Goal: Task Accomplishment & Management: Manage account settings

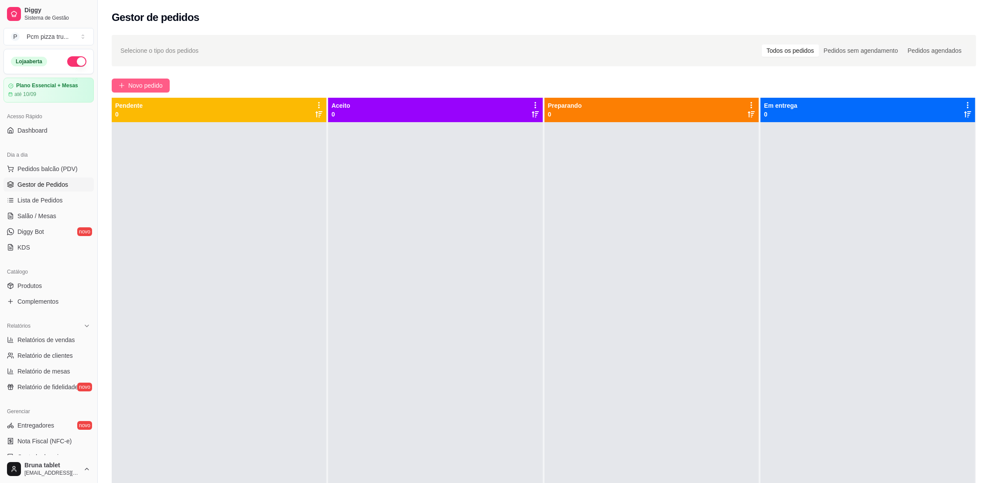
click at [142, 83] on span "Novo pedido" at bounding box center [145, 86] width 34 height 10
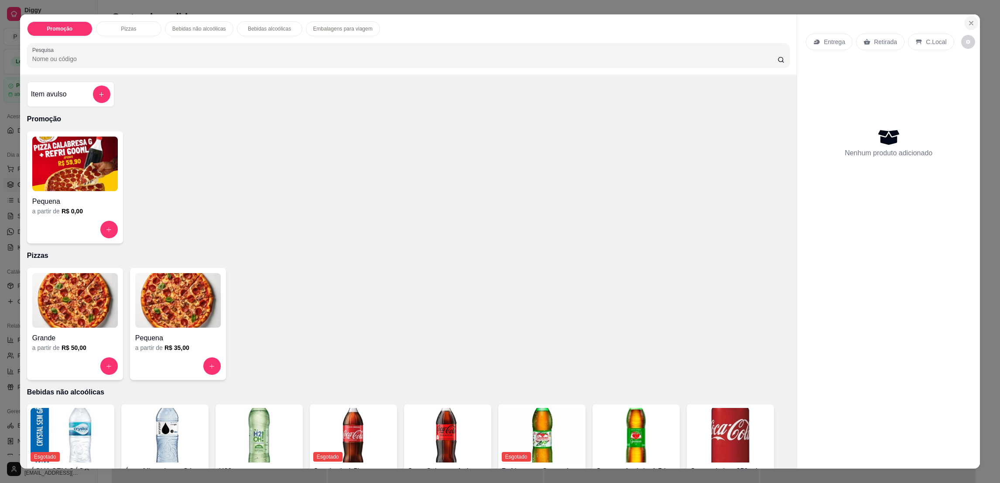
click at [968, 21] on icon "Close" at bounding box center [971, 23] width 7 height 7
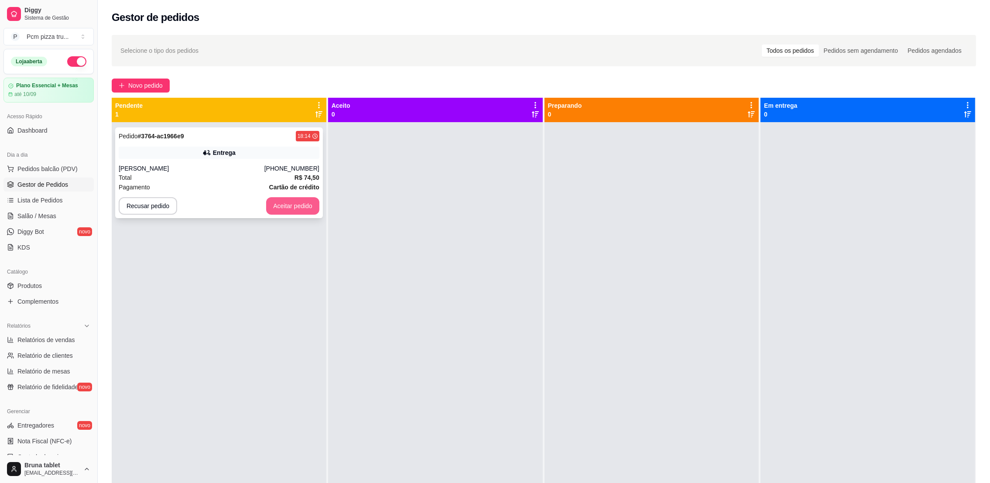
click at [286, 201] on button "Aceitar pedido" at bounding box center [292, 205] width 53 height 17
click at [415, 168] on div at bounding box center [435, 363] width 215 height 483
click at [235, 157] on div "Entrega" at bounding box center [219, 153] width 201 height 12
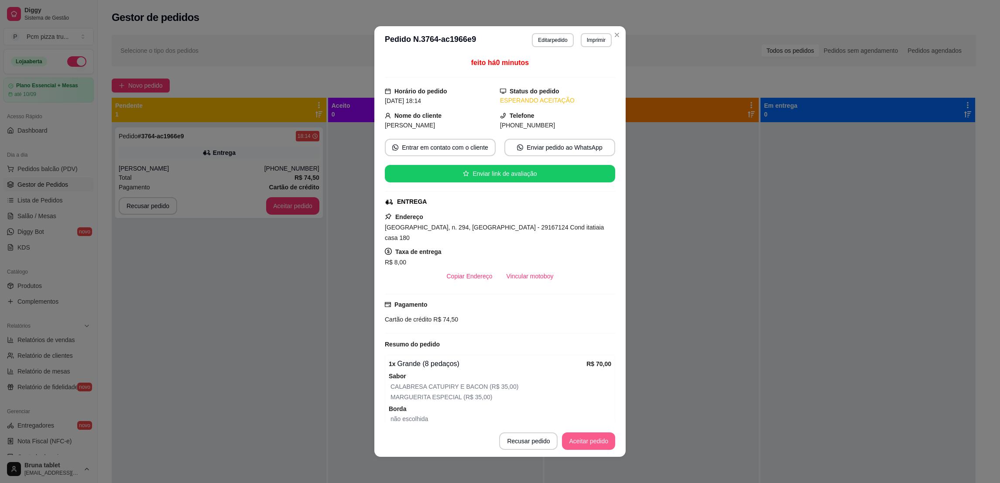
click at [591, 440] on button "Aceitar pedido" at bounding box center [588, 440] width 53 height 17
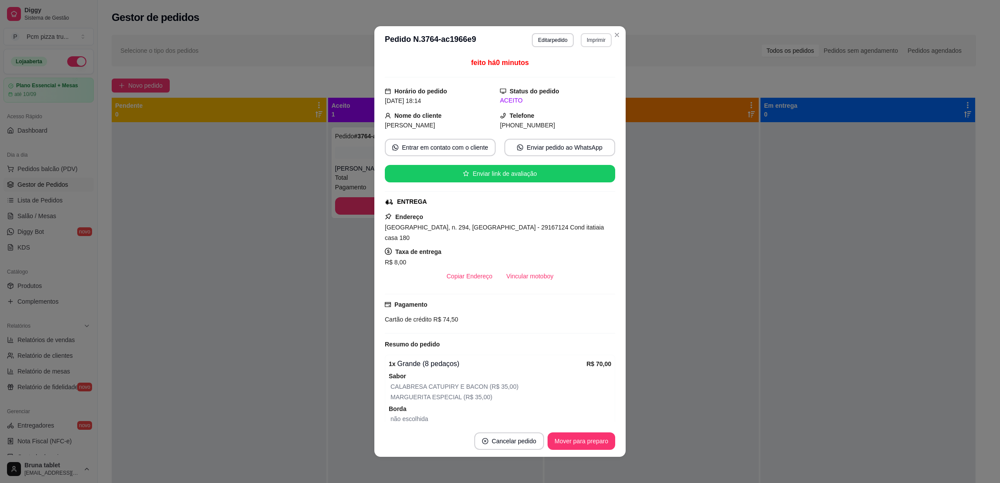
click at [591, 37] on button "Imprimir" at bounding box center [596, 40] width 31 height 14
click at [588, 68] on button "IMPRESSORA 1" at bounding box center [575, 71] width 61 height 14
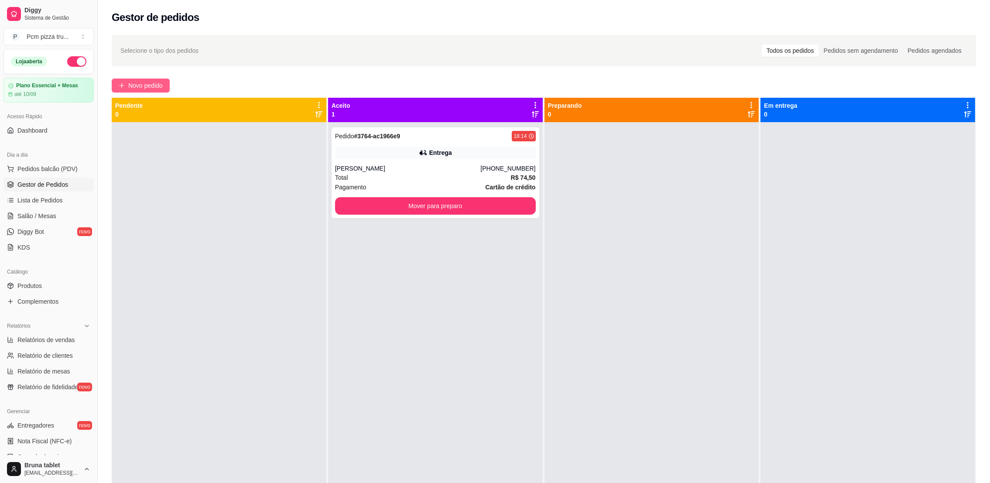
click at [154, 82] on span "Novo pedido" at bounding box center [145, 86] width 34 height 10
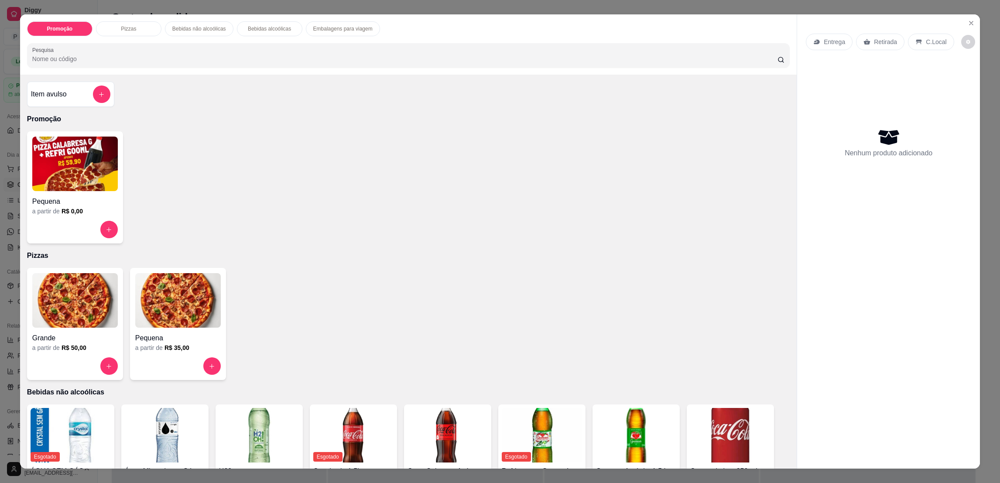
click at [88, 295] on img at bounding box center [75, 300] width 86 height 55
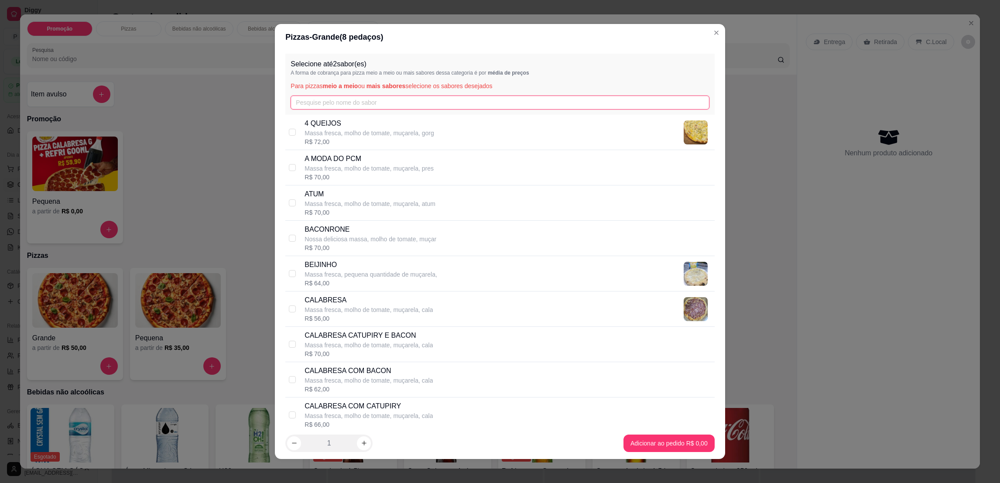
click at [377, 99] on input "text" at bounding box center [500, 103] width 418 height 14
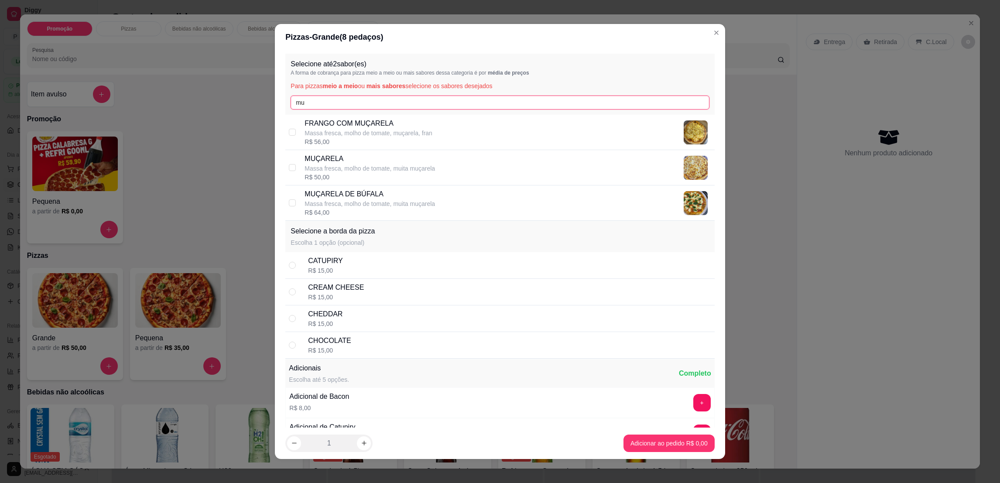
type input "mu"
click at [417, 202] on p "Massa fresca, molho de tomate, muita muçarela" at bounding box center [370, 203] width 130 height 9
checkbox input "true"
click at [383, 109] on input "mu" at bounding box center [500, 103] width 418 height 14
click at [383, 108] on input "mu" at bounding box center [500, 103] width 418 height 14
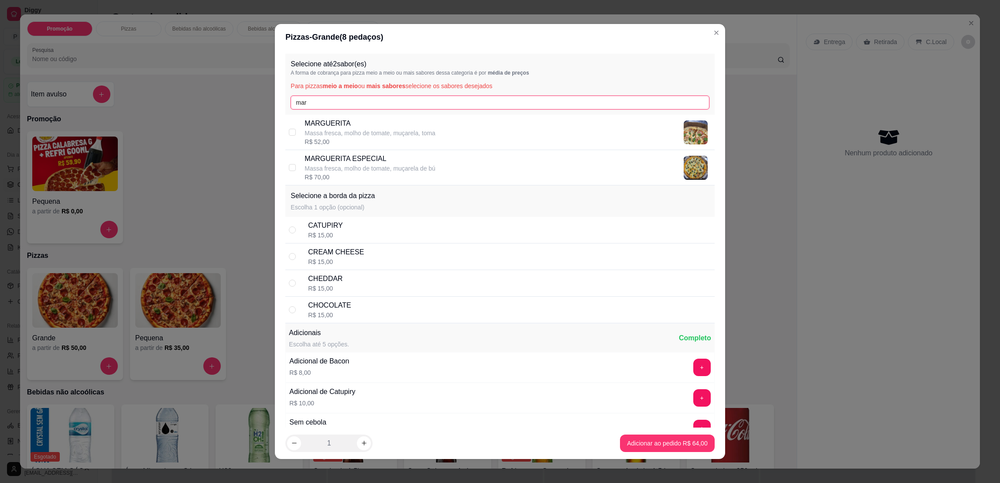
type input "mar"
click at [474, 171] on div "MARGUERITA ESPECIAL Massa fresca, molho de tomate, muçarela de bú R$ 70,00" at bounding box center [508, 168] width 406 height 28
checkbox input "true"
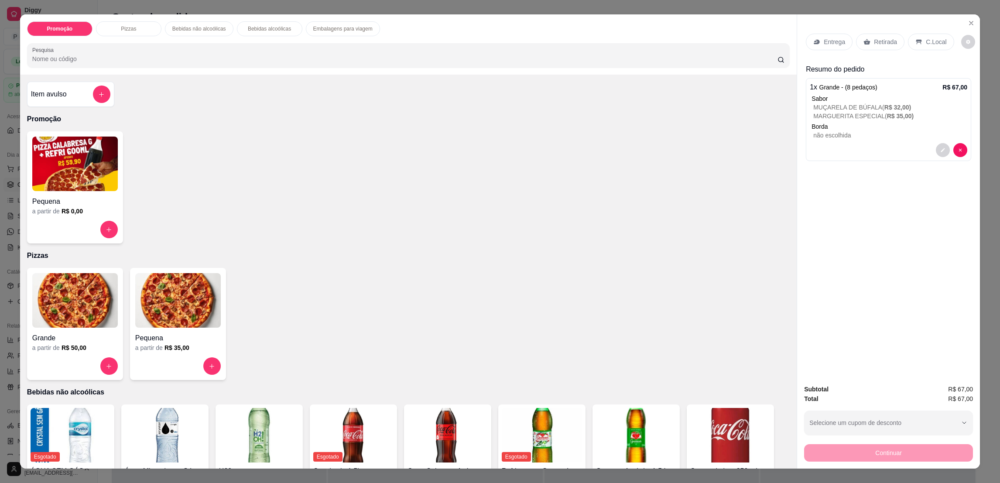
click at [881, 39] on p "Retirada" at bounding box center [885, 42] width 23 height 9
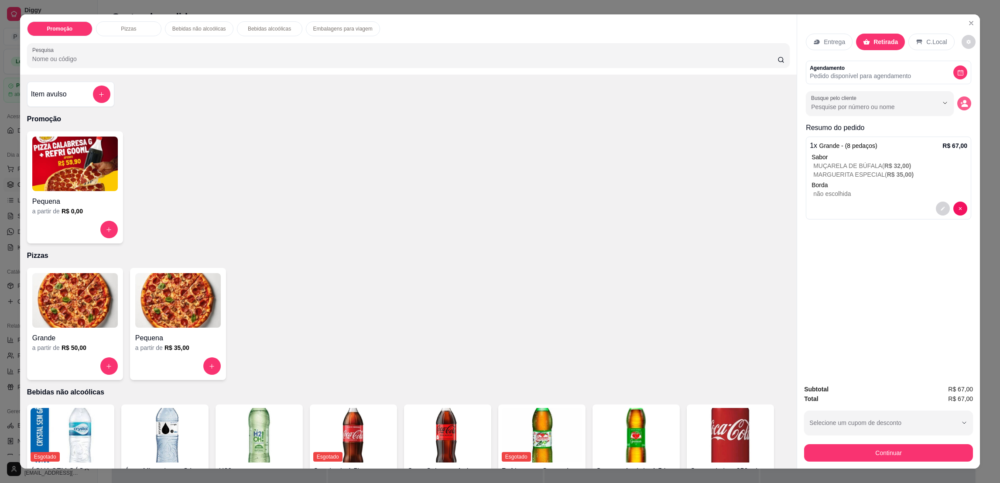
click at [963, 102] on circle "decrease-product-quantity" at bounding box center [964, 101] width 3 height 3
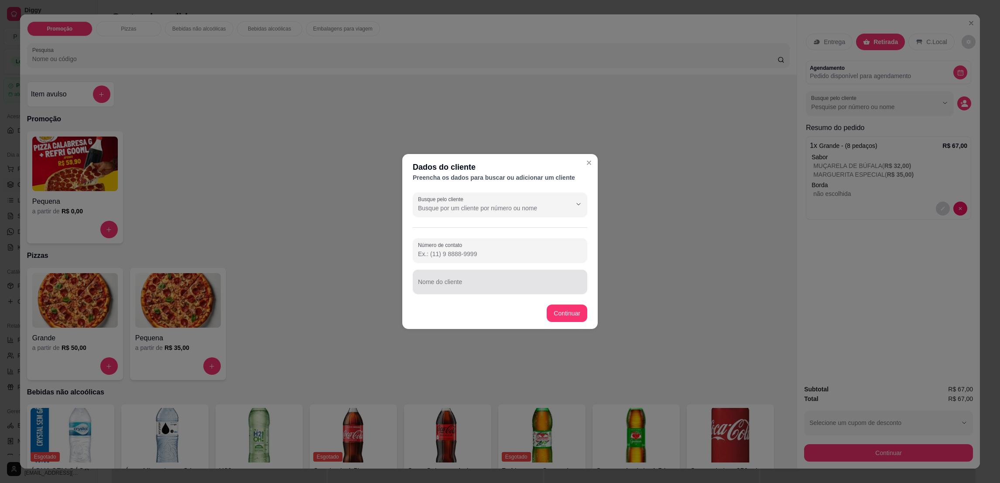
click at [489, 271] on div "Nome do cliente" at bounding box center [500, 282] width 175 height 24
type input "[PERSON_NAME]"
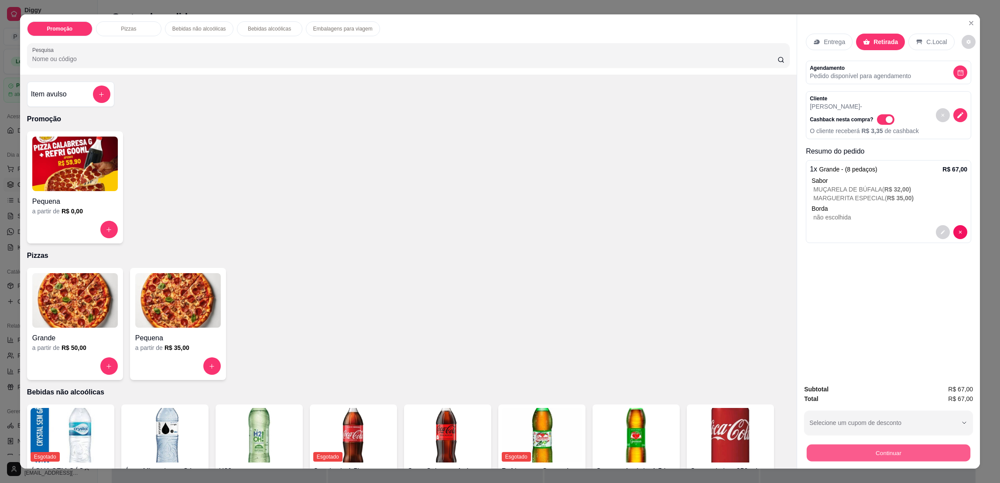
click at [864, 450] on button "Continuar" at bounding box center [889, 452] width 164 height 17
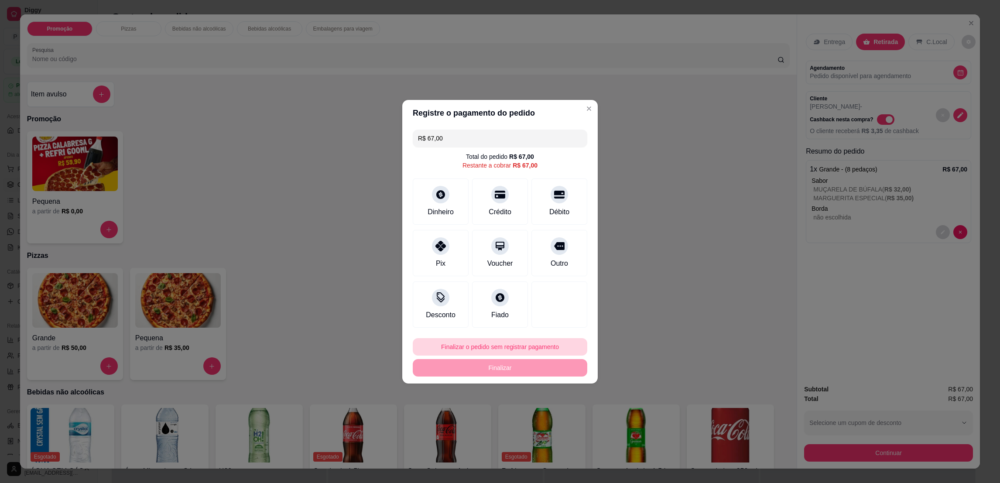
click at [441, 334] on footer "Finalizar o pedido sem registrar pagamento Finalizar" at bounding box center [499, 357] width 195 height 52
click at [448, 339] on button "Finalizar o pedido sem registrar pagamento" at bounding box center [500, 346] width 175 height 17
click at [554, 419] on button "Confirmar" at bounding box center [553, 418] width 31 height 13
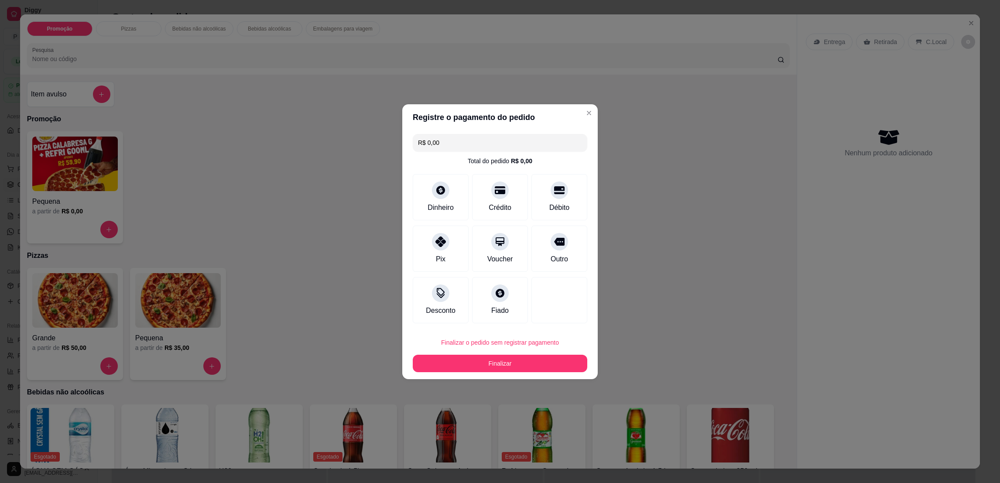
type input "R$ 0,00"
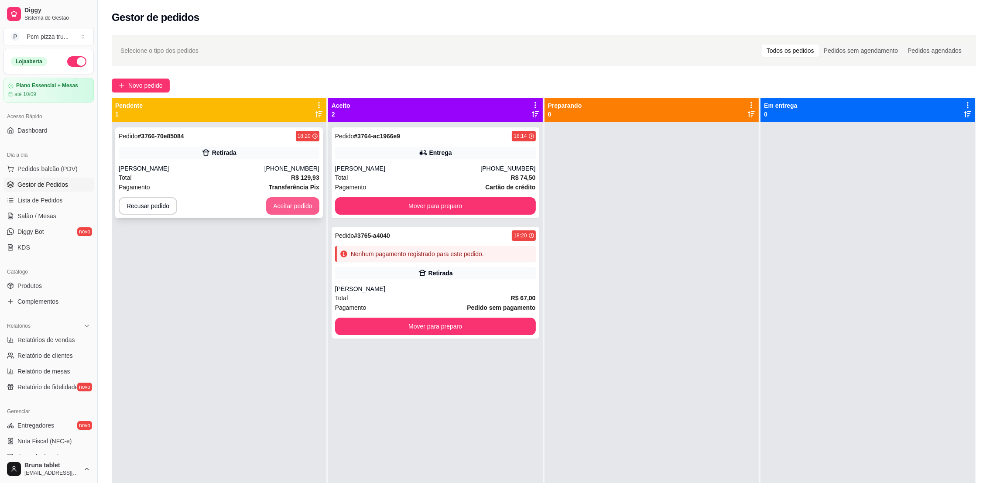
click at [298, 204] on button "Aceitar pedido" at bounding box center [292, 205] width 53 height 17
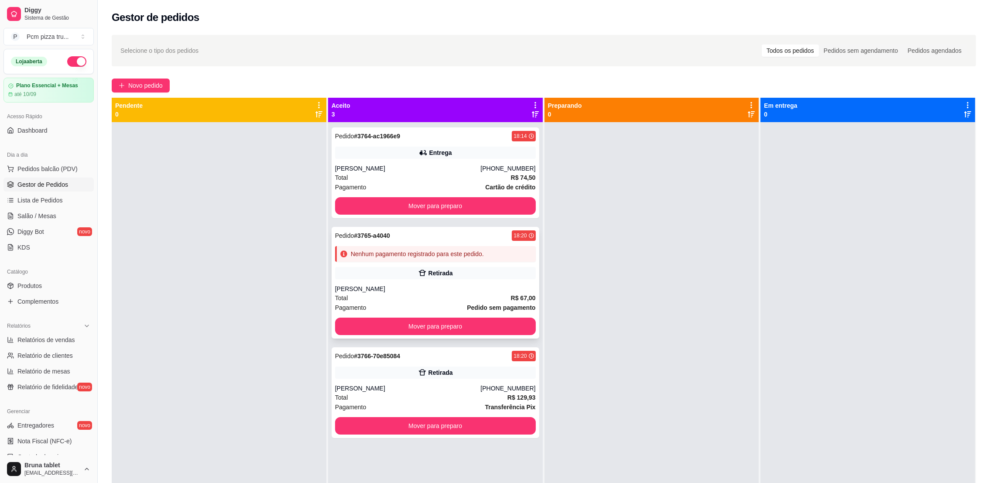
click at [438, 266] on div "Pedido # 3765-a4040 18:20 Nenhum pagamento registrado para este pedido. Retirad…" at bounding box center [436, 283] width 208 height 112
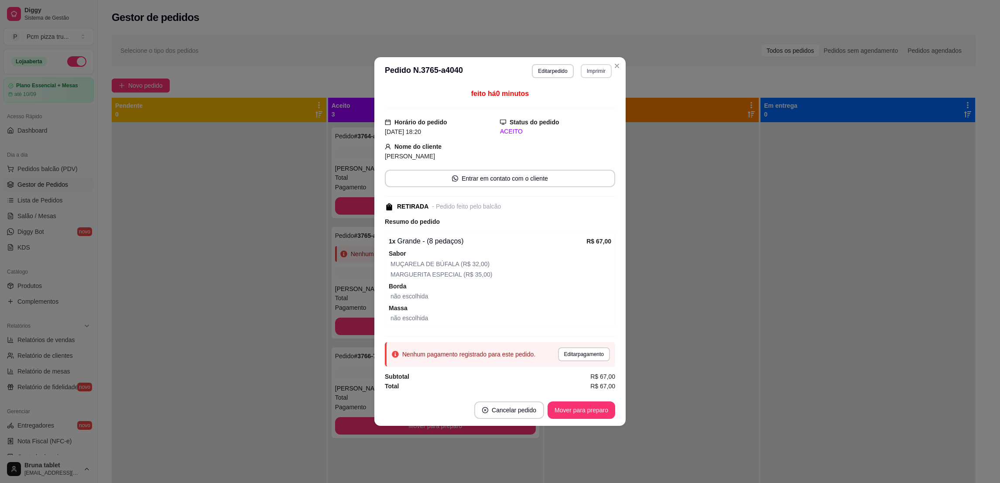
click at [590, 71] on button "Imprimir" at bounding box center [596, 71] width 31 height 14
click at [593, 99] on button "IMPRESSORA 1" at bounding box center [580, 102] width 63 height 14
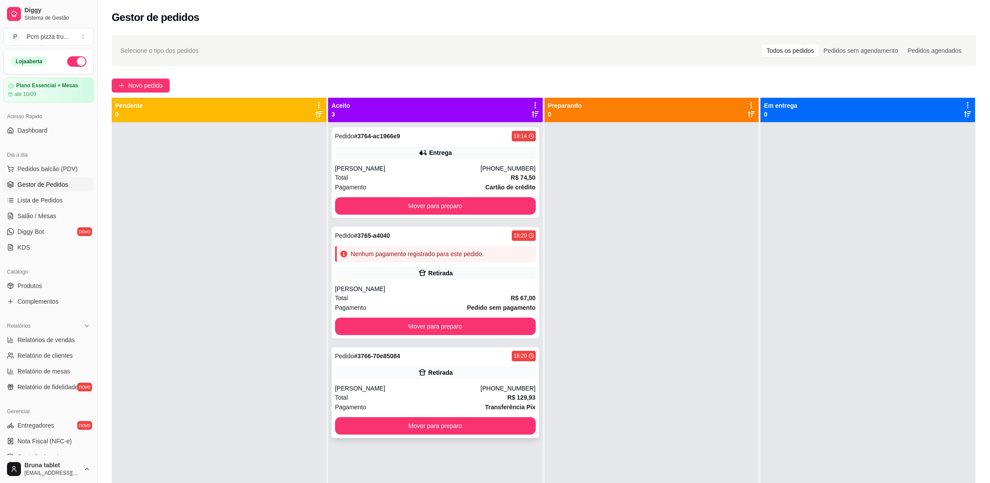
click at [422, 374] on icon at bounding box center [422, 372] width 9 height 9
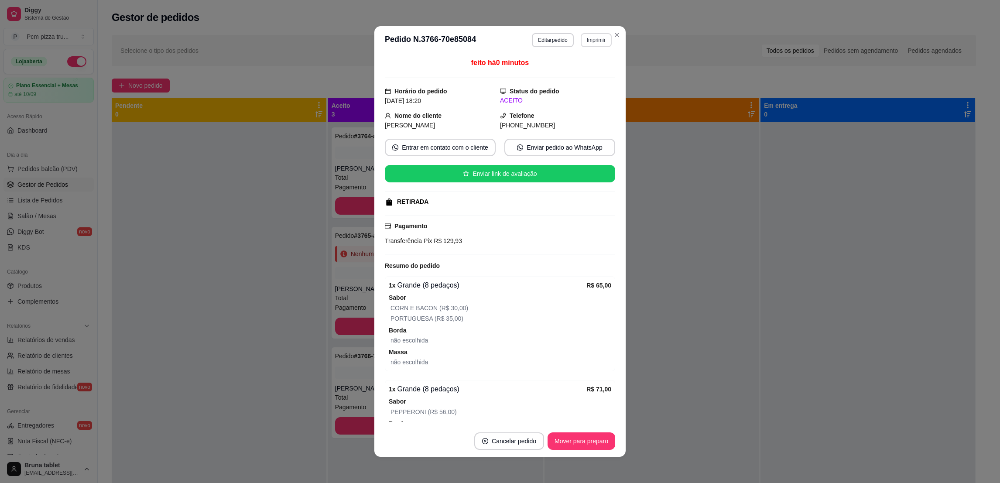
click at [587, 42] on button "Imprimir" at bounding box center [596, 40] width 31 height 14
click at [587, 71] on button "IMPRESSORA 1" at bounding box center [576, 71] width 63 height 14
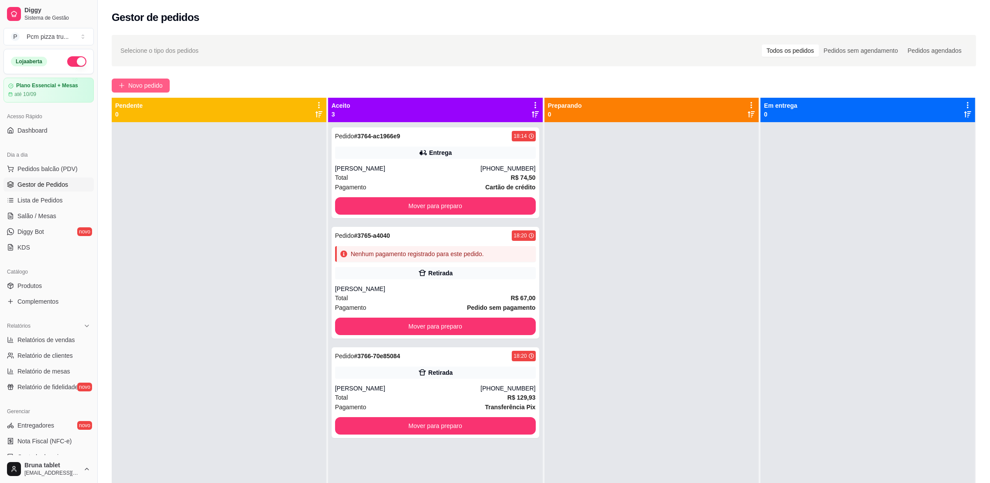
click at [153, 84] on span "Novo pedido" at bounding box center [145, 86] width 34 height 10
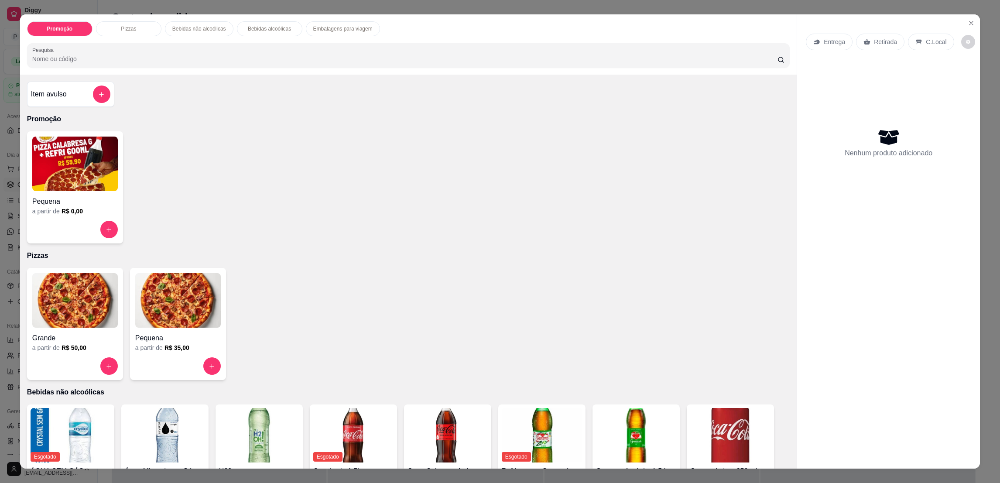
click at [60, 305] on img at bounding box center [75, 300] width 86 height 55
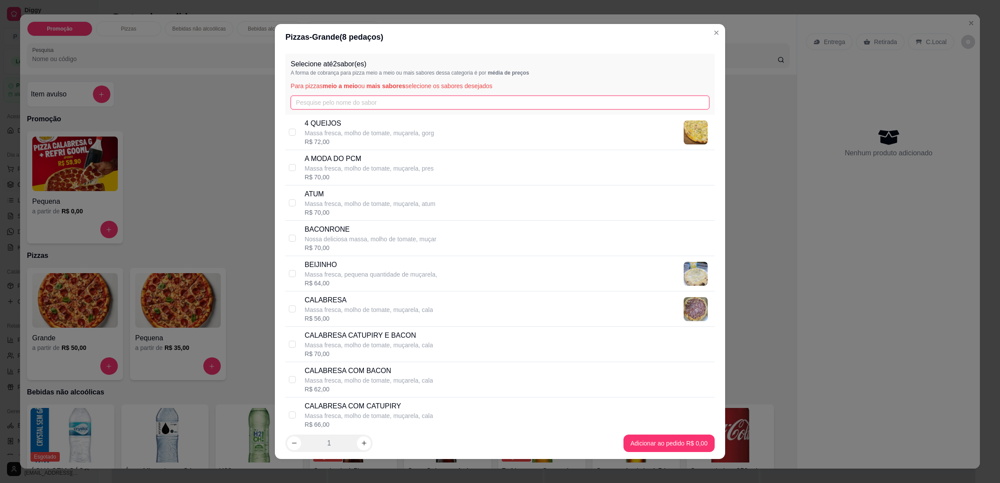
click at [383, 96] on input "text" at bounding box center [500, 103] width 418 height 14
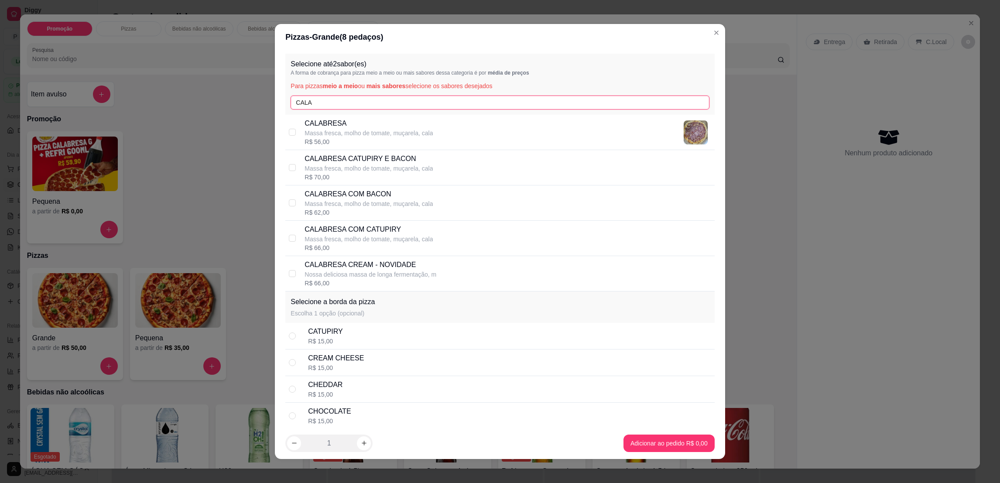
type input "CALA"
click at [401, 130] on p "Massa fresca, molho de tomate, muçarela, cala" at bounding box center [369, 133] width 128 height 9
checkbox input "true"
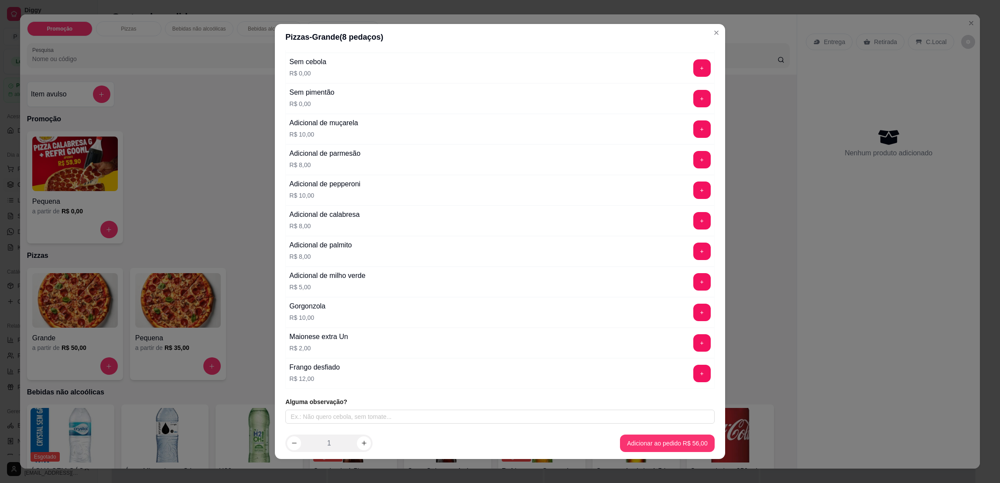
scroll to position [3, 0]
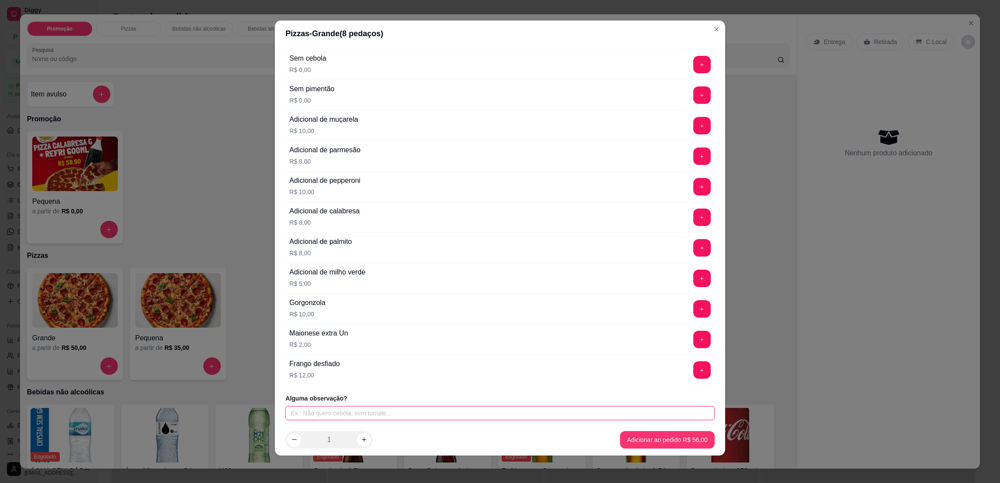
click at [400, 411] on input "text" at bounding box center [499, 413] width 429 height 14
type input "METADE SEM CEBOLA"
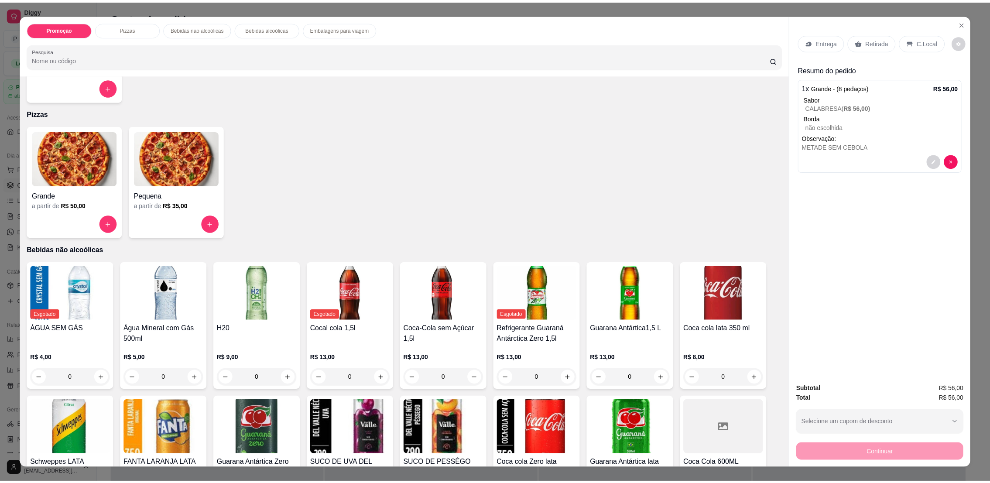
scroll to position [262, 0]
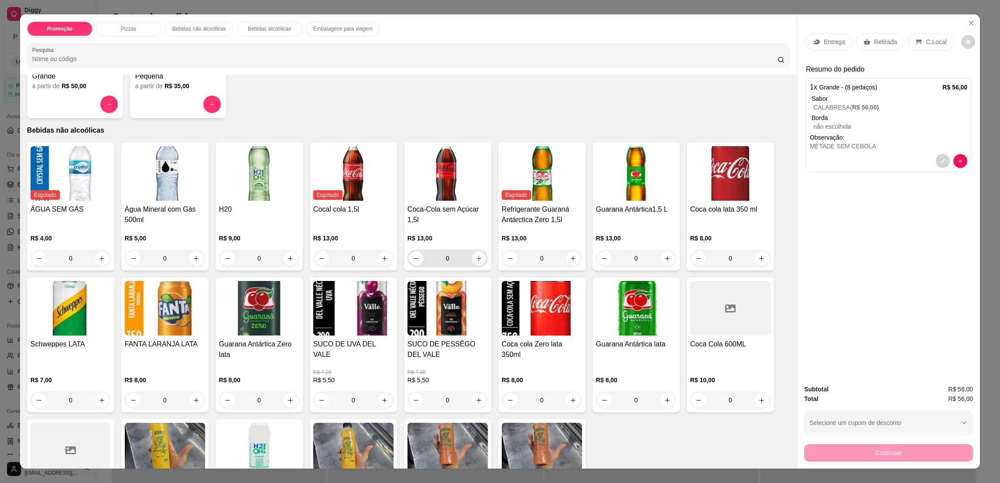
click at [476, 252] on button "increase-product-quantity" at bounding box center [479, 258] width 14 height 14
type input "1"
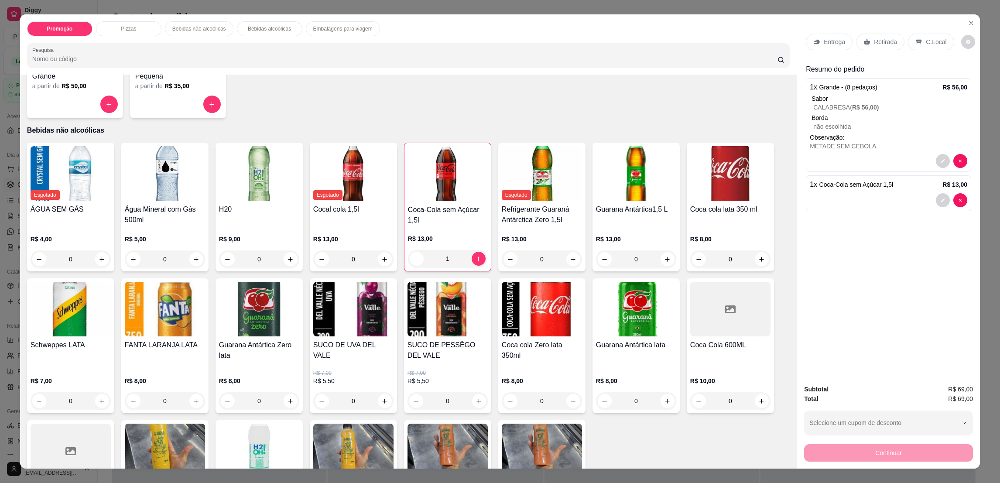
click at [874, 39] on p "Retirada" at bounding box center [885, 42] width 23 height 9
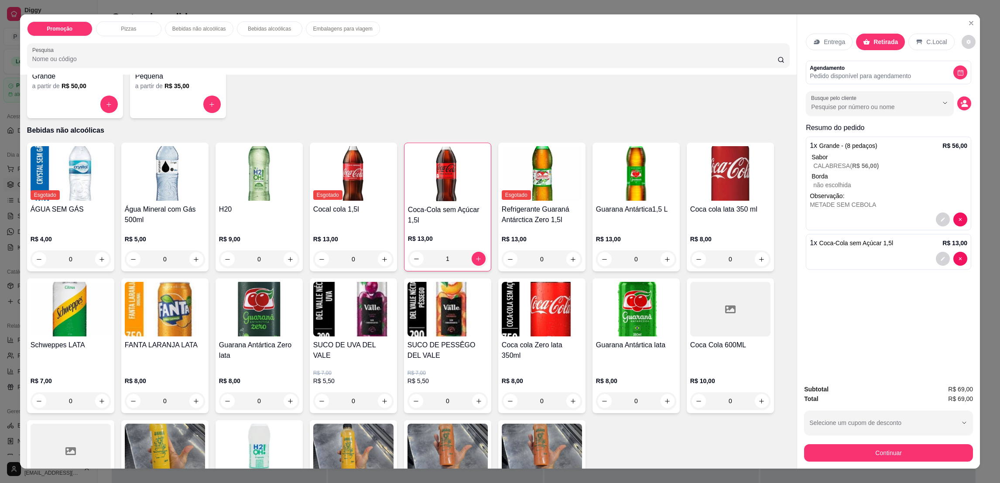
click at [963, 101] on circle "decrease-product-quantity" at bounding box center [964, 101] width 3 height 3
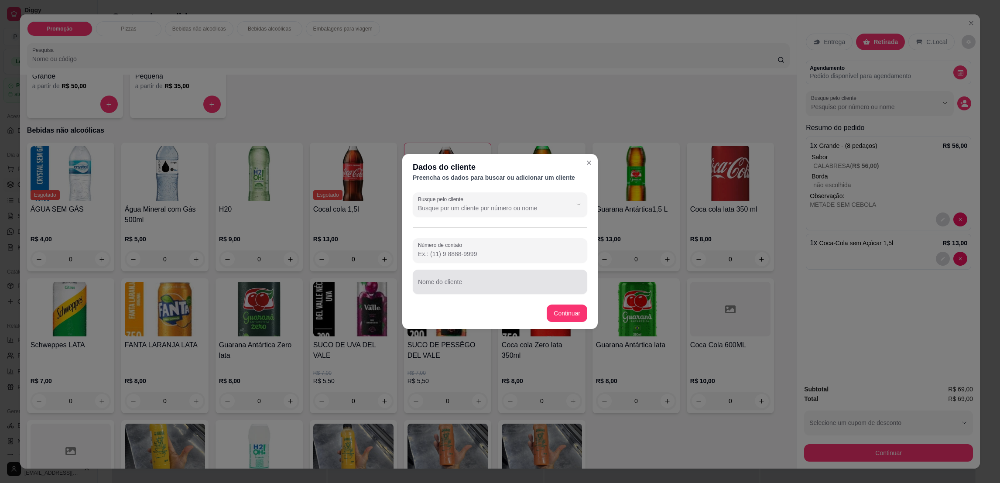
click at [508, 288] on input "Nome do cliente" at bounding box center [500, 285] width 164 height 9
type input "[PERSON_NAME]"
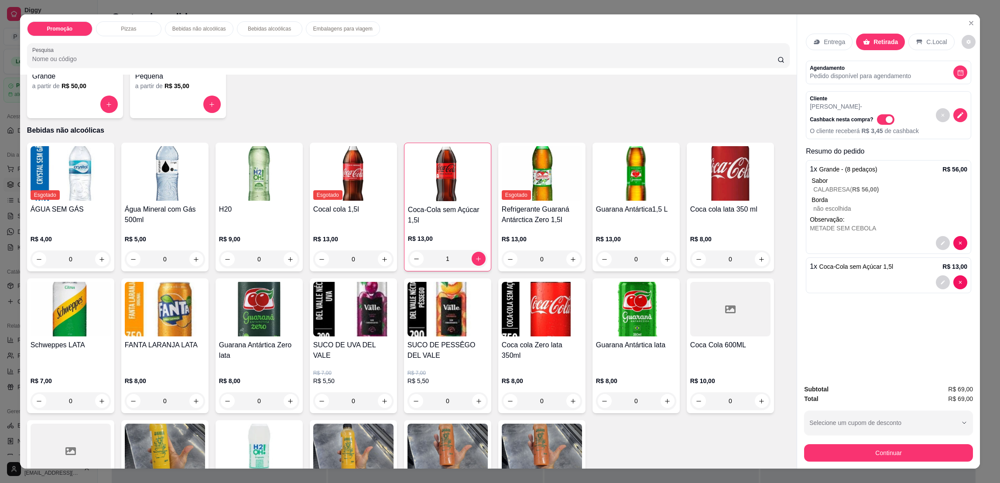
click at [817, 454] on button "Continuar" at bounding box center [888, 452] width 169 height 17
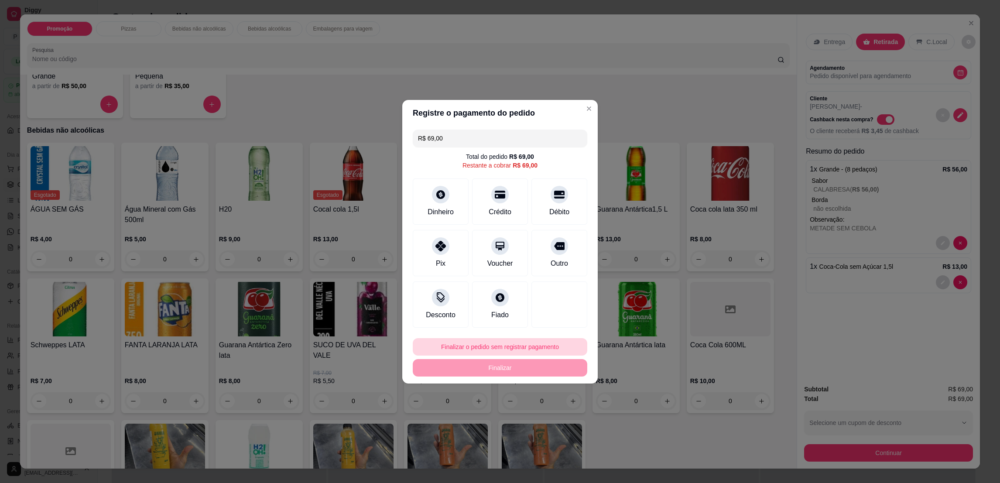
click at [445, 343] on button "Finalizar o pedido sem registrar pagamento" at bounding box center [500, 346] width 175 height 17
click at [560, 423] on button "Confirmar" at bounding box center [554, 419] width 32 height 14
type input "0"
type input "R$ 0,00"
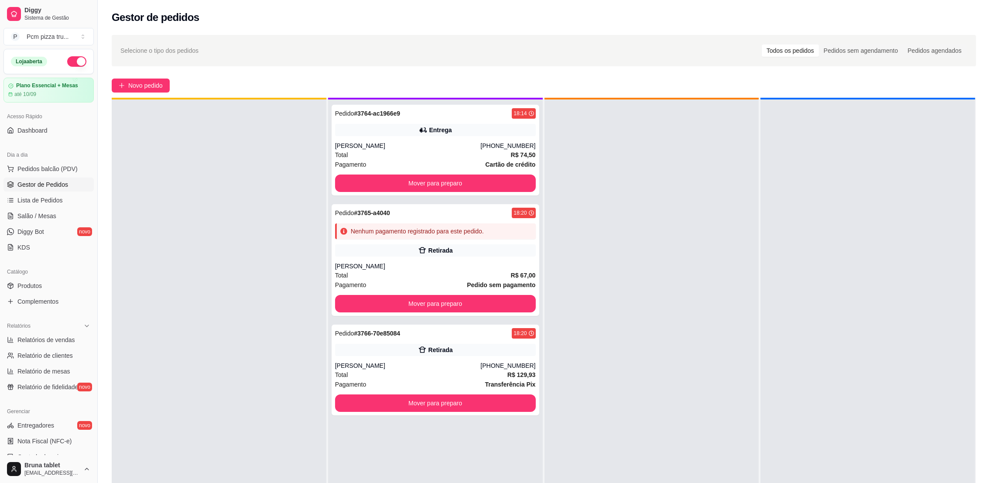
scroll to position [24, 0]
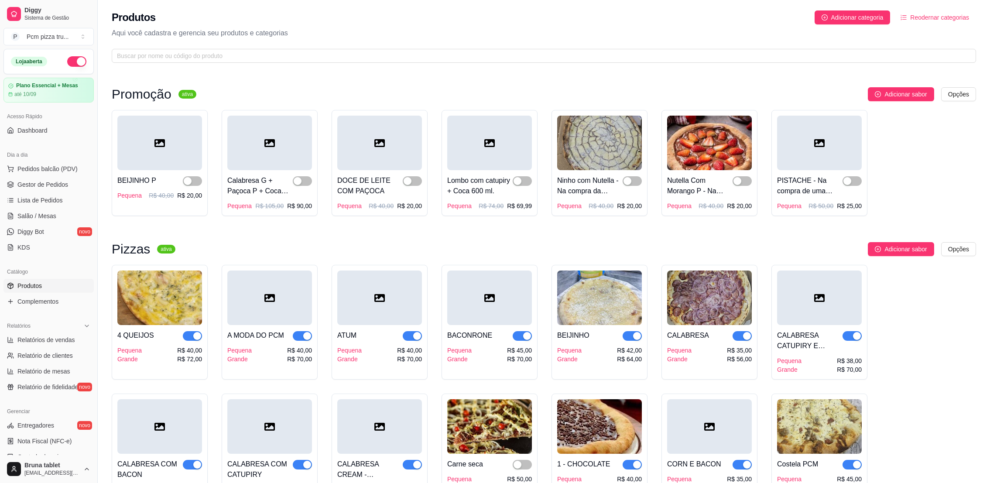
scroll to position [131, 0]
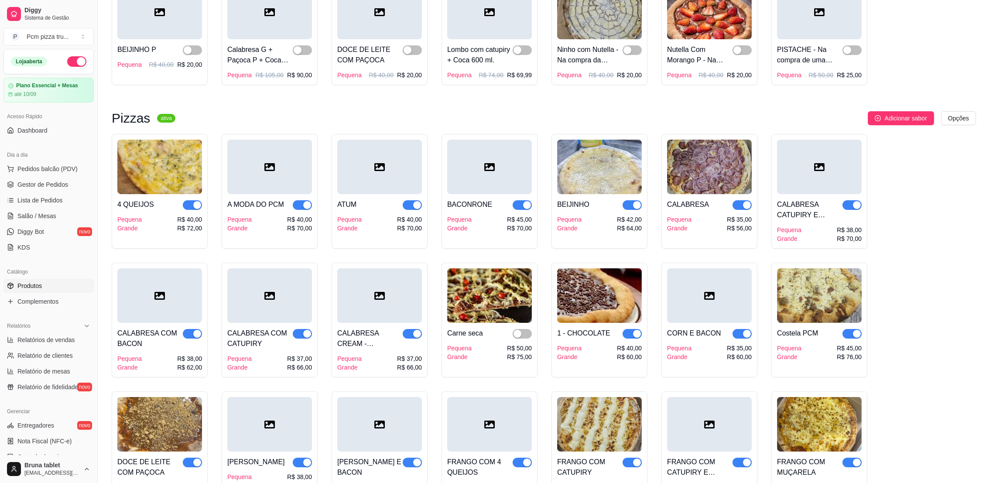
click at [631, 335] on span "button" at bounding box center [632, 334] width 19 height 10
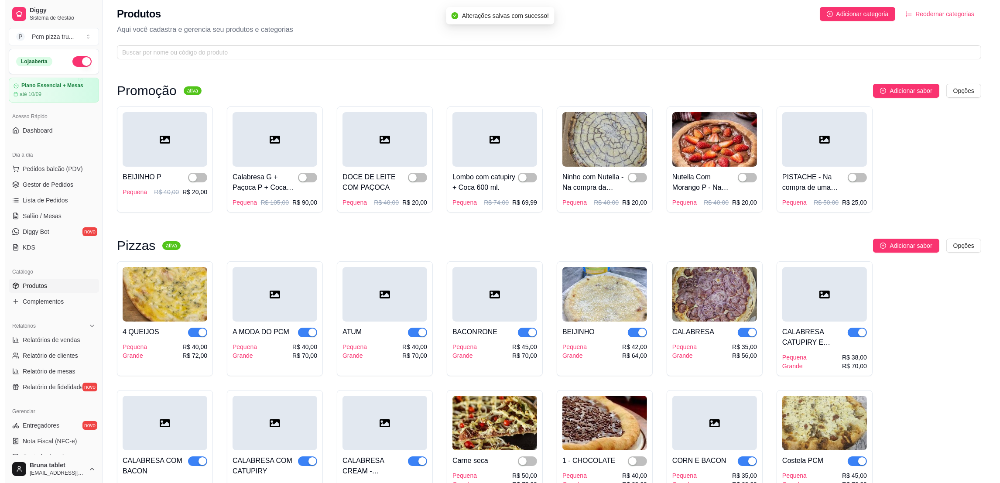
scroll to position [0, 0]
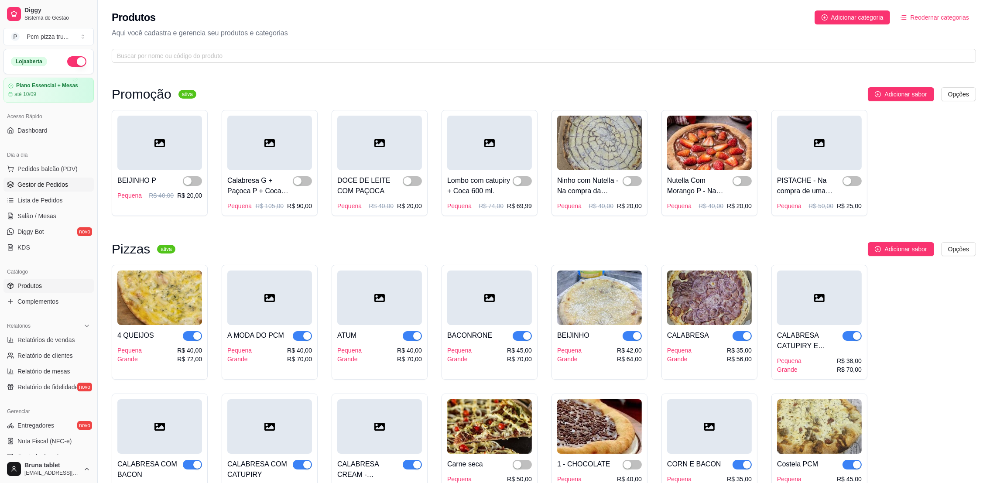
click at [66, 184] on span "Gestor de Pedidos" at bounding box center [42, 184] width 51 height 9
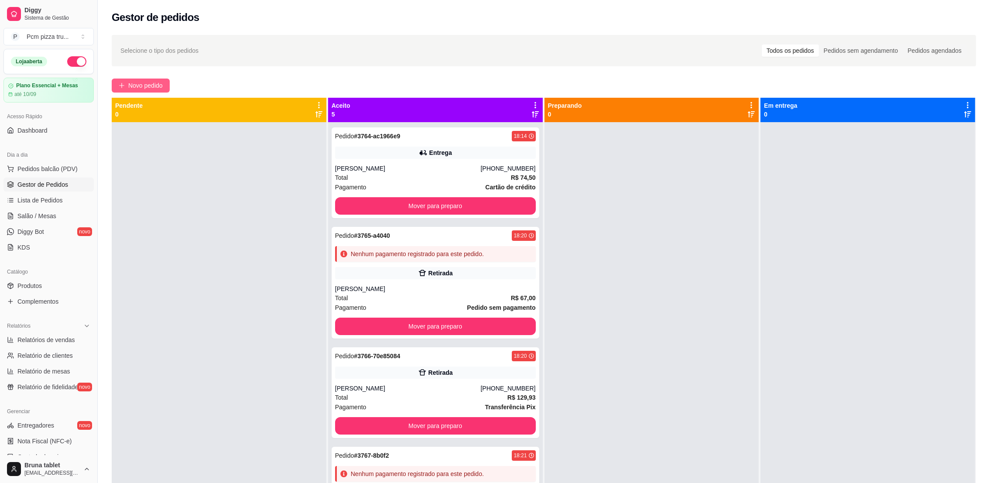
click at [153, 82] on span "Novo pedido" at bounding box center [145, 86] width 34 height 10
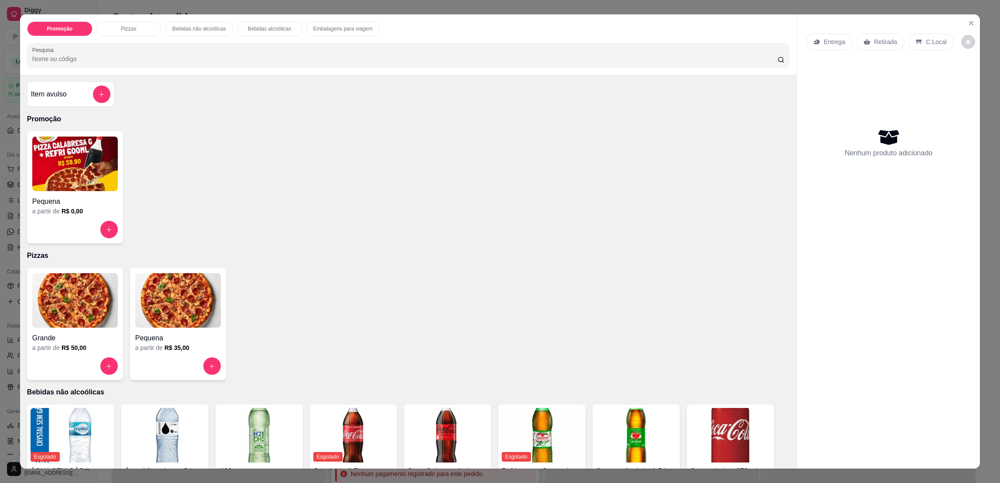
click at [86, 301] on img at bounding box center [75, 300] width 86 height 55
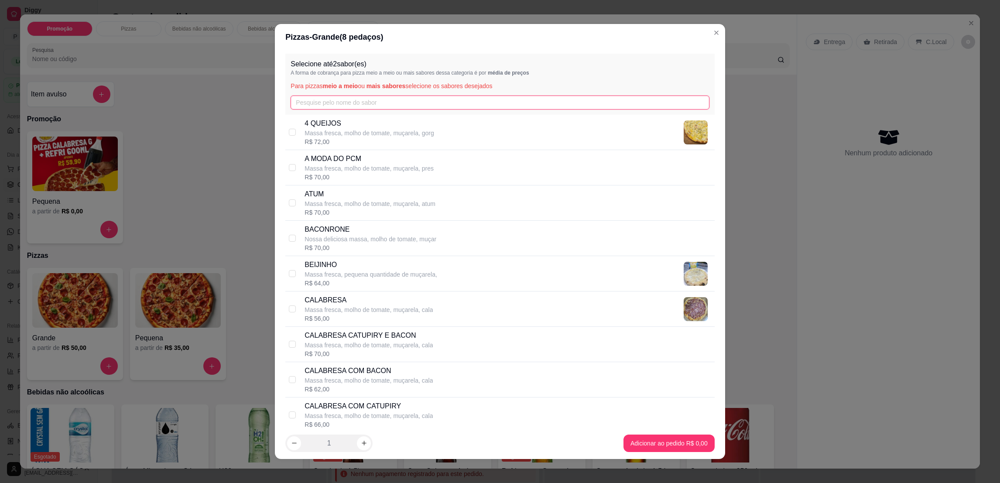
click at [386, 96] on input "text" at bounding box center [500, 103] width 418 height 14
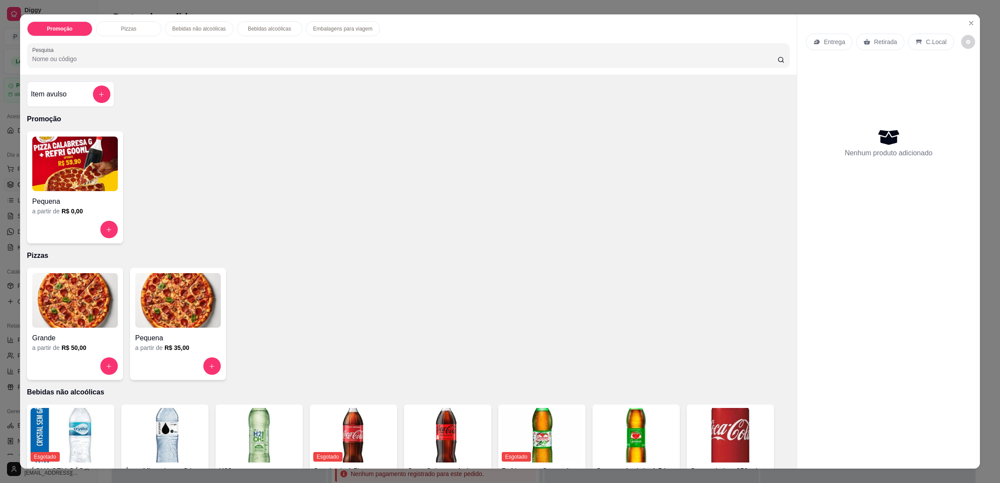
click at [202, 342] on h4 "Pequena" at bounding box center [178, 338] width 86 height 10
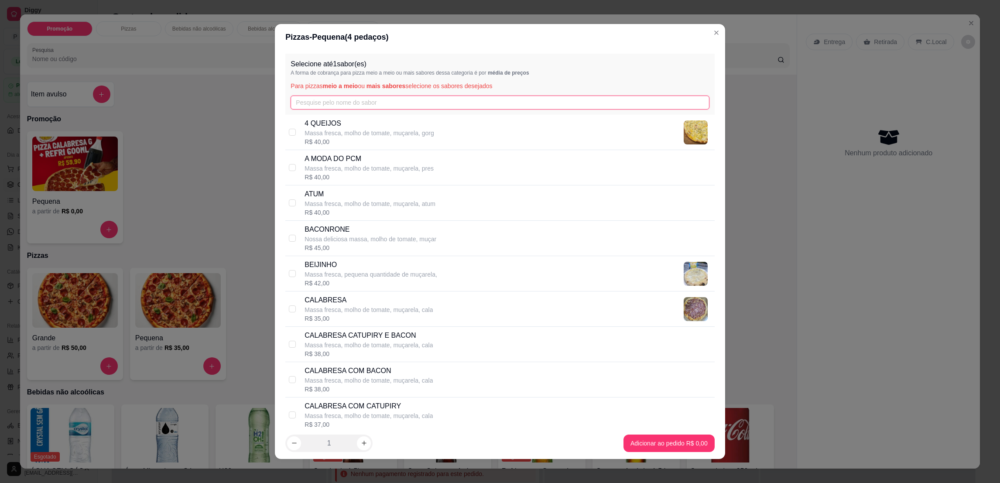
click at [400, 102] on input "text" at bounding box center [500, 103] width 418 height 14
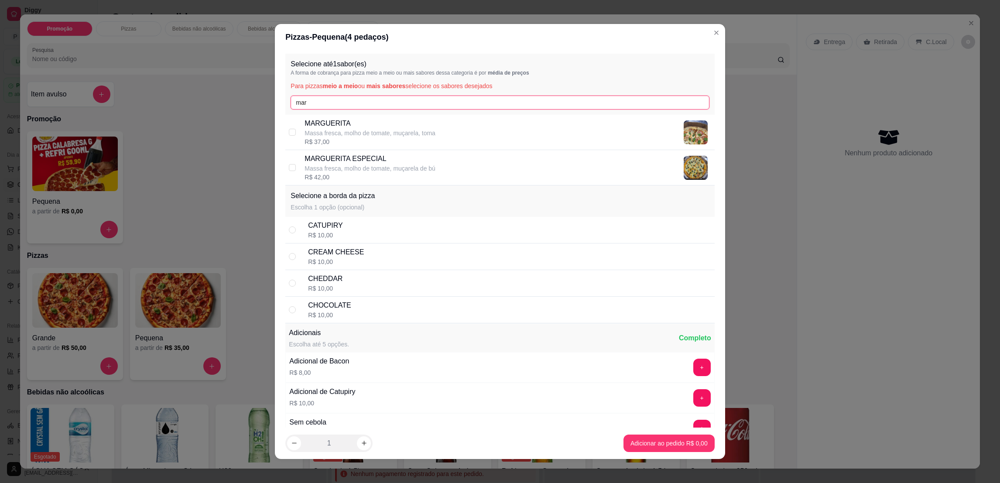
type input "mar"
click at [403, 120] on p "MARGUERITA" at bounding box center [370, 123] width 131 height 10
checkbox input "true"
click at [384, 226] on div "CATUPIRY R$ 10,00" at bounding box center [509, 229] width 403 height 19
radio input "true"
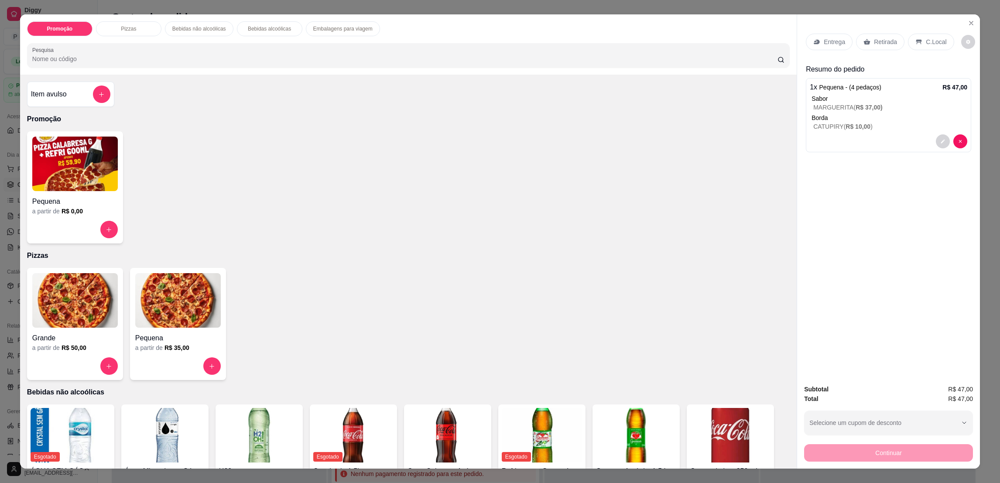
click at [878, 50] on div "Entrega Retirada C.Local" at bounding box center [888, 42] width 165 height 31
click at [889, 39] on p "Retirada" at bounding box center [885, 42] width 23 height 9
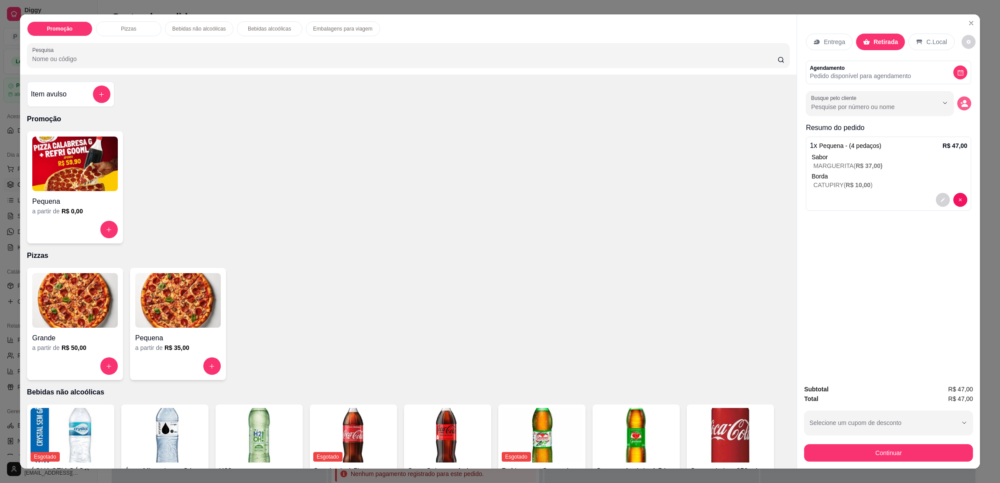
click at [960, 107] on icon "decrease-product-quantity" at bounding box center [964, 103] width 8 height 8
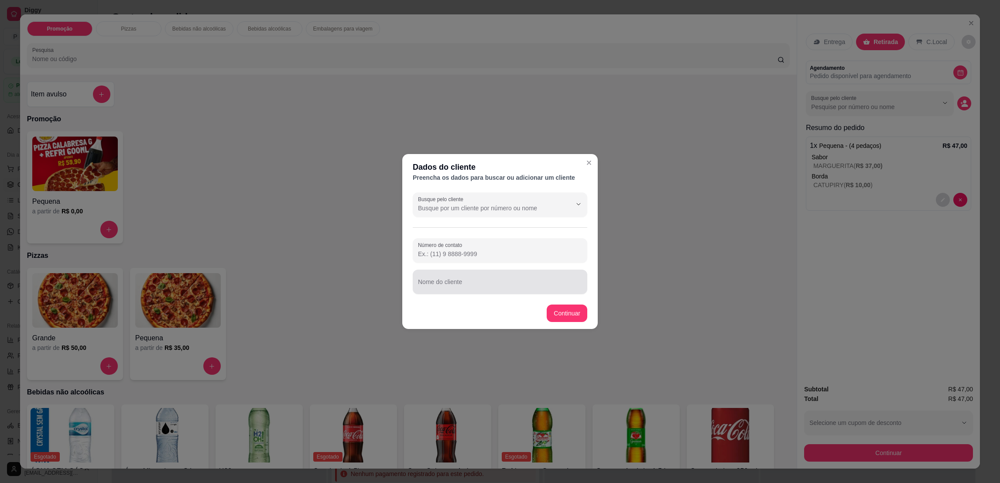
click at [503, 282] on input "Nome do cliente" at bounding box center [500, 285] width 164 height 9
type input "André"
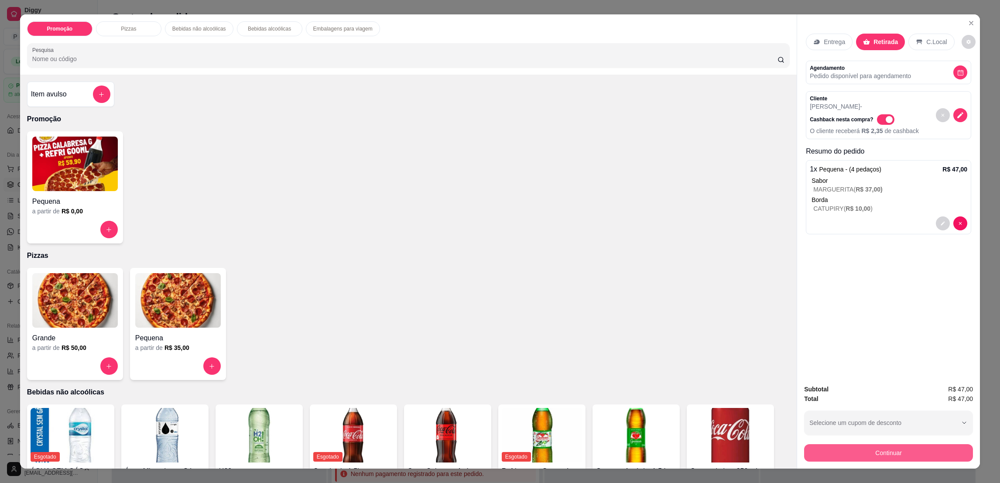
click at [826, 456] on button "Continuar" at bounding box center [888, 452] width 169 height 17
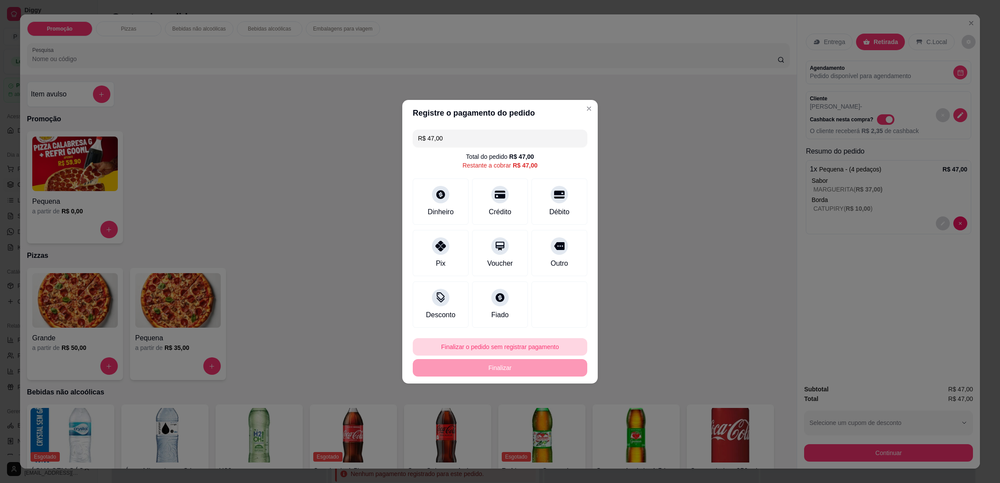
click at [513, 351] on button "Finalizar o pedido sem registrar pagamento" at bounding box center [500, 346] width 175 height 17
click at [551, 426] on button "Confirmar" at bounding box center [554, 419] width 32 height 14
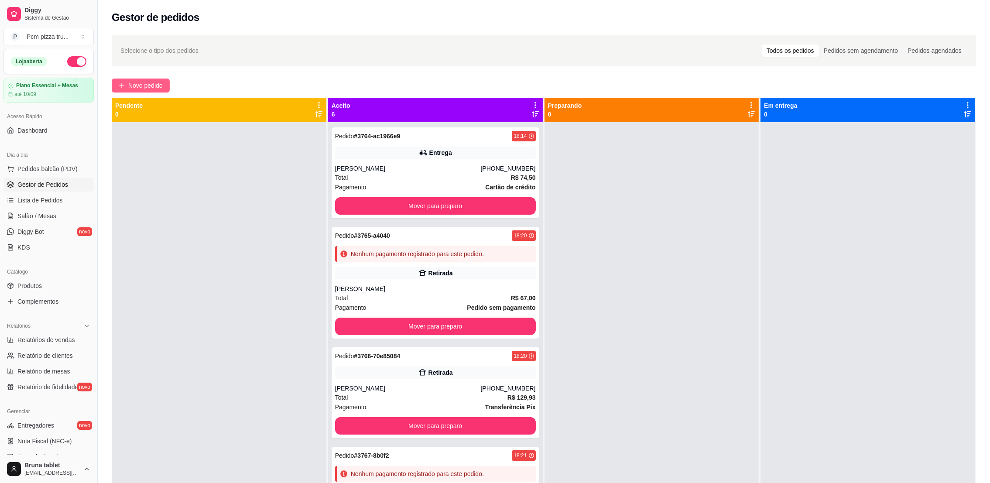
click at [161, 81] on span "Novo pedido" at bounding box center [145, 86] width 34 height 10
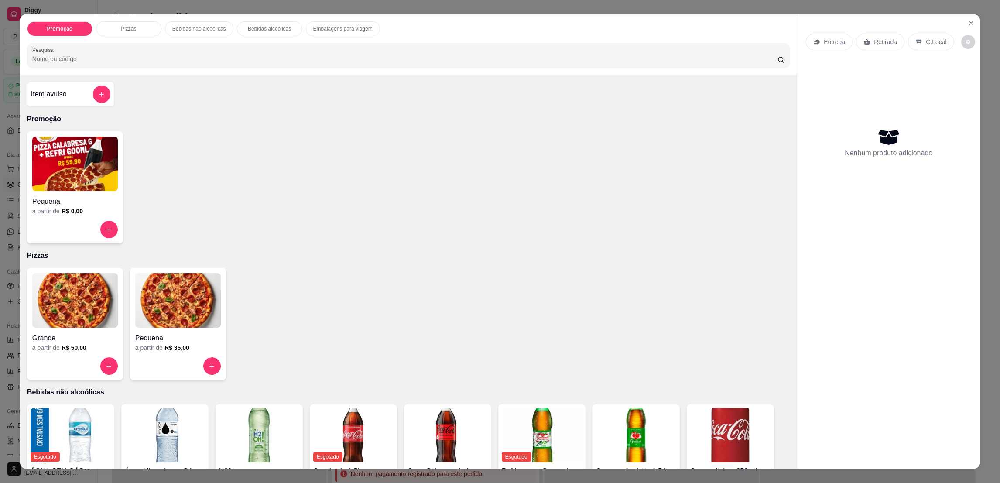
click at [62, 297] on img at bounding box center [75, 300] width 86 height 55
click at [313, 102] on input "text" at bounding box center [500, 103] width 418 height 14
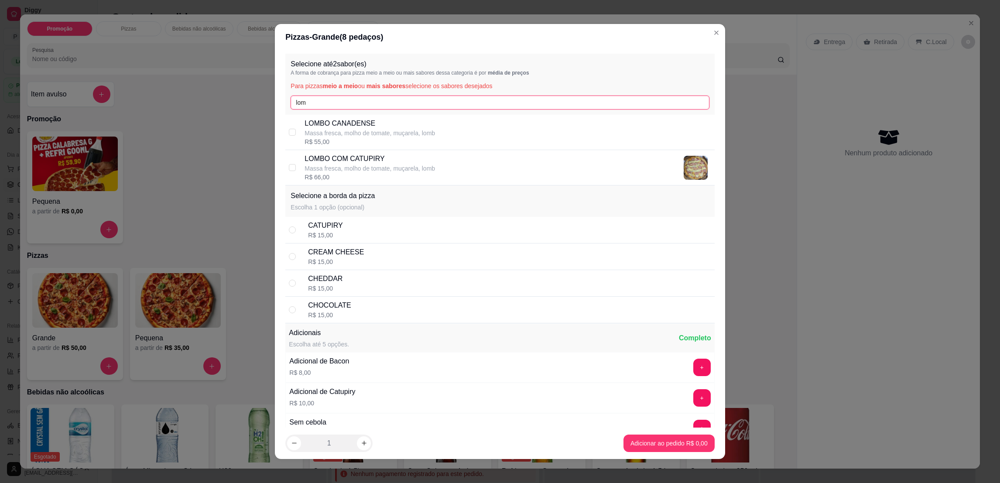
type input "lom"
click at [347, 127] on p "LOMBO CANADENSE" at bounding box center [370, 123] width 130 height 10
checkbox input "true"
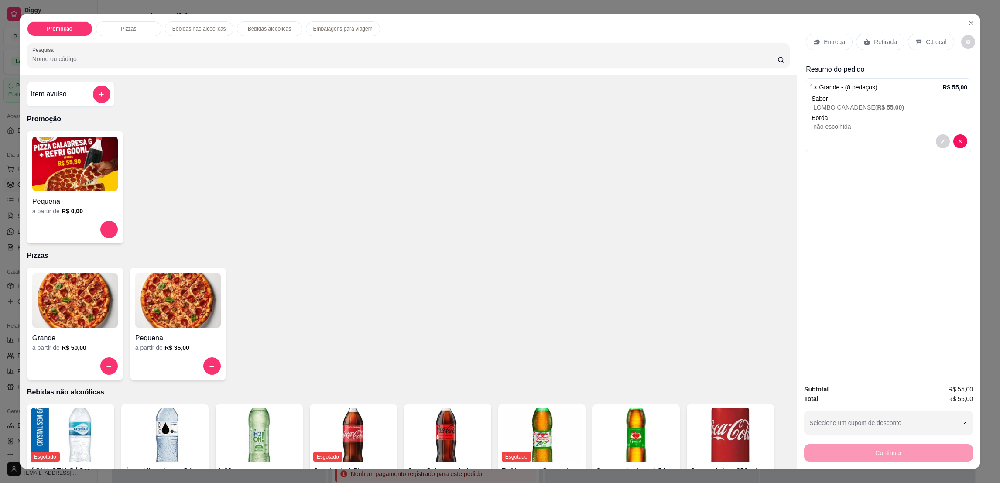
click at [881, 52] on div "Entrega Retirada C.Local" at bounding box center [888, 42] width 165 height 31
click at [884, 38] on p "Retirada" at bounding box center [885, 42] width 23 height 9
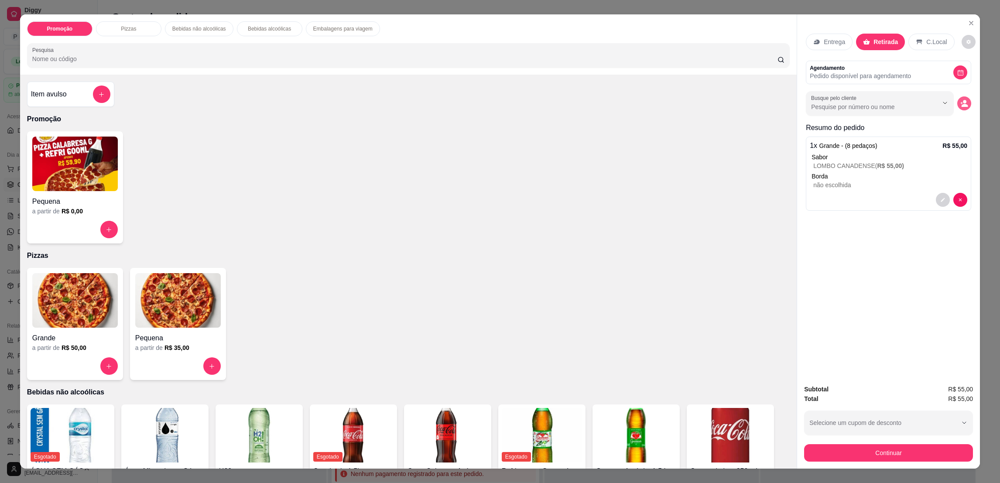
click at [963, 102] on circle "decrease-product-quantity" at bounding box center [964, 101] width 3 height 3
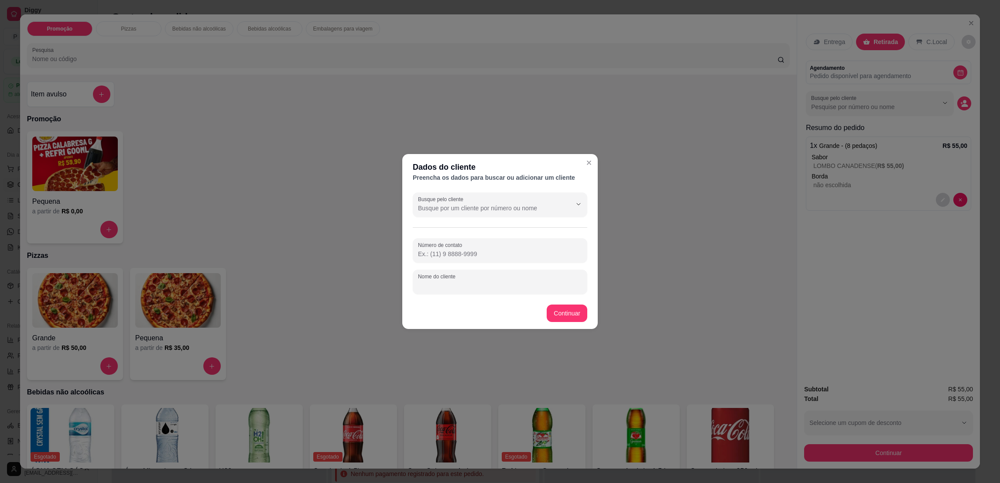
click at [455, 288] on input "Nome do cliente" at bounding box center [500, 285] width 164 height 9
type input "HENRIQUE"
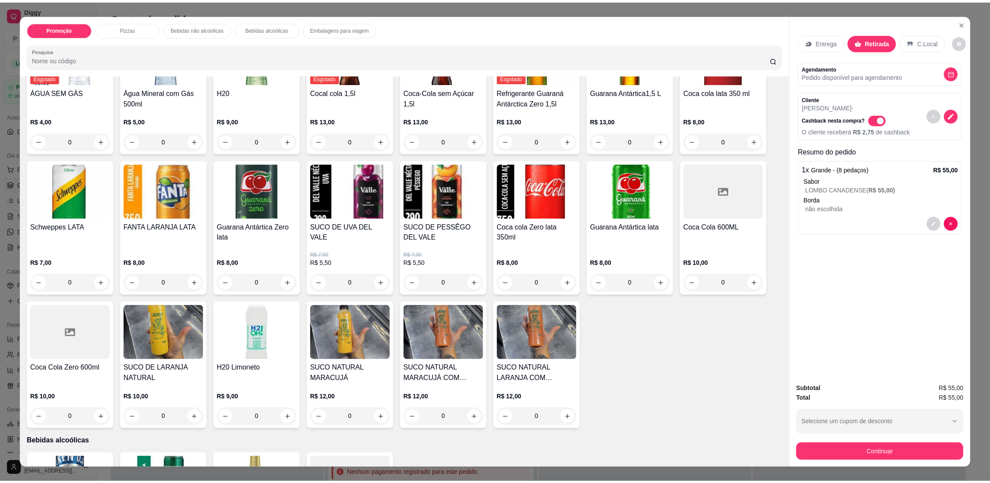
scroll to position [327, 0]
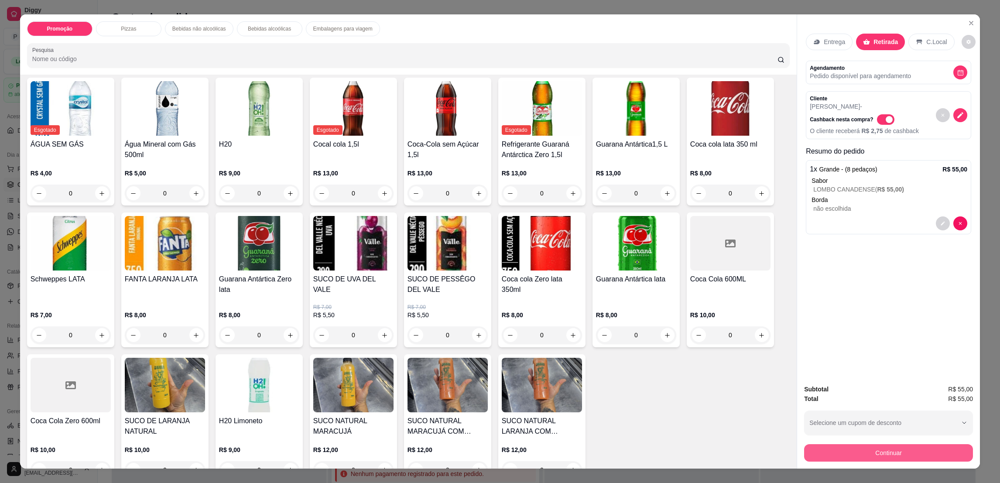
click at [921, 449] on button "Continuar" at bounding box center [888, 452] width 169 height 17
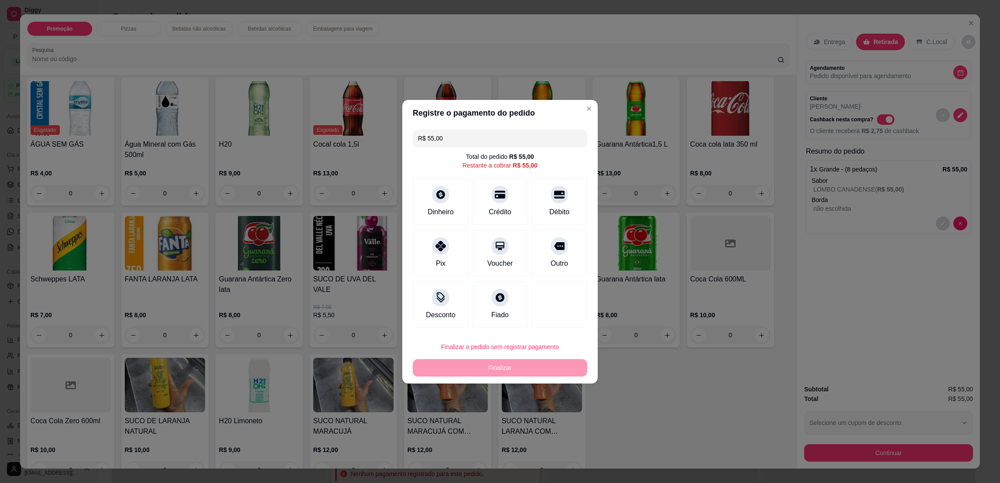
click at [496, 341] on button "Finalizar o pedido sem registrar pagamento" at bounding box center [500, 346] width 175 height 17
click at [547, 421] on button "Confirmar" at bounding box center [554, 419] width 32 height 14
type input "R$ 0,00"
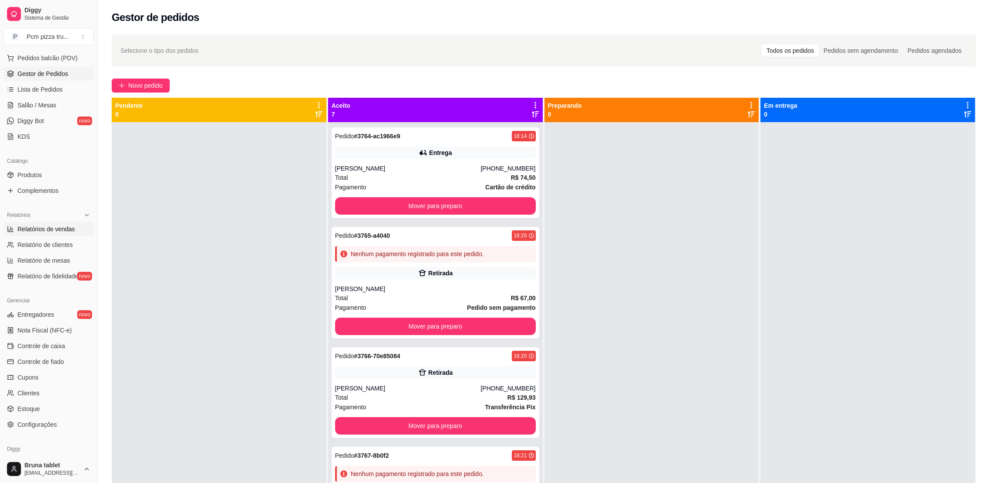
scroll to position [144, 0]
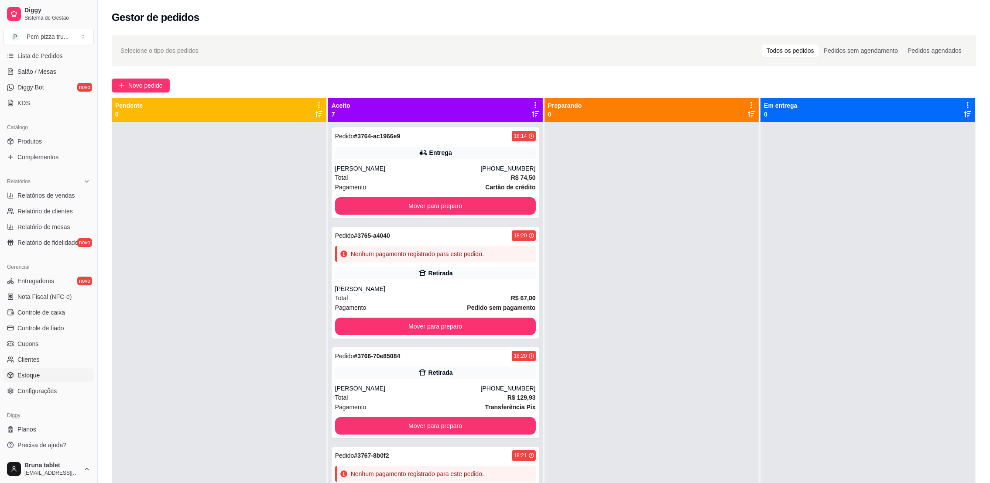
click at [56, 370] on link "Estoque" at bounding box center [48, 375] width 90 height 14
click at [61, 371] on link "Estoque" at bounding box center [48, 375] width 90 height 14
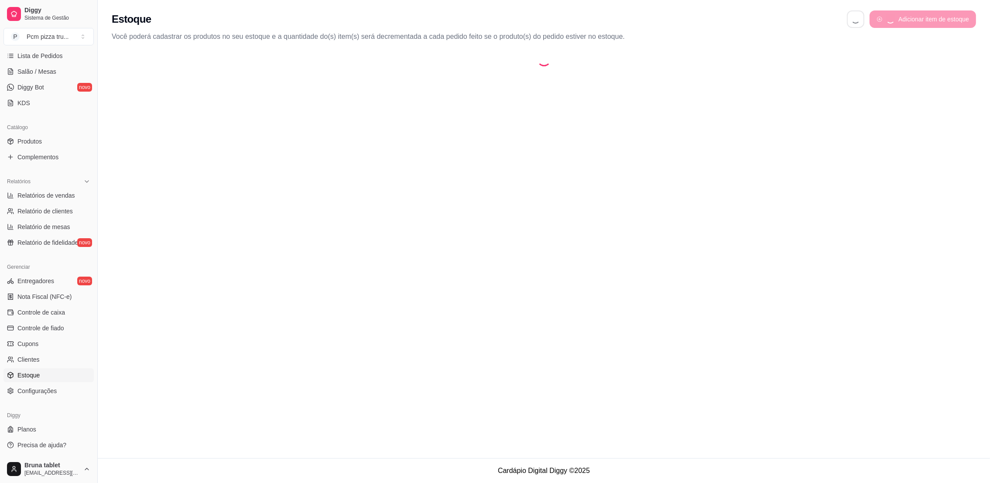
select select "QUANTITY_ORDER"
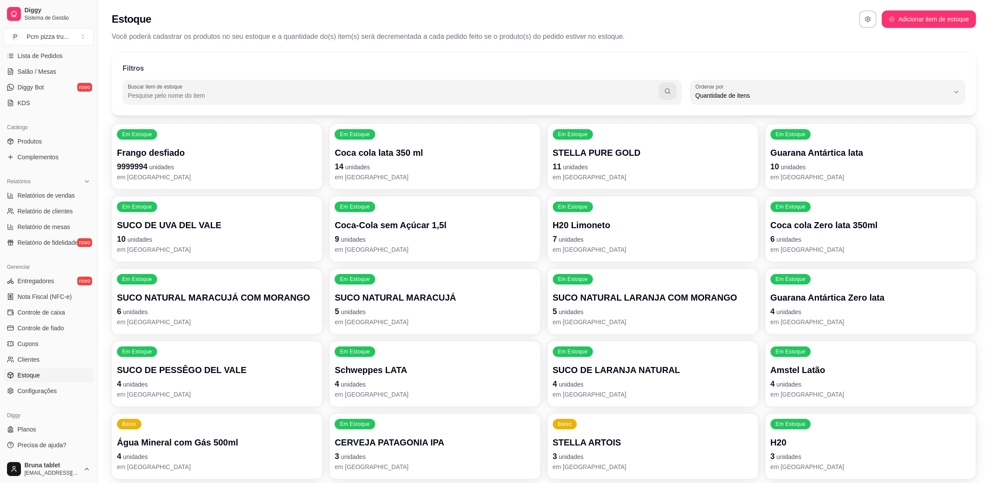
scroll to position [8, 0]
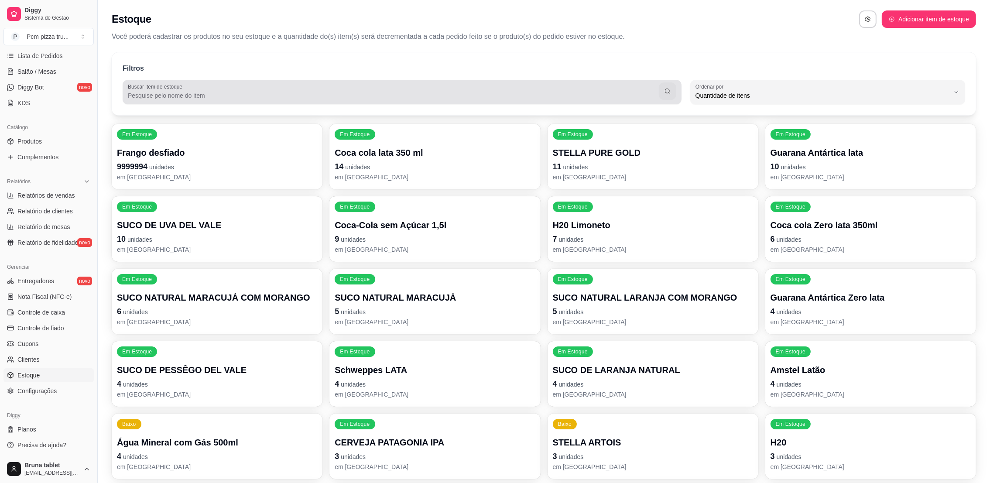
click at [236, 86] on div at bounding box center [402, 91] width 549 height 17
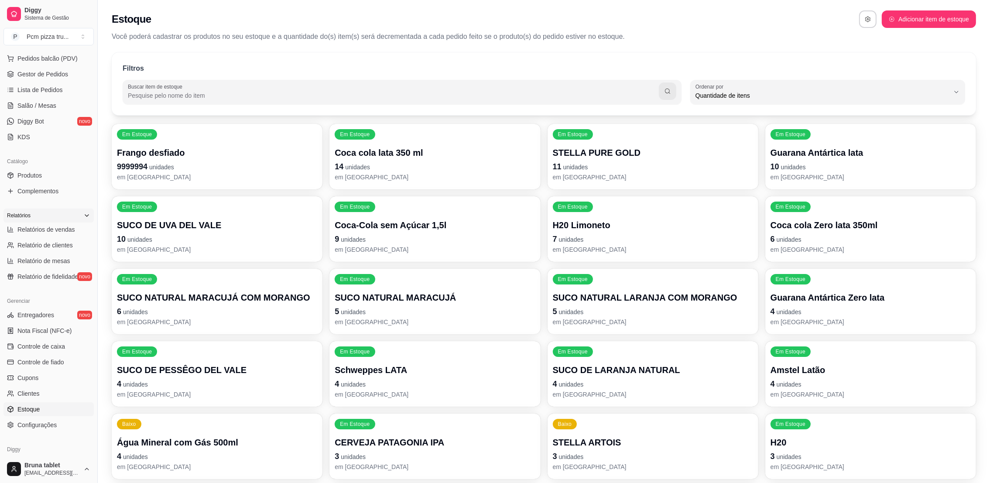
scroll to position [0, 0]
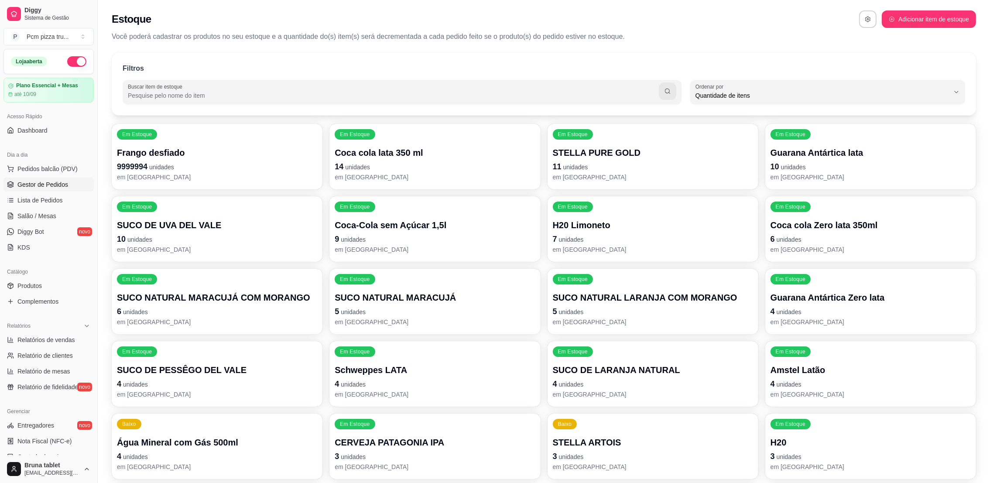
click at [59, 181] on span "Gestor de Pedidos" at bounding box center [42, 184] width 51 height 9
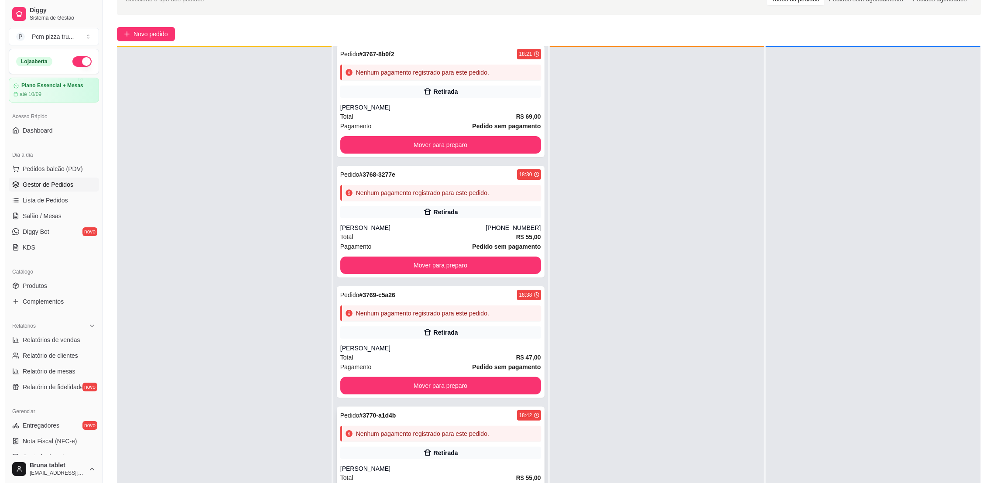
scroll to position [133, 0]
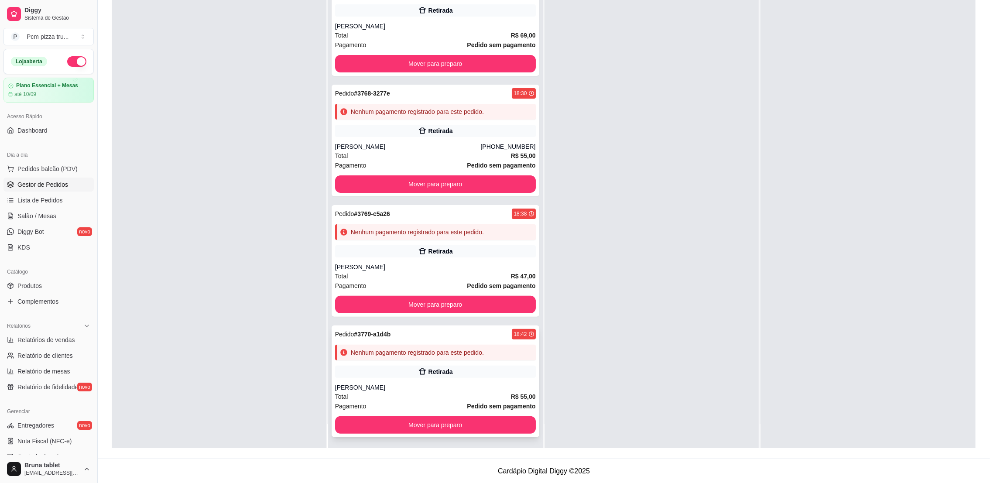
click at [483, 374] on div "Retirada" at bounding box center [435, 372] width 201 height 12
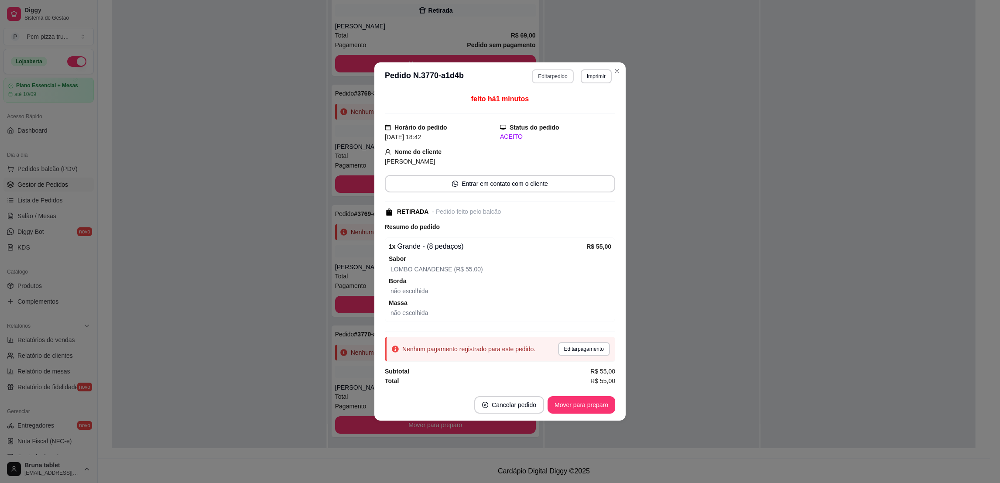
click at [560, 72] on button "Editar pedido" at bounding box center [552, 76] width 41 height 14
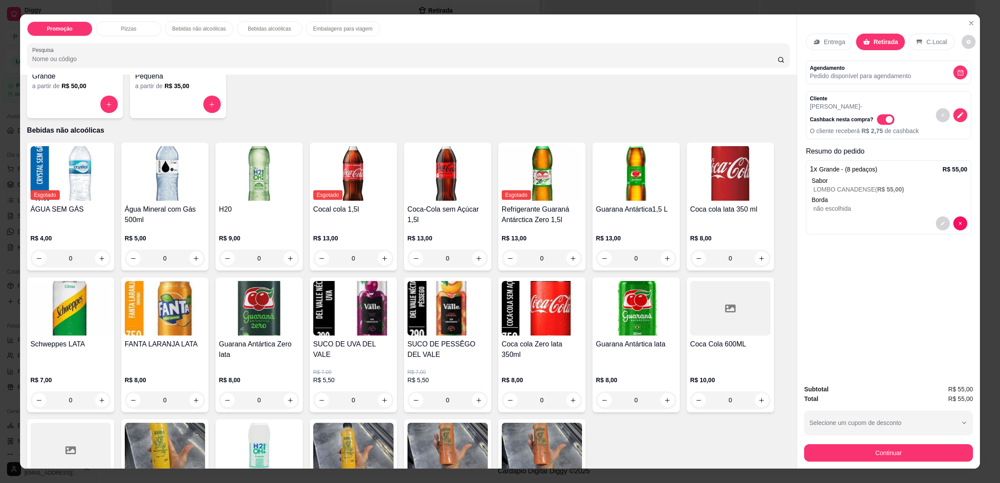
scroll to position [524, 0]
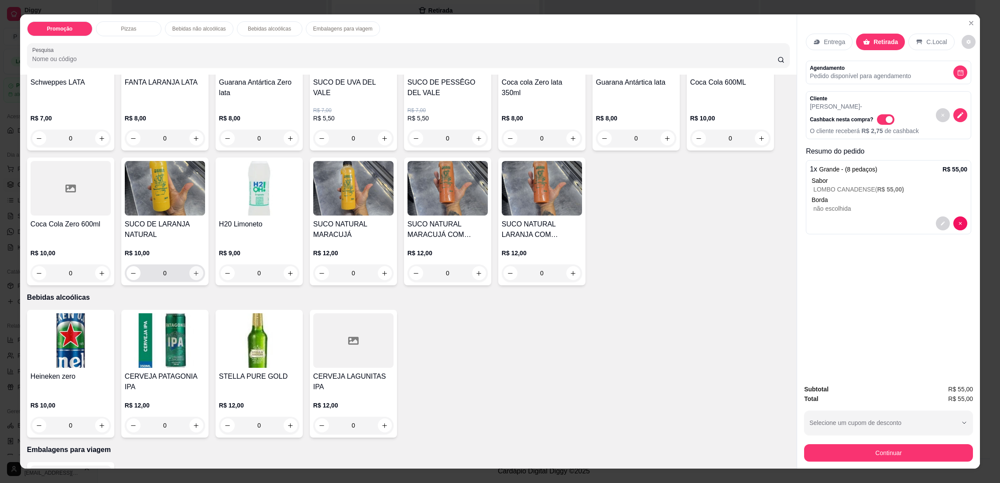
click at [193, 272] on icon "increase-product-quantity" at bounding box center [196, 273] width 7 height 7
type input "1"
click at [861, 463] on div "Subtotal R$ 65,00 Total R$ 65,00 Selecione um cupom de desconto 50OFF SUSU15 Se…" at bounding box center [888, 422] width 183 height 91
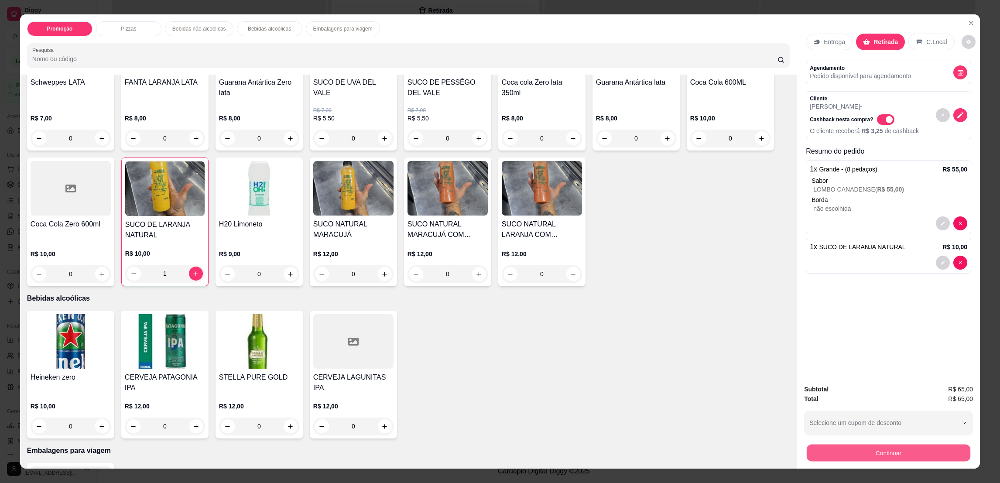
click at [861, 459] on button "Continuar" at bounding box center [889, 452] width 164 height 17
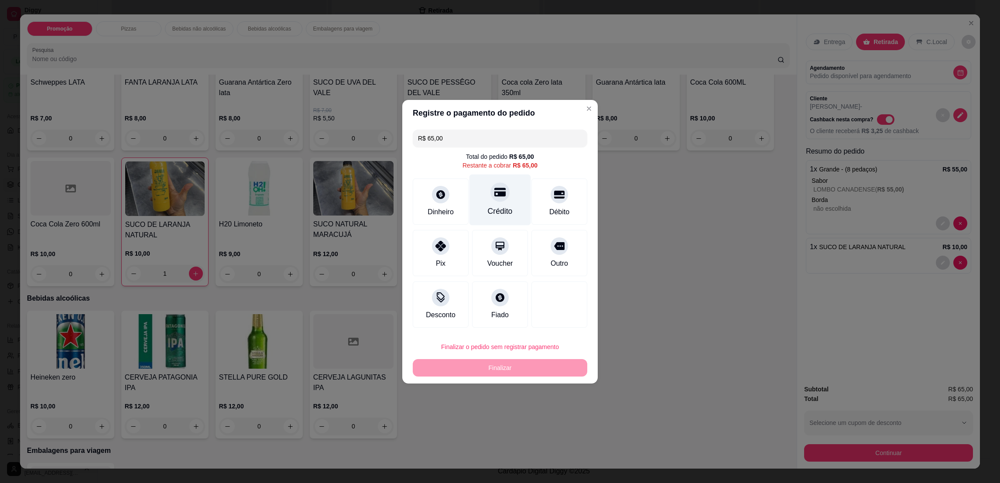
click at [501, 199] on div "Crédito" at bounding box center [501, 199] width 62 height 51
type input "R$ 0,00"
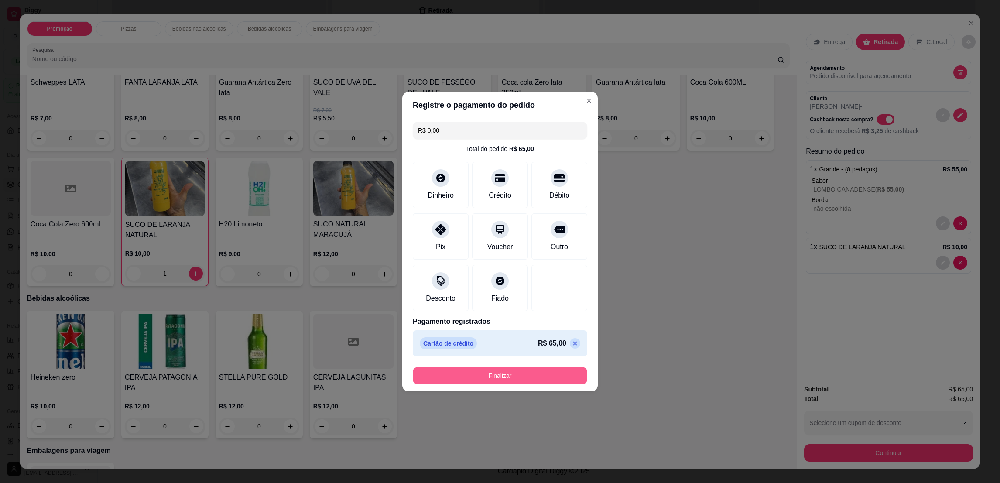
click at [544, 370] on button "Finalizar" at bounding box center [500, 375] width 175 height 17
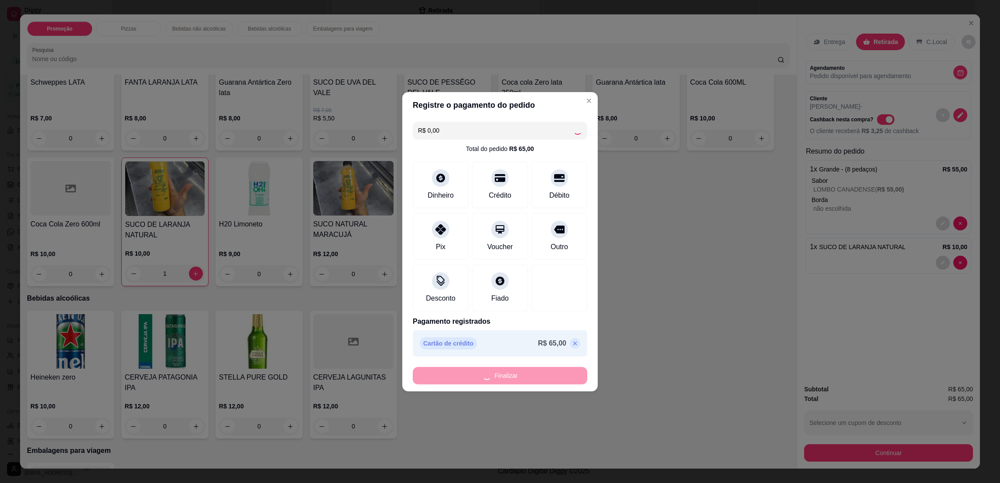
type input "0"
type input "-R$ 65,00"
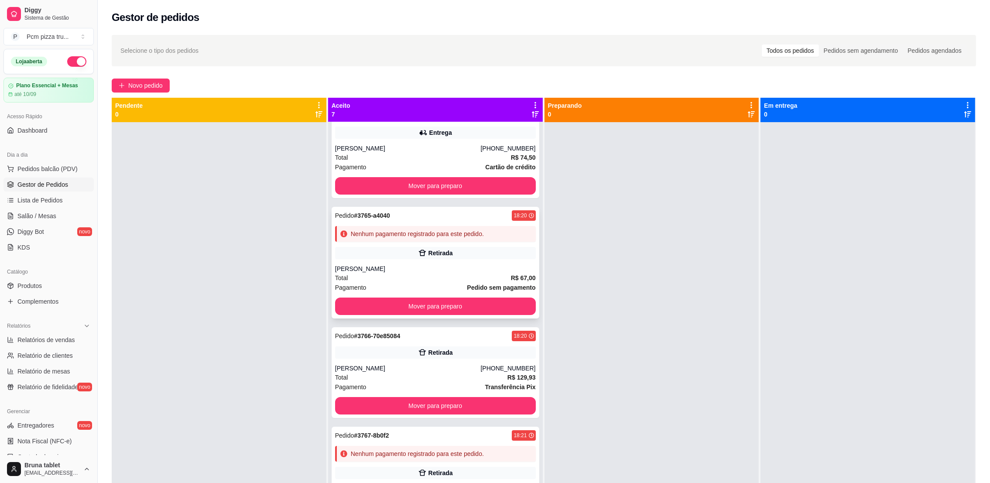
scroll to position [0, 0]
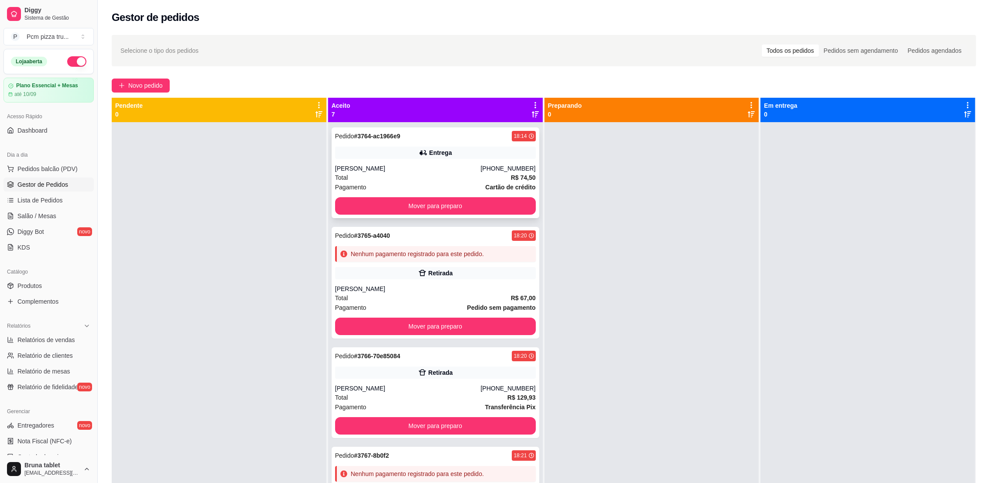
click at [475, 215] on div "Pedido # 3764-ac1966e9 18:14 Entrega Marcos Pavesi (27) 98823-4782 Total R$ 74,…" at bounding box center [436, 172] width 208 height 91
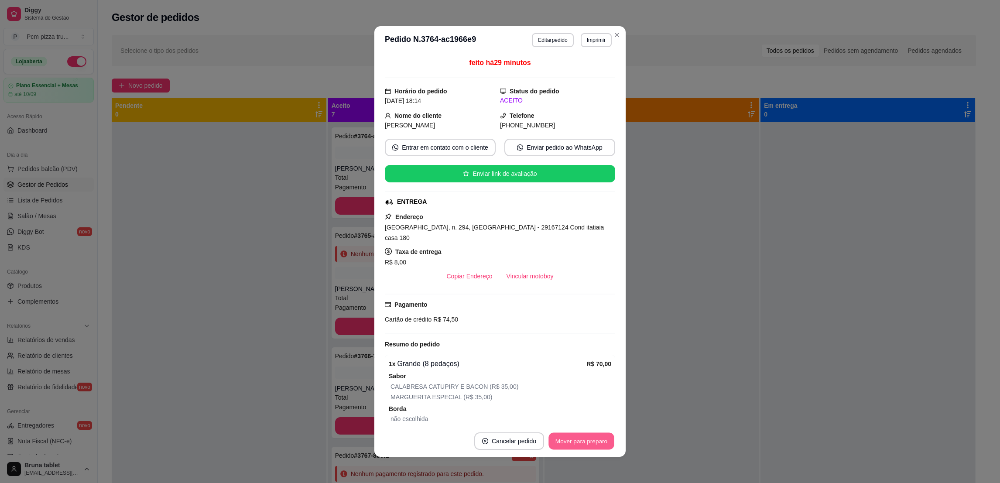
click at [584, 438] on button "Mover para preparo" at bounding box center [581, 441] width 65 height 17
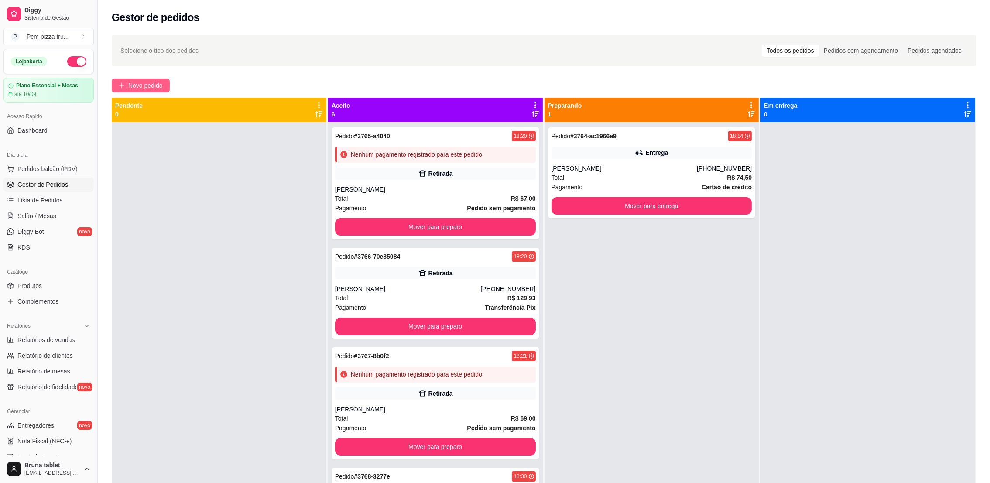
click at [144, 83] on span "Novo pedido" at bounding box center [145, 86] width 34 height 10
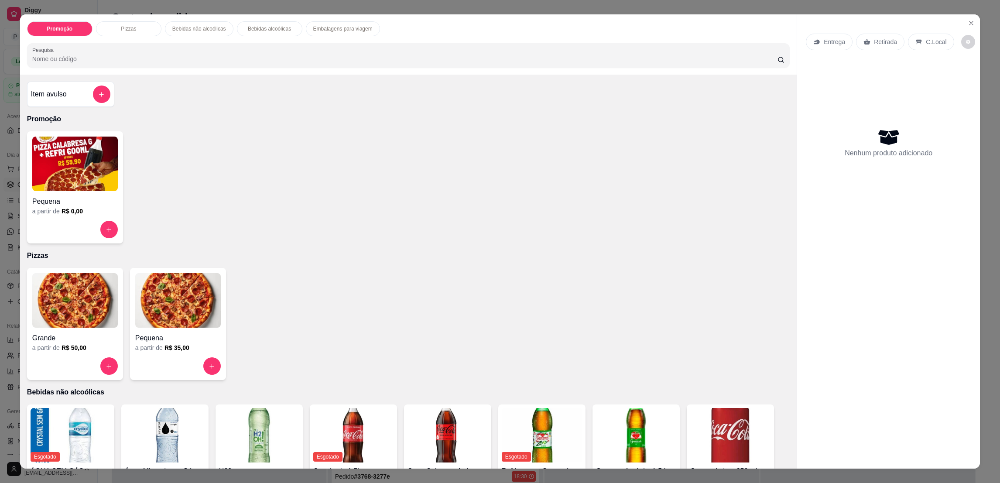
click at [82, 316] on img at bounding box center [75, 300] width 86 height 55
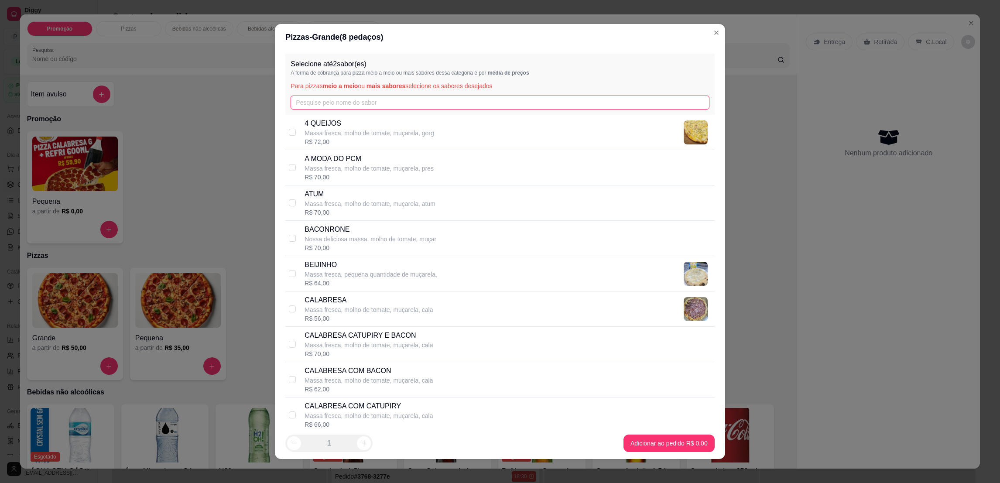
click at [336, 100] on input "text" at bounding box center [500, 103] width 418 height 14
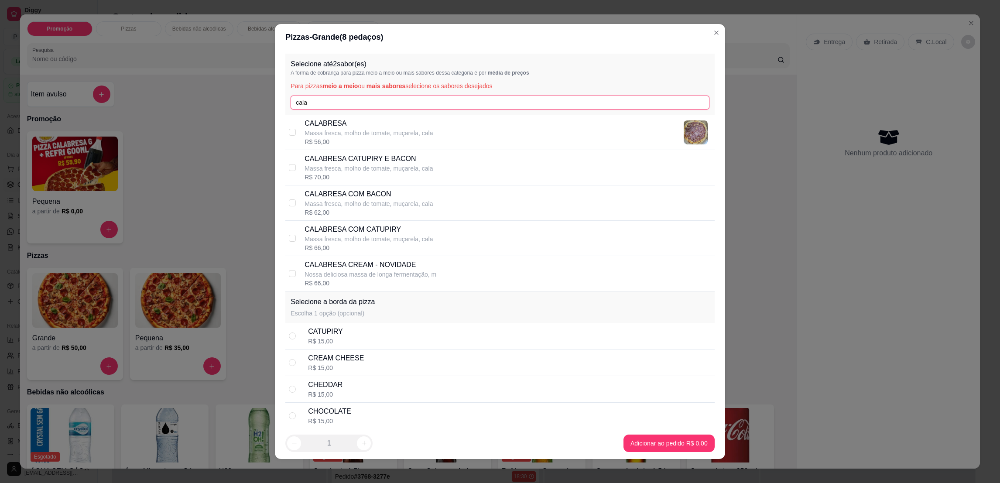
type input "cala"
click at [371, 195] on p "CALABRESA COM BACON" at bounding box center [369, 194] width 128 height 10
checkbox input "true"
click at [359, 102] on input "cala" at bounding box center [500, 103] width 418 height 14
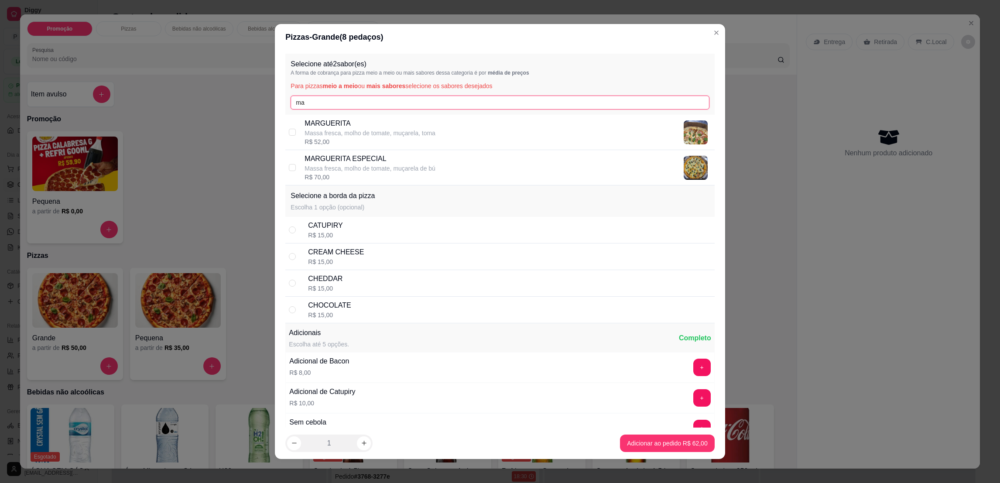
type input "ma"
click at [453, 134] on div "MARGUERITA Massa fresca, molho de tomate, muçarela, toma R$ 52,00" at bounding box center [508, 132] width 406 height 28
checkbox input "true"
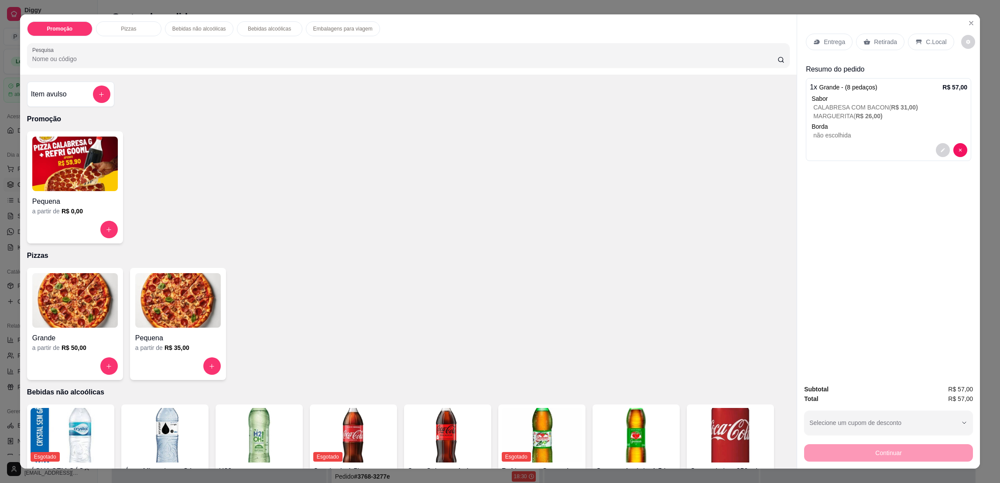
click at [884, 34] on div "Retirada" at bounding box center [880, 42] width 48 height 17
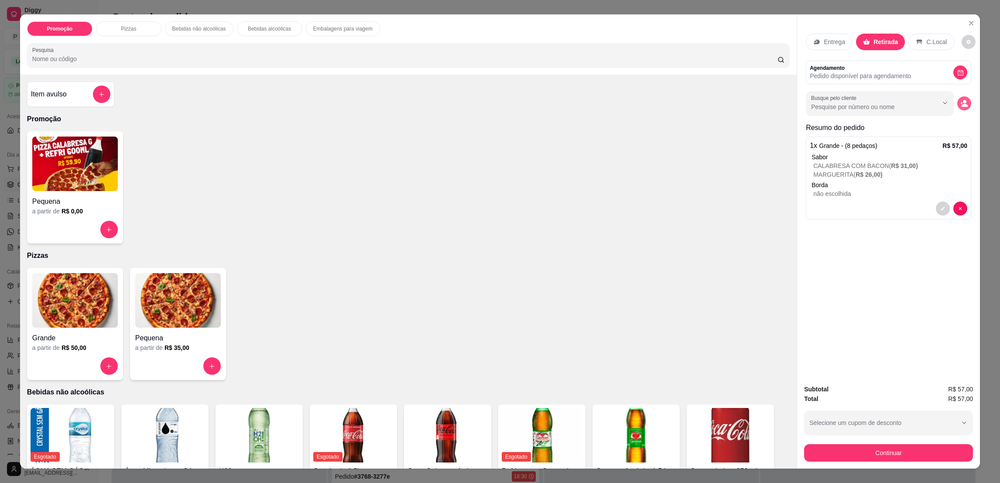
click at [963, 102] on button "decrease-product-quantity" at bounding box center [964, 103] width 14 height 14
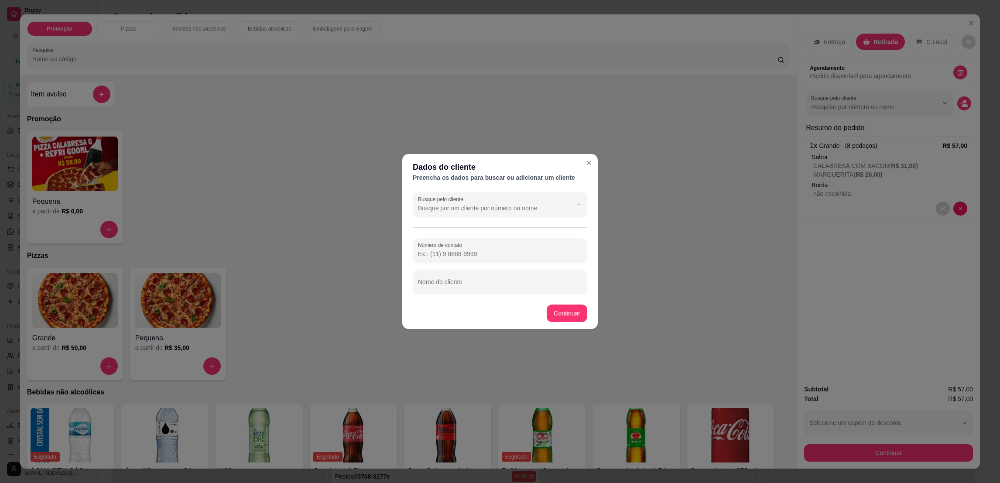
click at [502, 285] on input "Nome do cliente" at bounding box center [500, 285] width 164 height 9
type input "LEONARDO"
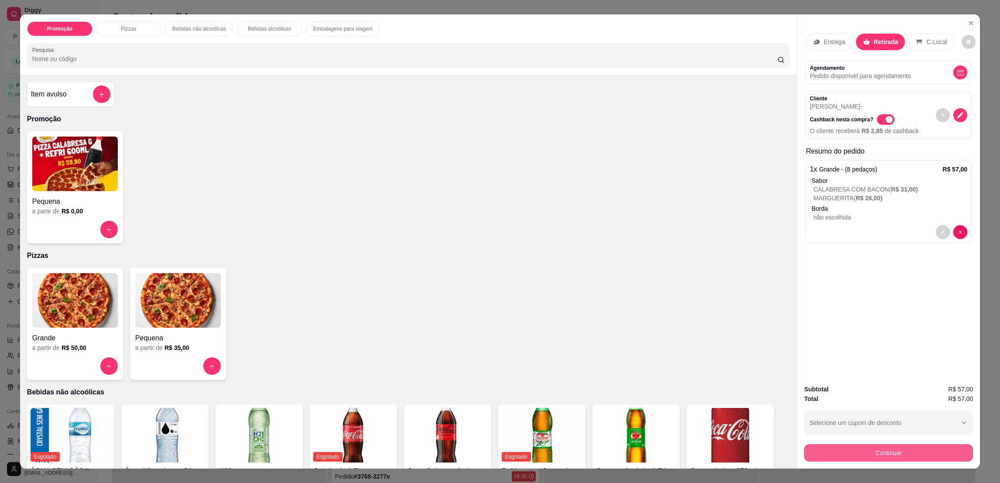
click at [868, 448] on button "Continuar" at bounding box center [888, 452] width 169 height 17
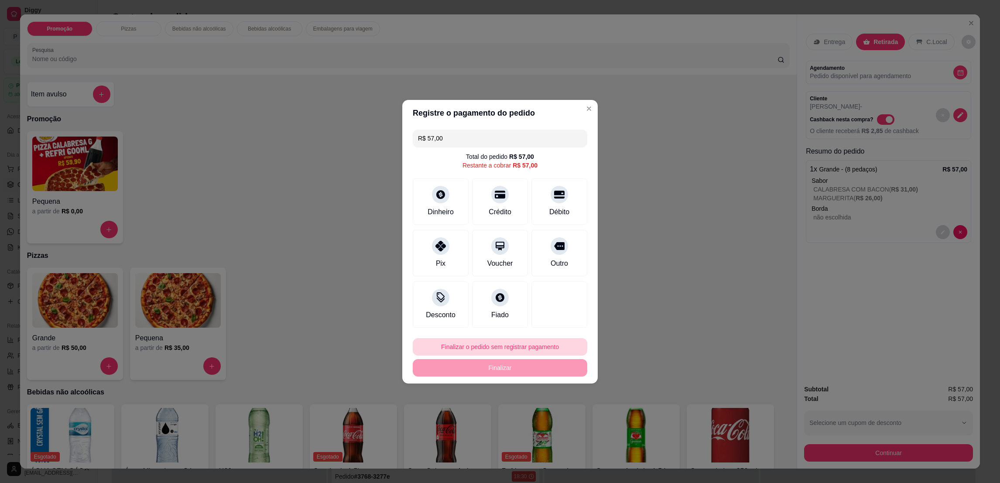
click at [504, 345] on button "Finalizar o pedido sem registrar pagamento" at bounding box center [500, 346] width 175 height 17
click at [550, 421] on button "Confirmar" at bounding box center [554, 419] width 32 height 14
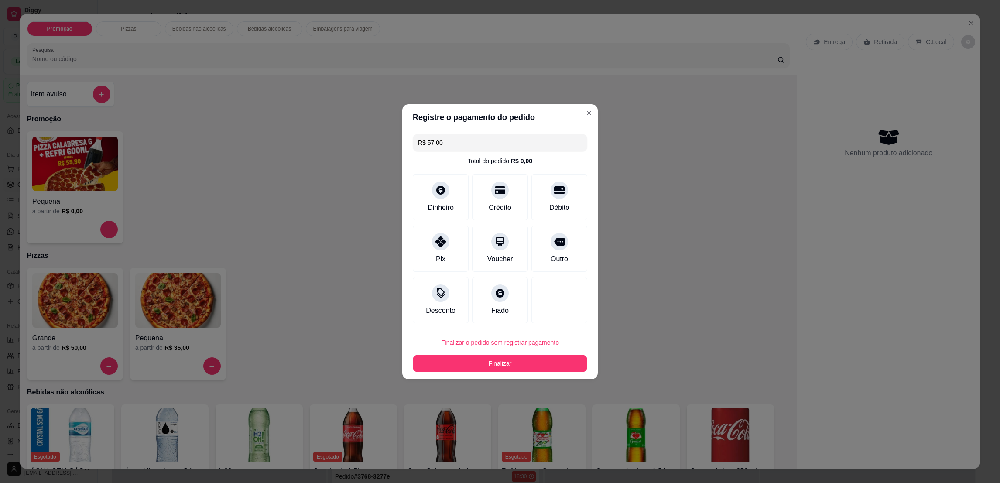
type input "R$ 0,00"
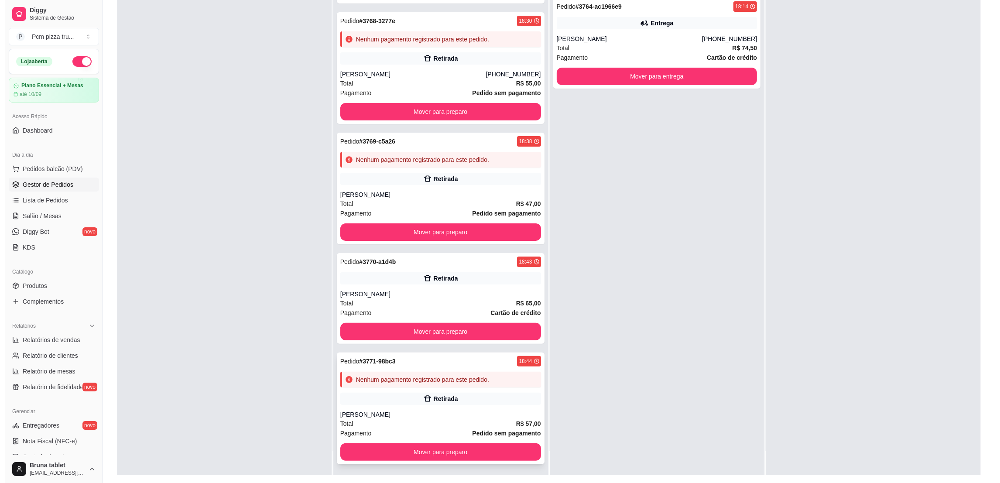
scroll to position [133, 0]
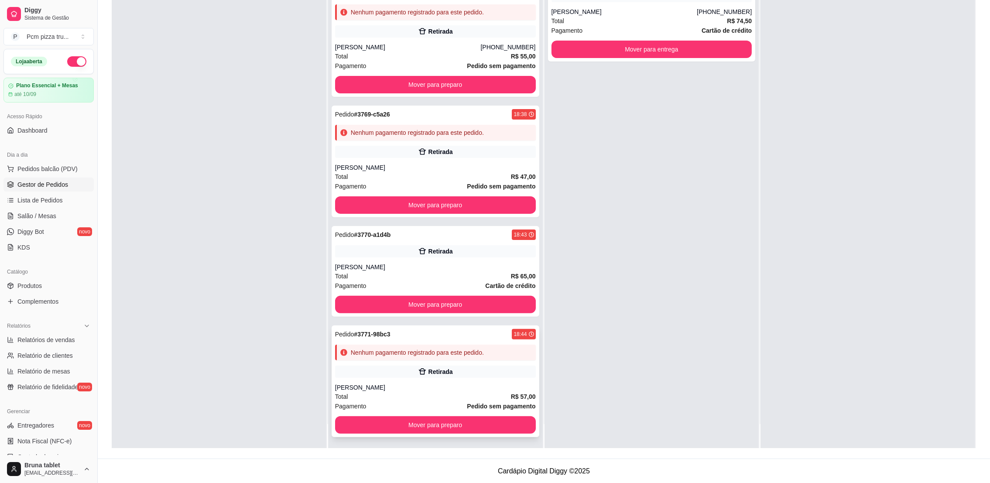
click at [473, 351] on div "Nenhum pagamento registrado para este pedido." at bounding box center [417, 352] width 133 height 9
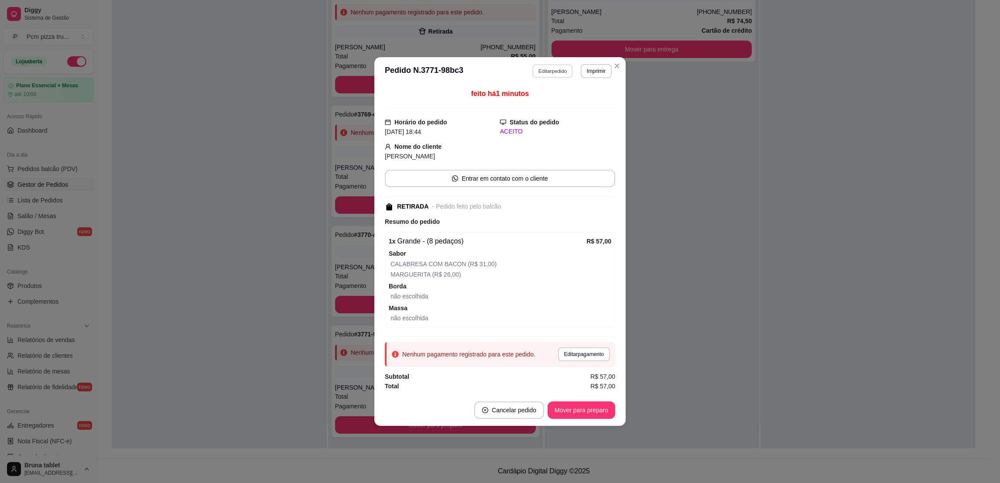
click at [569, 70] on button "Editar pedido" at bounding box center [553, 71] width 41 height 14
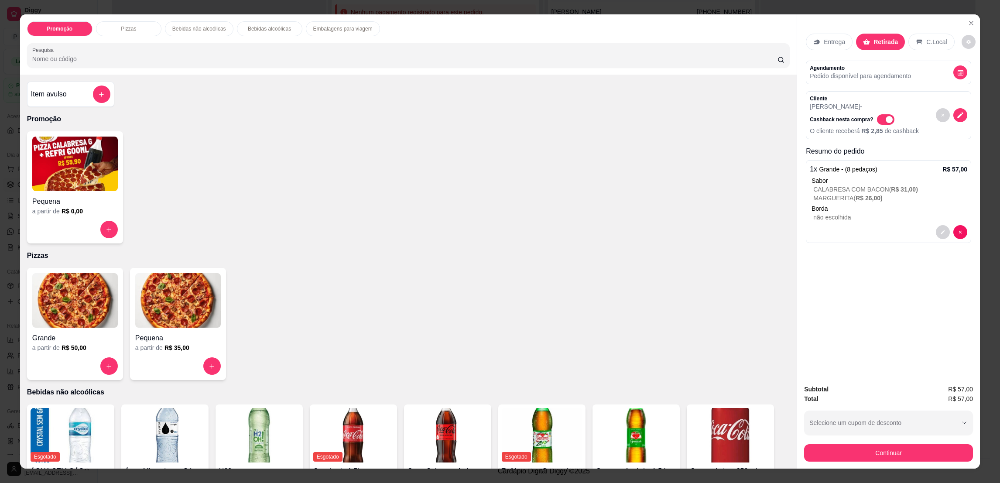
click at [824, 44] on p "Entrega" at bounding box center [834, 42] width 21 height 9
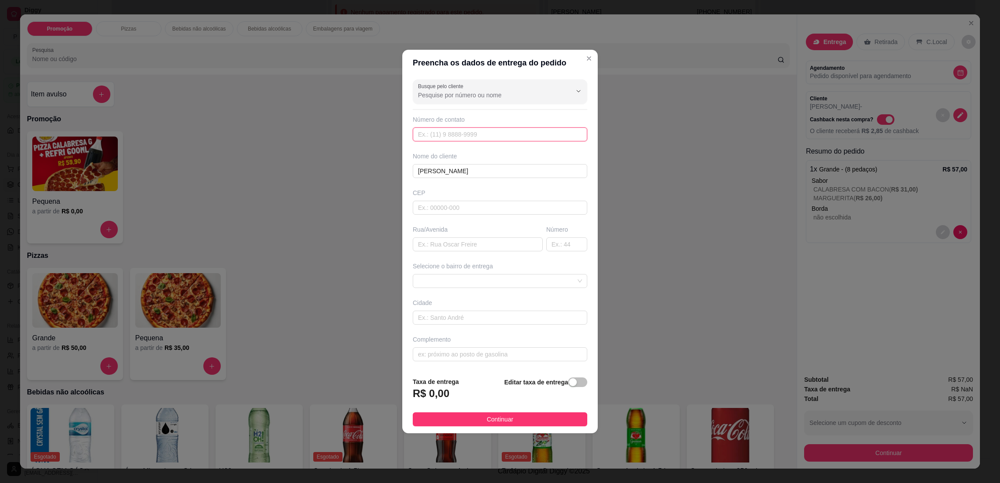
click at [474, 130] on input "text" at bounding box center [500, 134] width 175 height 14
paste input "(27) 99251-5117"
type input "(27) 99251-5117"
click at [467, 280] on span at bounding box center [500, 280] width 164 height 13
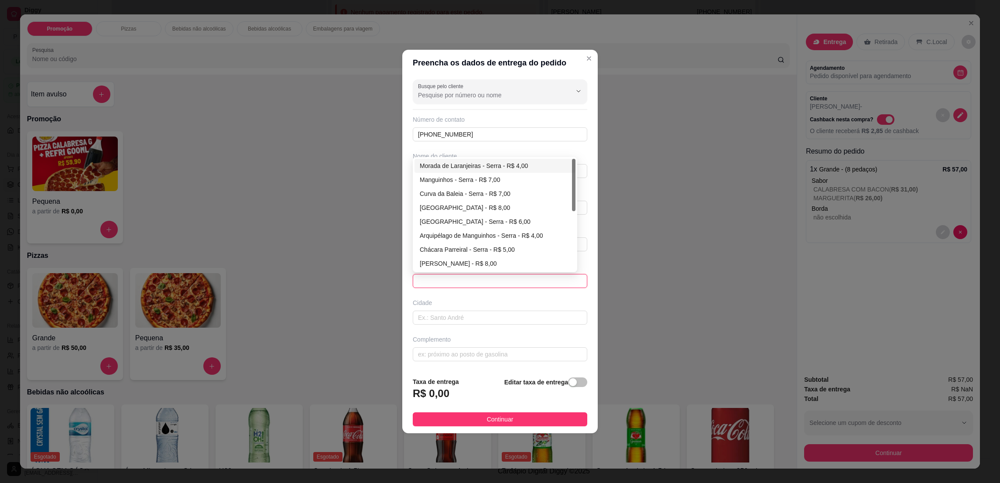
click at [468, 167] on div "Morada de Laranjeiras - Serra - R$ 4,00" at bounding box center [495, 166] width 151 height 10
type input "Serra"
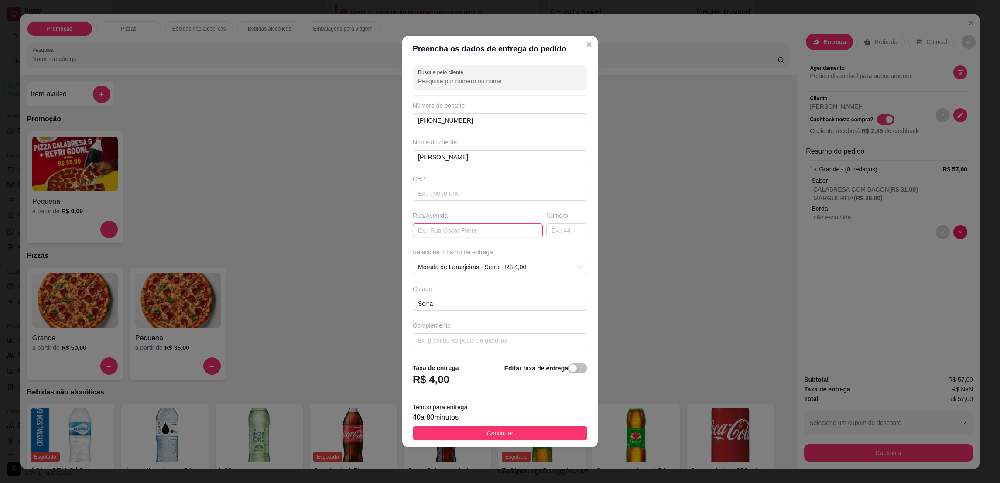
click at [470, 250] on div "Busque pelo cliente Número de contato (27) 99251-5117 Nome do cliente LEONARDO …" at bounding box center [499, 209] width 195 height 294
type input "Rua dos bem te vis"
click at [573, 244] on div "Busque pelo cliente Número de contato (27) 99251-5117 Nome do cliente LEONARDO …" at bounding box center [499, 209] width 195 height 294
click at [562, 233] on input "text" at bounding box center [566, 230] width 41 height 14
type input "87"
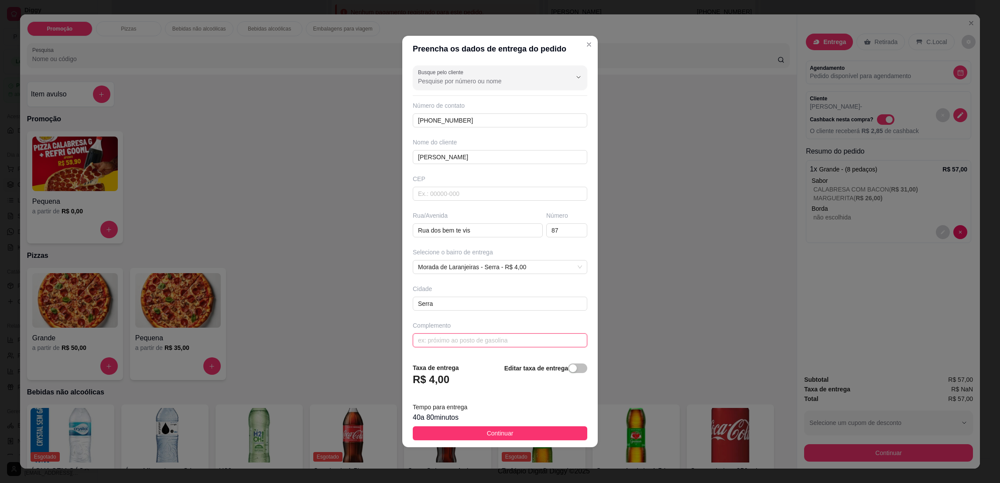
click at [439, 336] on input "text" at bounding box center [500, 340] width 175 height 14
paste input "Condomínio buganvile Apto 605 bl 2"
type input "Condomínio buganvile Apto 605 bl 2"
click at [476, 436] on button "Continuar" at bounding box center [500, 433] width 175 height 14
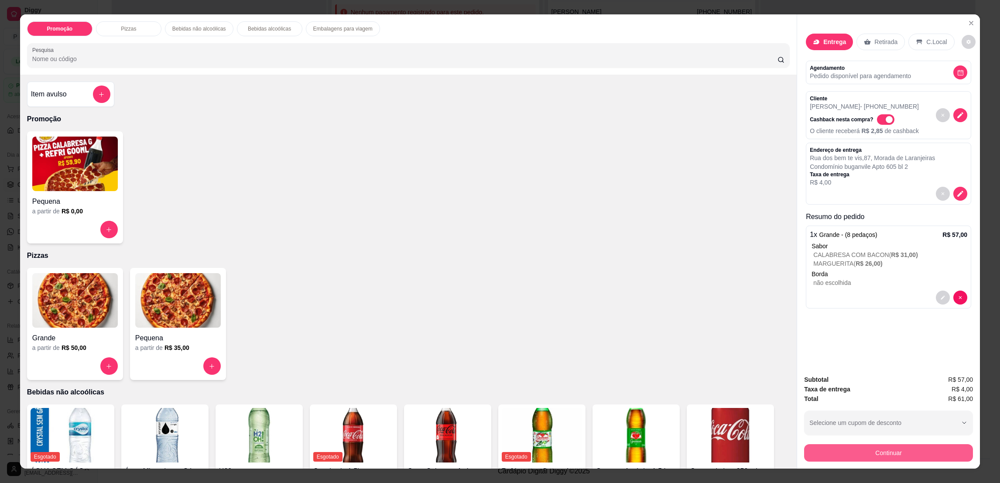
click at [853, 453] on button "Continuar" at bounding box center [888, 452] width 169 height 17
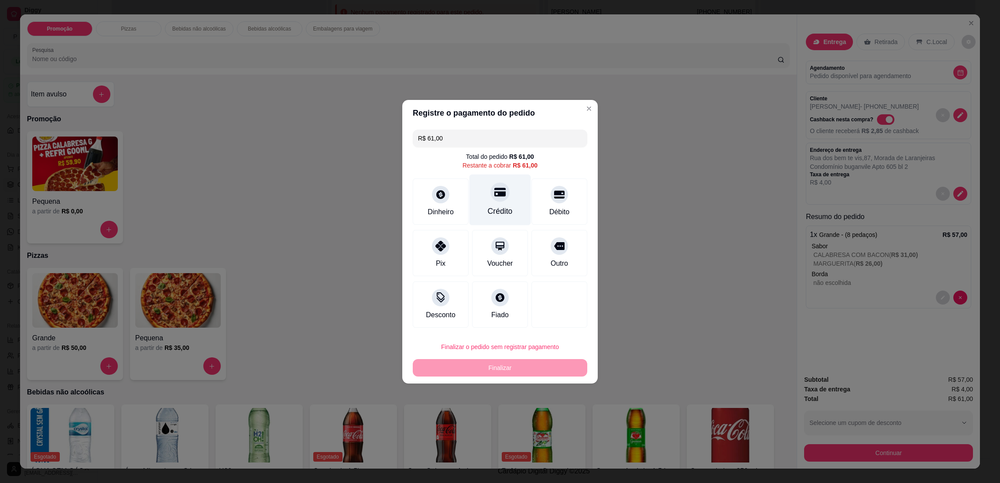
click at [503, 193] on div at bounding box center [499, 191] width 19 height 19
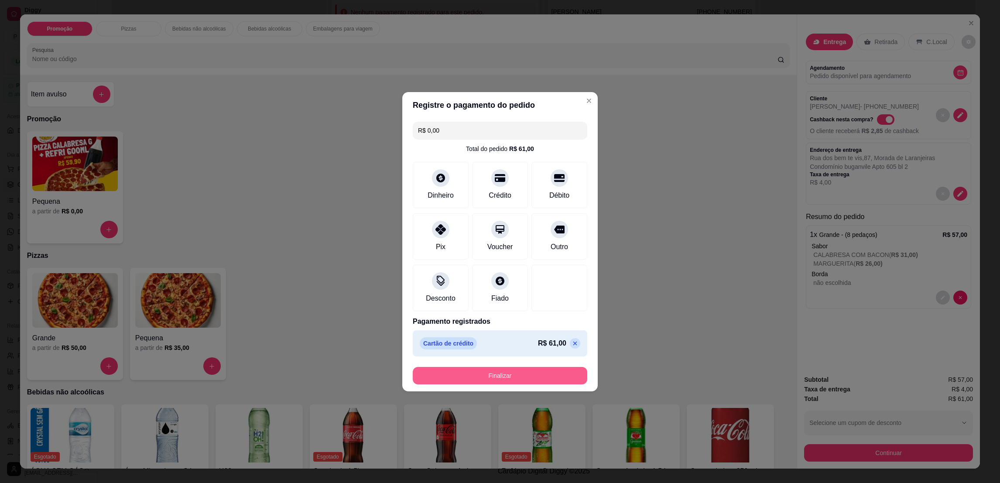
click at [552, 376] on button "Finalizar" at bounding box center [500, 375] width 175 height 17
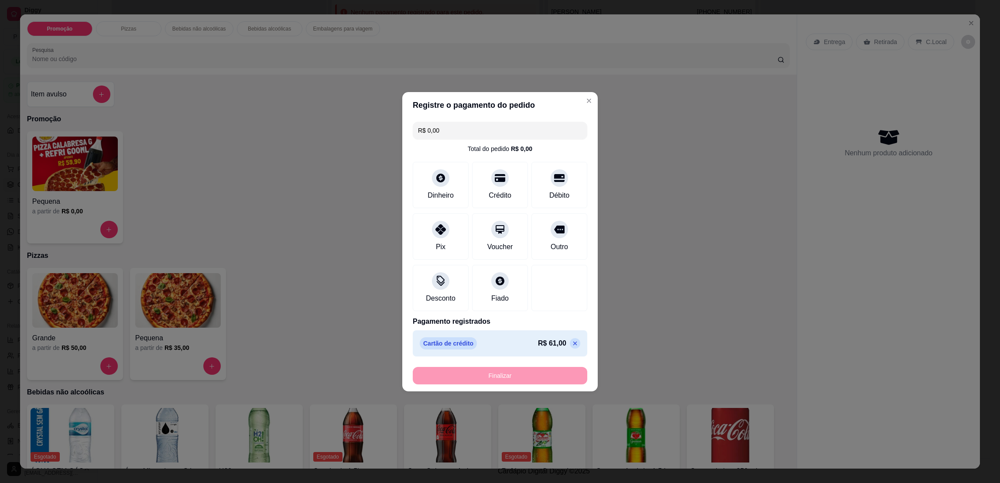
type input "-R$ 61,00"
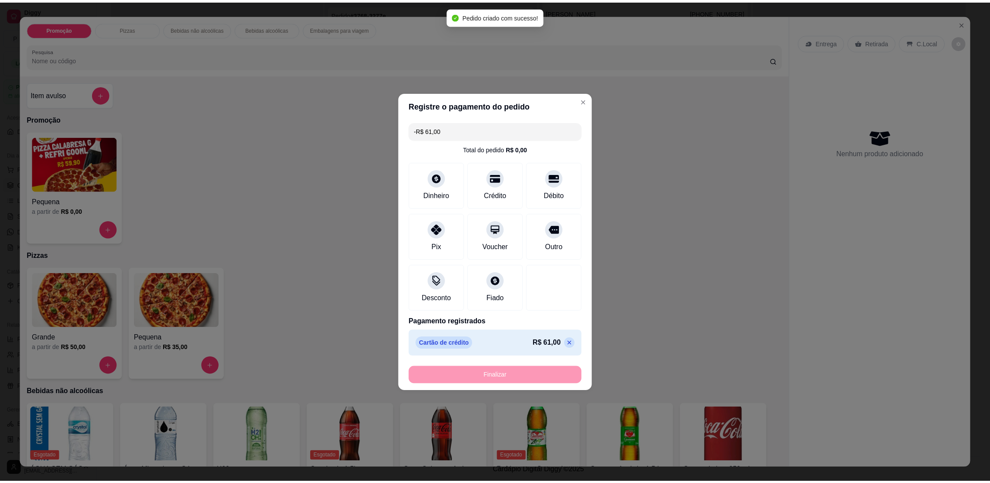
scroll to position [305, 0]
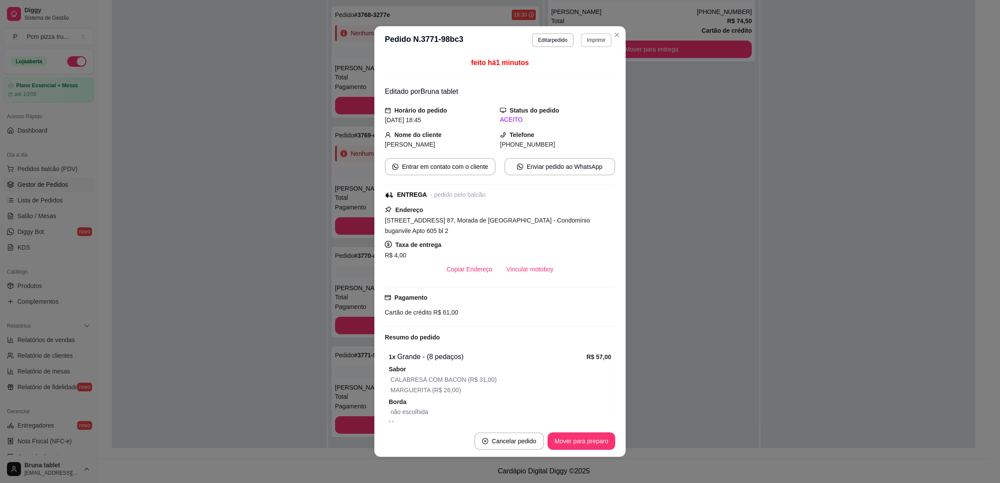
click at [584, 43] on button "Imprimir" at bounding box center [596, 40] width 31 height 14
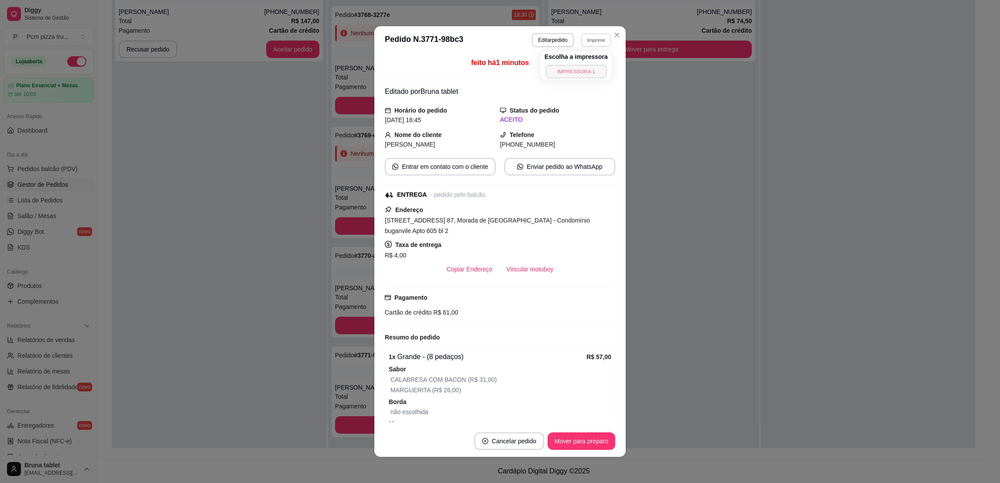
click at [587, 65] on button "IMPRESSORA 1" at bounding box center [575, 72] width 61 height 14
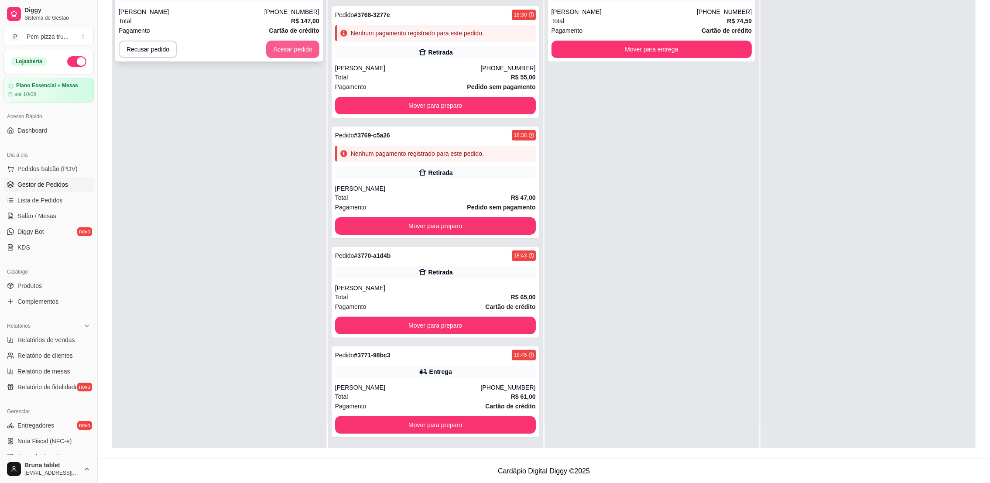
click at [275, 50] on button "Aceitar pedido" at bounding box center [292, 49] width 53 height 17
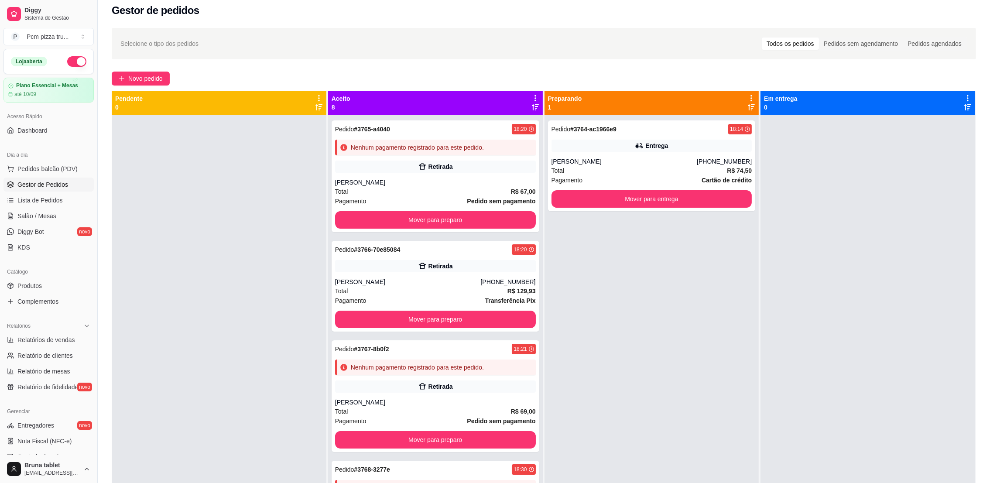
scroll to position [0, 0]
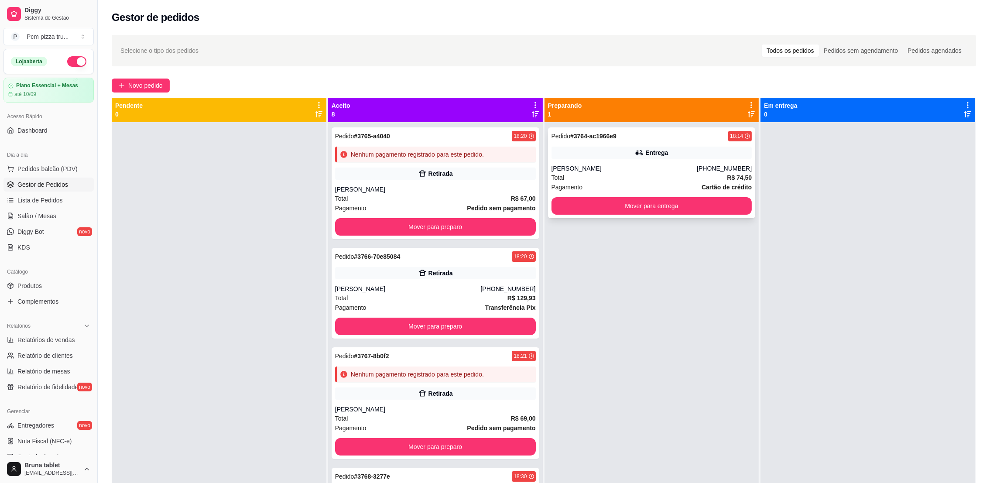
click at [616, 158] on div "Entrega" at bounding box center [652, 153] width 201 height 12
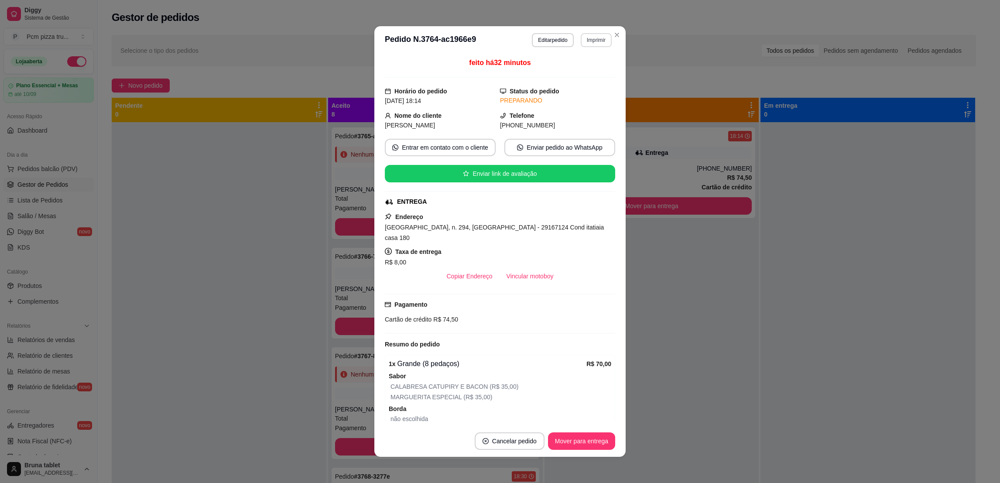
click at [588, 39] on button "Imprimir" at bounding box center [596, 40] width 31 height 14
click at [580, 72] on button "IMPRESSORA 1" at bounding box center [576, 71] width 63 height 14
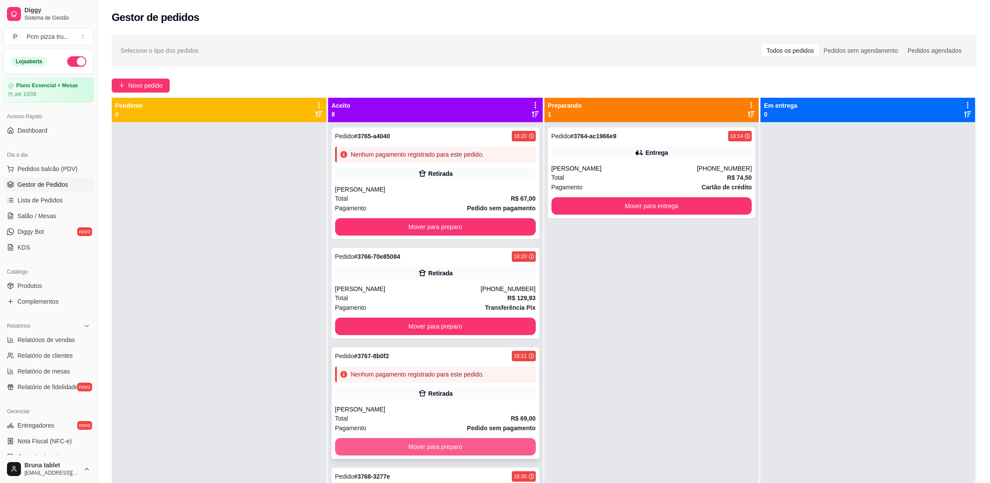
click at [470, 440] on button "Mover para preparo" at bounding box center [435, 446] width 201 height 17
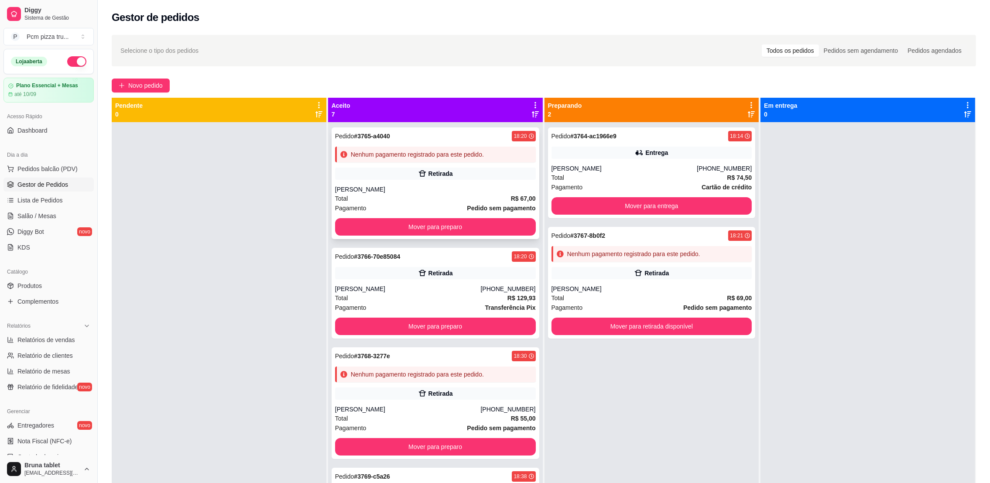
click at [445, 142] on div "Pedido # 3765-a4040 18:20 Nenhum pagamento registrado para este pedido. Retirad…" at bounding box center [436, 183] width 208 height 112
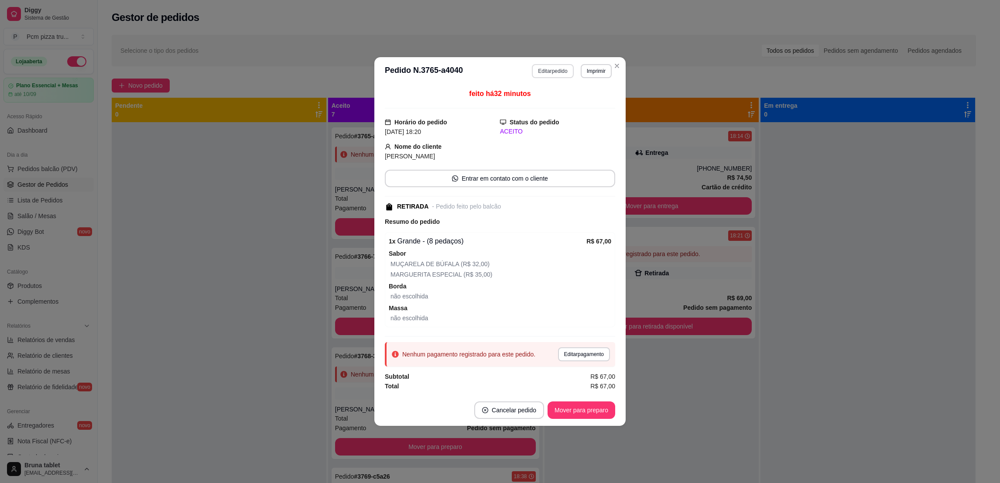
click at [562, 69] on button "Editar pedido" at bounding box center [552, 71] width 41 height 14
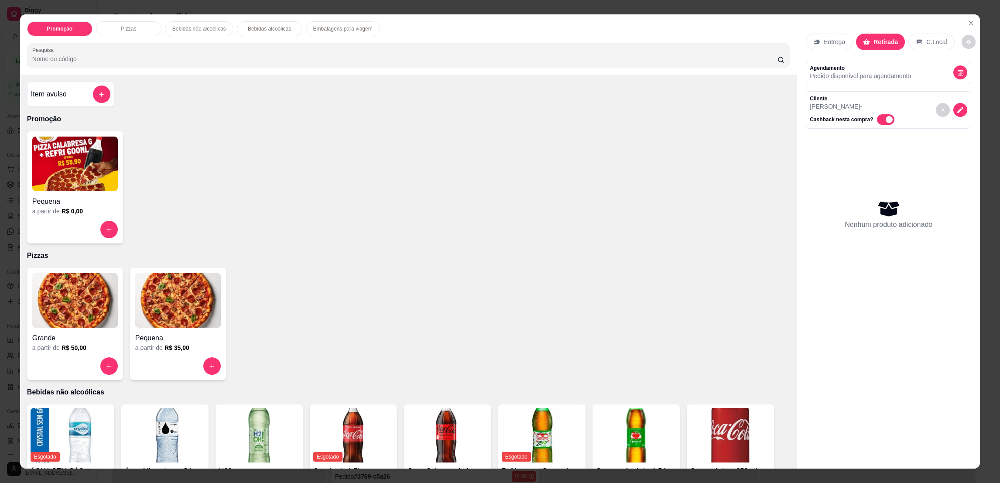
click at [54, 304] on img at bounding box center [75, 300] width 86 height 55
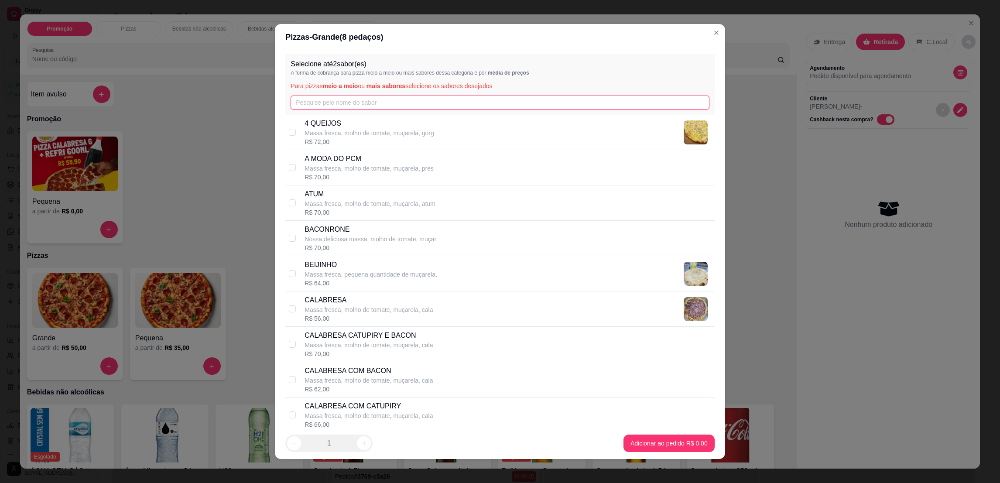
click at [383, 104] on input "text" at bounding box center [500, 103] width 418 height 14
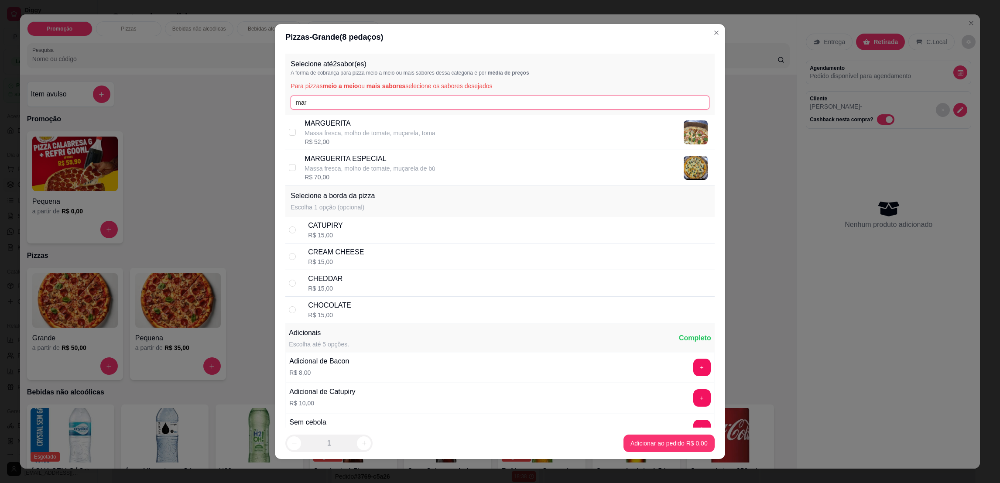
type input "mar"
click at [449, 159] on div "MARGUERITA ESPECIAL Massa fresca, molho de tomate, muçarela de bú R$ 70,00" at bounding box center [508, 168] width 406 height 28
checkbox input "true"
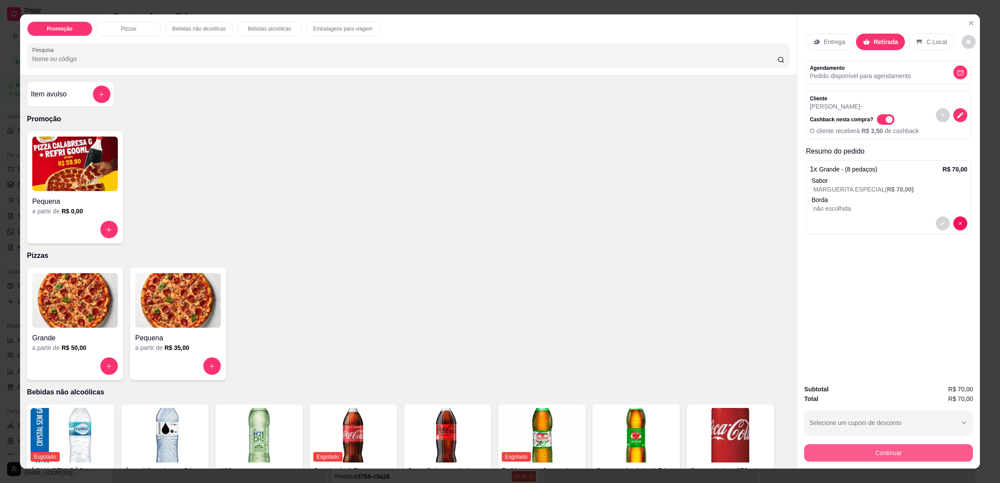
click at [897, 455] on button "Continuar" at bounding box center [888, 452] width 169 height 17
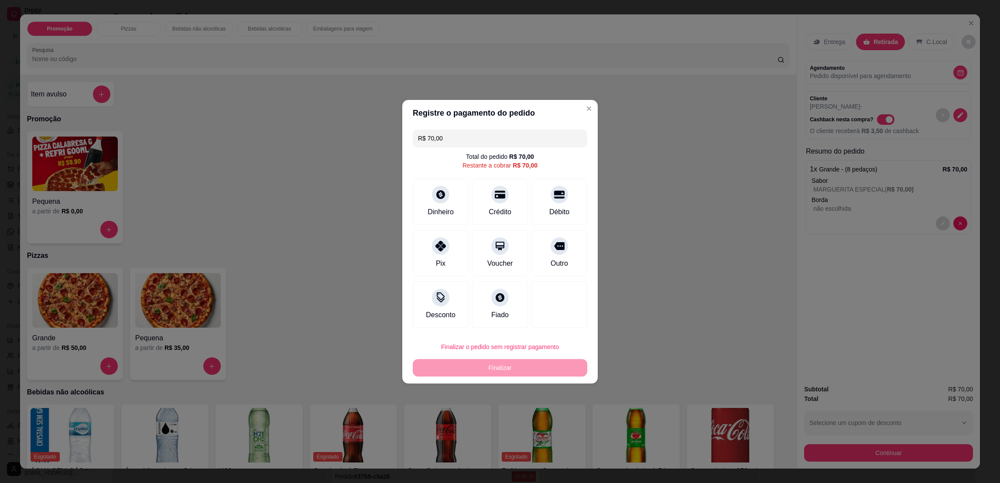
click at [544, 351] on button "Finalizar o pedido sem registrar pagamento" at bounding box center [500, 346] width 175 height 17
click at [542, 415] on button "Confirmar" at bounding box center [553, 419] width 32 height 14
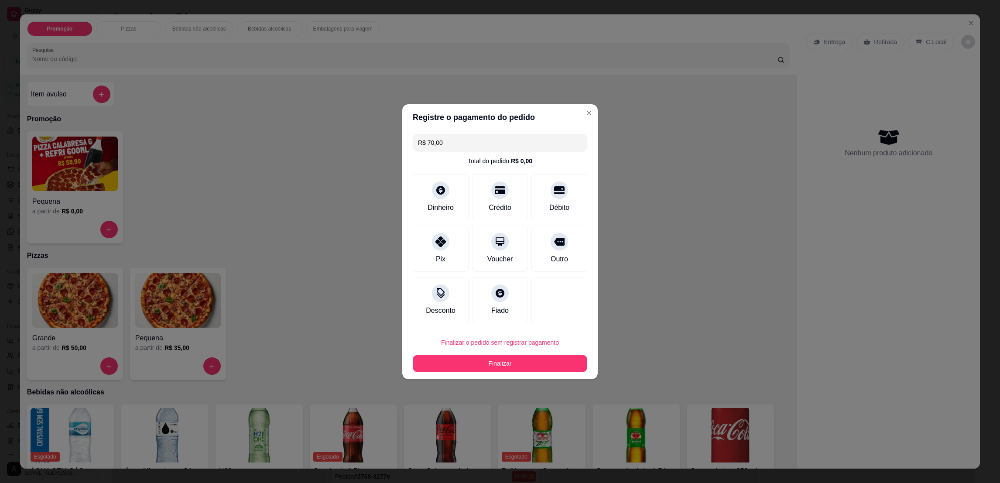
type input "R$ 0,00"
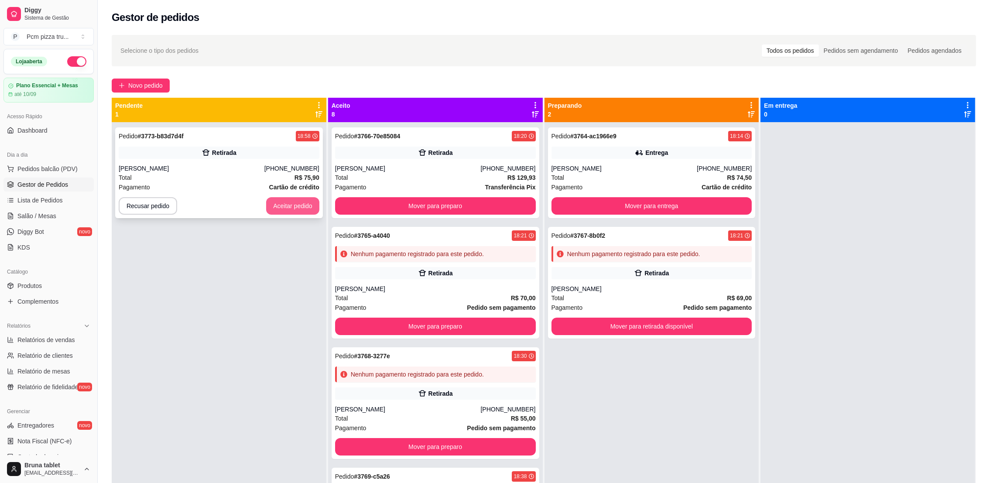
click at [274, 204] on button "Aceitar pedido" at bounding box center [292, 205] width 53 height 17
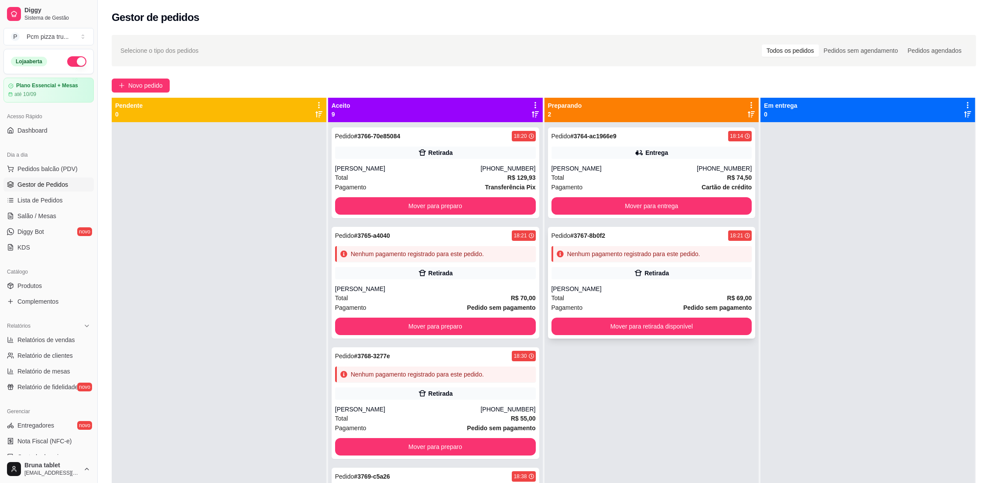
click at [593, 285] on div "[PERSON_NAME]" at bounding box center [652, 289] width 201 height 9
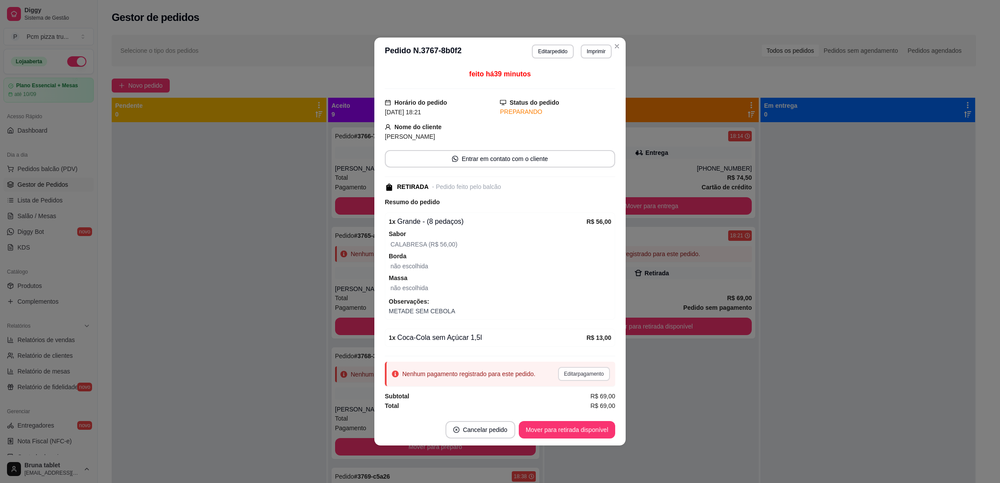
click at [572, 376] on button "Editar pagamento" at bounding box center [584, 374] width 52 height 14
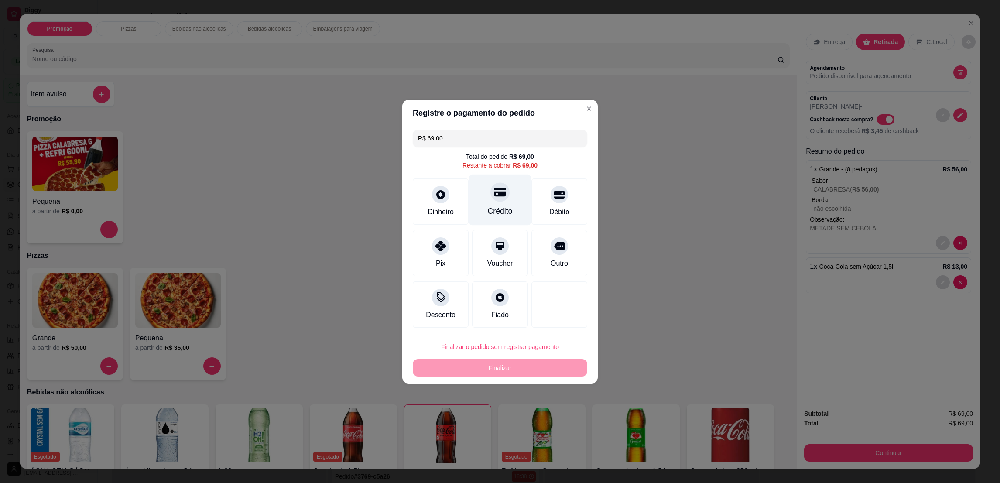
click at [495, 196] on icon at bounding box center [499, 192] width 11 height 9
type input "R$ 0,00"
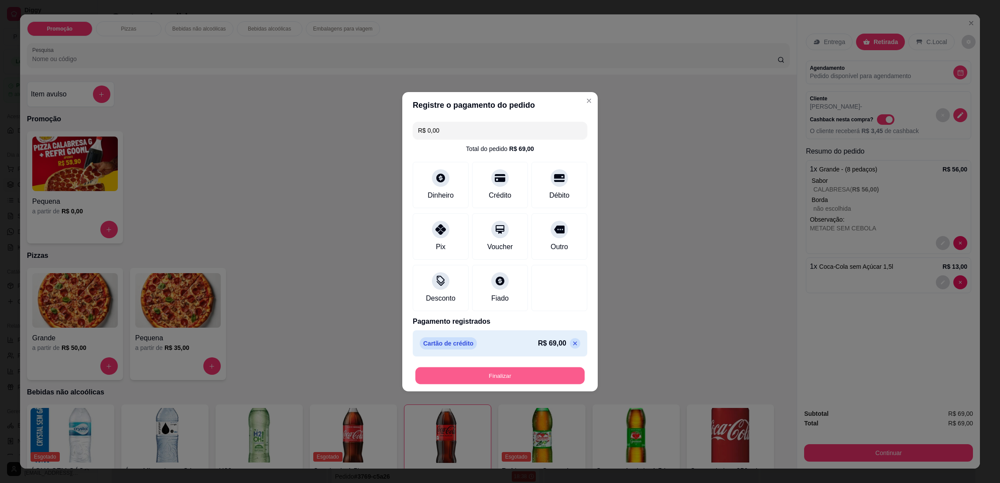
click at [536, 377] on button "Finalizar" at bounding box center [499, 375] width 169 height 17
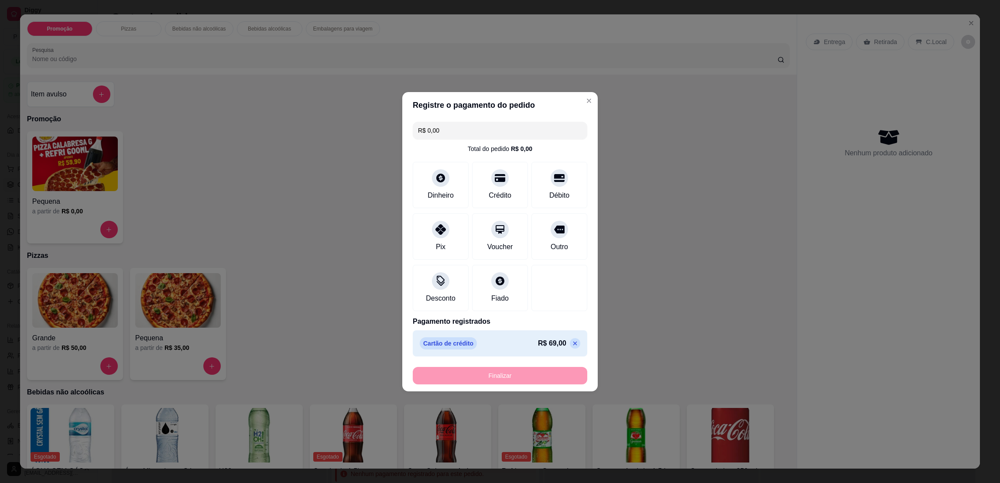
type input "0"
type input "-R$ 69,00"
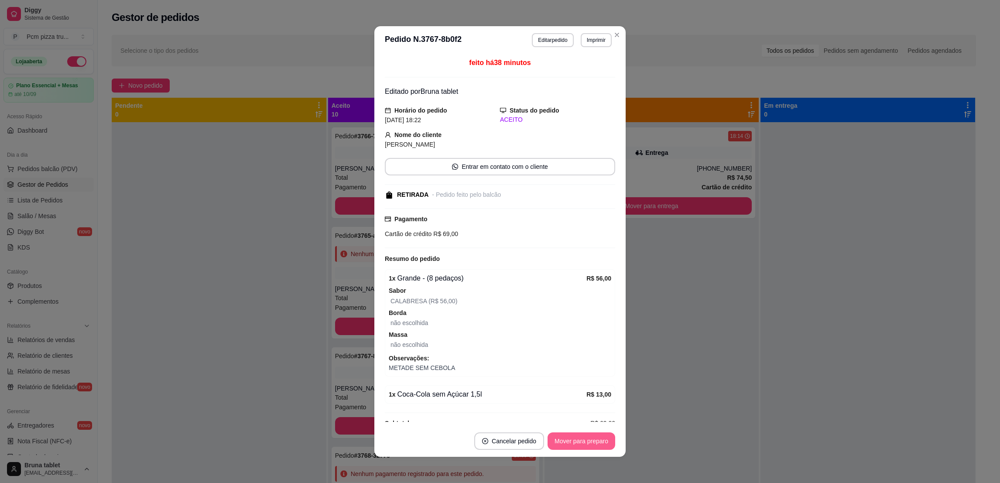
click at [580, 441] on button "Mover para preparo" at bounding box center [582, 440] width 68 height 17
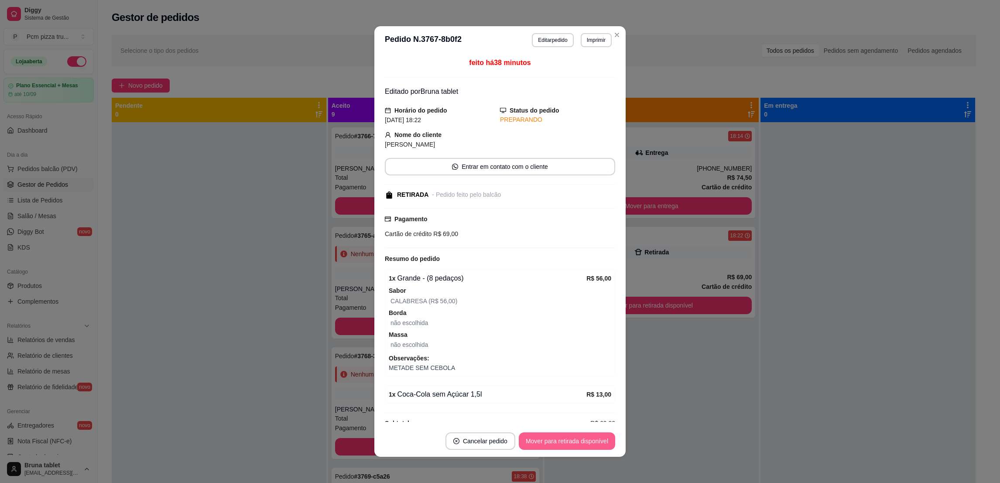
click at [580, 441] on button "Mover para retirada disponível" at bounding box center [567, 440] width 96 height 17
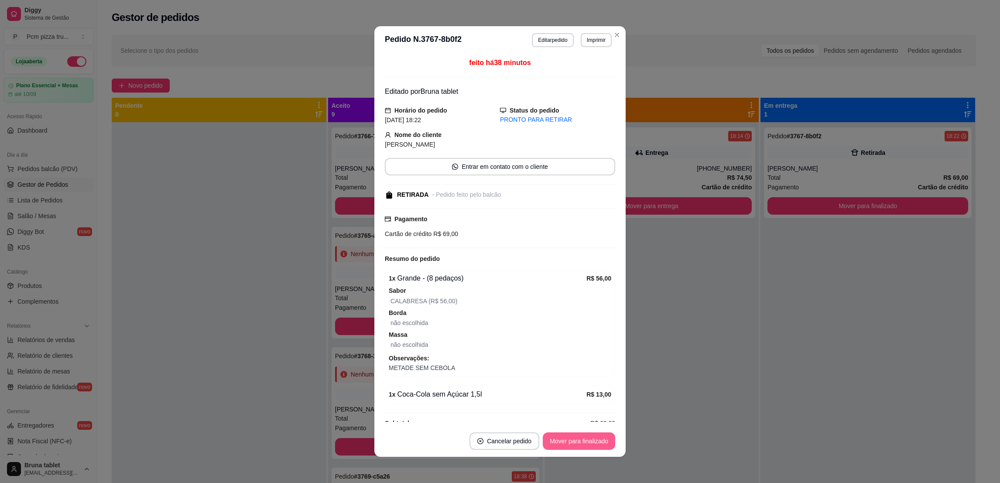
click at [580, 441] on button "Mover para finalizado" at bounding box center [579, 440] width 72 height 17
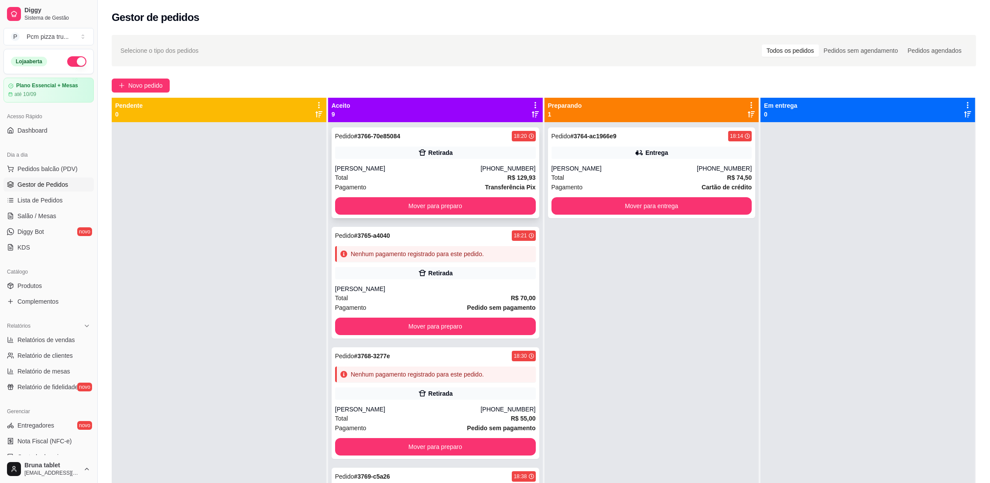
click at [418, 162] on div "Pedido # 3766-70e85084 18:20 Retirada Daniela (27) 99717-7508 Total R$ 129,93 P…" at bounding box center [436, 172] width 208 height 91
click at [433, 320] on button "Mover para preparo" at bounding box center [435, 326] width 201 height 17
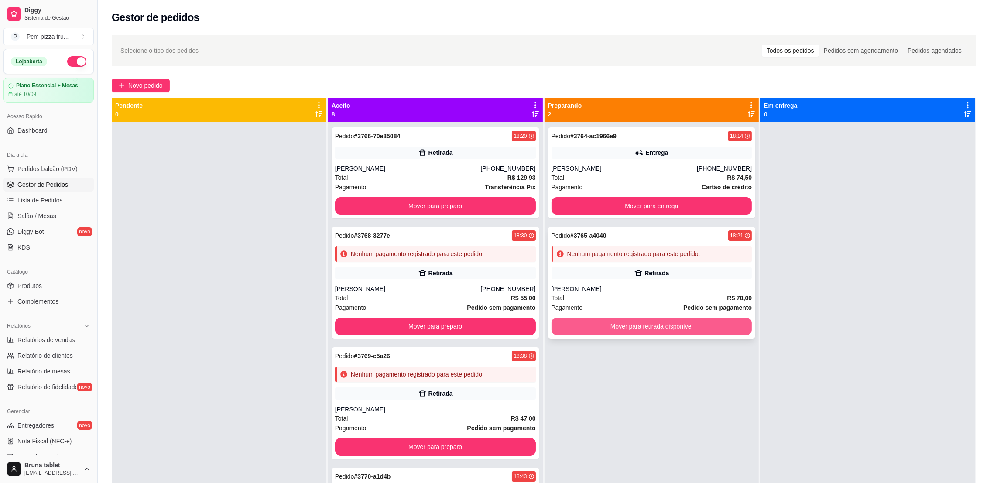
click at [577, 323] on button "Mover para retirada disponível" at bounding box center [652, 326] width 201 height 17
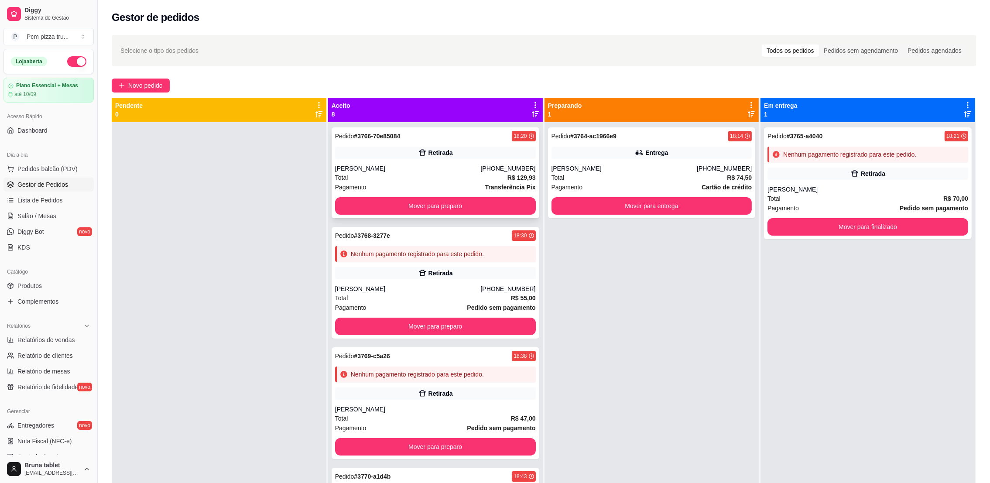
click at [431, 148] on div "Retirada" at bounding box center [441, 152] width 24 height 9
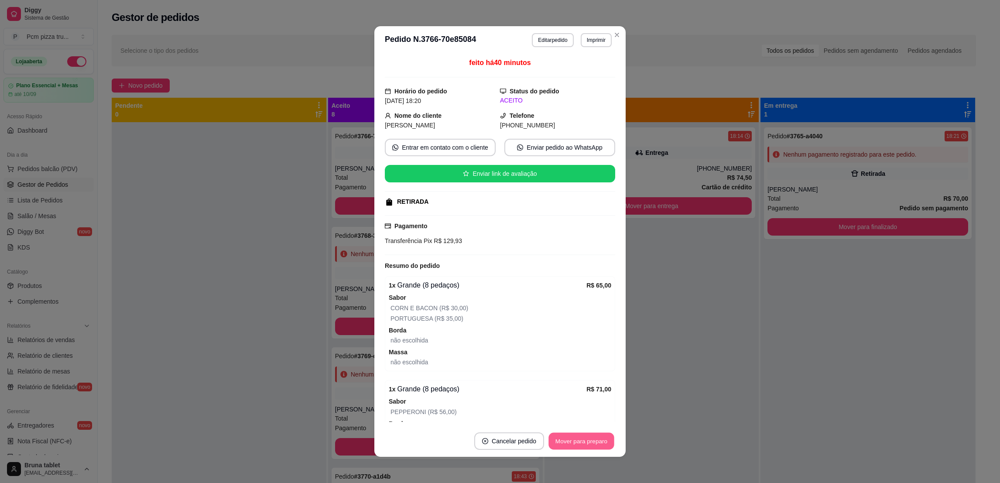
click at [573, 442] on button "Mover para preparo" at bounding box center [581, 441] width 65 height 17
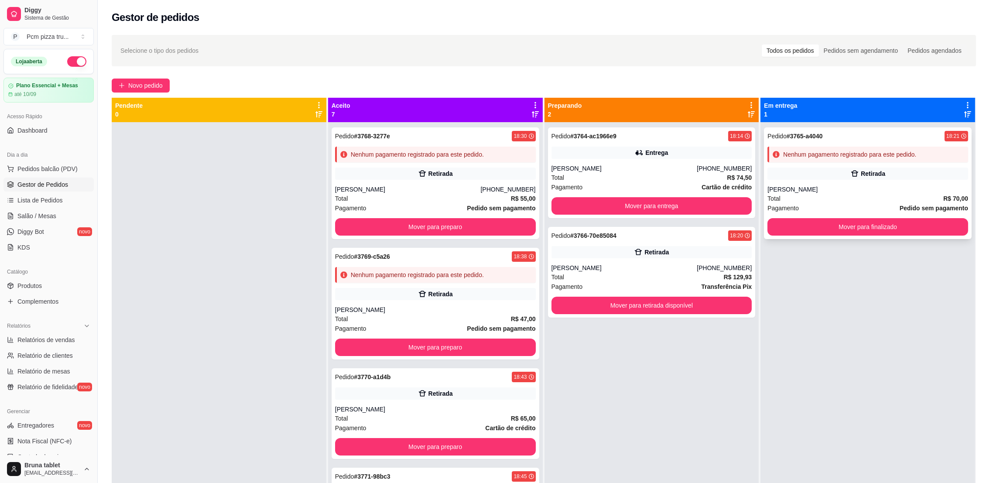
click at [832, 159] on div "Nenhum pagamento registrado para este pedido." at bounding box center [868, 155] width 201 height 16
click at [734, 202] on button "Mover para entrega" at bounding box center [652, 205] width 201 height 17
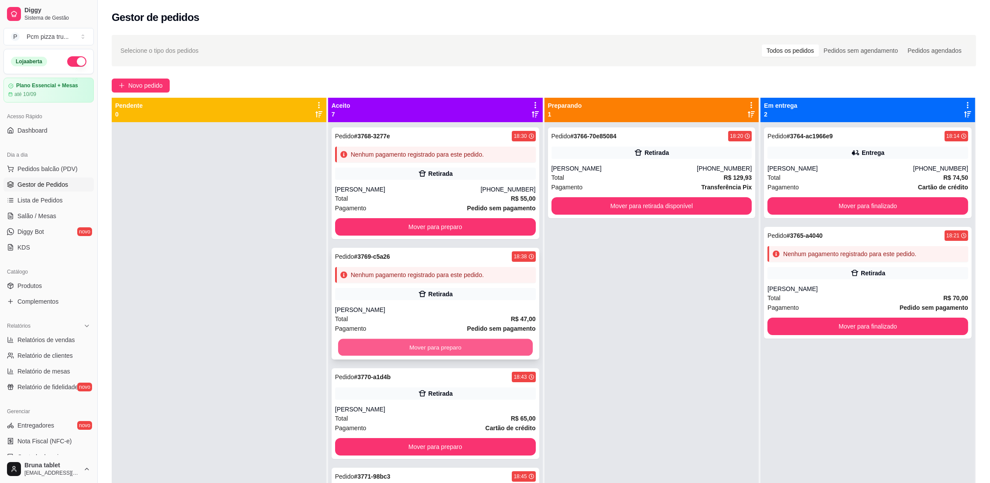
click at [456, 343] on button "Mover para preparo" at bounding box center [435, 347] width 195 height 17
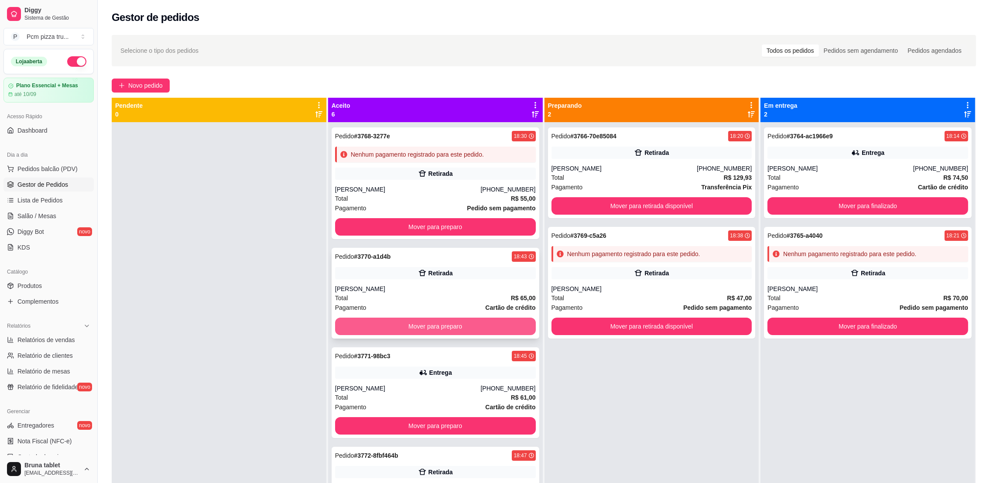
click at [468, 327] on button "Mover para preparo" at bounding box center [435, 326] width 201 height 17
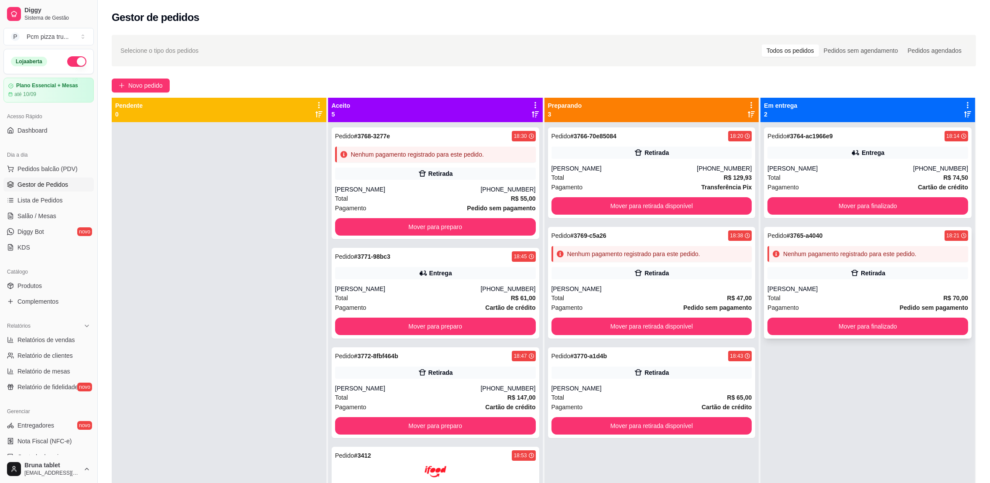
click at [826, 272] on div "Retirada" at bounding box center [868, 273] width 201 height 12
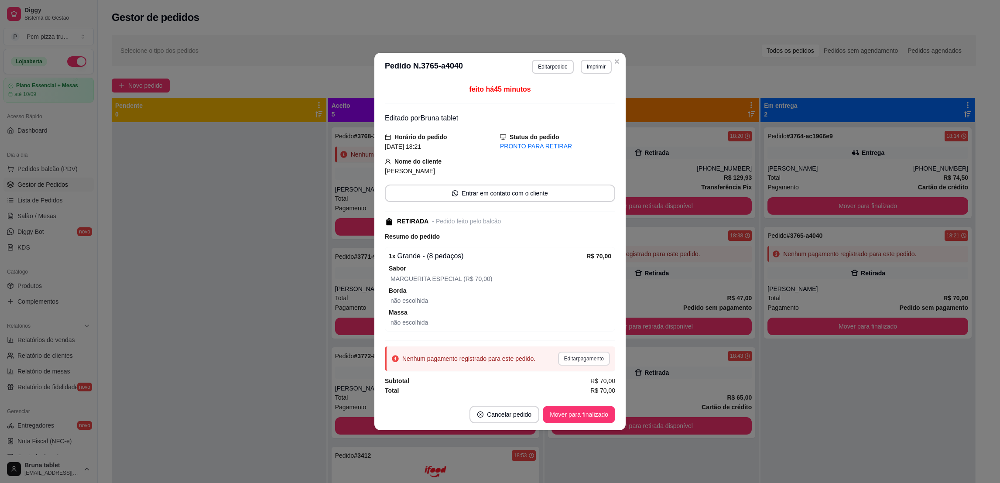
click at [582, 358] on button "Editar pagamento" at bounding box center [584, 359] width 52 height 14
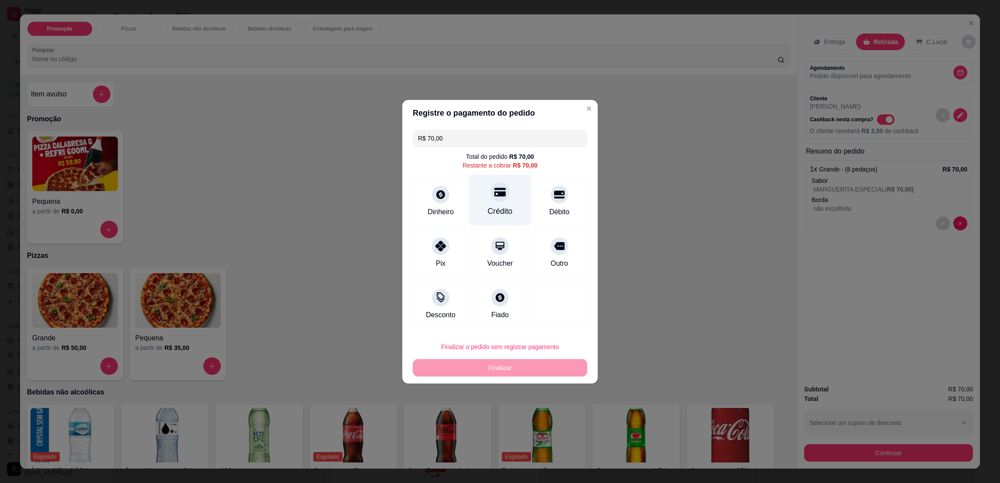
click at [495, 199] on div at bounding box center [499, 191] width 19 height 19
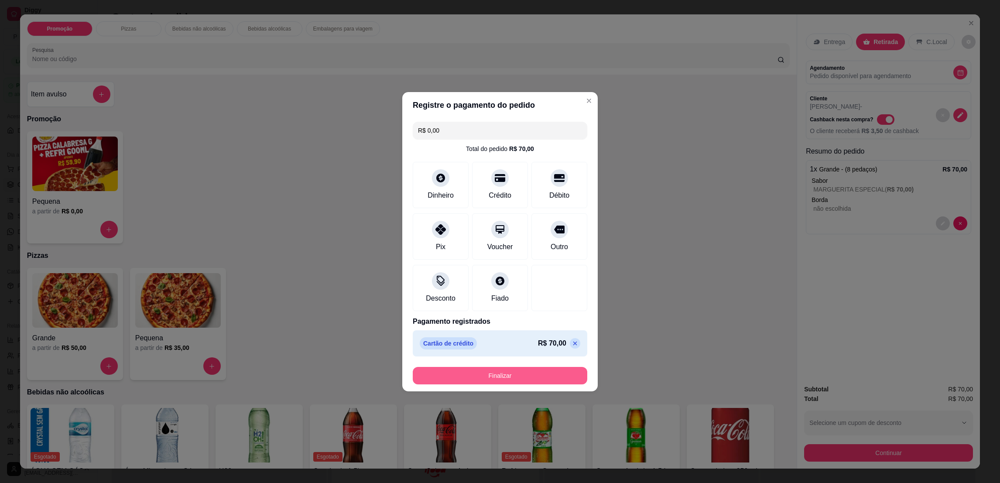
click at [476, 376] on button "Finalizar" at bounding box center [500, 375] width 175 height 17
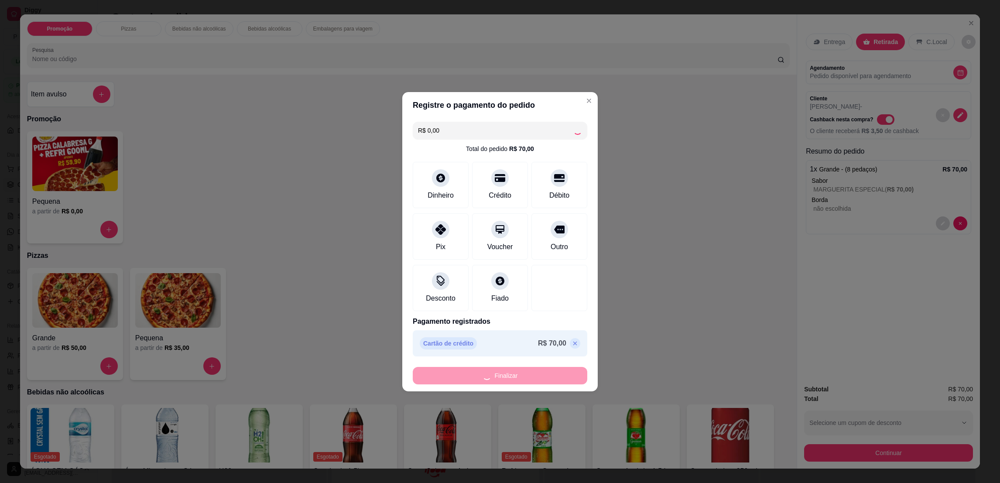
type input "-R$ 70,00"
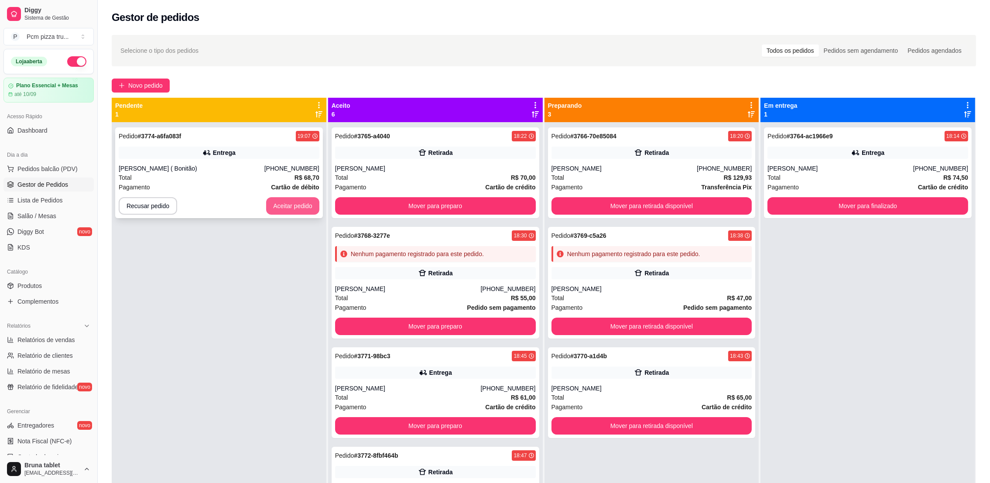
click at [312, 202] on button "Aceitar pedido" at bounding box center [292, 205] width 53 height 17
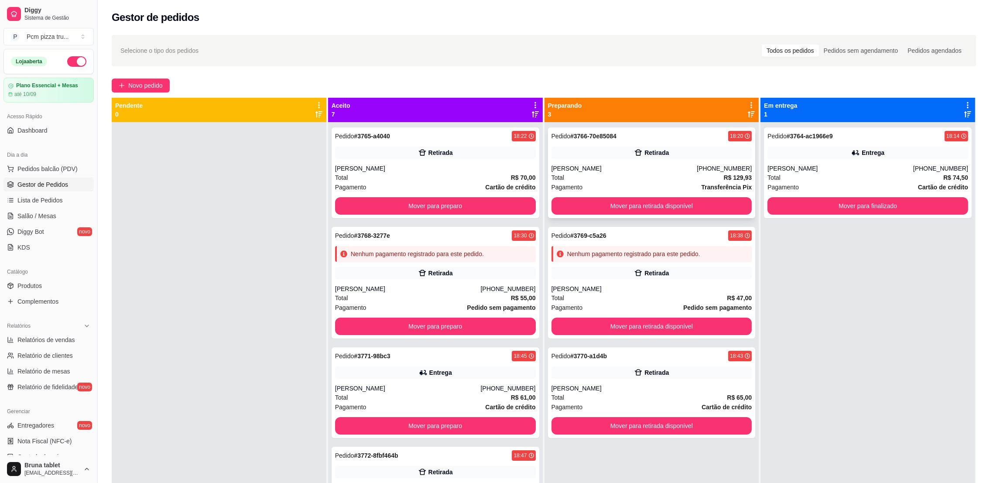
click at [653, 159] on div "Pedido # 3766-70e85084 18:20 Retirada Daniela (27) 99717-7508 Total R$ 129,93 P…" at bounding box center [652, 172] width 208 height 91
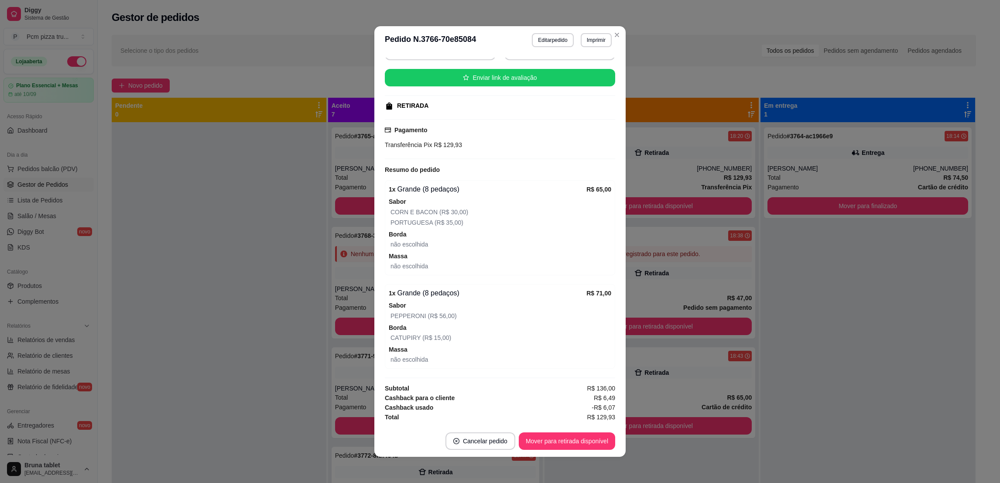
scroll to position [1, 0]
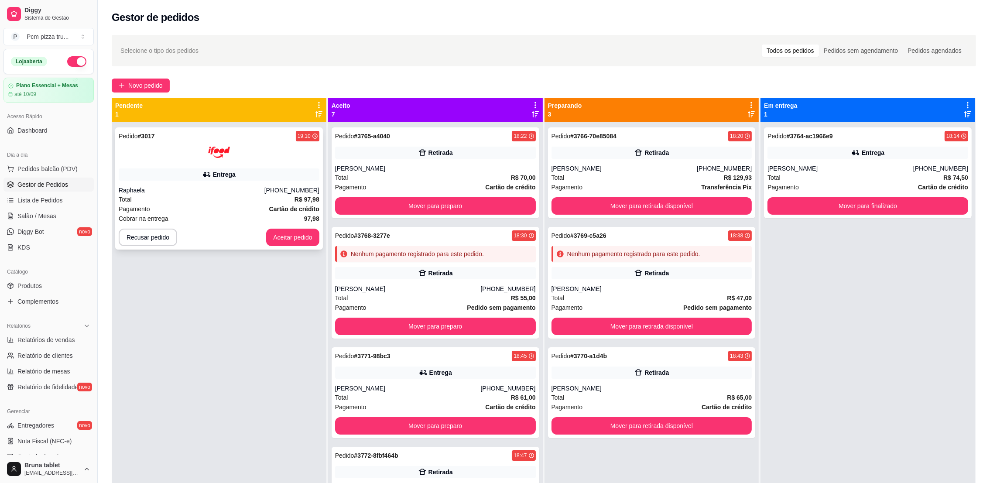
click at [254, 160] on div at bounding box center [219, 152] width 201 height 22
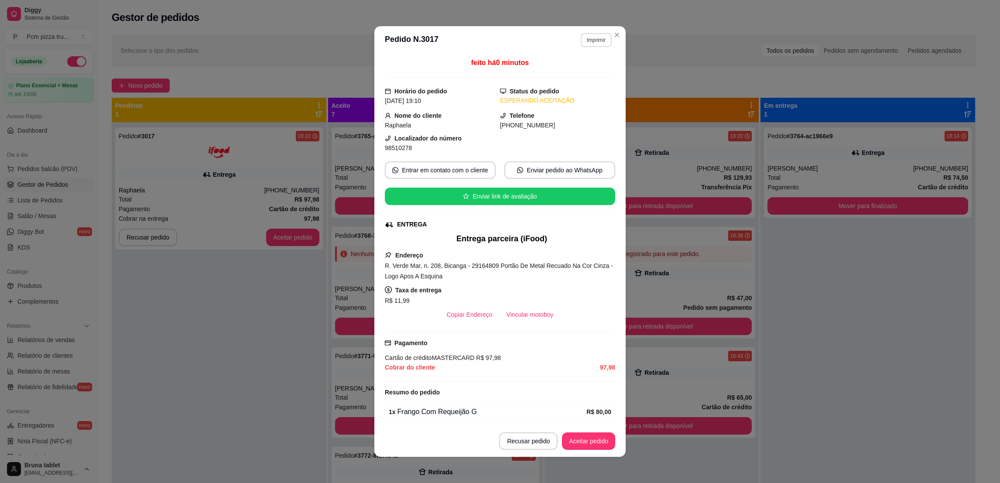
click at [591, 34] on button "Imprimir" at bounding box center [596, 40] width 31 height 14
click at [594, 79] on div "Escolha a impressora IMPRESSORA 1" at bounding box center [576, 65] width 72 height 30
click at [583, 68] on button "IMPRESSORA 1" at bounding box center [576, 71] width 63 height 14
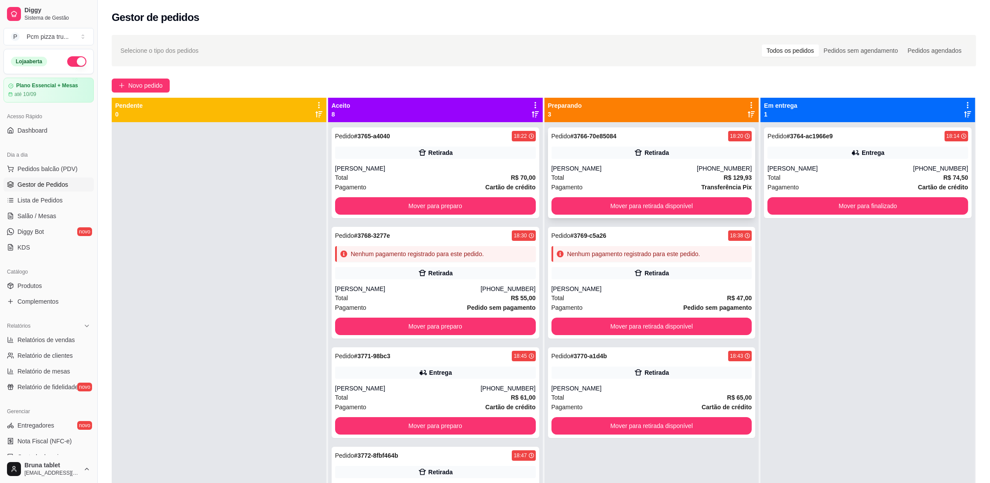
click at [699, 195] on div "Pedido # 3766-70e85084 18:20 Retirada Daniela (27) 99717-7508 Total R$ 129,93 P…" at bounding box center [652, 172] width 208 height 91
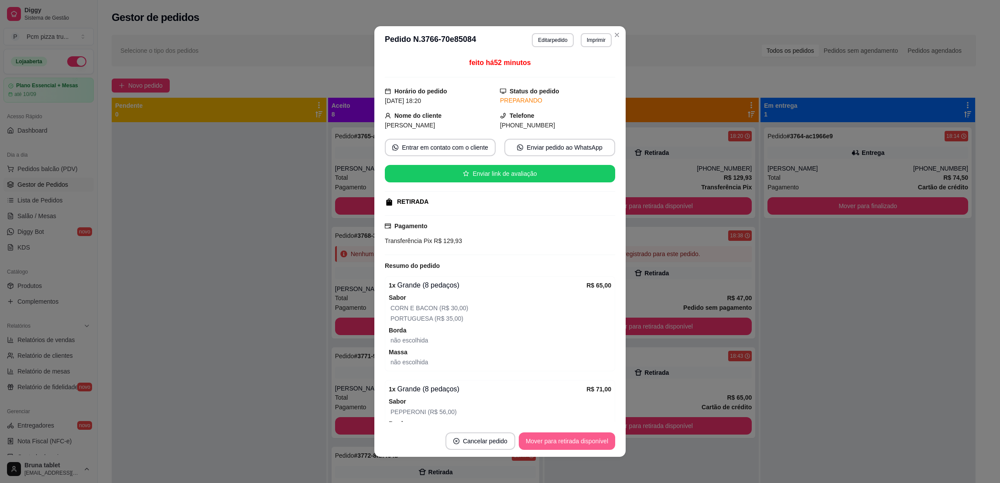
click at [562, 443] on button "Mover para retirada disponível" at bounding box center [567, 440] width 96 height 17
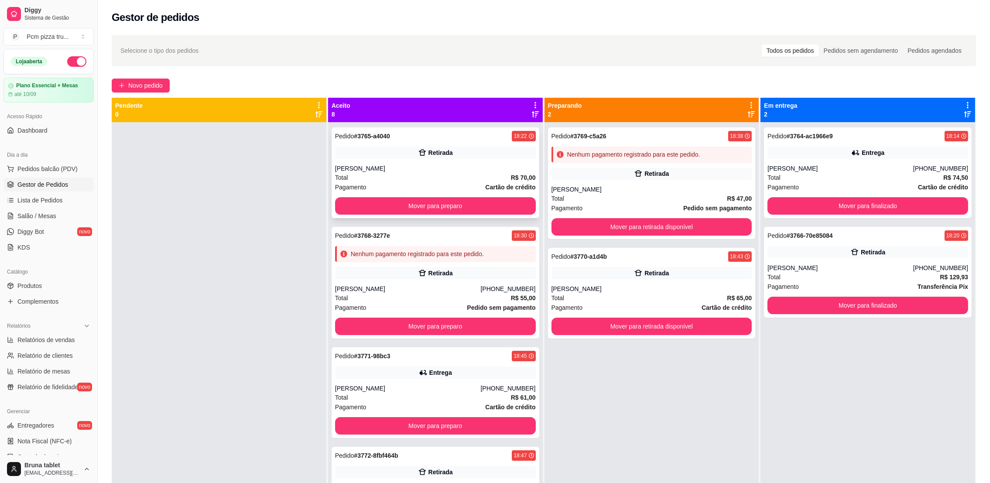
click at [481, 161] on div "Pedido # 3765-a4040 18:22 Retirada RENATA Total R$ 70,00 Pagamento Cartão de cr…" at bounding box center [436, 172] width 208 height 91
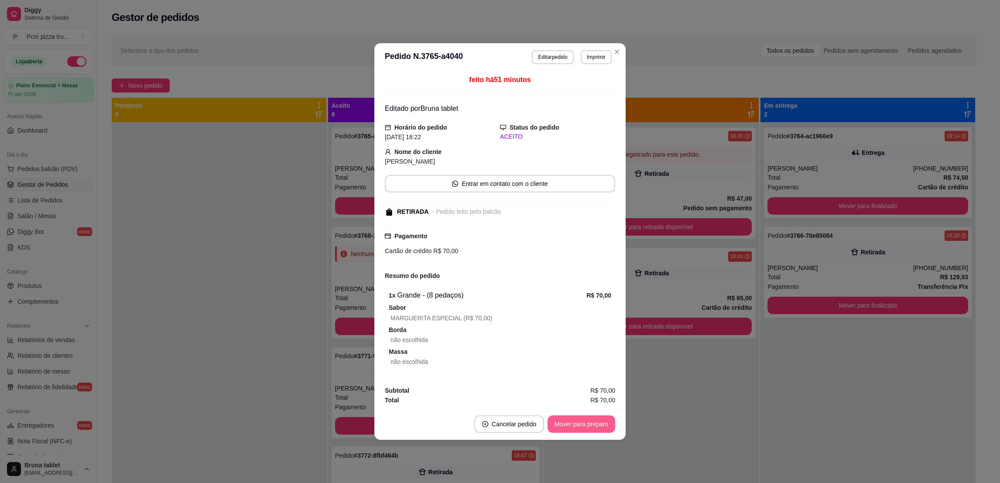
click at [576, 419] on button "Mover para preparo" at bounding box center [582, 423] width 68 height 17
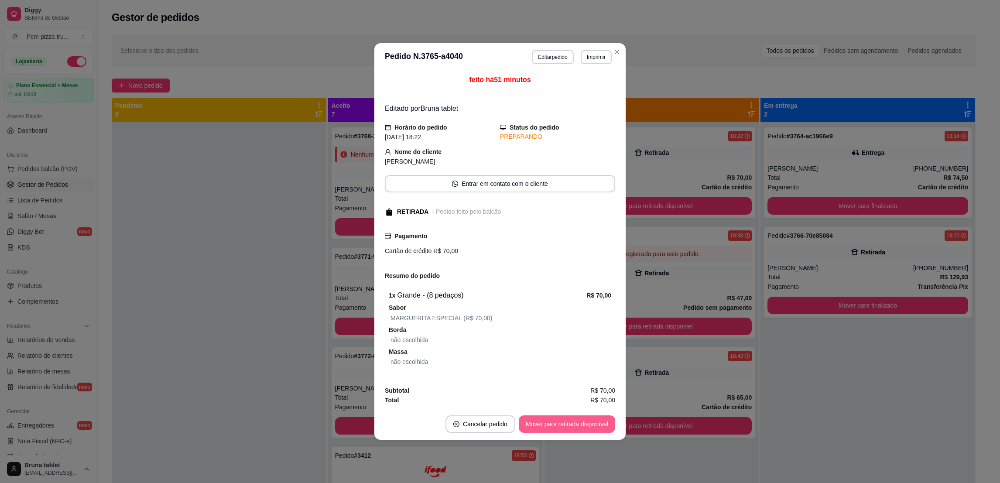
click at [581, 422] on button "Mover para retirada disponível" at bounding box center [567, 423] width 96 height 17
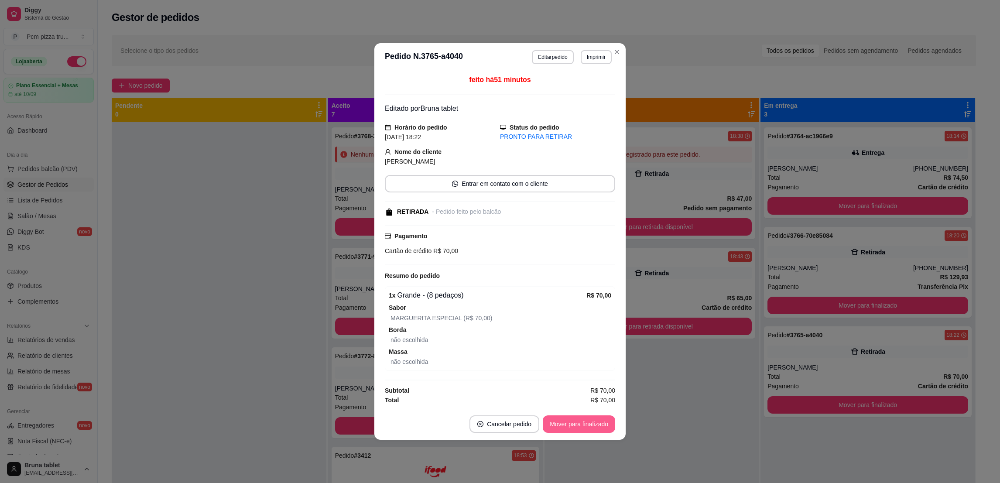
click at [582, 422] on button "Mover para finalizado" at bounding box center [579, 423] width 72 height 17
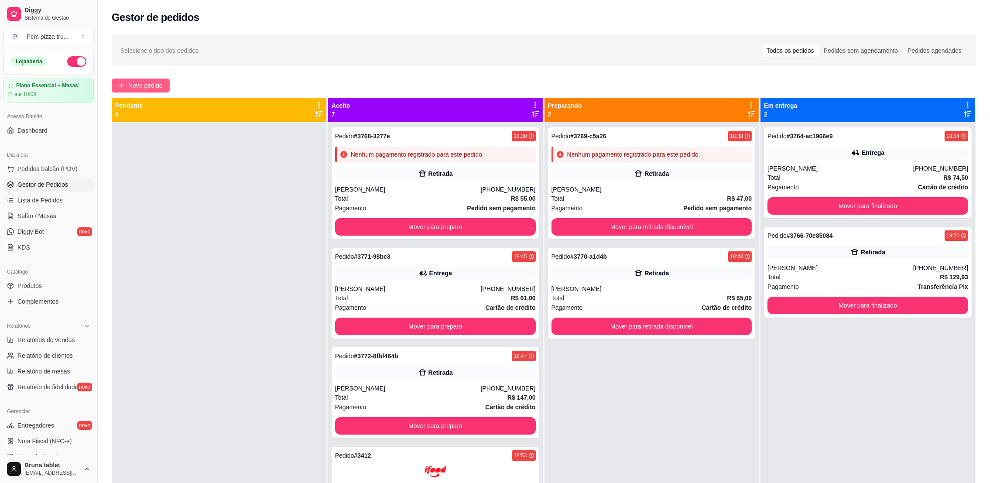
click at [130, 82] on span "Novo pedido" at bounding box center [145, 86] width 34 height 10
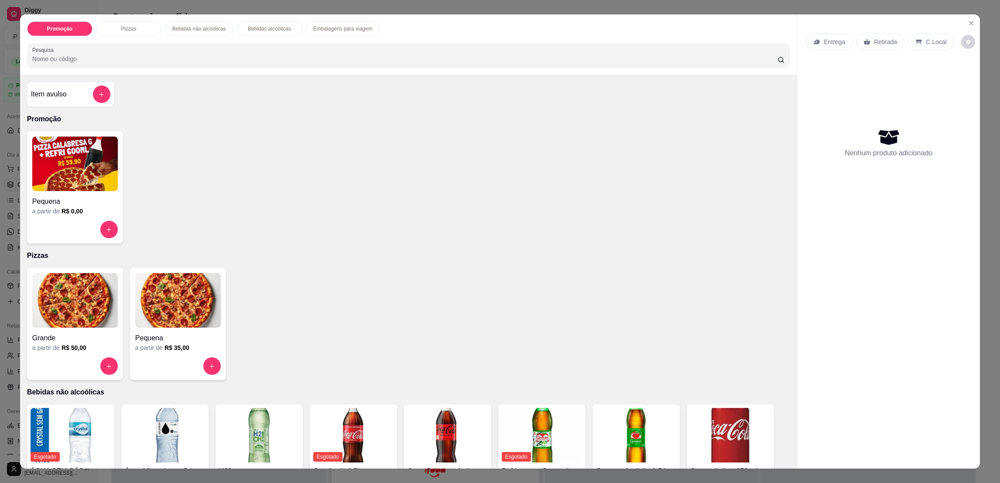
click at [86, 288] on img at bounding box center [75, 300] width 86 height 55
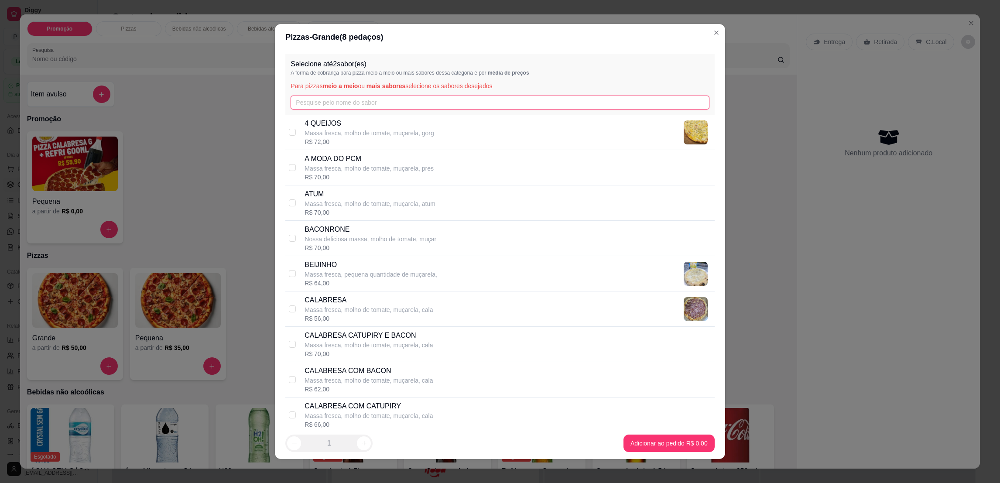
click at [376, 106] on input "text" at bounding box center [500, 103] width 418 height 14
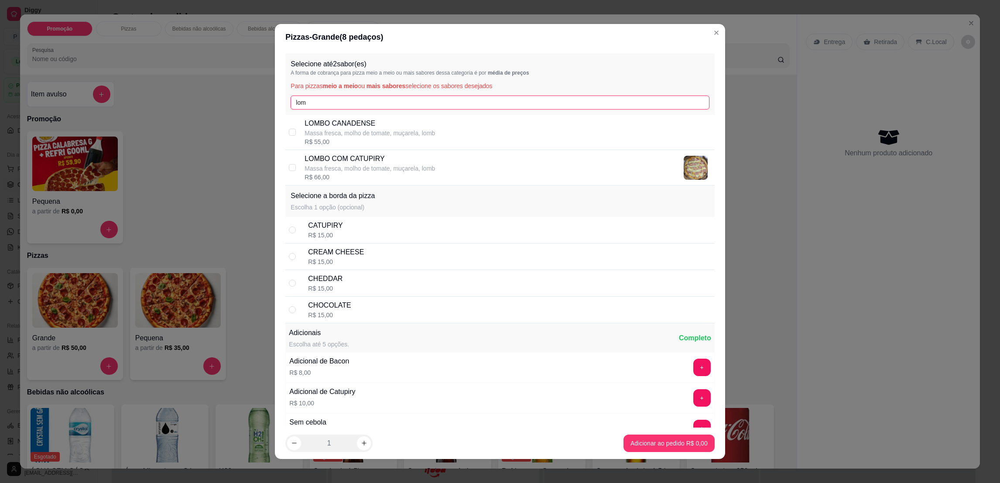
type input "lom"
click at [387, 133] on p "Massa fresca, molho de tomate, muçarela, lomb" at bounding box center [370, 133] width 130 height 9
checkbox input "true"
click at [386, 106] on input "lom" at bounding box center [500, 103] width 418 height 14
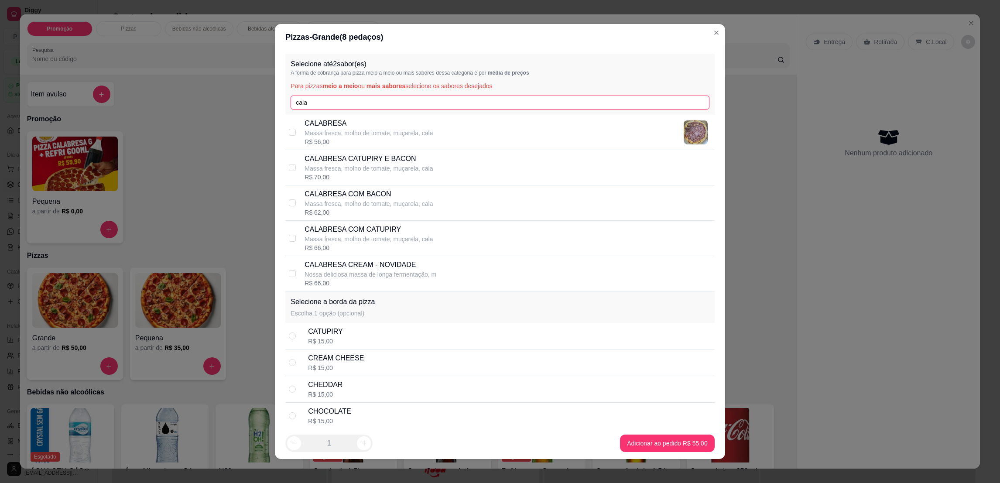
type input "cala"
click at [400, 228] on p "CALABRESA COM CATUPIRY" at bounding box center [369, 229] width 128 height 10
checkbox input "true"
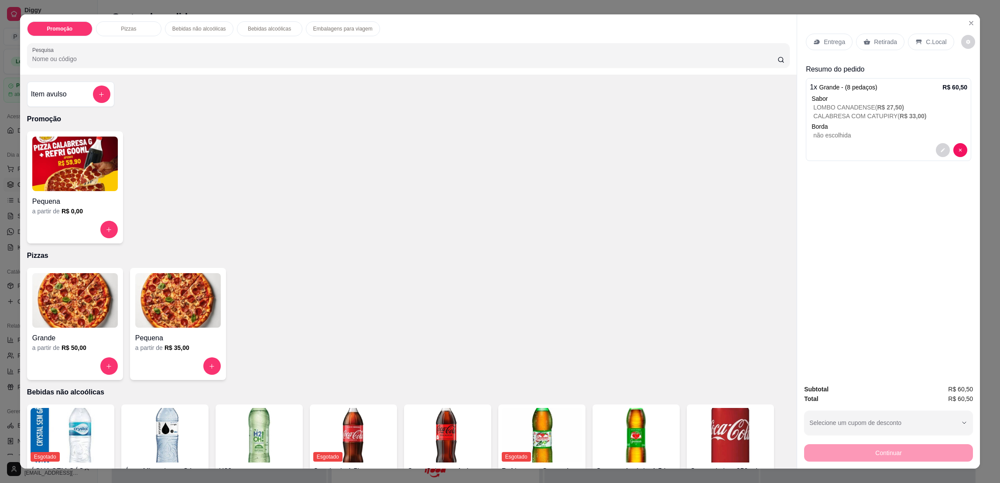
click at [933, 41] on p "C.Local" at bounding box center [936, 42] width 21 height 9
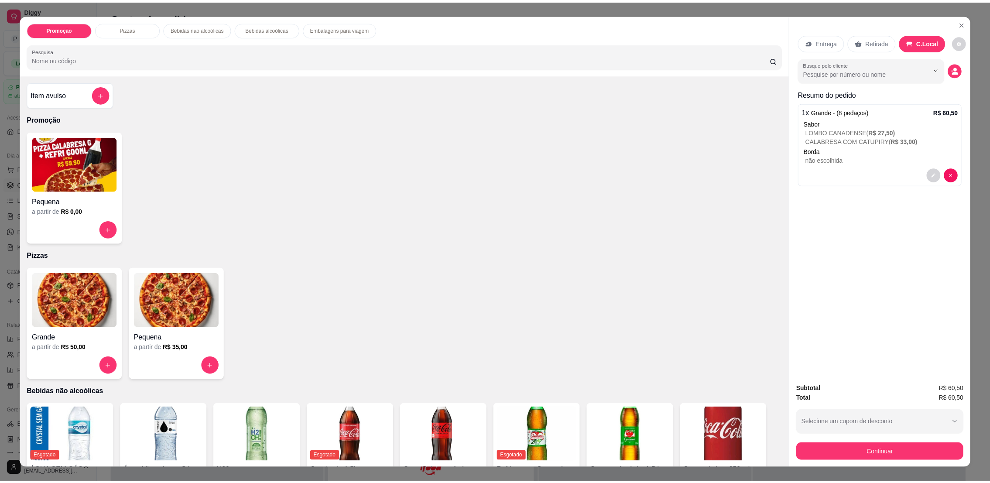
scroll to position [262, 0]
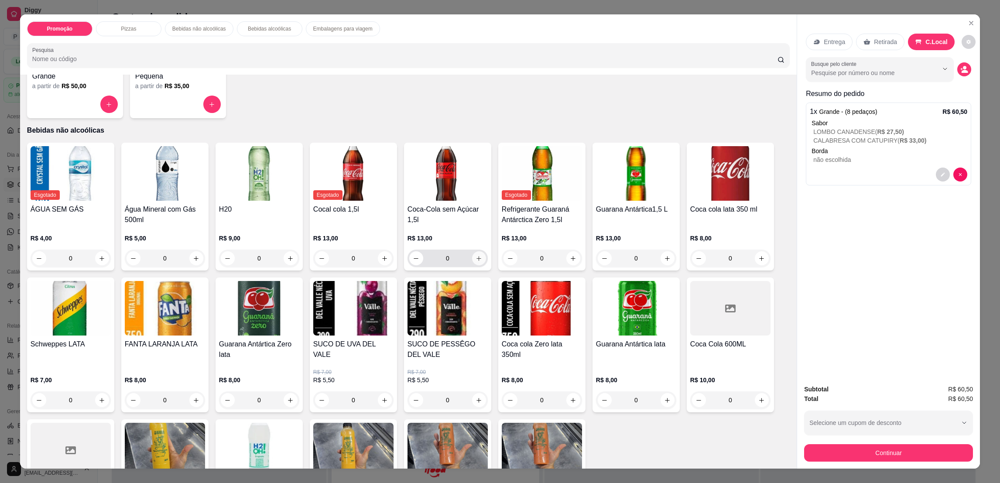
click at [476, 256] on icon "increase-product-quantity" at bounding box center [479, 258] width 7 height 7
type input "1"
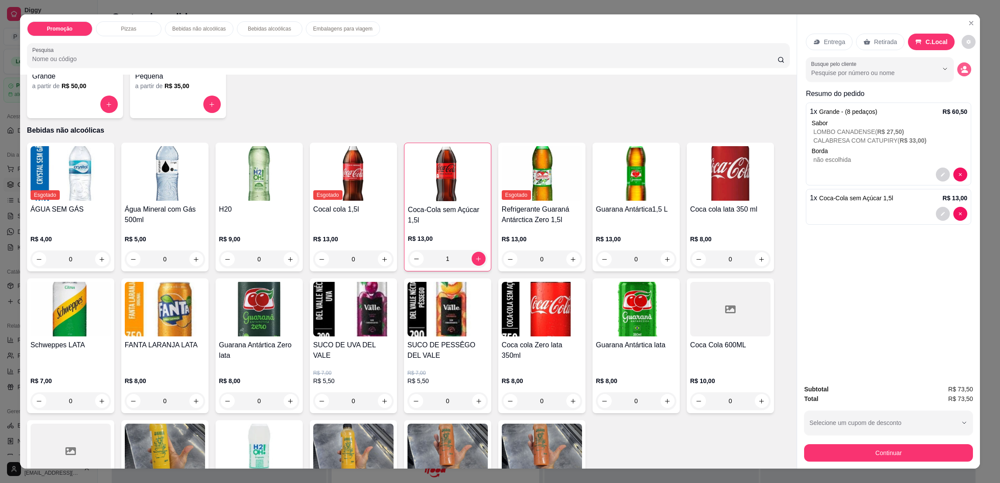
click at [960, 65] on icon "decrease-product-quantity" at bounding box center [964, 69] width 8 height 8
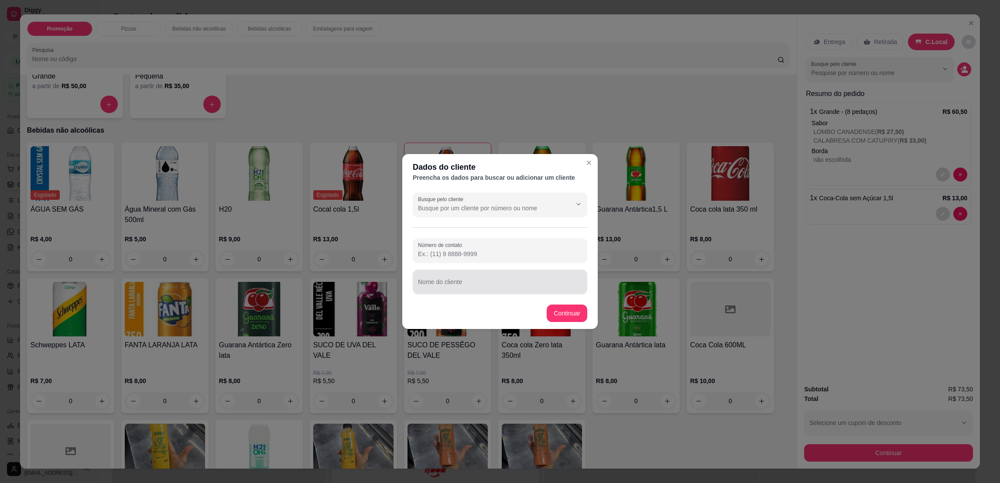
click at [497, 291] on div "Nome do cliente" at bounding box center [500, 282] width 175 height 24
type input "MESA 1"
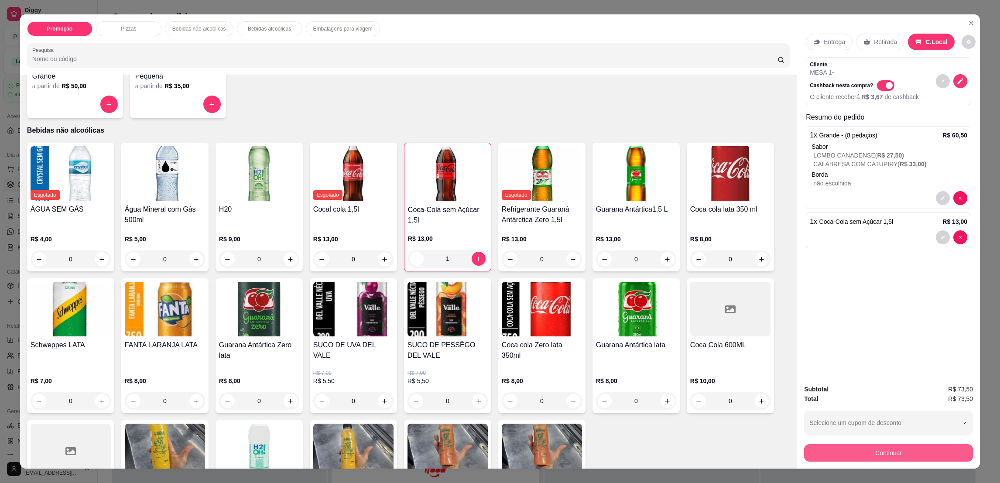
click at [833, 460] on button "Continuar" at bounding box center [888, 452] width 169 height 17
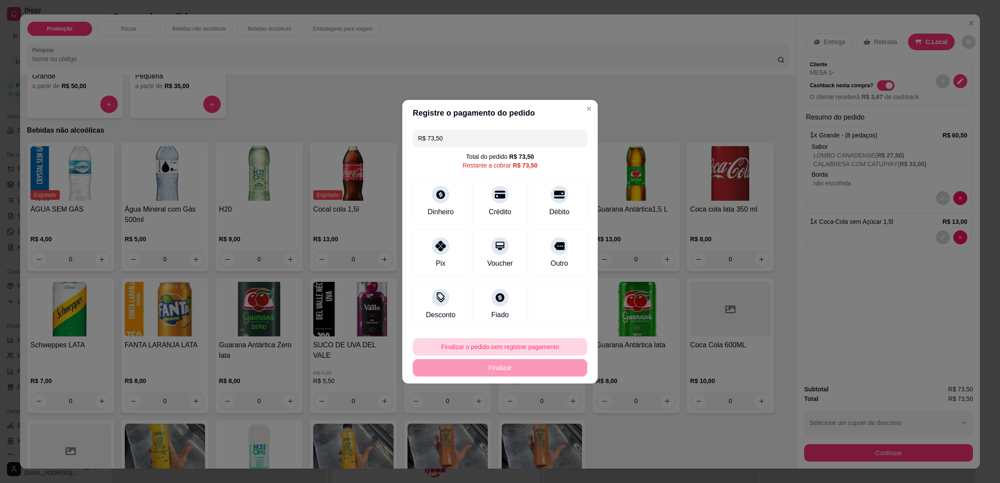
click at [485, 343] on button "Finalizar o pedido sem registrar pagamento" at bounding box center [500, 346] width 175 height 17
click at [557, 416] on button "Confirmar" at bounding box center [554, 419] width 32 height 14
type input "0"
type input "R$ 0,00"
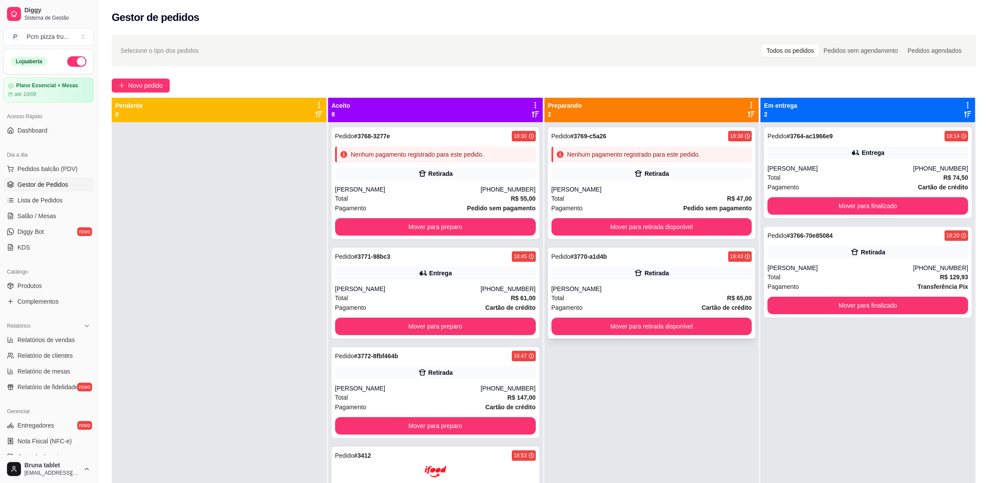
click at [688, 295] on div "Total R$ 65,00" at bounding box center [652, 298] width 201 height 10
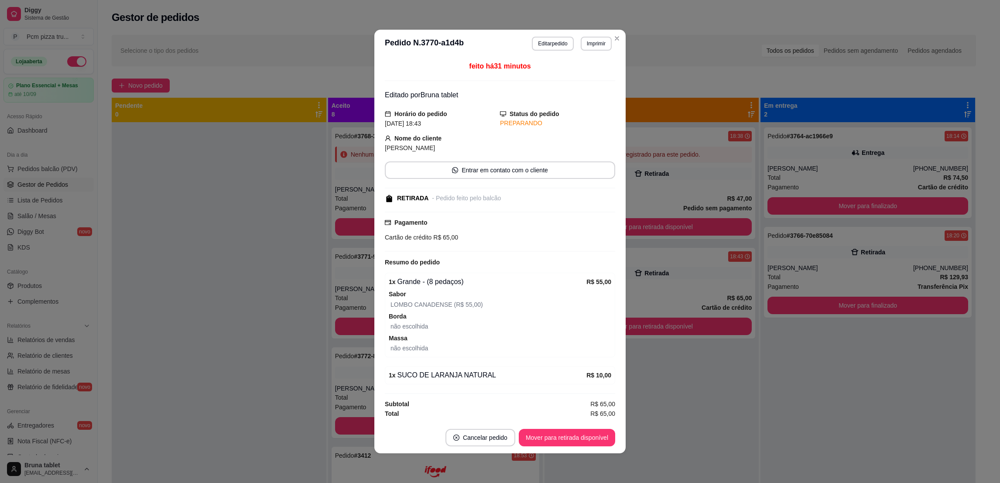
click at [592, 425] on footer "Cancelar pedido Mover para retirada disponível" at bounding box center [499, 437] width 251 height 31
click at [593, 435] on button "Mover para retirada disponível" at bounding box center [566, 437] width 93 height 17
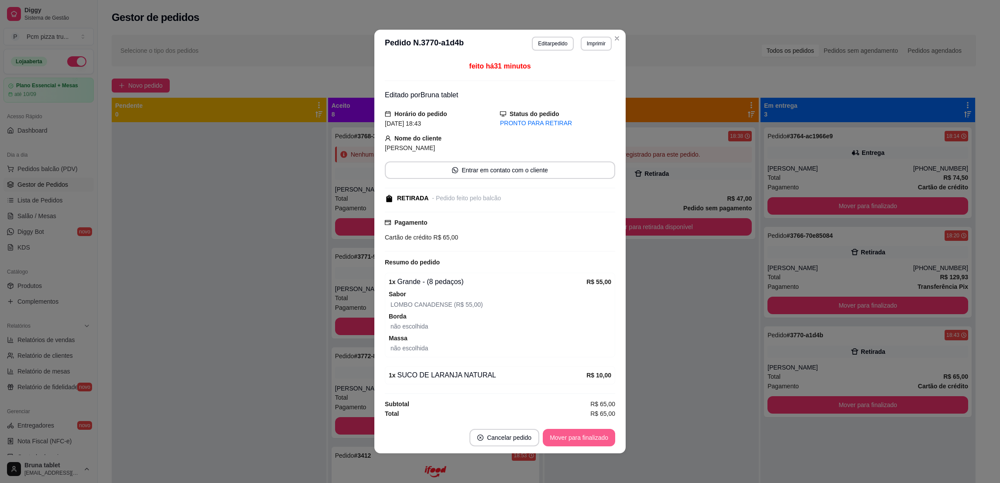
click at [596, 438] on button "Mover para finalizado" at bounding box center [579, 437] width 72 height 17
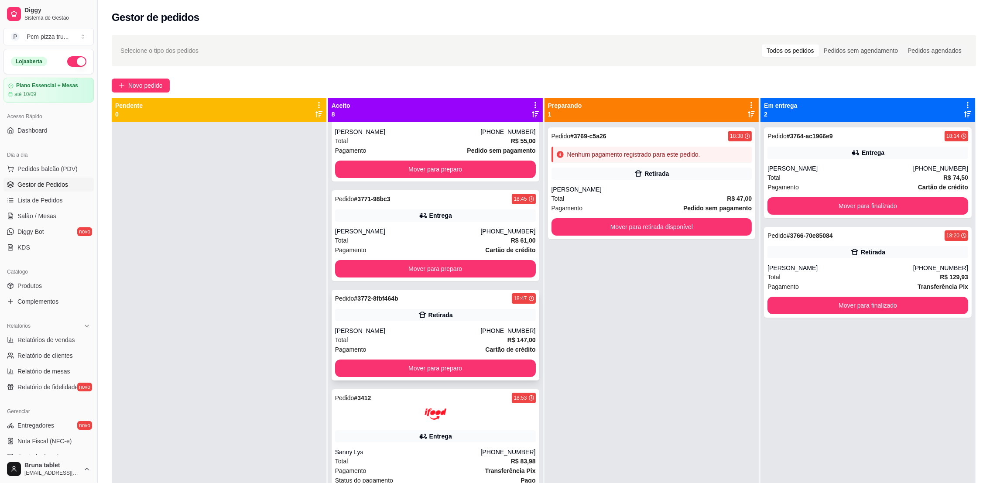
scroll to position [196, 0]
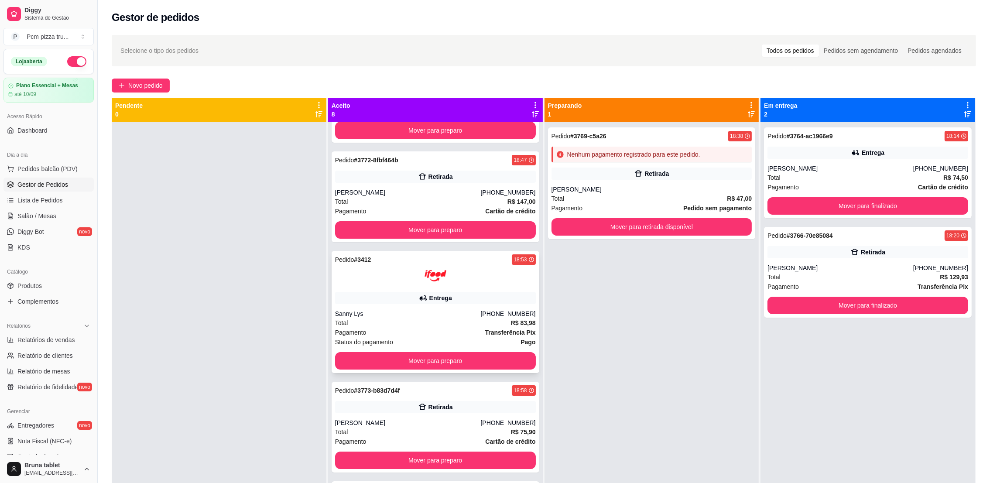
click at [449, 286] on div "Pedido # 3412 18:53 Entrega Sanny Lys (08) 00705-3040 Total R$ 83,98 Pagamento …" at bounding box center [436, 312] width 208 height 122
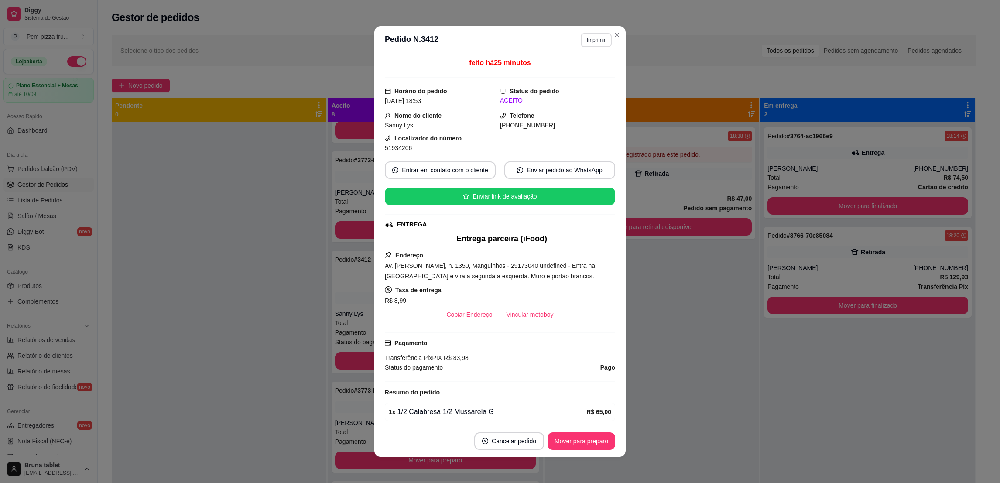
click at [595, 47] on button "Imprimir" at bounding box center [596, 40] width 31 height 14
click at [589, 70] on button "IMPRESSORA 1" at bounding box center [576, 71] width 63 height 14
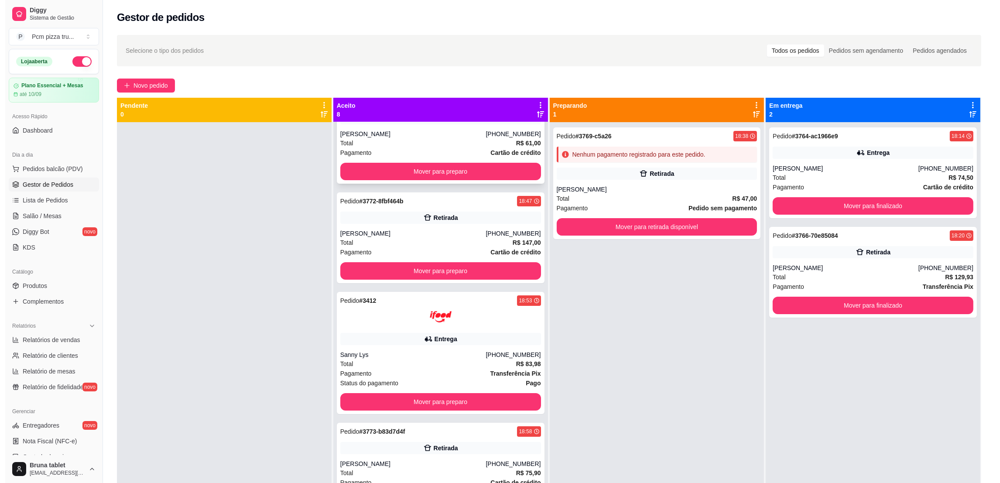
scroll to position [0, 0]
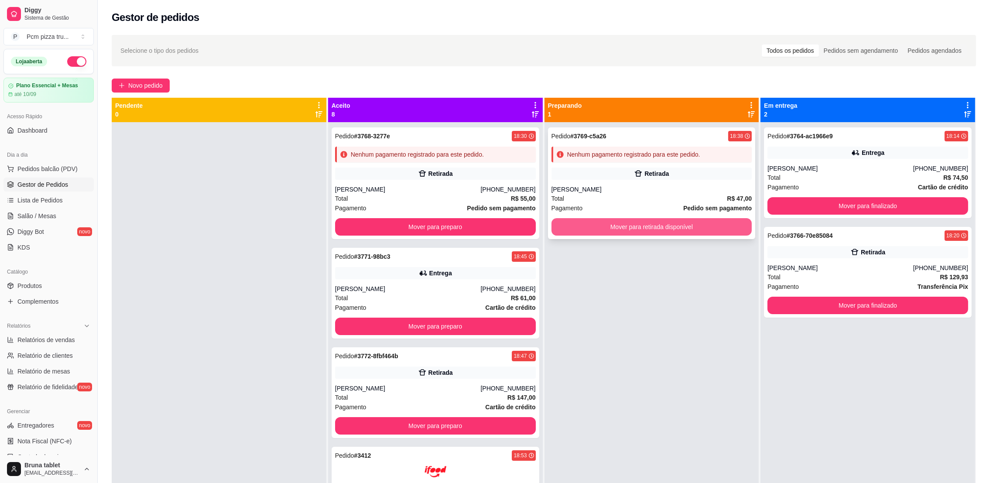
click at [579, 227] on button "Mover para retirada disponível" at bounding box center [652, 226] width 201 height 17
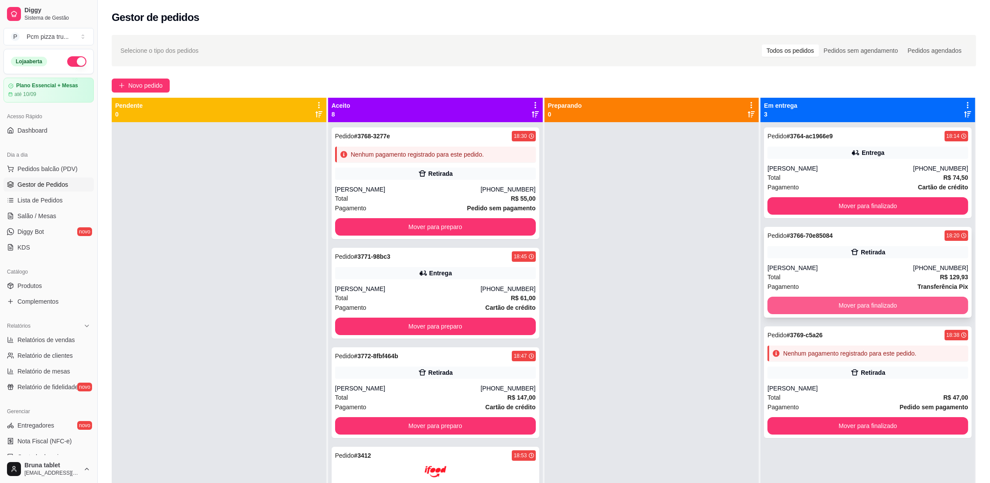
click at [813, 303] on button "Mover para finalizado" at bounding box center [868, 305] width 201 height 17
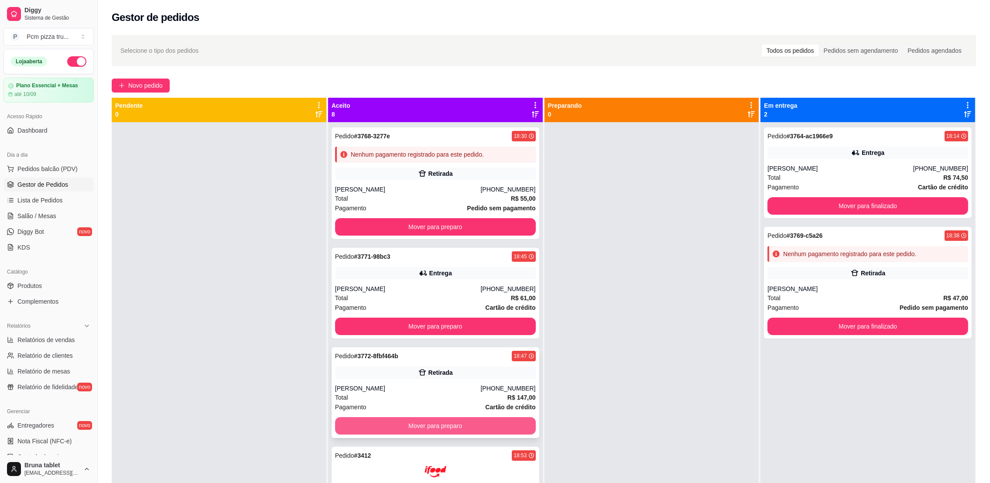
click at [459, 419] on button "Mover para preparo" at bounding box center [435, 425] width 201 height 17
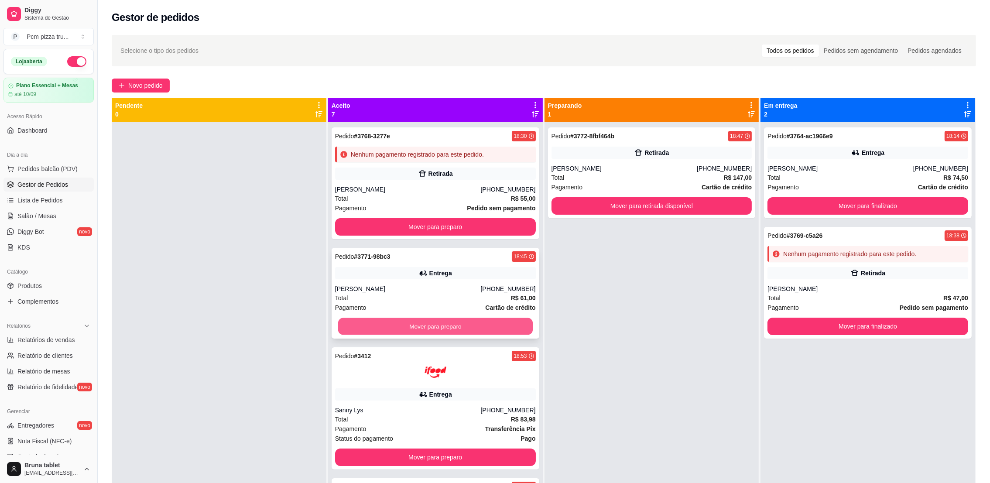
click at [466, 328] on button "Mover para preparo" at bounding box center [435, 326] width 195 height 17
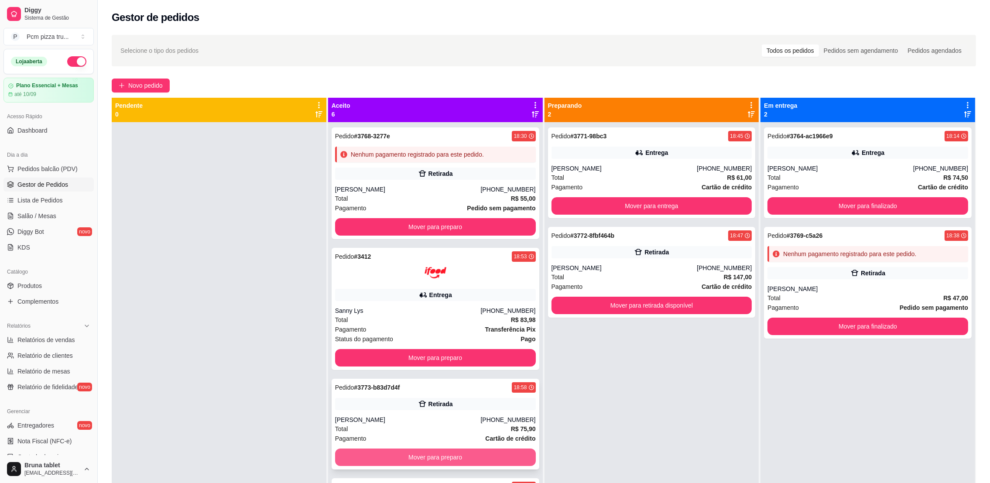
click at [466, 453] on button "Mover para preparo" at bounding box center [435, 457] width 201 height 17
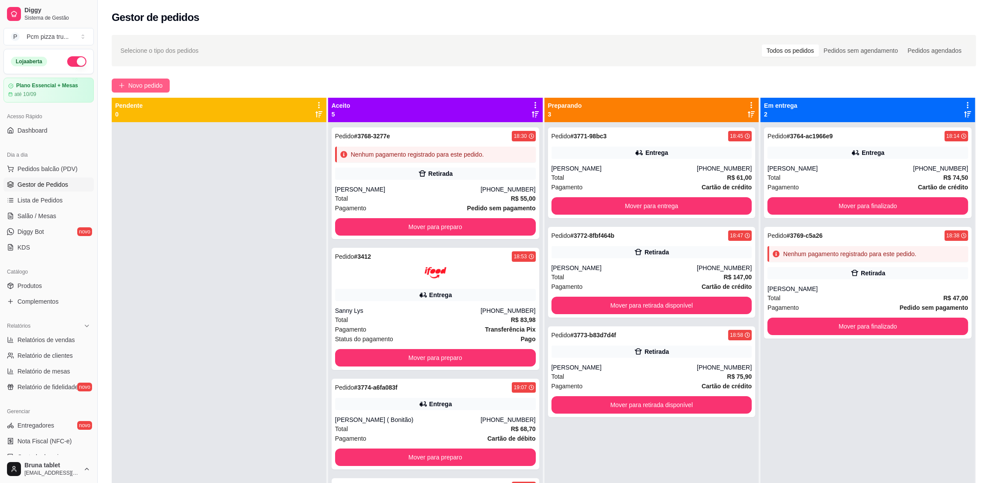
click at [159, 82] on span "Novo pedido" at bounding box center [145, 86] width 34 height 10
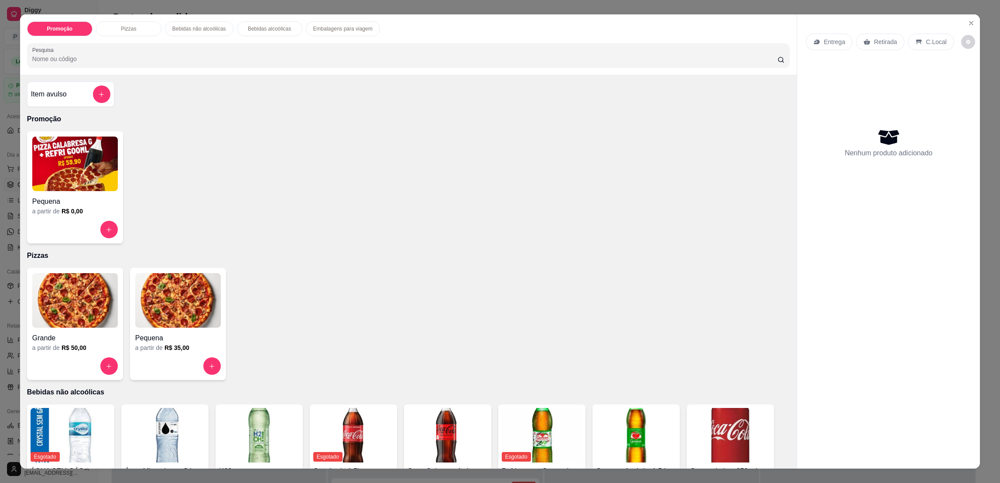
click at [62, 333] on h4 "Grande" at bounding box center [75, 338] width 86 height 10
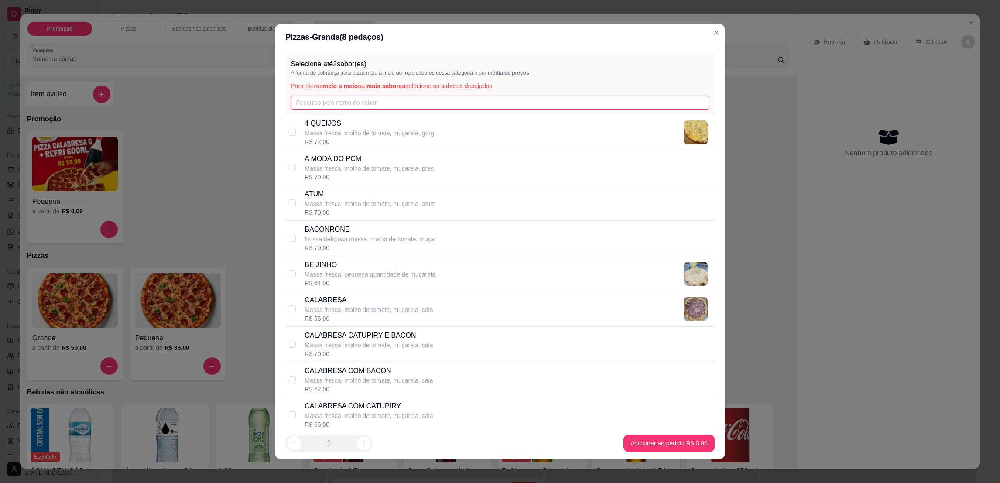
click at [309, 100] on input "text" at bounding box center [500, 103] width 418 height 14
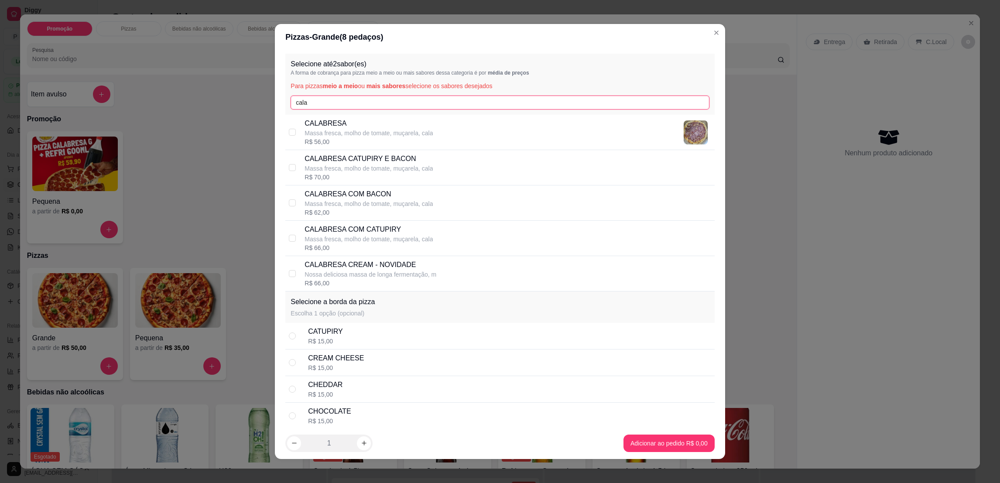
type input "cala"
click at [360, 185] on div "CALABRESA CATUPIRY E BACON Massa fresca, molho de tomate, muçarela, cala R$ 70,…" at bounding box center [499, 167] width 429 height 35
click at [376, 176] on div "R$ 70,00" at bounding box center [369, 177] width 128 height 9
checkbox input "false"
click at [377, 204] on p "Massa fresca, molho de tomate, muçarela, cala" at bounding box center [369, 203] width 128 height 9
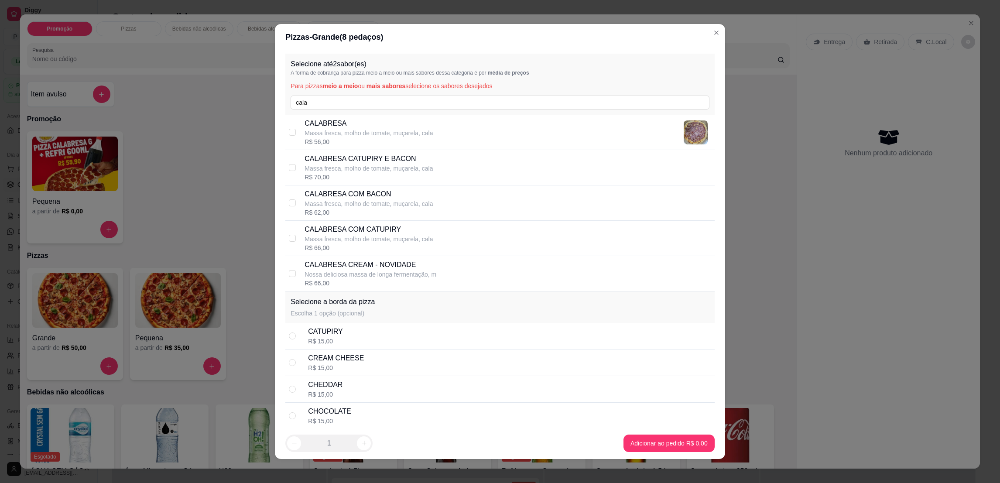
checkbox input "true"
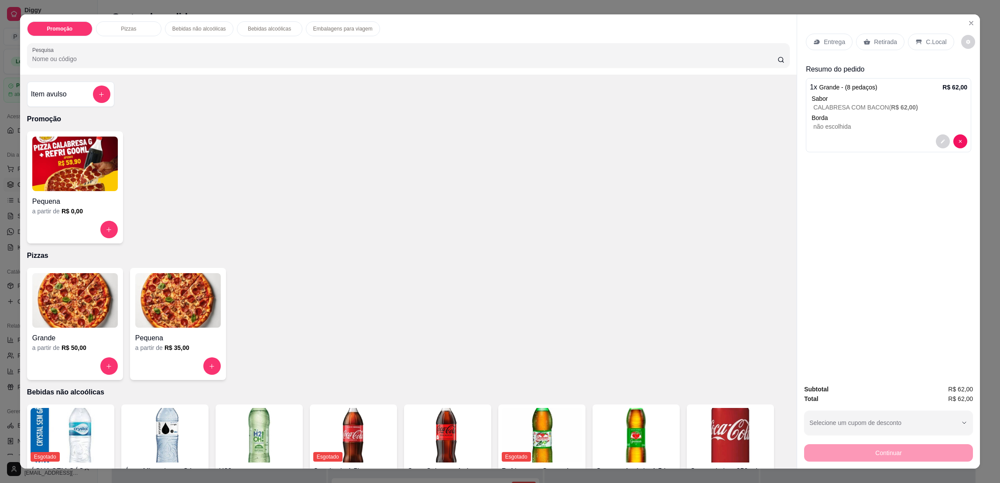
click at [875, 44] on p "Retirada" at bounding box center [885, 42] width 23 height 9
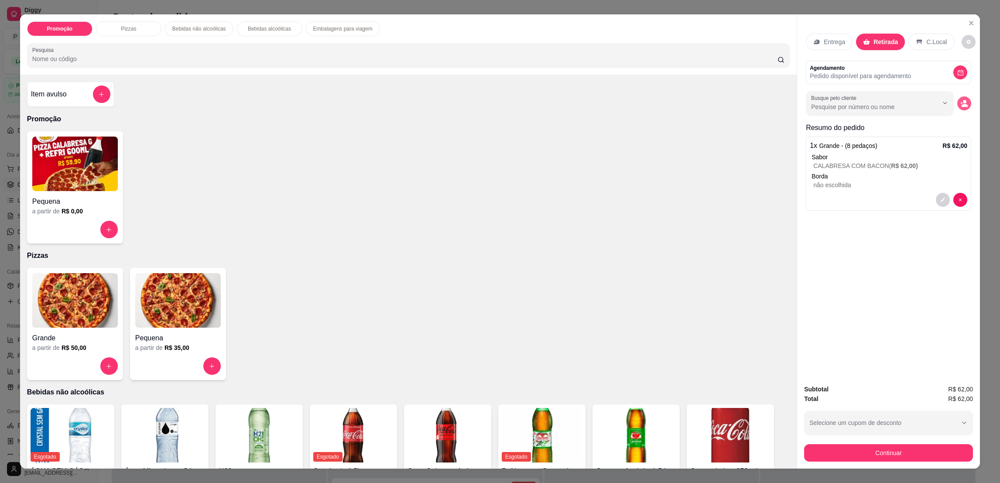
click at [966, 97] on div "Busque pelo cliente" at bounding box center [888, 103] width 165 height 24
click at [962, 106] on icon "decrease-product-quantity" at bounding box center [965, 105] width 7 height 3
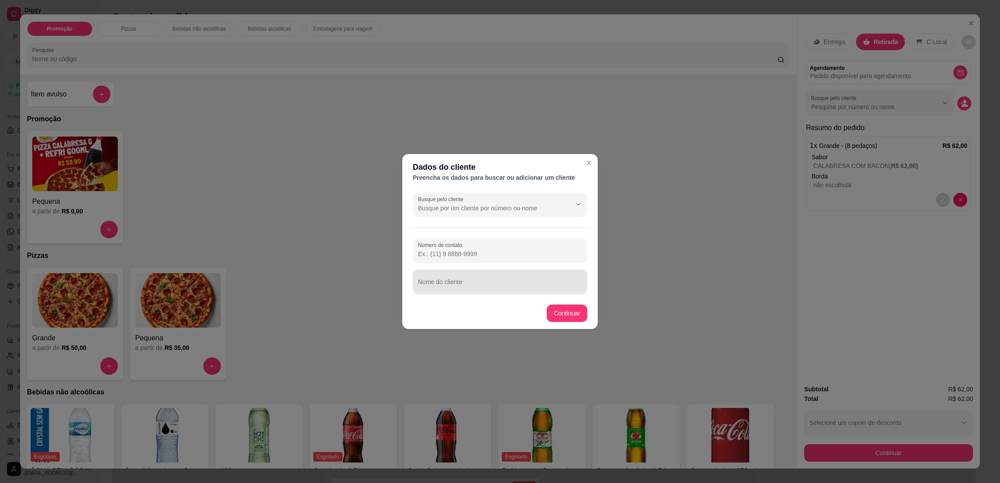
click at [466, 271] on div "Nome do cliente" at bounding box center [500, 282] width 175 height 24
type input "FELIPE"
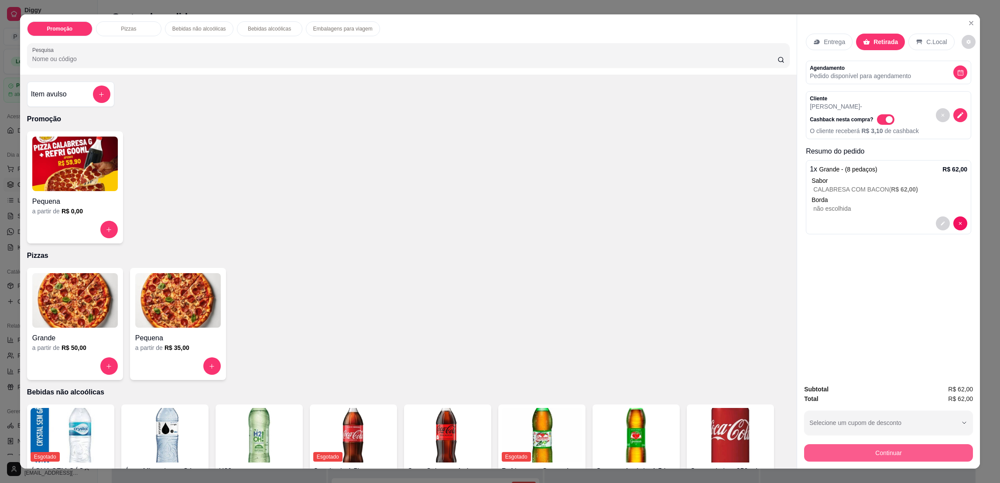
click at [827, 450] on button "Continuar" at bounding box center [888, 452] width 169 height 17
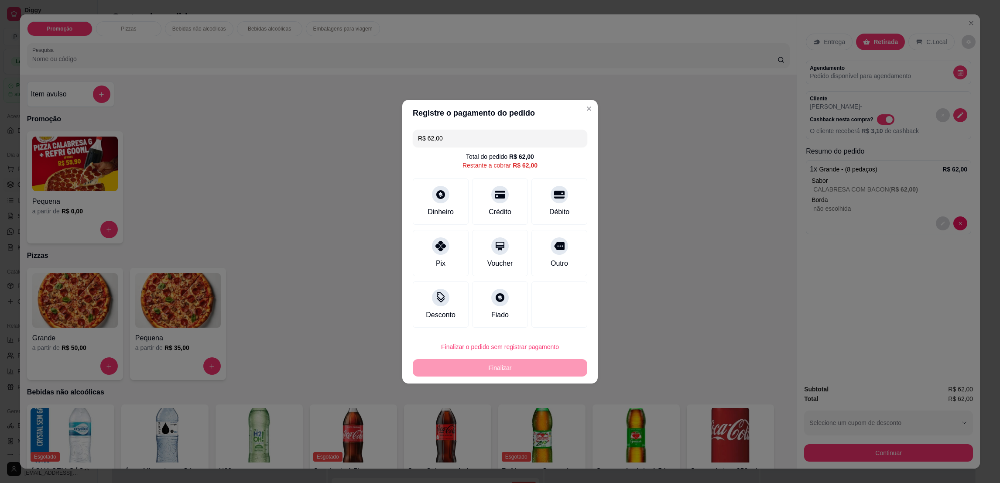
click at [524, 351] on button "Finalizar o pedido sem registrar pagamento" at bounding box center [500, 346] width 175 height 17
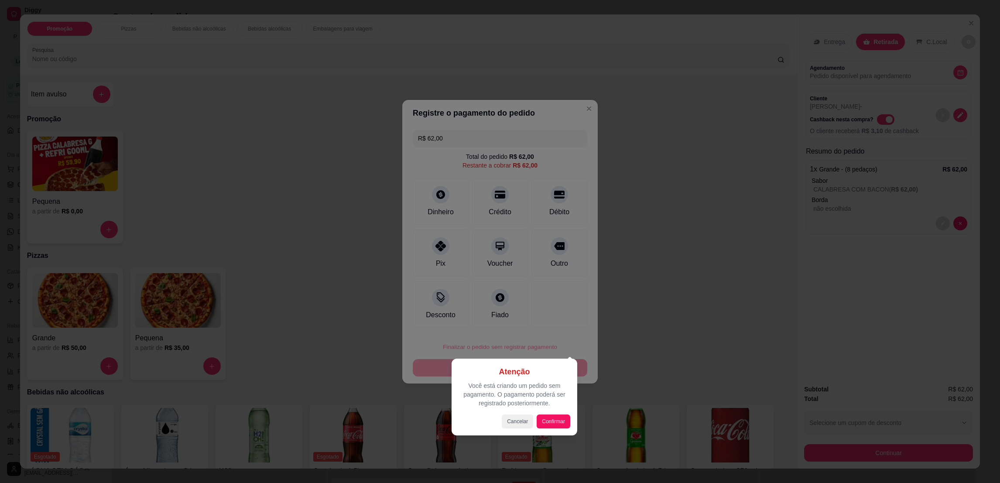
click at [557, 318] on div at bounding box center [500, 241] width 1000 height 483
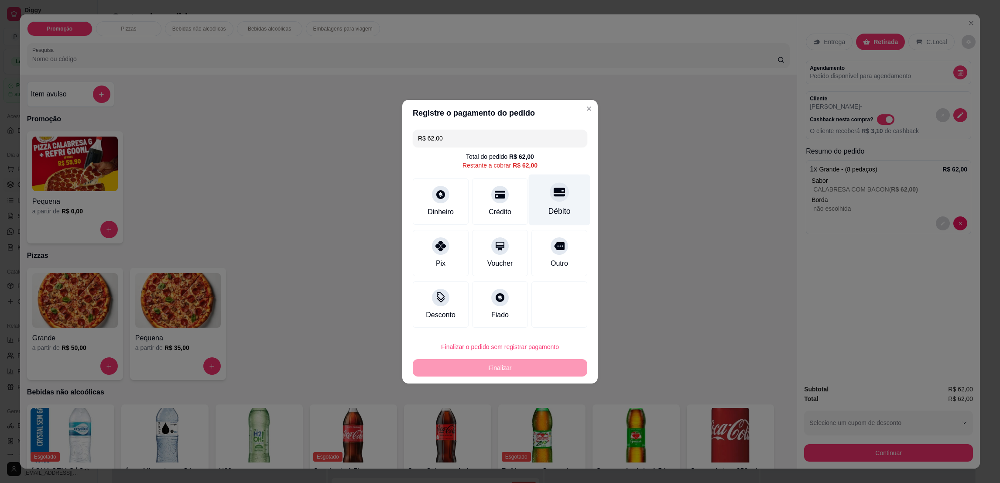
click at [539, 200] on div "Débito" at bounding box center [560, 199] width 62 height 51
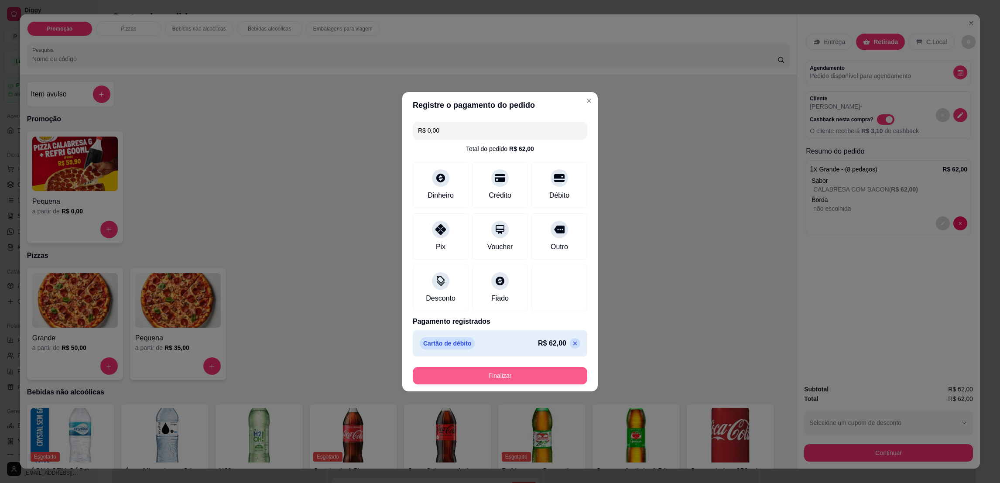
click at [533, 379] on button "Finalizar" at bounding box center [500, 375] width 175 height 17
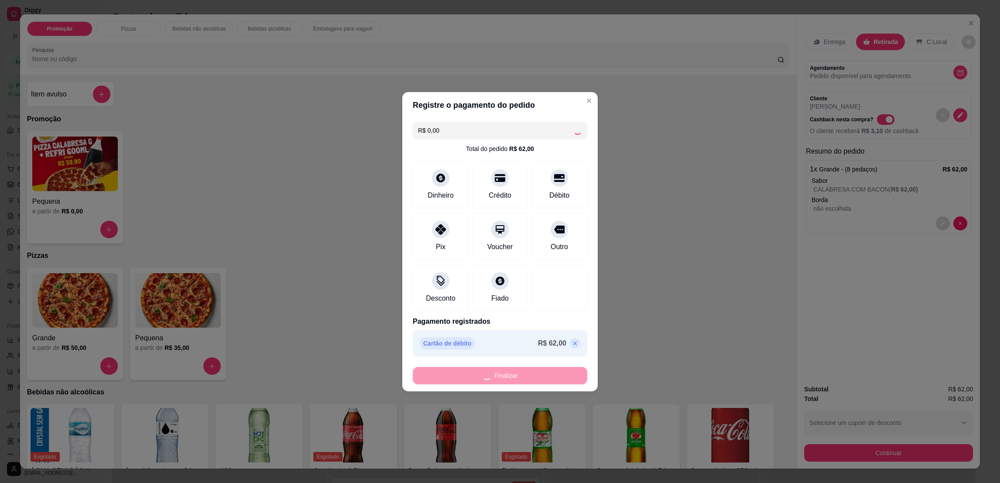
type input "-R$ 62,00"
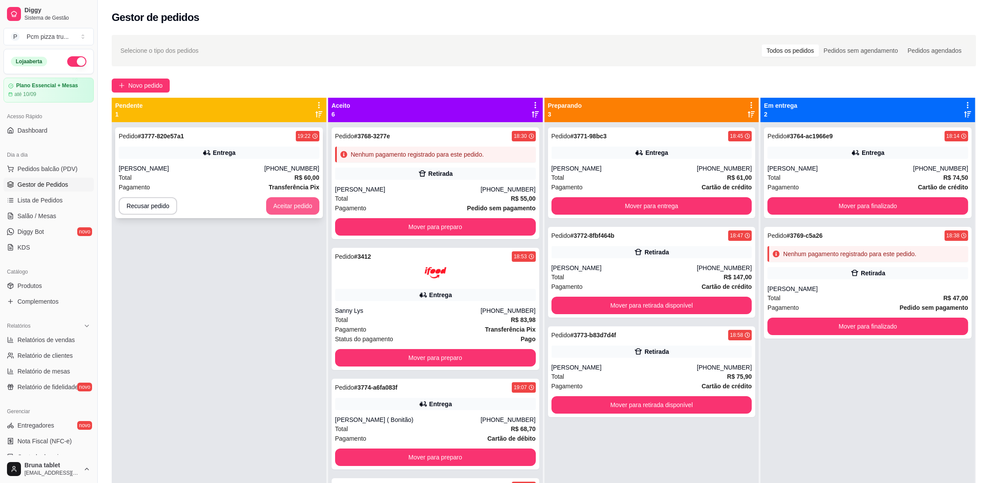
click at [280, 209] on button "Aceitar pedido" at bounding box center [292, 205] width 53 height 17
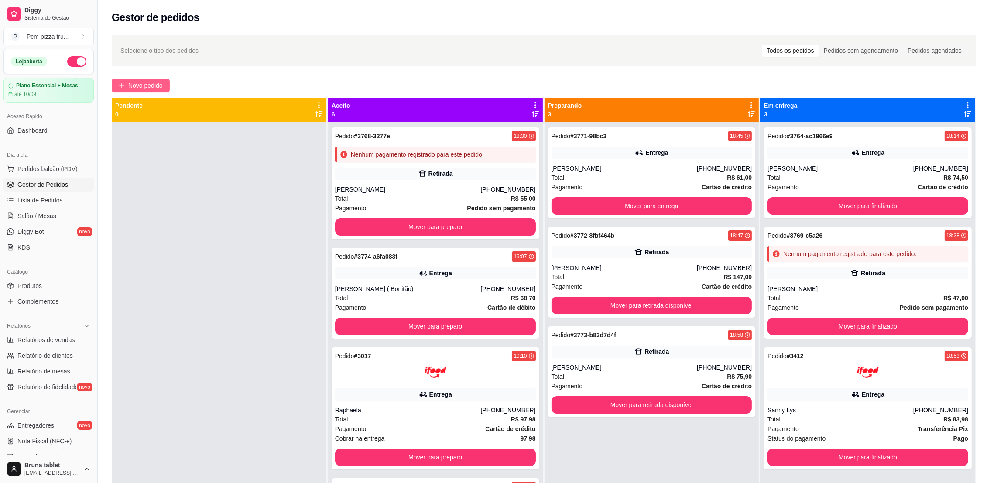
click at [150, 81] on span "Novo pedido" at bounding box center [145, 86] width 34 height 10
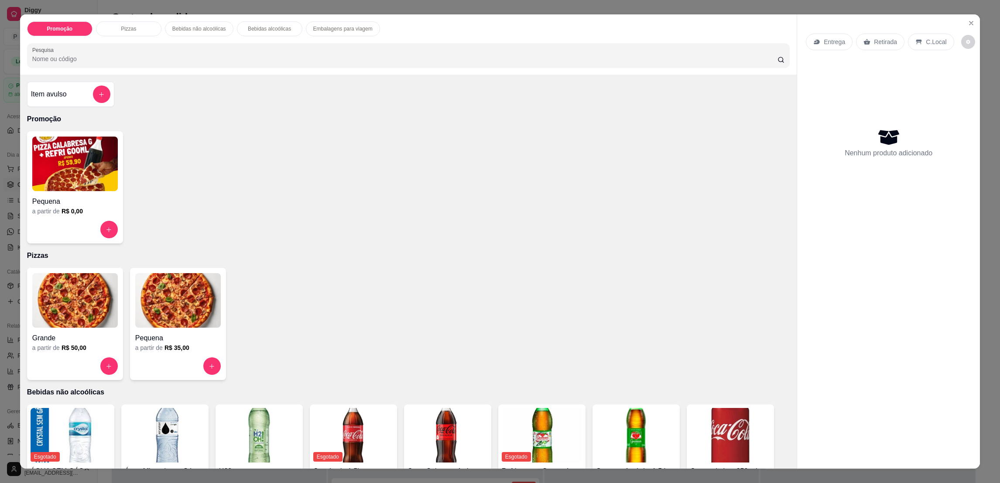
click at [61, 309] on img at bounding box center [75, 300] width 86 height 55
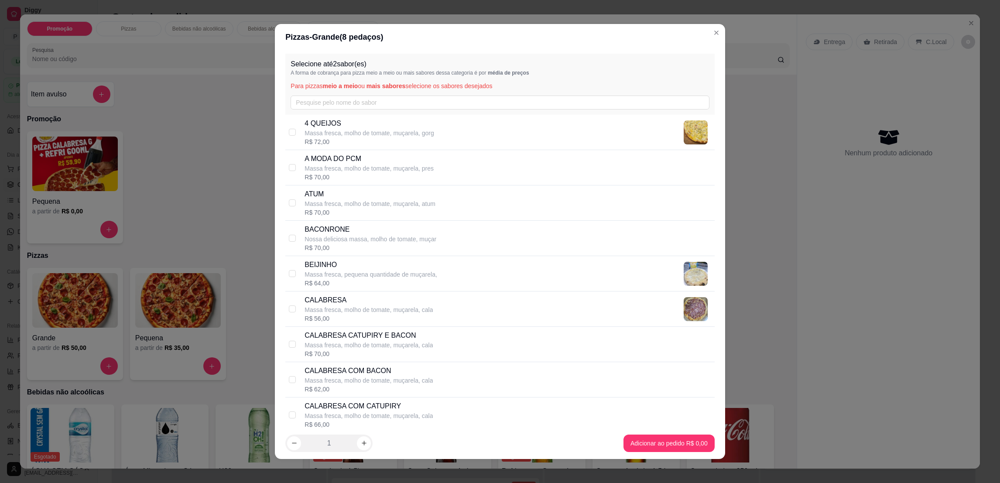
click at [410, 112] on div "Selecione até 2 sabor(es) A forma de cobrança para pizza meio a meio ou mais sa…" at bounding box center [499, 84] width 429 height 61
click at [409, 100] on input "text" at bounding box center [500, 103] width 418 height 14
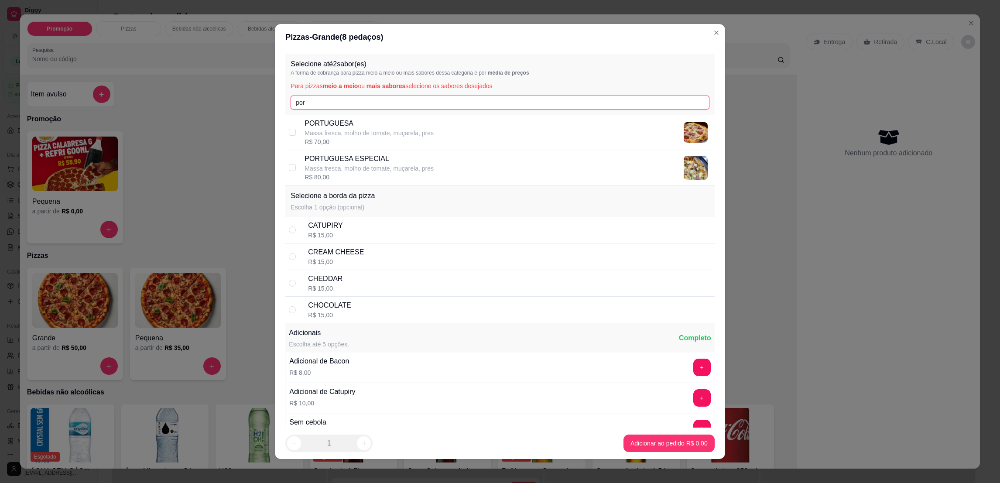
type input "por"
click at [399, 152] on div "PORTUGUESA ESPECIAL Massa fresca, molho de tomate, muçarela, pres R$ 80,00" at bounding box center [499, 167] width 429 height 35
checkbox input "true"
click at [401, 96] on input "por" at bounding box center [500, 103] width 418 height 14
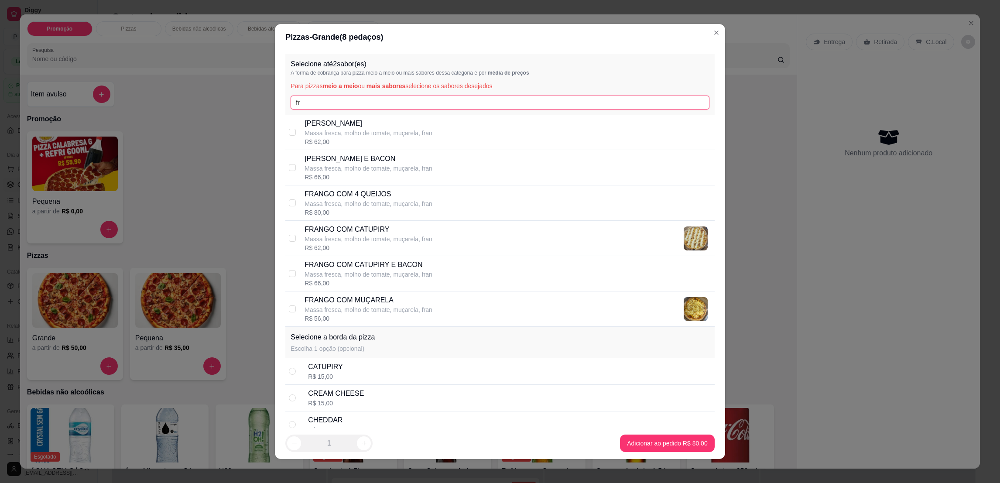
type input "fr"
click at [384, 230] on p "FRANGO COM CATUPIRY" at bounding box center [369, 229] width 128 height 10
checkbox input "true"
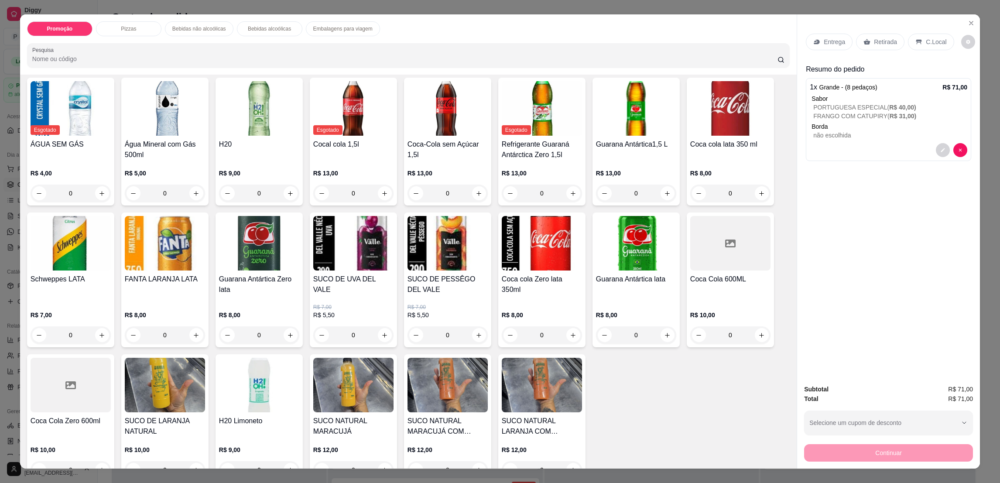
scroll to position [196, 0]
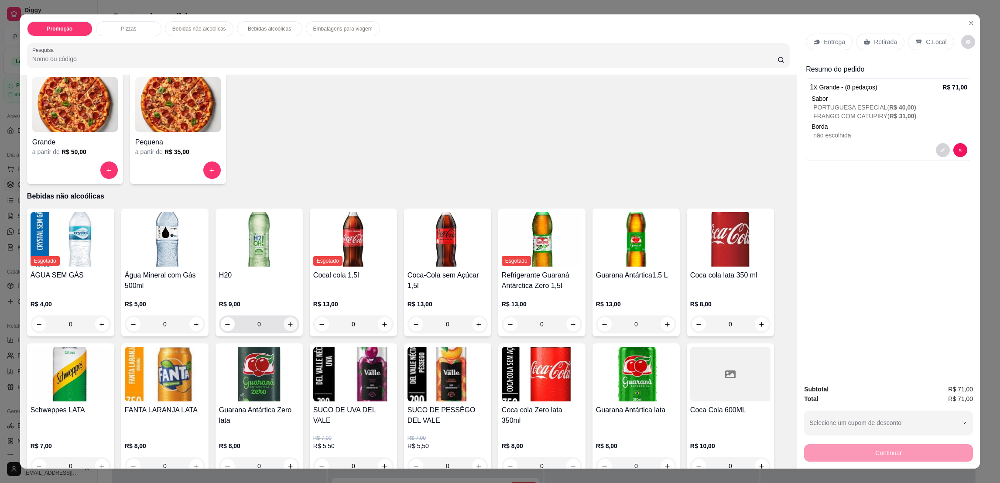
click at [287, 321] on icon "increase-product-quantity" at bounding box center [290, 324] width 7 height 7
type input "1"
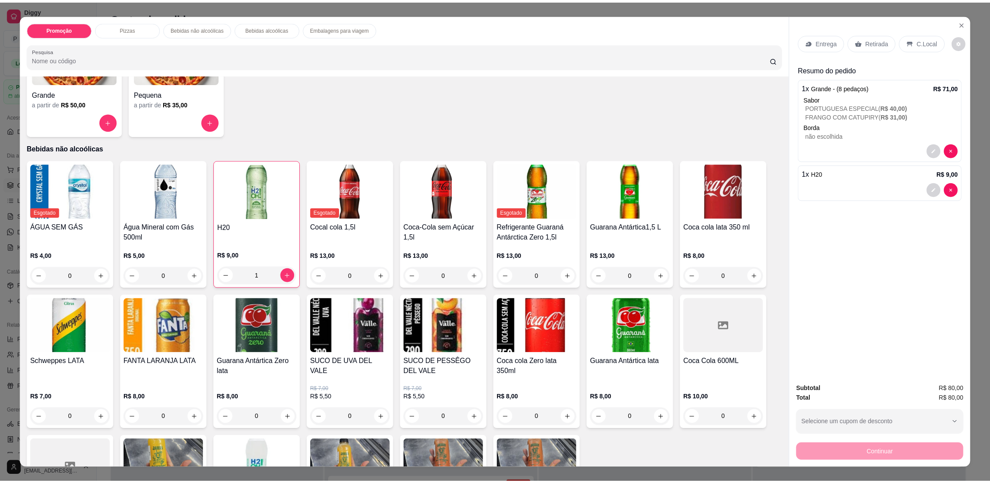
scroll to position [262, 0]
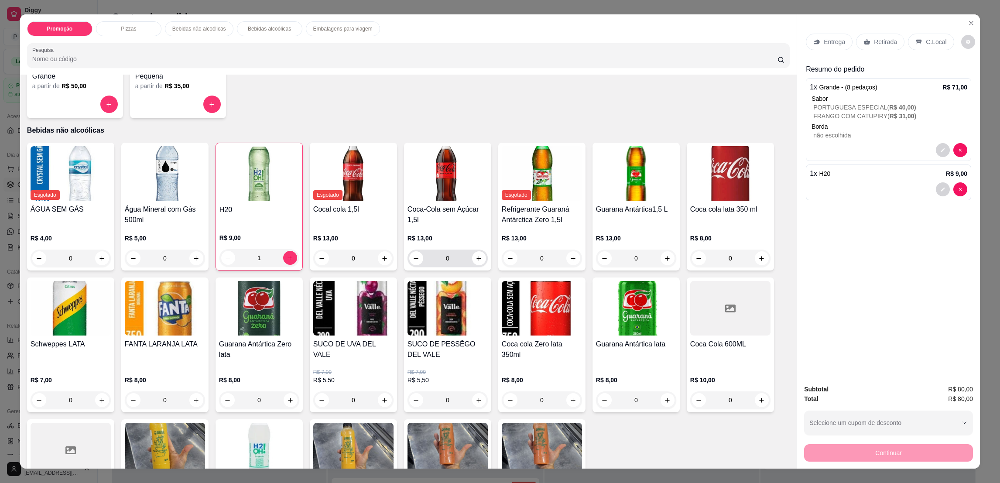
click at [476, 264] on button "increase-product-quantity" at bounding box center [479, 258] width 14 height 14
type input "1"
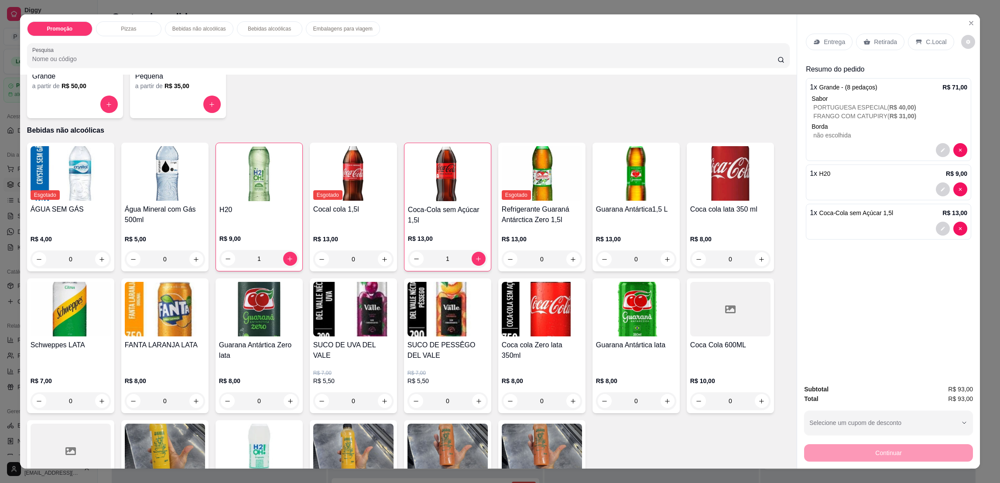
click at [916, 39] on div "C.Local" at bounding box center [931, 42] width 46 height 17
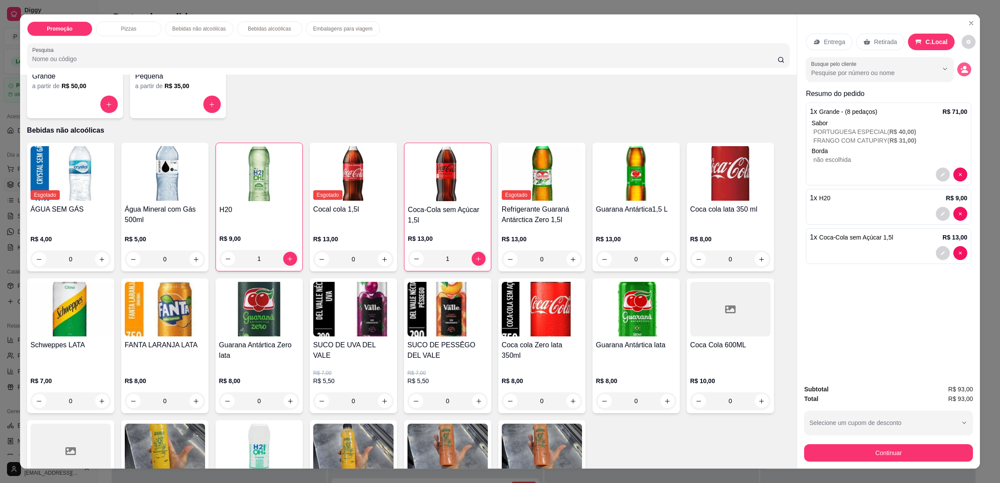
click at [957, 74] on button "decrease-product-quantity" at bounding box center [964, 69] width 14 height 14
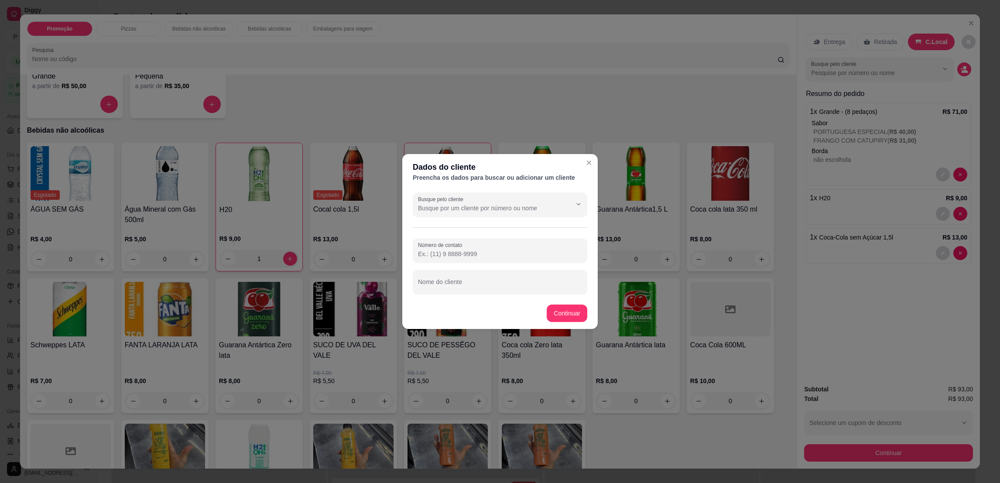
click at [567, 285] on input "Nome do cliente" at bounding box center [500, 285] width 164 height 9
type input "MESA 4"
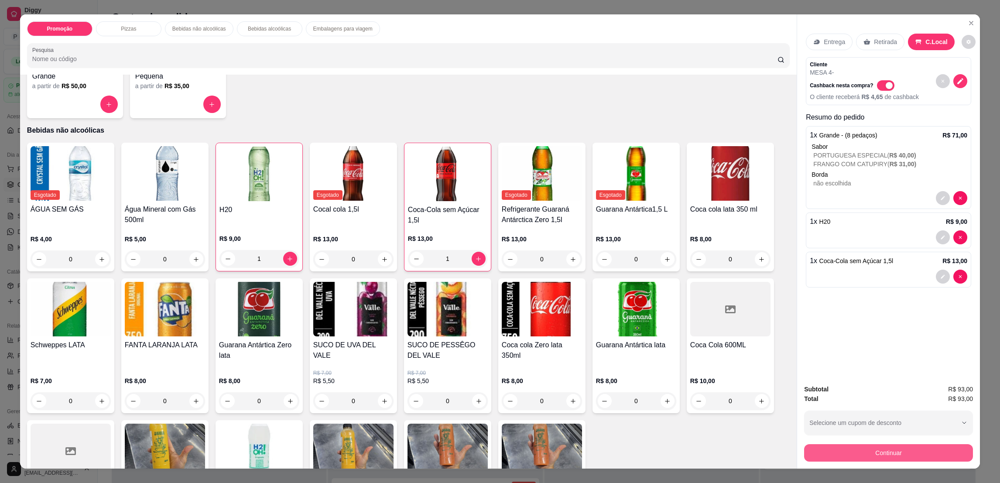
click at [891, 456] on button "Continuar" at bounding box center [888, 452] width 169 height 17
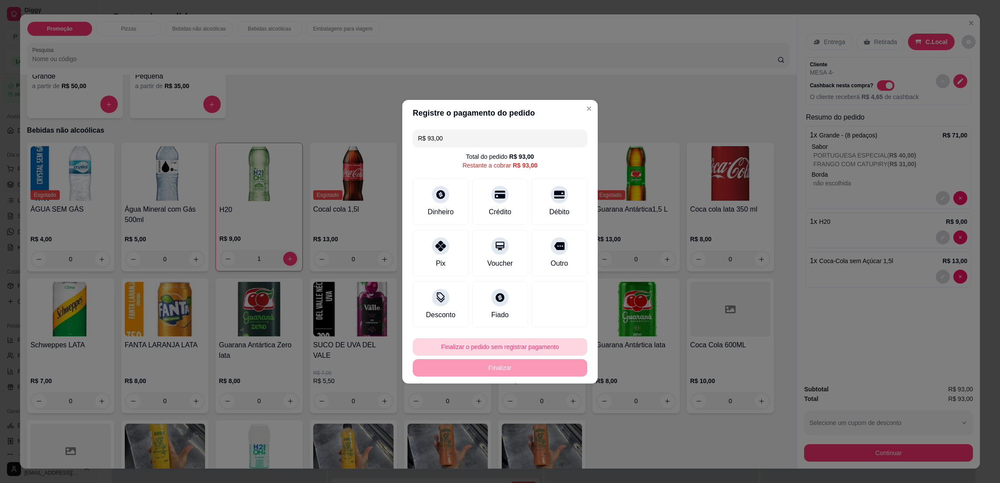
click at [429, 346] on button "Finalizar o pedido sem registrar pagamento" at bounding box center [500, 346] width 175 height 17
click at [559, 419] on button "Confirmar" at bounding box center [554, 419] width 32 height 14
type input "0"
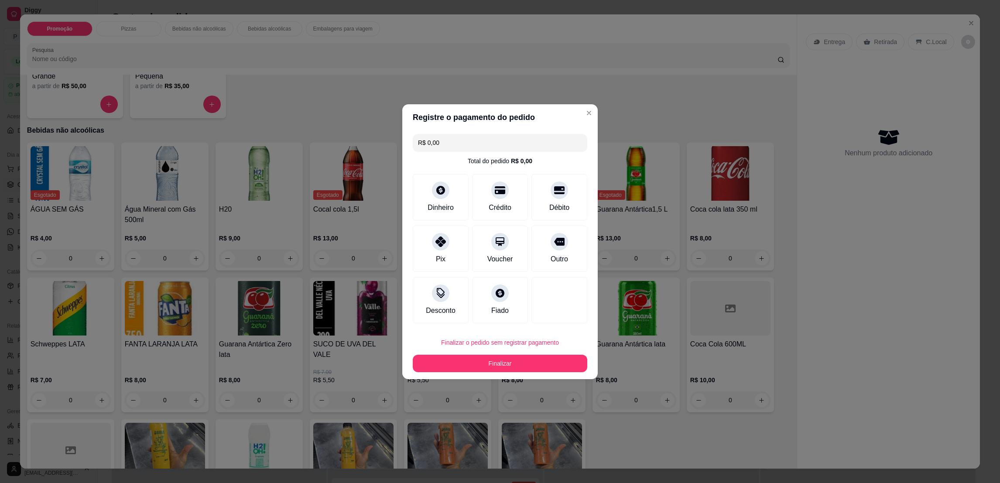
type input "R$ 0,00"
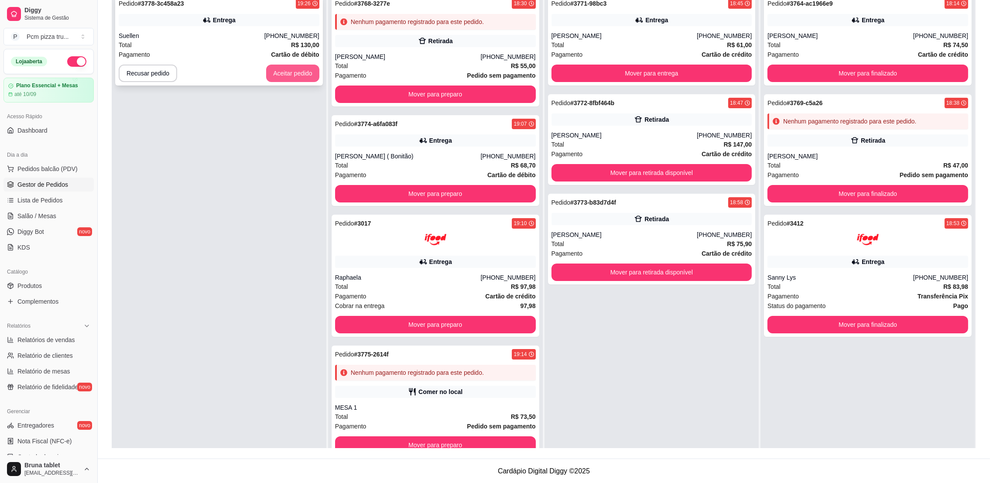
click at [282, 75] on button "Aceitar pedido" at bounding box center [292, 73] width 53 height 17
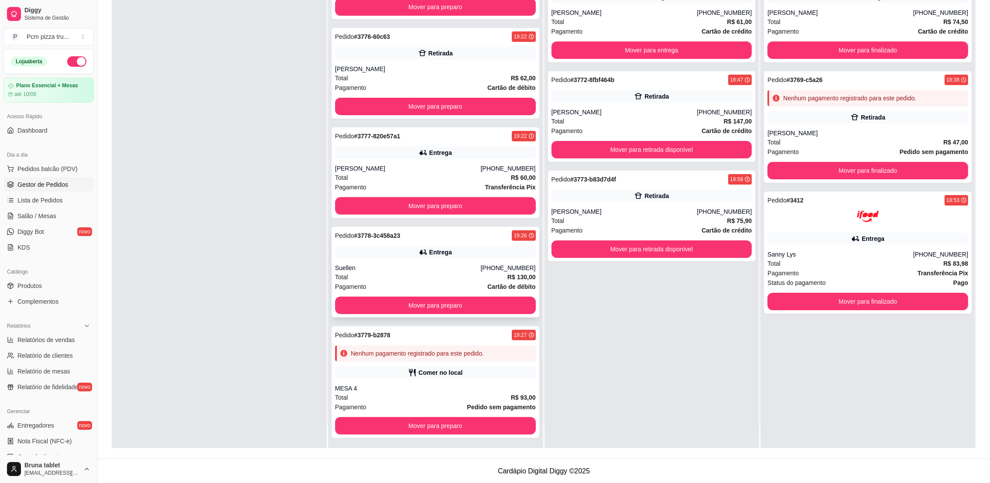
scroll to position [24, 0]
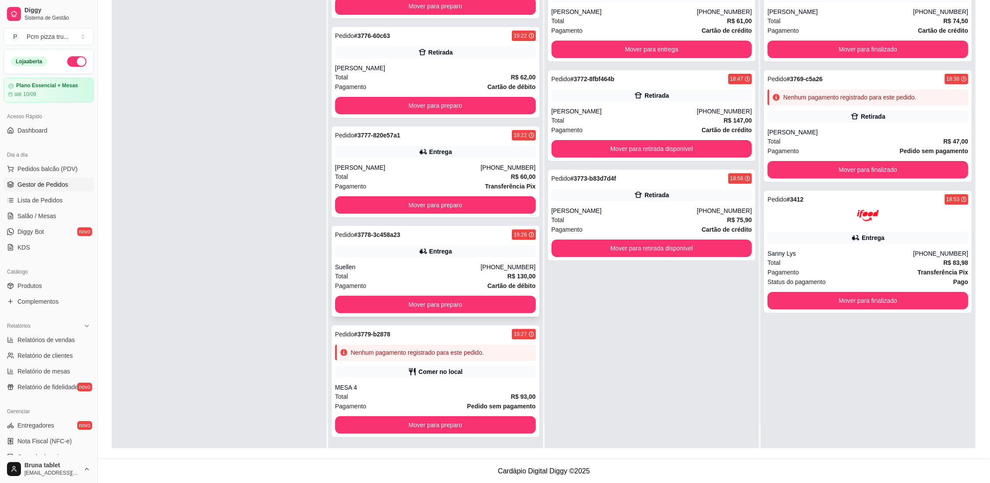
click at [458, 259] on div "Pedido # 3778-3c458a23 19:26 Entrega Suellen (27) 99871-6424 Total R$ 130,00 Pa…" at bounding box center [436, 271] width 208 height 91
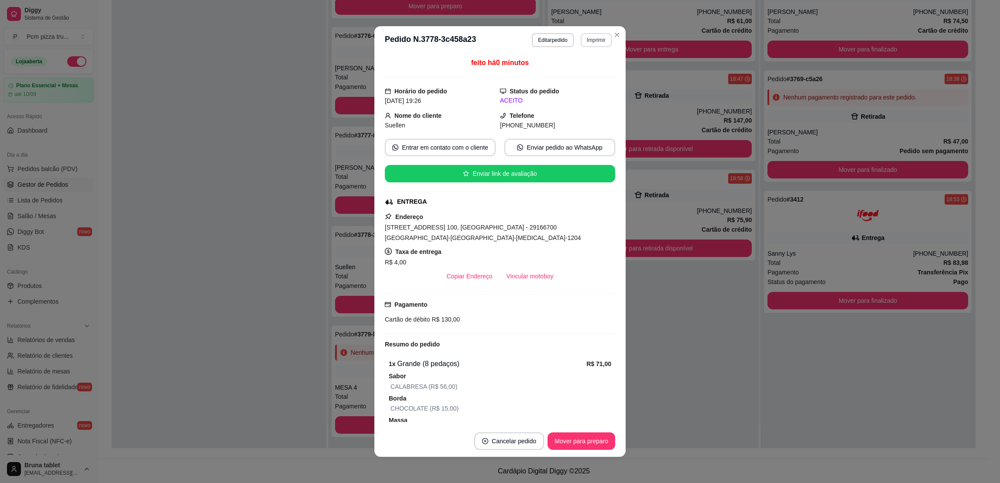
click at [594, 38] on button "Imprimir" at bounding box center [596, 40] width 31 height 14
click at [583, 75] on button "IMPRESSORA 1" at bounding box center [576, 72] width 63 height 14
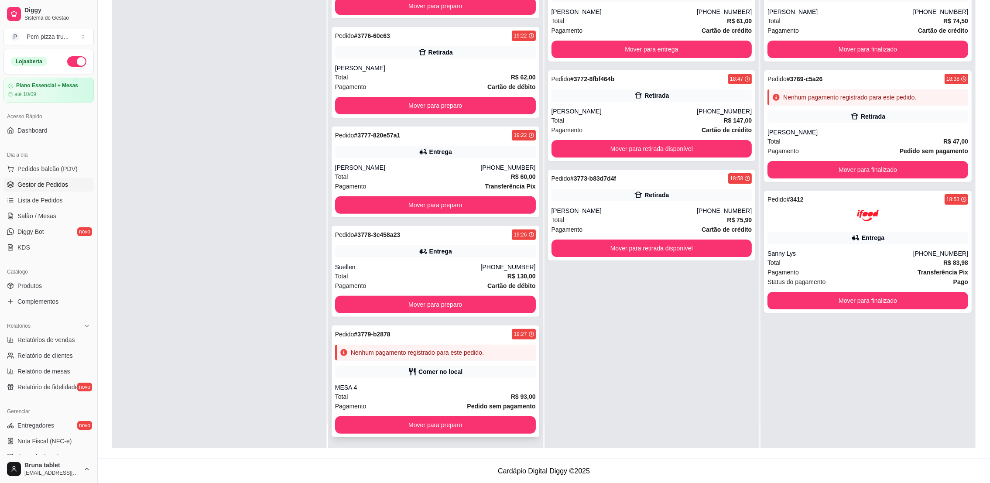
click at [375, 366] on div "Comer no local" at bounding box center [435, 372] width 201 height 12
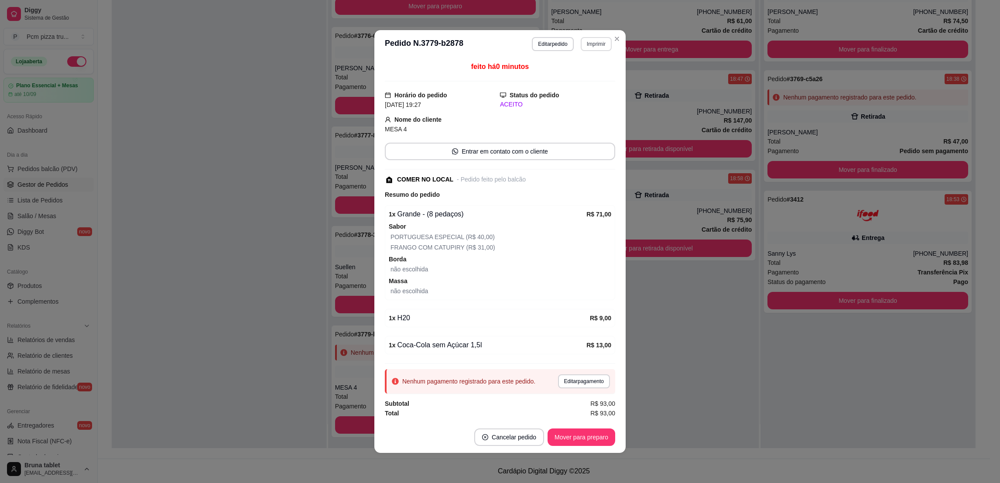
click at [590, 47] on button "Imprimir" at bounding box center [596, 44] width 31 height 14
click at [580, 69] on button "IMPRESSORA 1" at bounding box center [581, 75] width 61 height 14
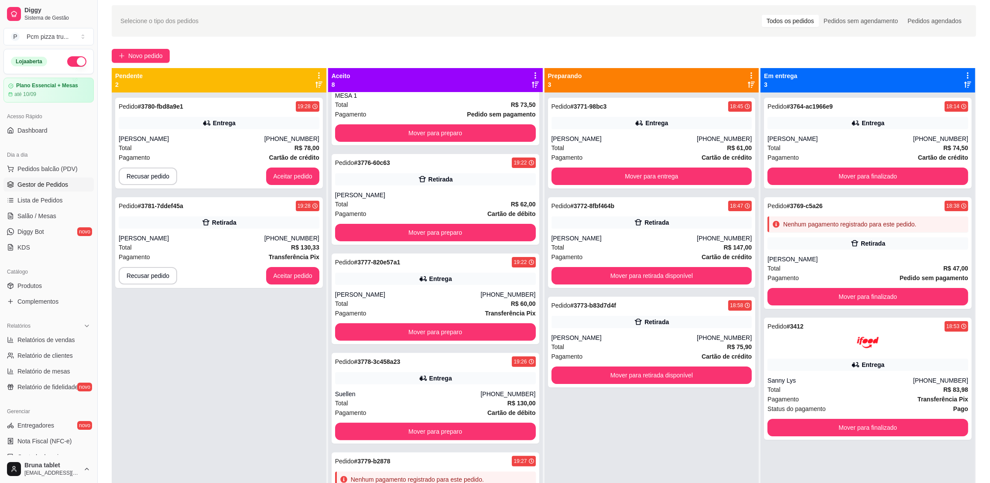
scroll to position [2, 0]
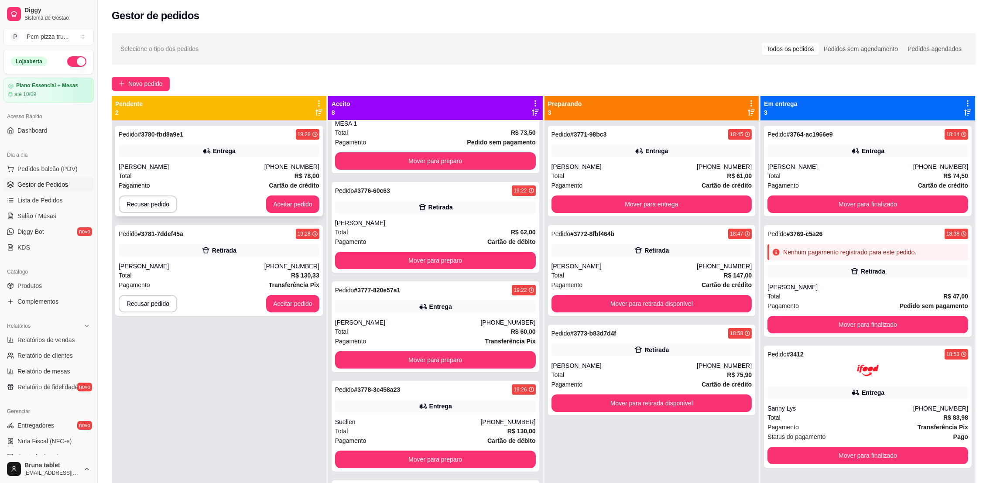
click at [313, 205] on button "Aceitar pedido" at bounding box center [292, 203] width 53 height 17
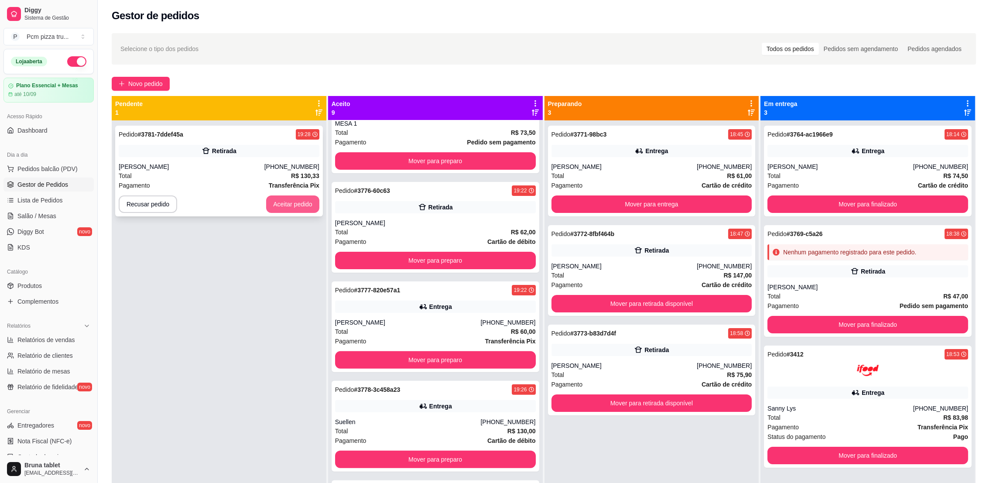
click at [301, 205] on button "Aceitar pedido" at bounding box center [292, 203] width 53 height 17
click at [295, 209] on button "Aceitar pedido" at bounding box center [292, 204] width 51 height 17
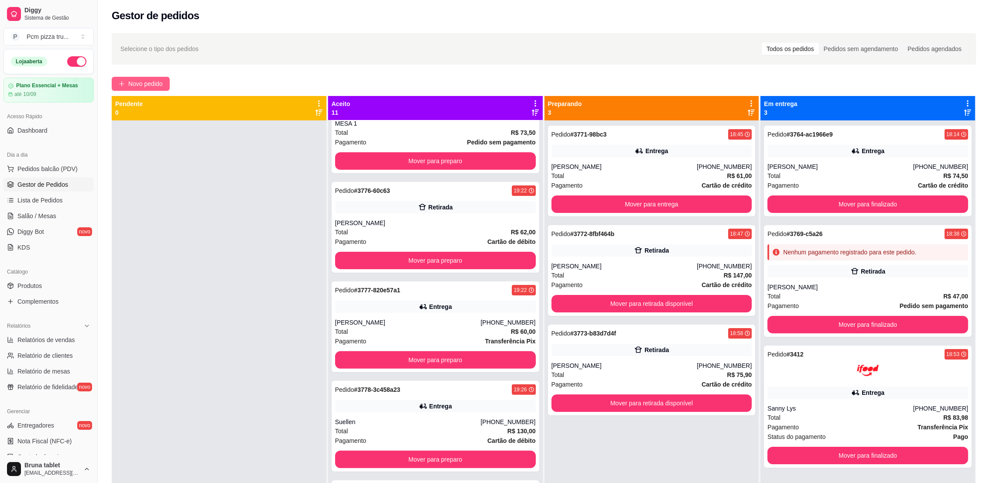
click at [133, 86] on span "Novo pedido" at bounding box center [145, 84] width 34 height 10
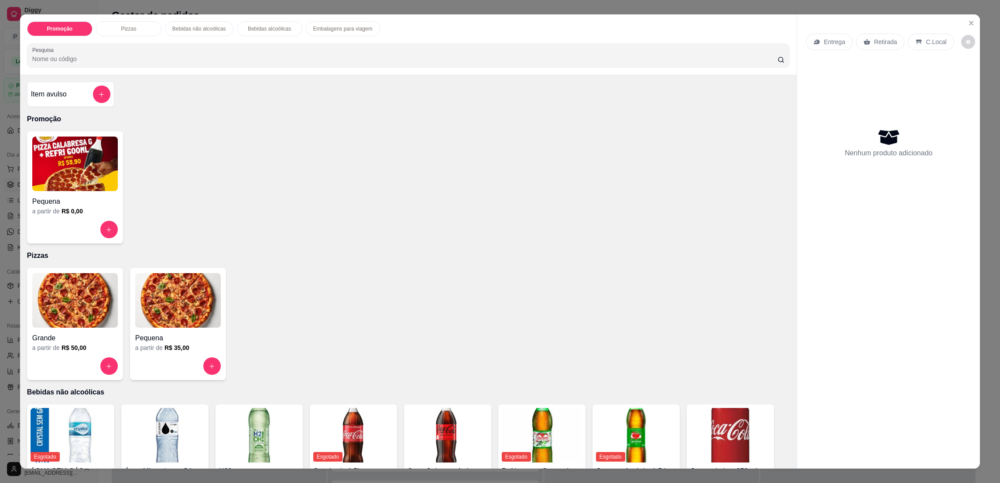
click at [169, 298] on img at bounding box center [178, 300] width 86 height 55
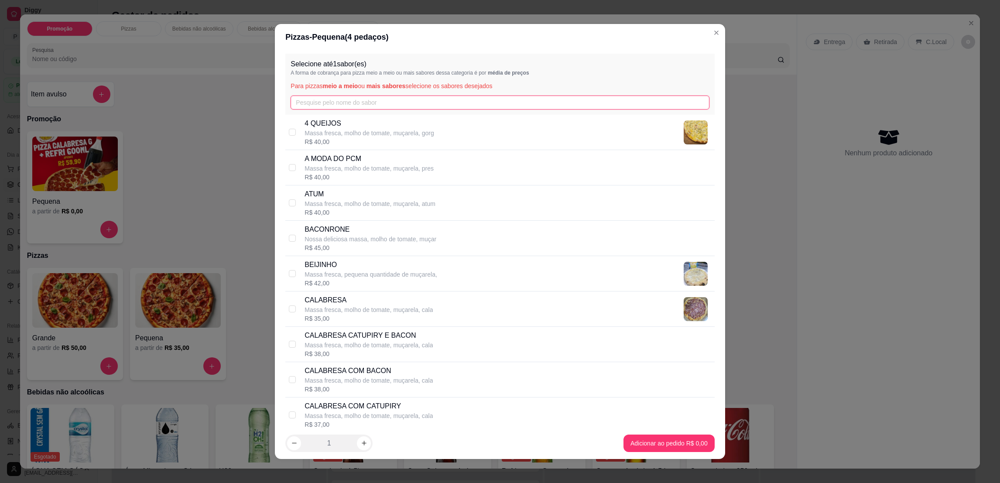
click at [411, 102] on input "text" at bounding box center [500, 103] width 418 height 14
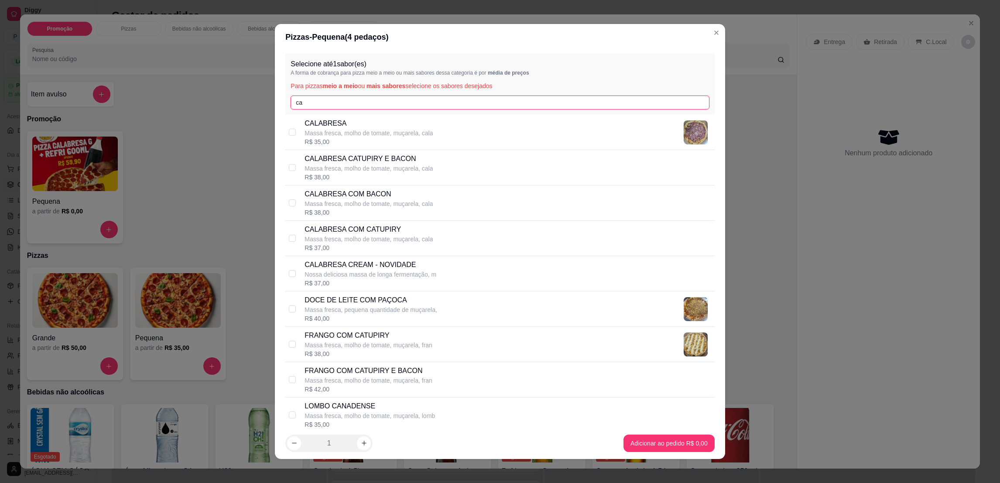
type input "ca"
click at [417, 133] on p "Massa fresca, molho de tomate, muçarela, cala" at bounding box center [369, 133] width 128 height 9
checkbox input "true"
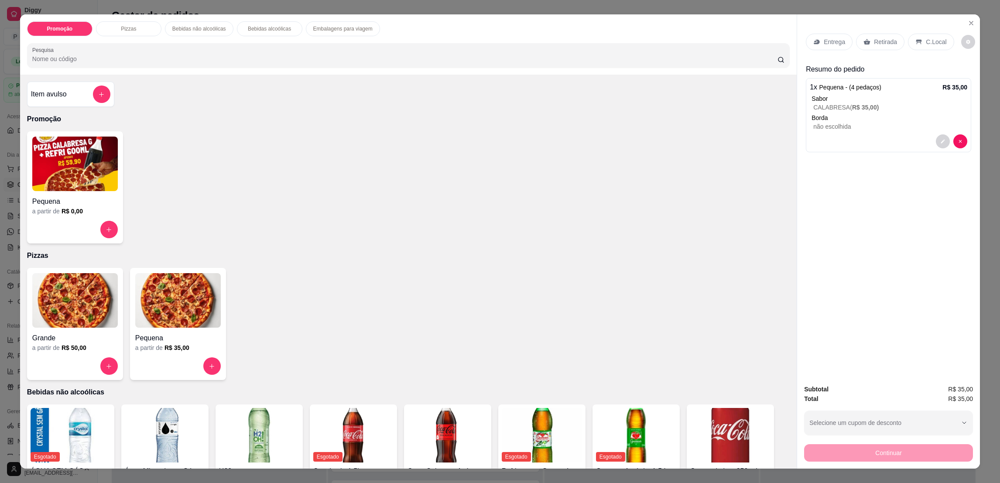
click at [888, 42] on p "Retirada" at bounding box center [885, 42] width 23 height 9
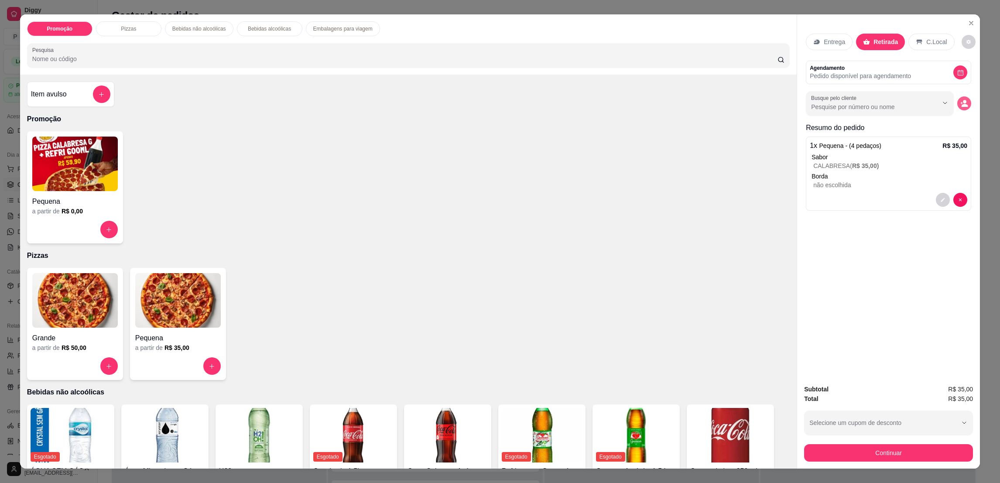
click at [960, 104] on icon "decrease-product-quantity" at bounding box center [964, 103] width 8 height 8
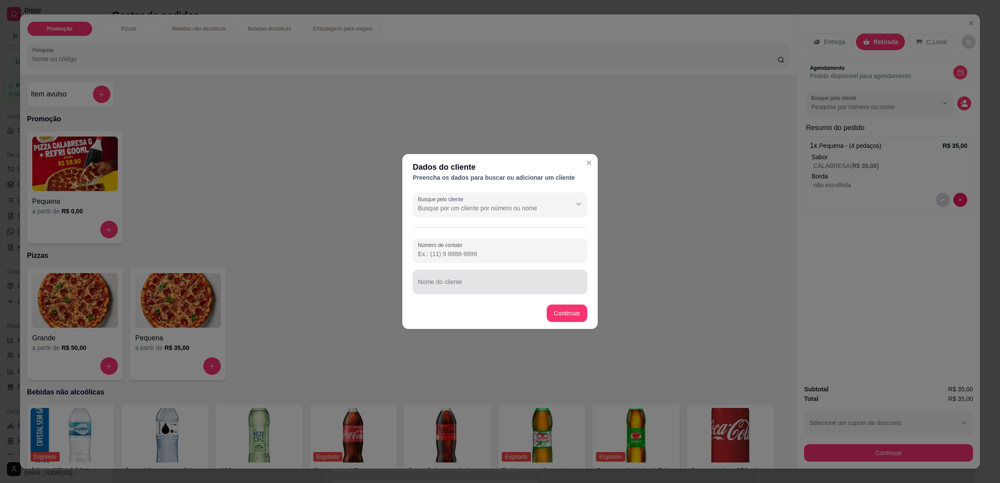
click at [451, 284] on input "Nome do cliente" at bounding box center [500, 285] width 164 height 9
type input "ROSANGELA"
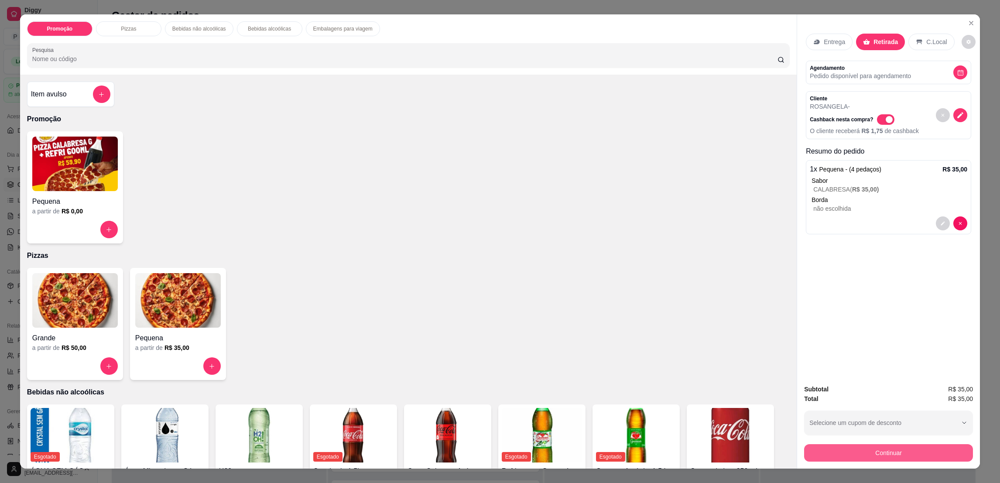
click at [847, 450] on button "Continuar" at bounding box center [888, 452] width 169 height 17
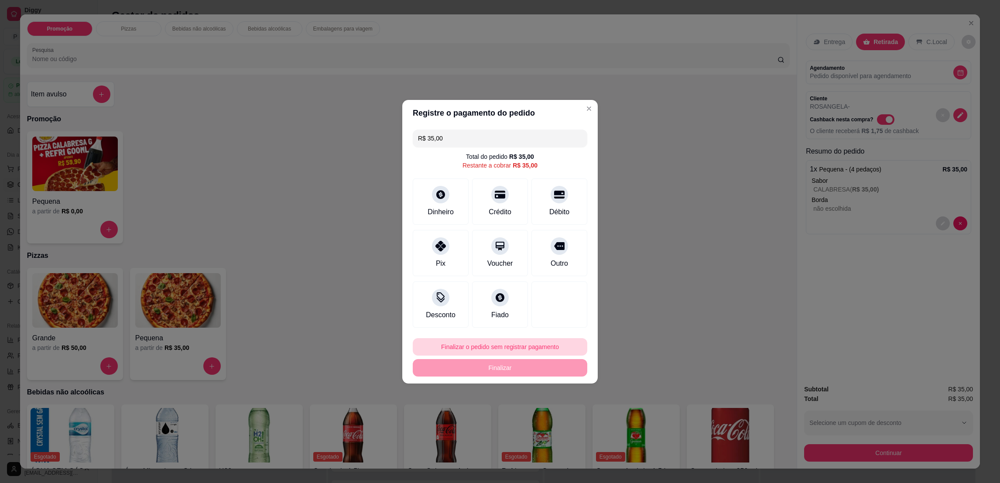
click at [551, 350] on button "Finalizar o pedido sem registrar pagamento" at bounding box center [500, 346] width 175 height 17
click at [556, 420] on button "Confirmar" at bounding box center [553, 418] width 31 height 13
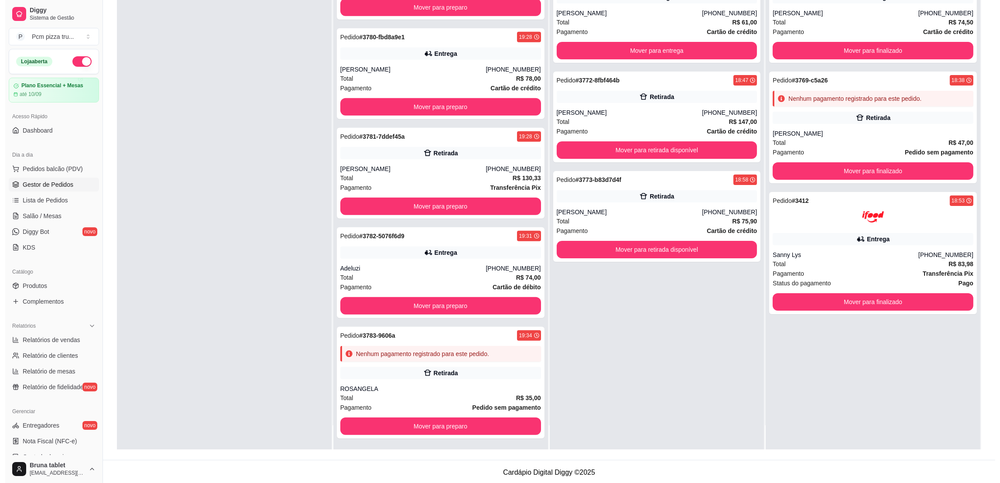
scroll to position [133, 0]
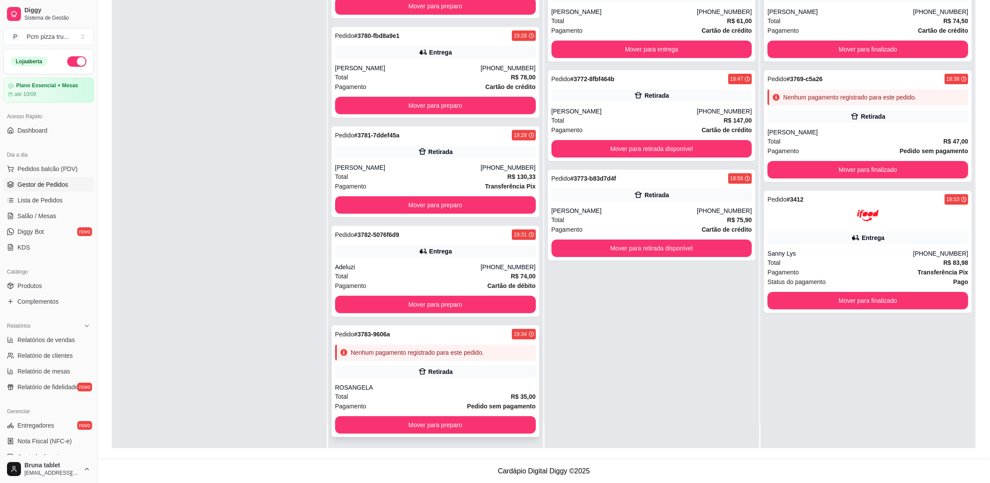
click at [483, 377] on div "Pedido # 3783-9606a 19:34 Nenhum pagamento registrado para este pedido. Retirad…" at bounding box center [436, 382] width 208 height 112
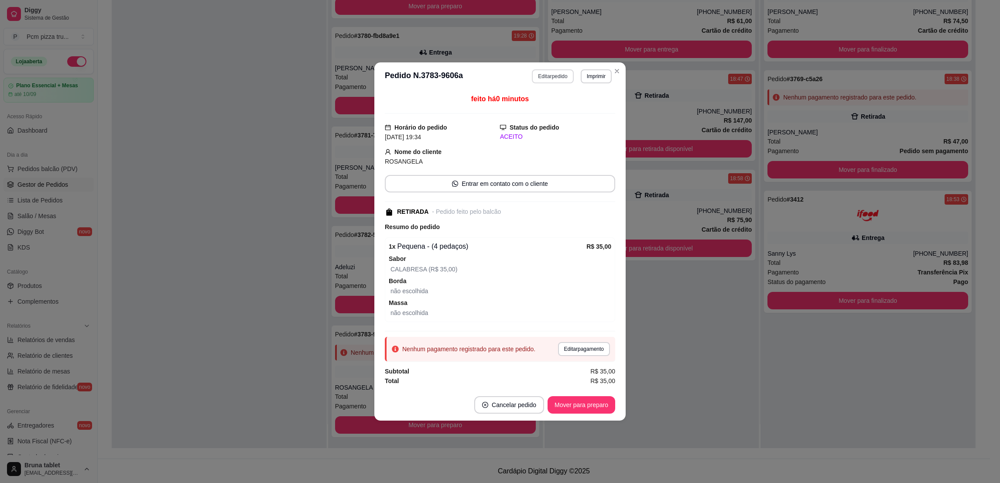
click at [557, 74] on button "Editar pedido" at bounding box center [552, 76] width 41 height 14
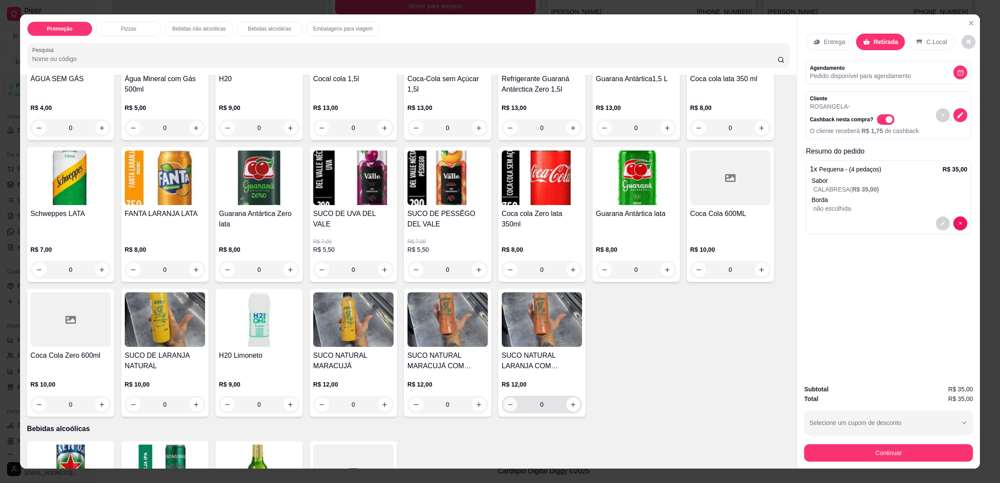
scroll to position [524, 0]
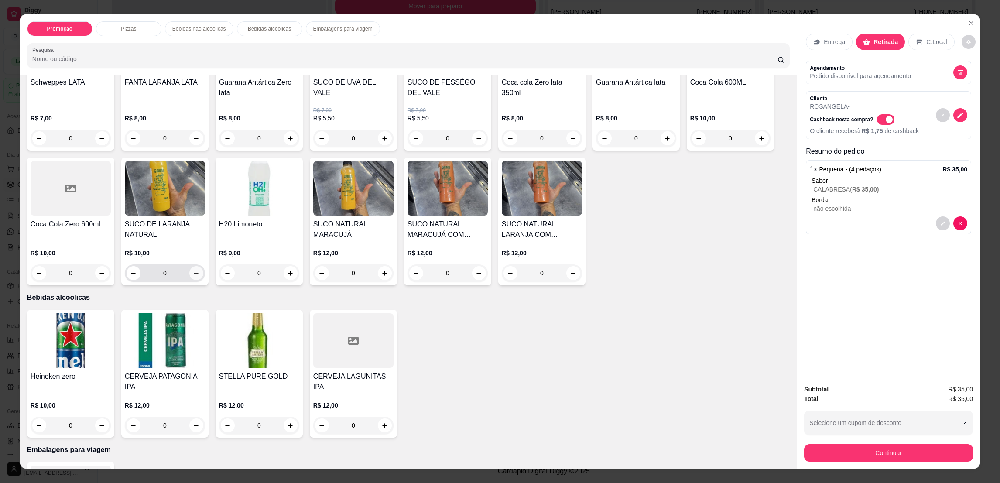
click at [193, 271] on icon "increase-product-quantity" at bounding box center [196, 273] width 7 height 7
type input "1"
click at [289, 420] on button "increase-product-quantity" at bounding box center [291, 427] width 14 height 14
type input "1"
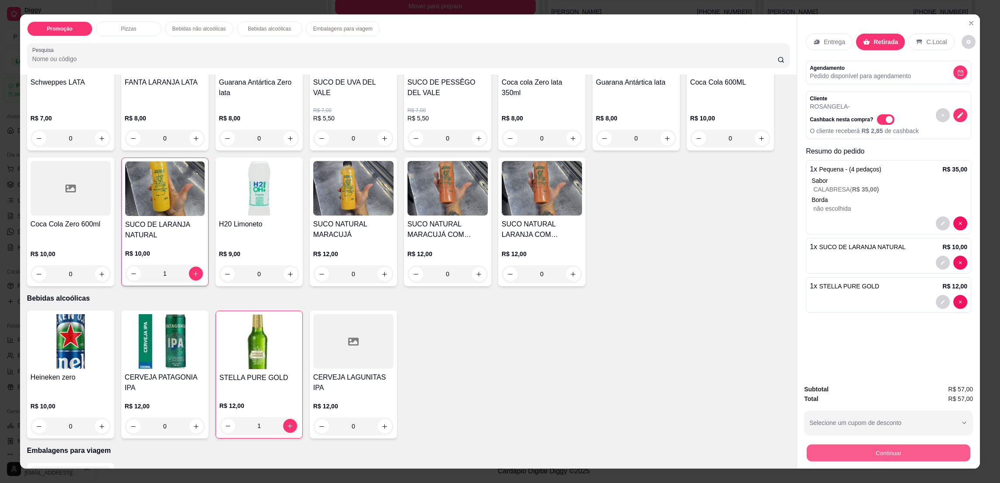
click at [843, 455] on button "Continuar" at bounding box center [889, 452] width 164 height 17
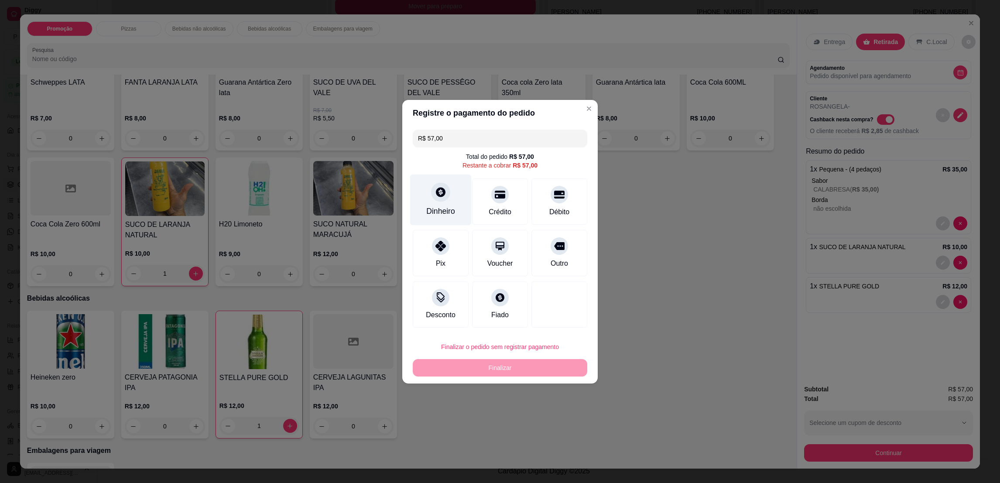
click at [447, 206] on div "Dinheiro" at bounding box center [440, 211] width 29 height 11
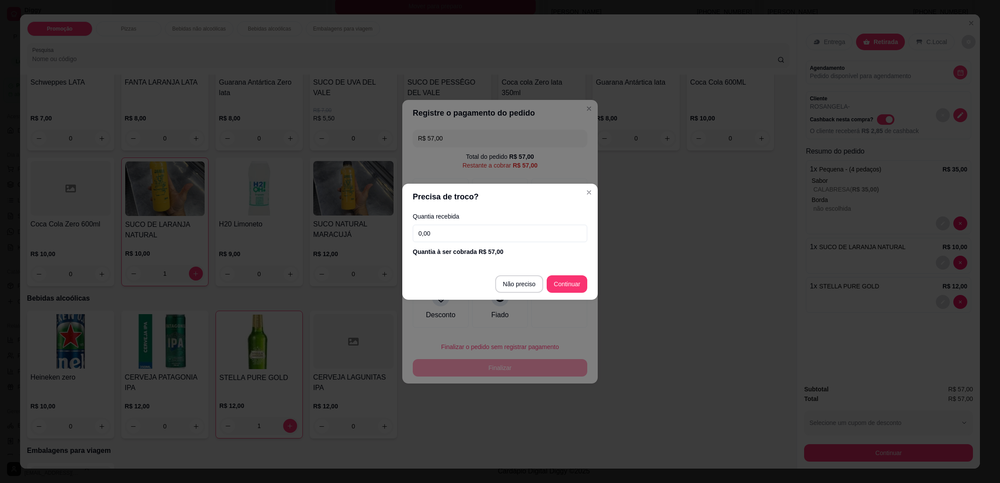
click at [465, 235] on input "0,00" at bounding box center [500, 233] width 175 height 17
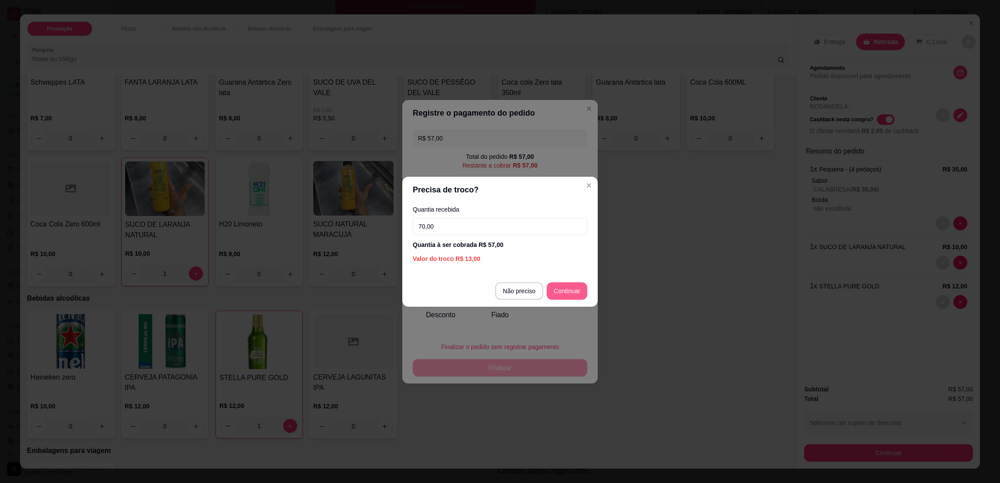
type input "70,00"
type input "R$ 0,00"
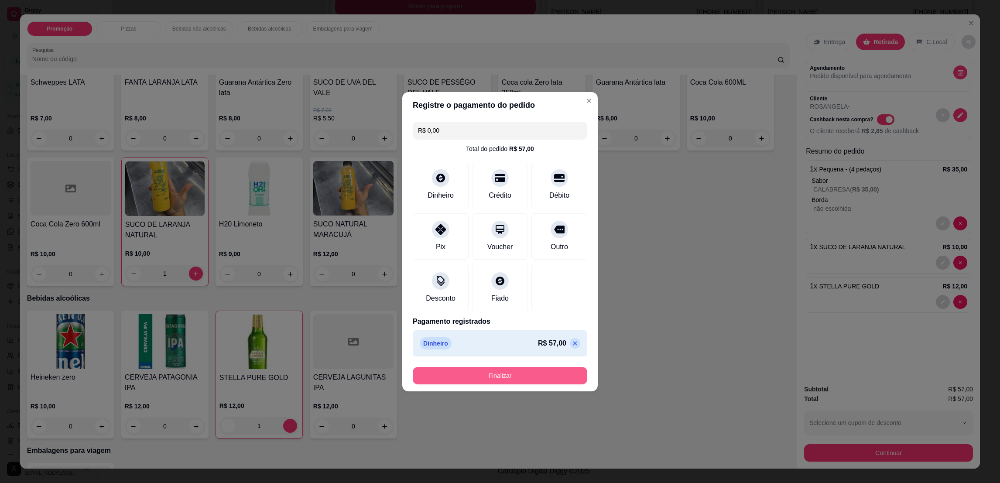
click at [559, 374] on button "Finalizar" at bounding box center [500, 375] width 175 height 17
type input "0"
type input "-R$ 57,00"
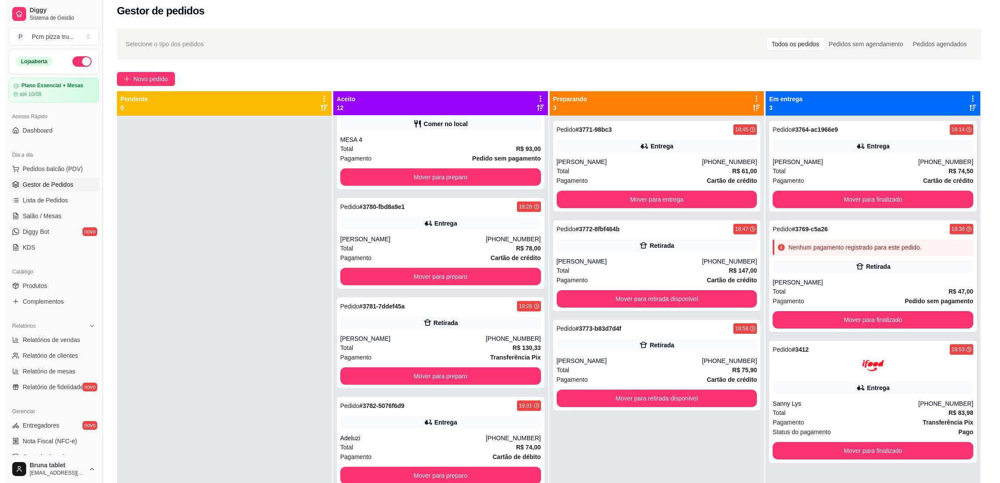
scroll to position [0, 0]
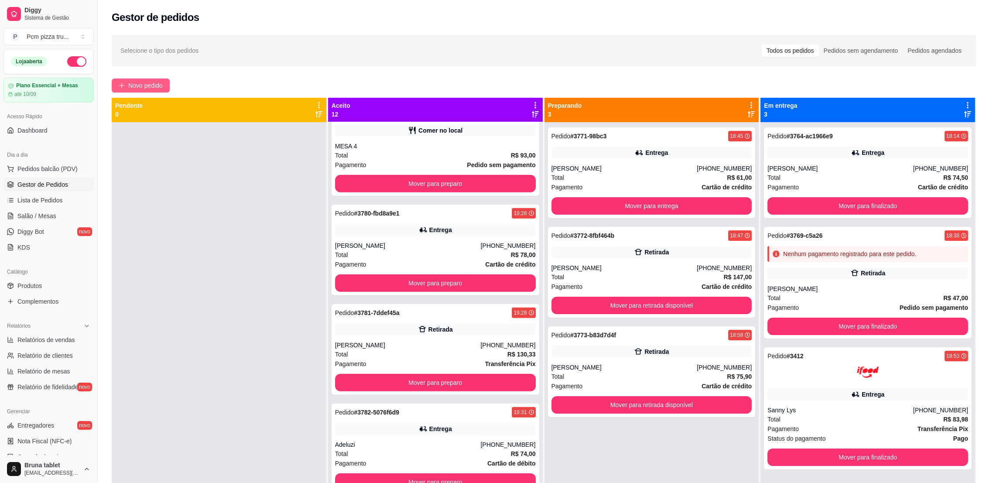
click at [157, 82] on span "Novo pedido" at bounding box center [145, 86] width 34 height 10
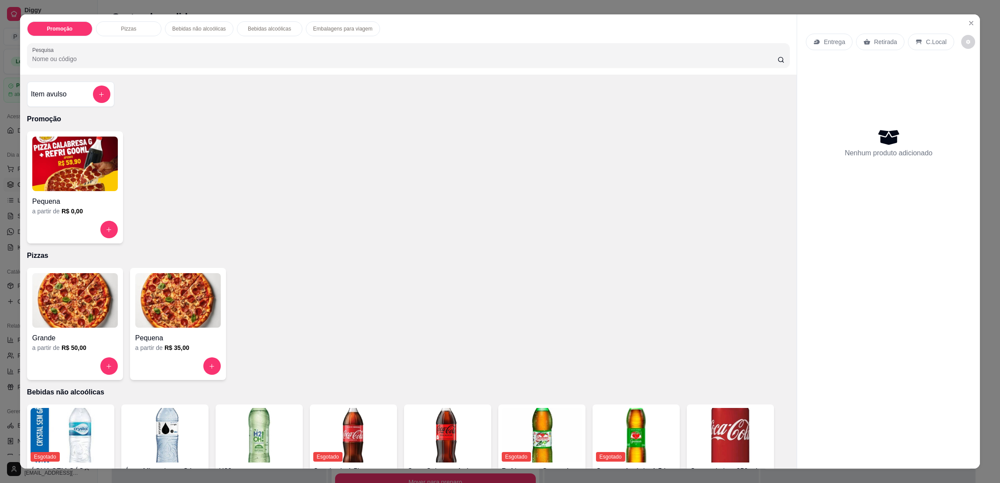
click at [74, 303] on img at bounding box center [75, 300] width 86 height 55
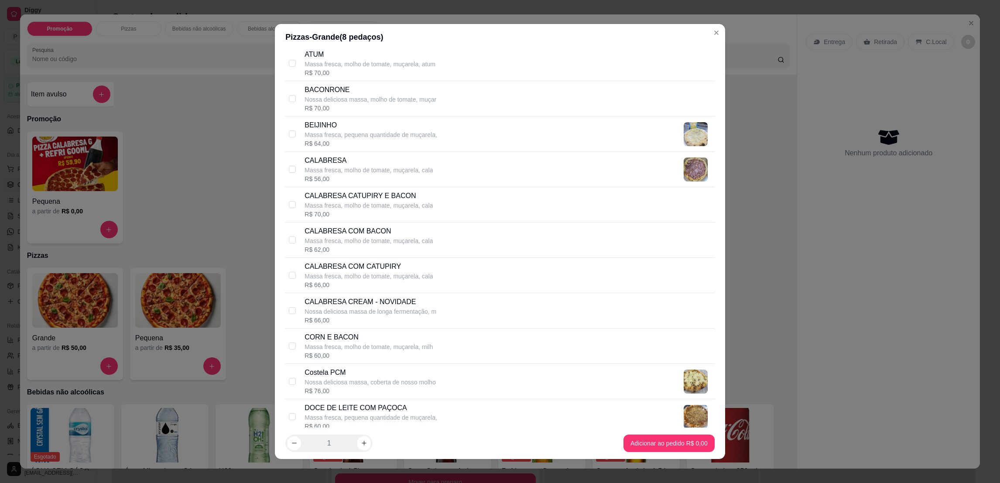
scroll to position [131, 0]
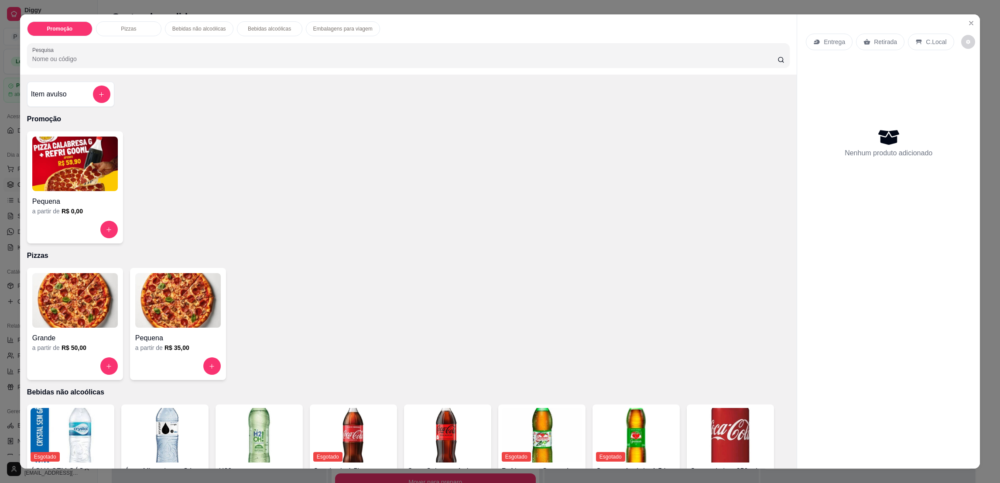
click at [198, 298] on img at bounding box center [178, 300] width 86 height 55
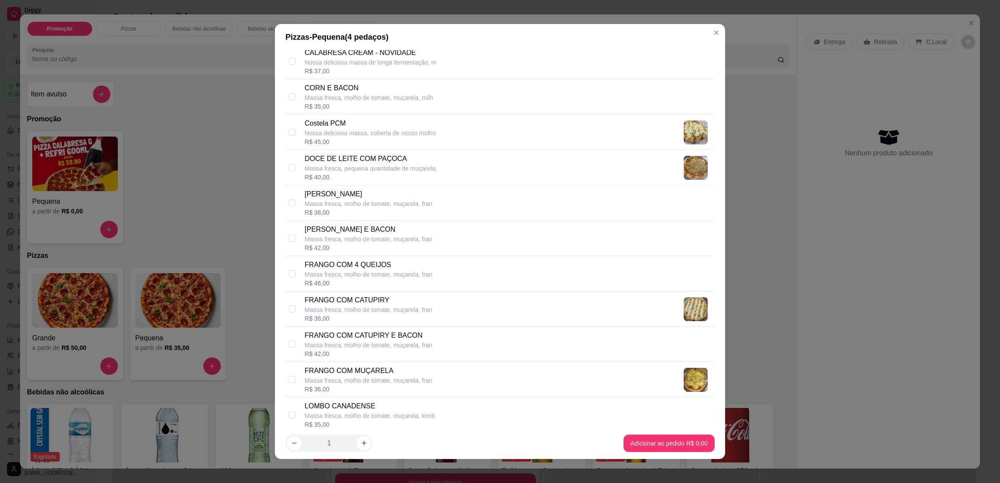
scroll to position [392, 0]
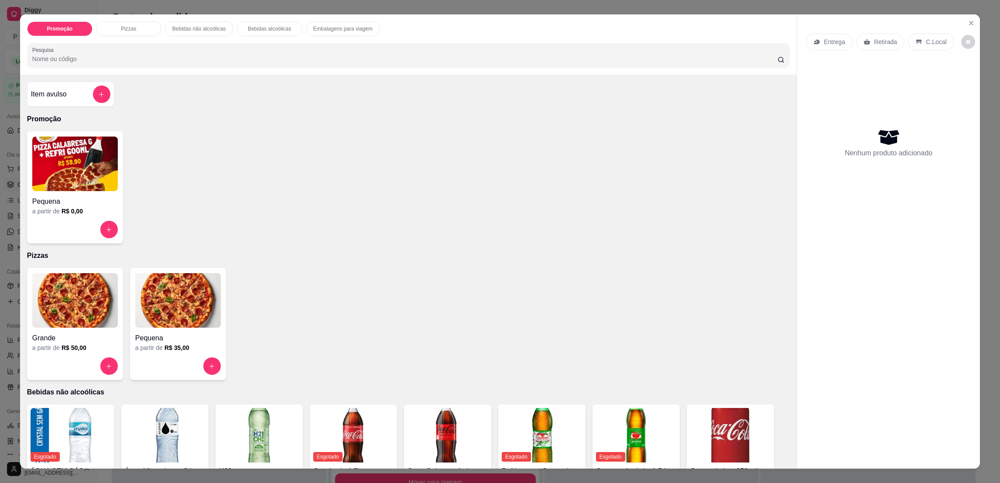
click at [82, 331] on div "Grande" at bounding box center [75, 336] width 86 height 16
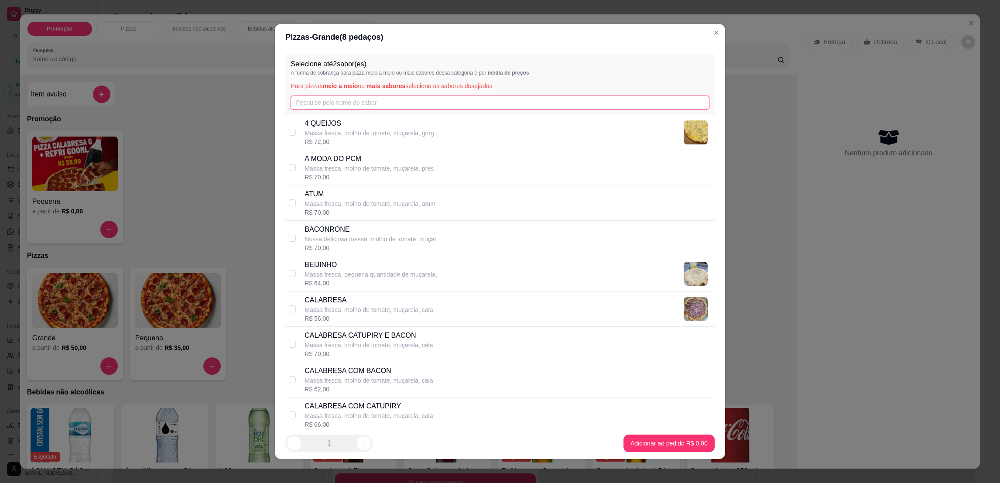
click at [319, 105] on input "text" at bounding box center [500, 103] width 418 height 14
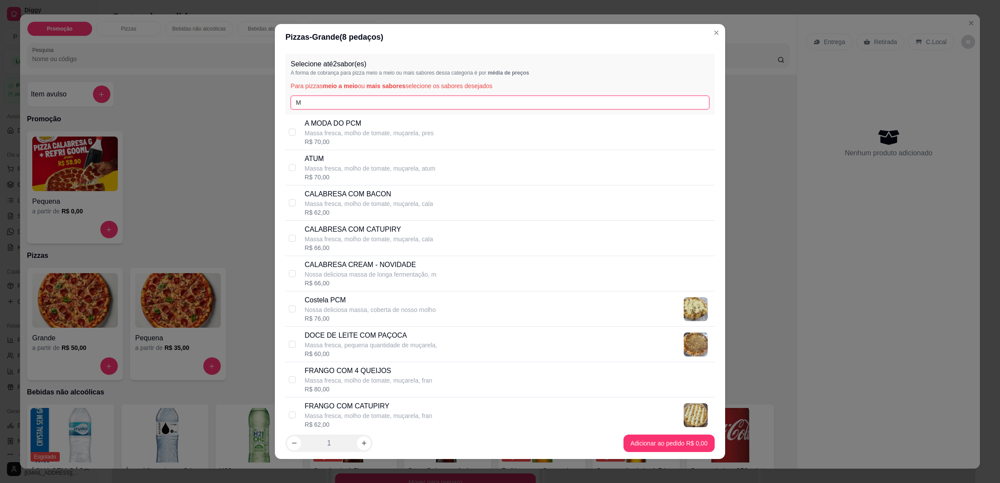
type input "MU"
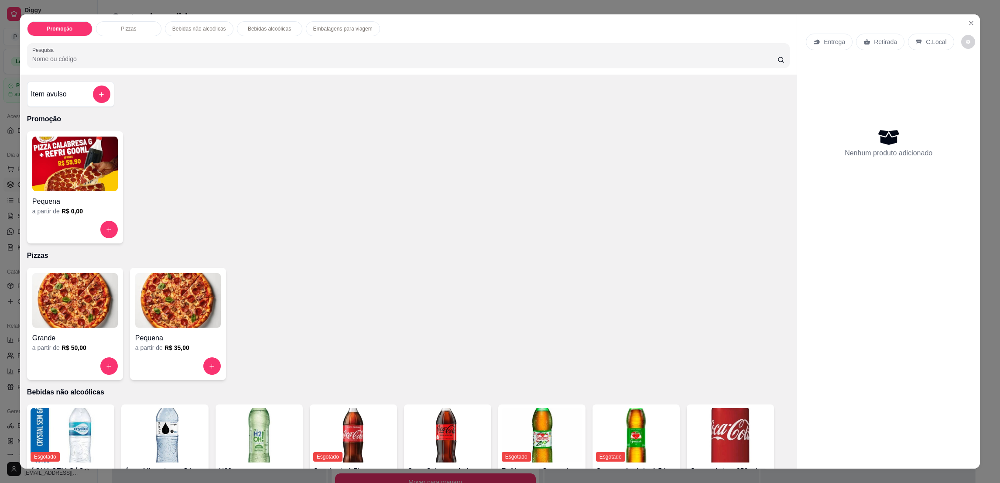
click at [91, 348] on div "a partir de R$ 50,00" at bounding box center [75, 347] width 86 height 9
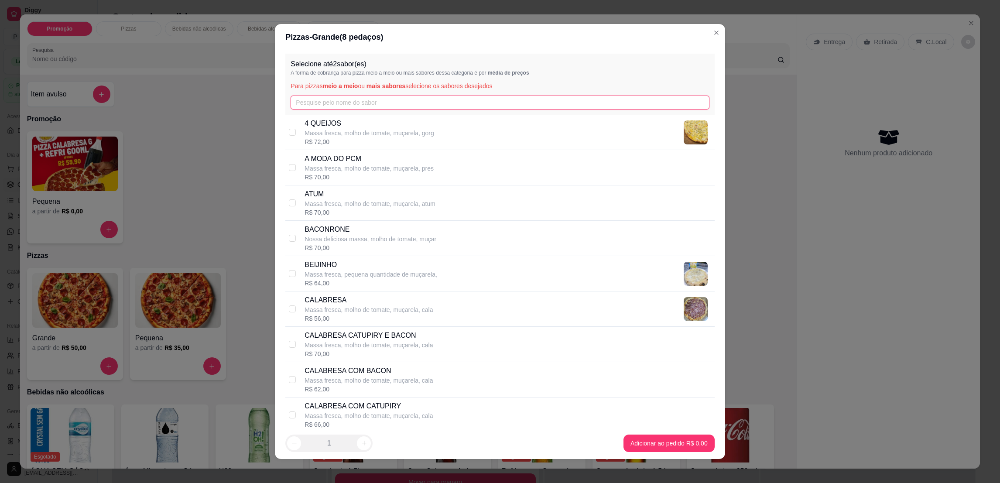
click at [415, 102] on input "text" at bounding box center [500, 103] width 418 height 14
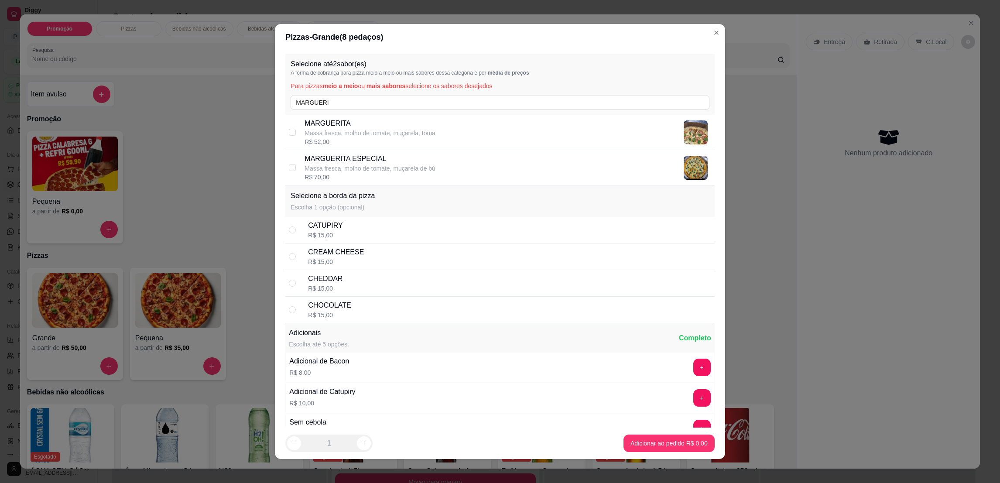
click at [300, 110] on div "Selecione até 2 sabor(es) A forma de cobrança para pizza meio a meio ou mais sa…" at bounding box center [499, 84] width 429 height 61
drag, startPoint x: 331, startPoint y: 106, endPoint x: 247, endPoint y: 92, distance: 85.9
click at [247, 92] on div "Pizzas - Grande ( 8 pedaços) Selecione até 2 sabor(es) A forma de cobrança para…" at bounding box center [500, 241] width 1000 height 483
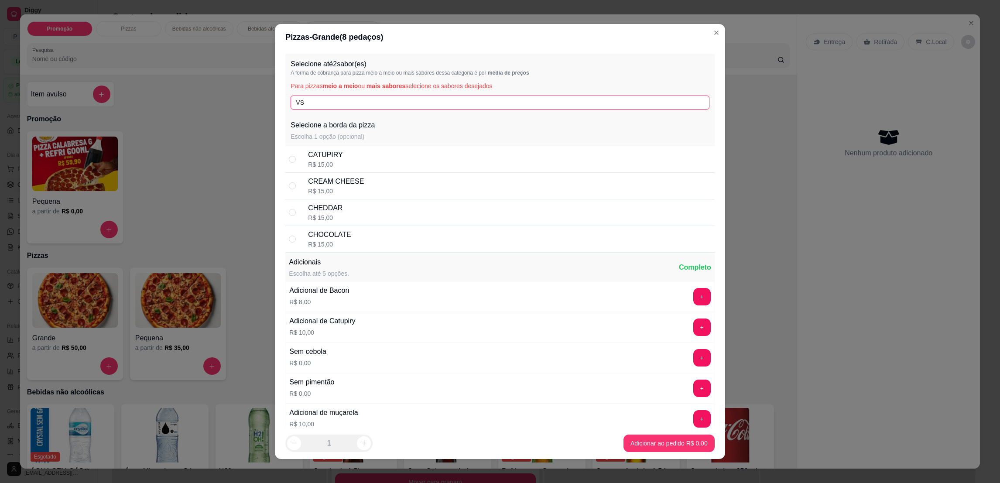
type input "V"
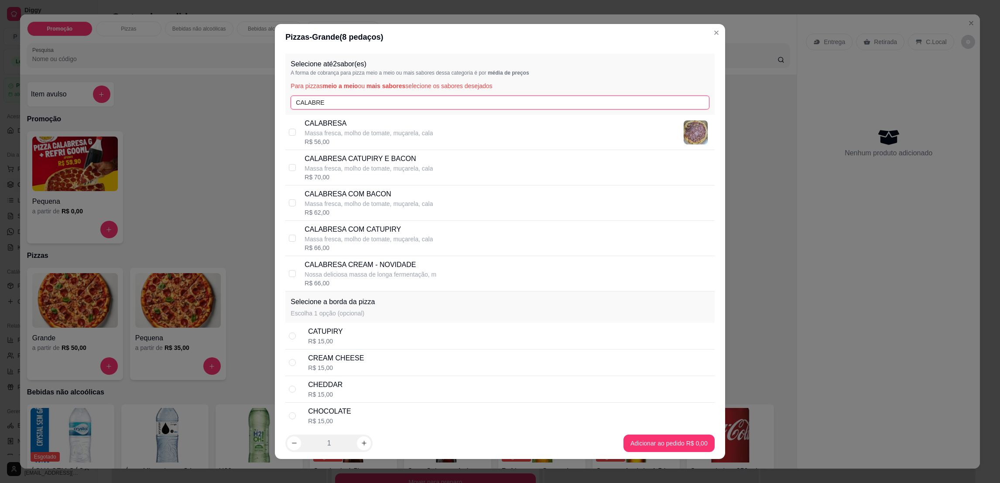
type input "CALABRE"
click at [321, 142] on div "R$ 56,00" at bounding box center [369, 141] width 128 height 9
checkbox input "true"
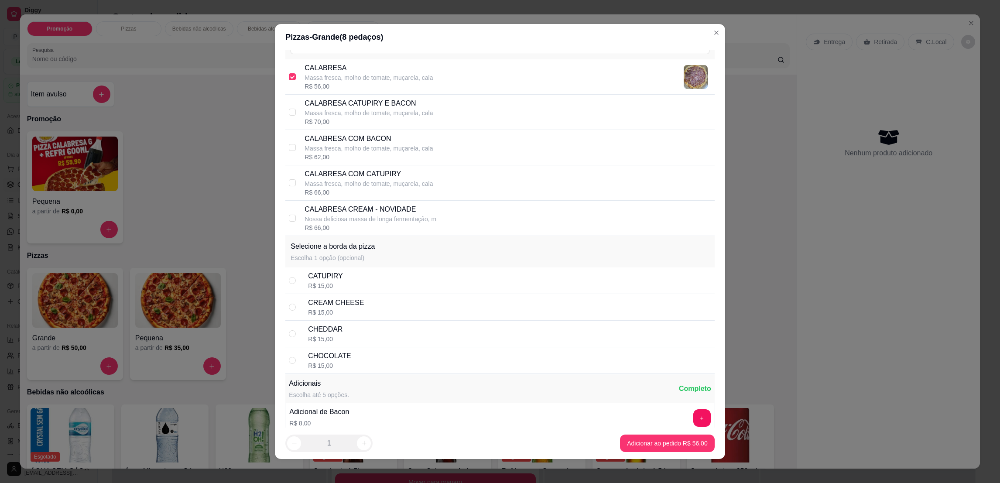
scroll to position [65, 0]
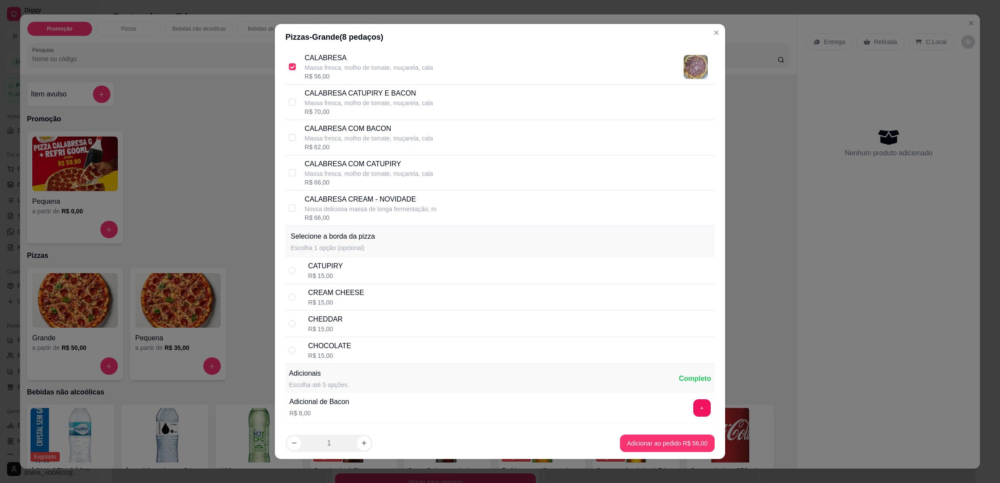
click at [288, 356] on div "CHOCOLATE R$ 15,00" at bounding box center [499, 350] width 429 height 27
radio input "true"
click at [308, 346] on div "CHOCOLATE" at bounding box center [329, 346] width 43 height 10
click at [294, 327] on div "CHEDDAR R$ 15,00" at bounding box center [499, 324] width 429 height 27
radio input "true"
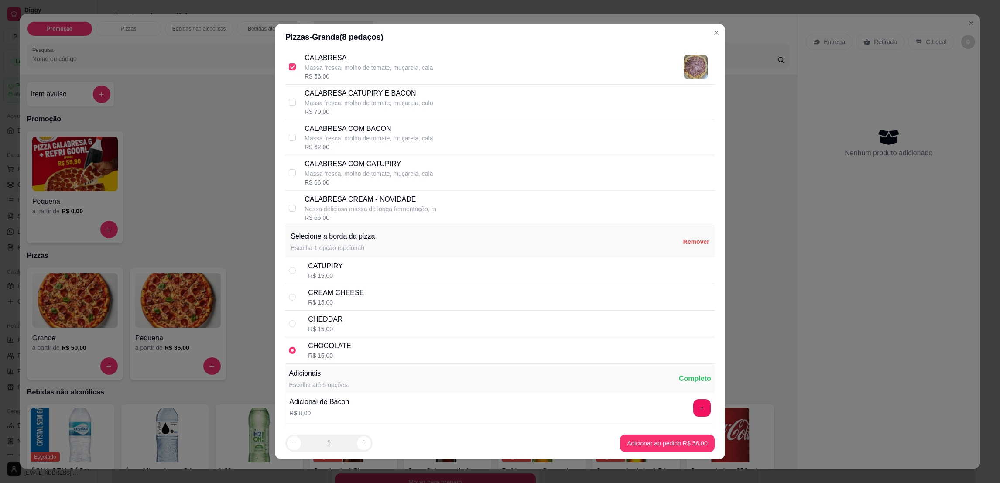
radio input "false"
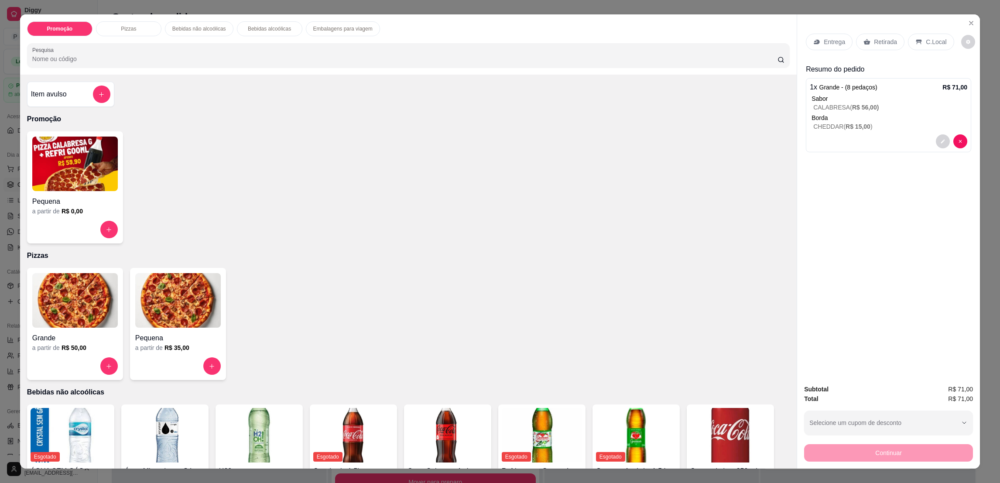
click at [106, 366] on icon "increase-product-quantity" at bounding box center [109, 366] width 7 height 7
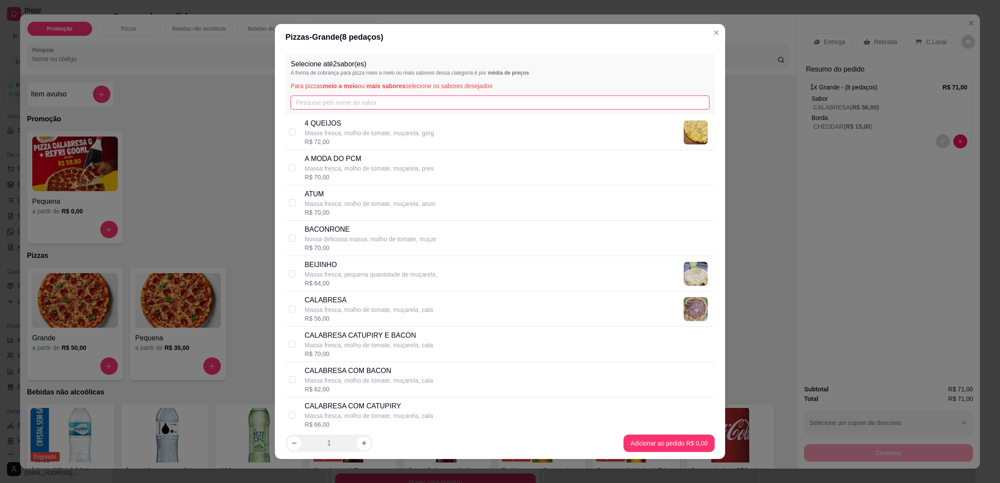
click at [492, 107] on input "text" at bounding box center [500, 103] width 418 height 14
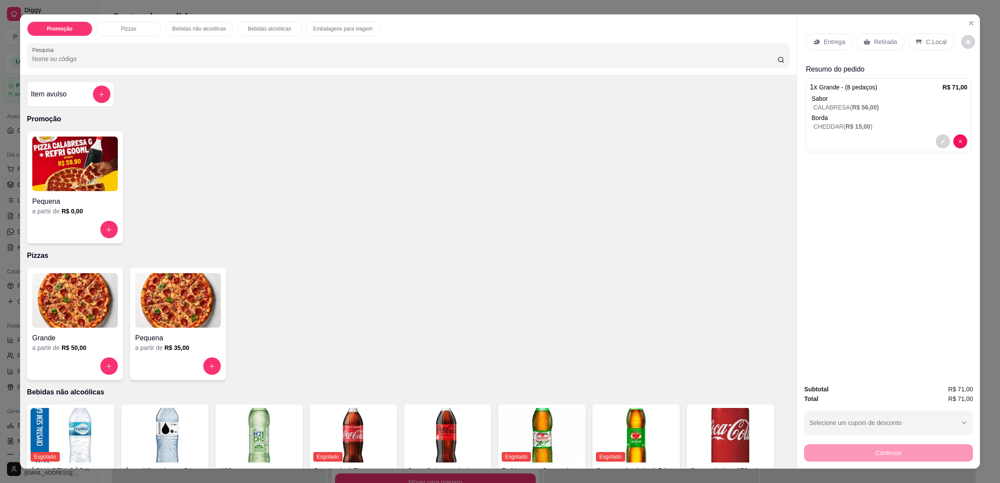
click at [936, 144] on button "decrease-product-quantity" at bounding box center [943, 141] width 14 height 14
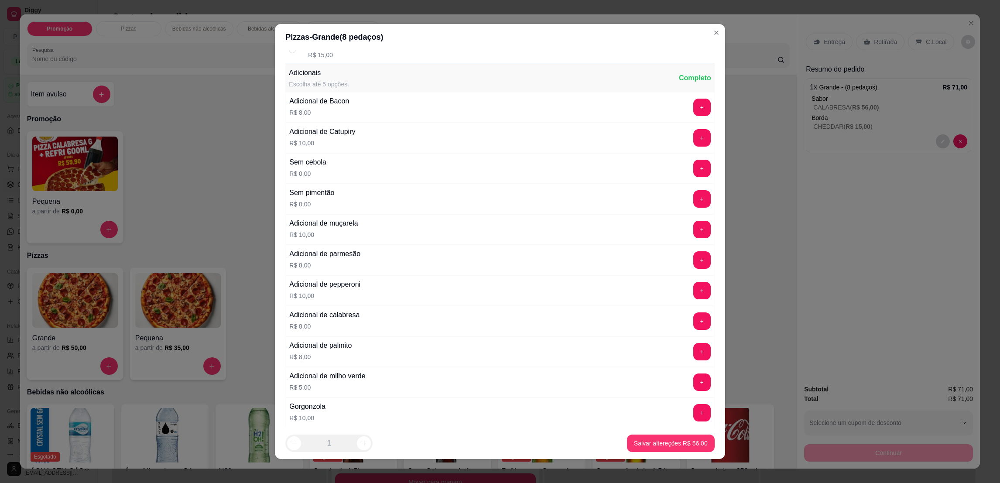
scroll to position [1300, 0]
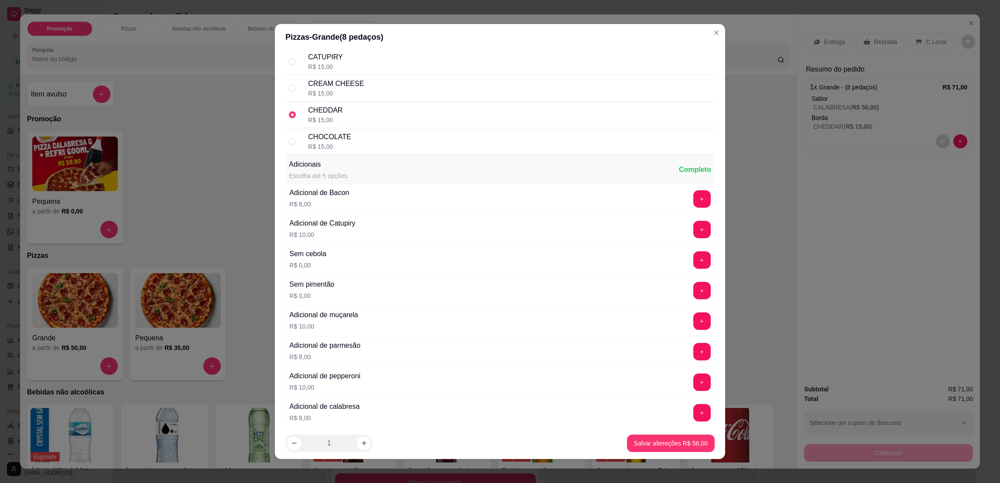
click at [299, 120] on div "CHEDDAR R$ 15,00" at bounding box center [499, 115] width 429 height 27
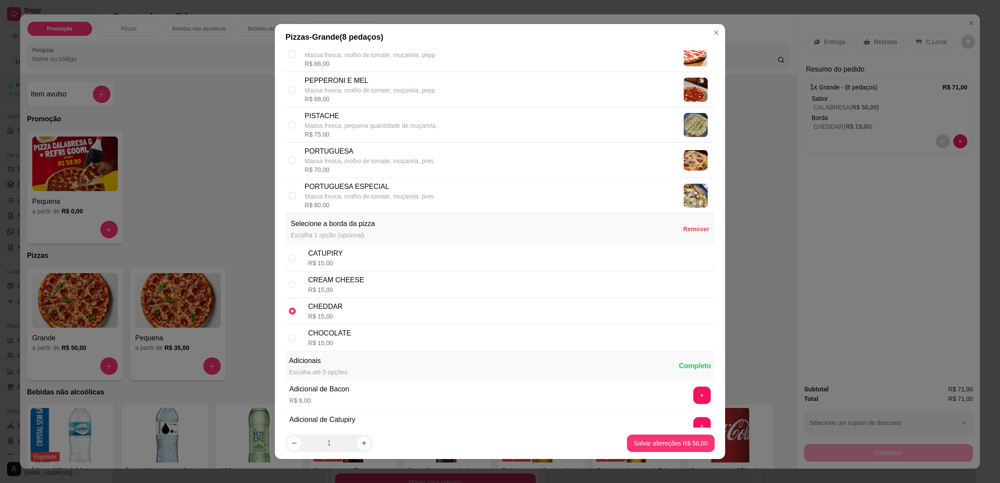
click at [683, 233] on p "Remover" at bounding box center [696, 229] width 26 height 9
radio input "false"
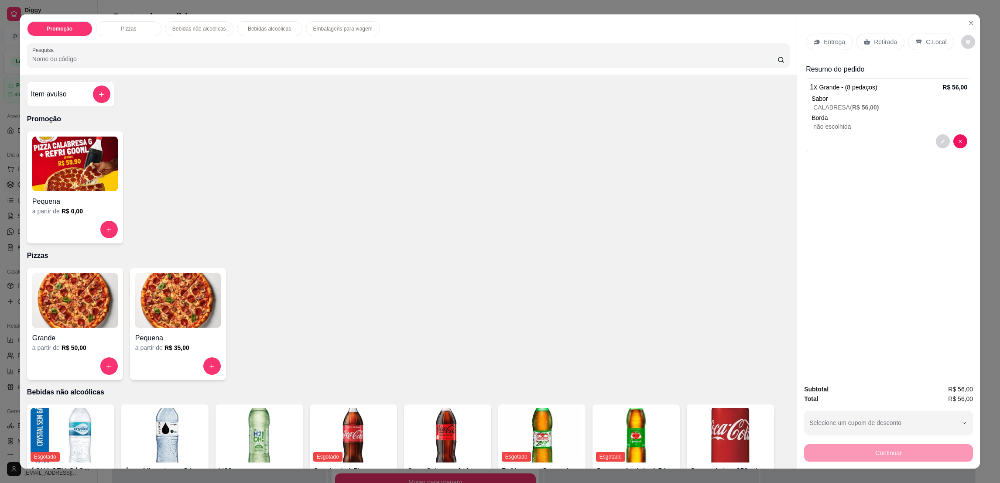
click at [86, 318] on img at bounding box center [75, 300] width 86 height 55
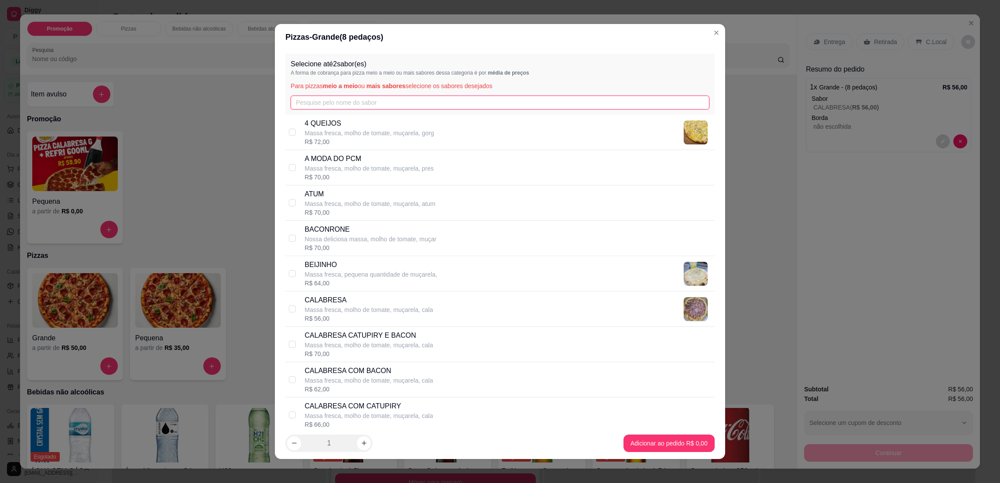
click at [313, 108] on input "text" at bounding box center [500, 103] width 418 height 14
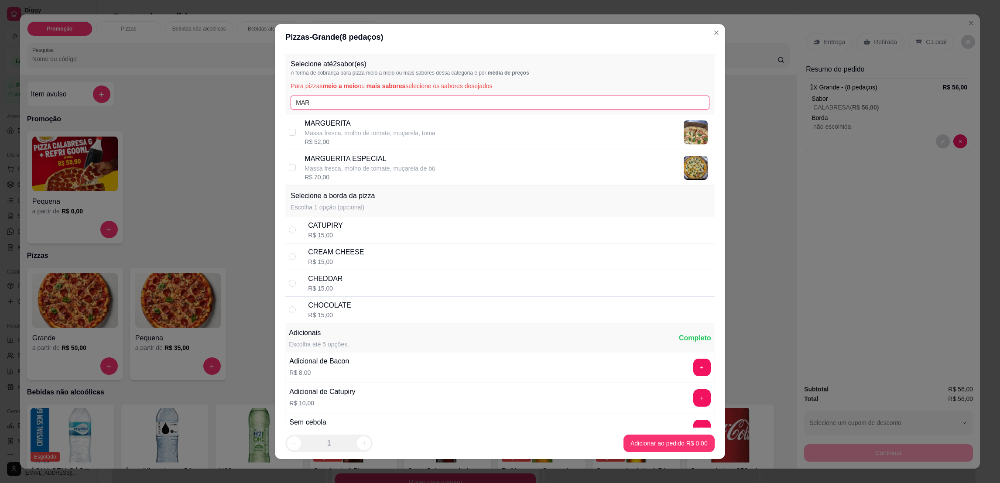
type input "MAR"
click at [367, 134] on p "Massa fresca, molho de tomate, muçarela, toma" at bounding box center [370, 133] width 131 height 9
checkbox input "true"
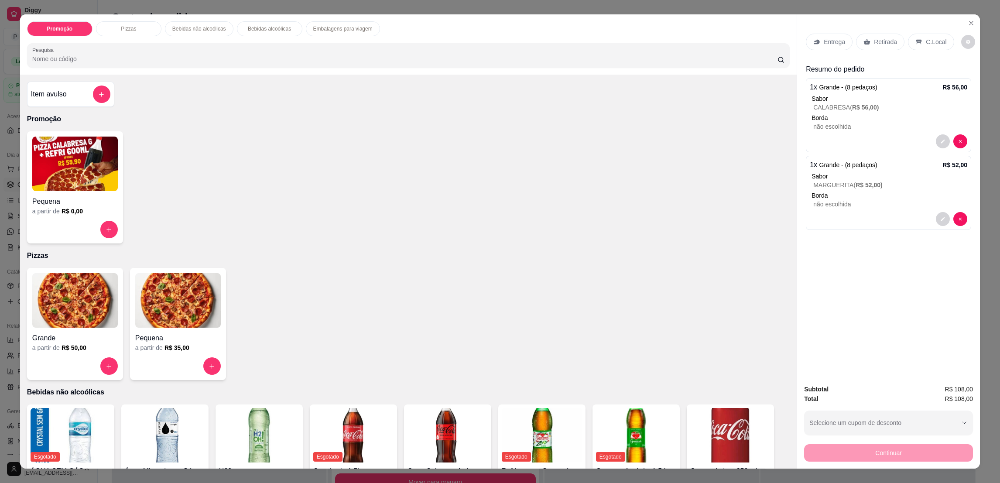
click at [884, 43] on p "Retirada" at bounding box center [885, 42] width 23 height 9
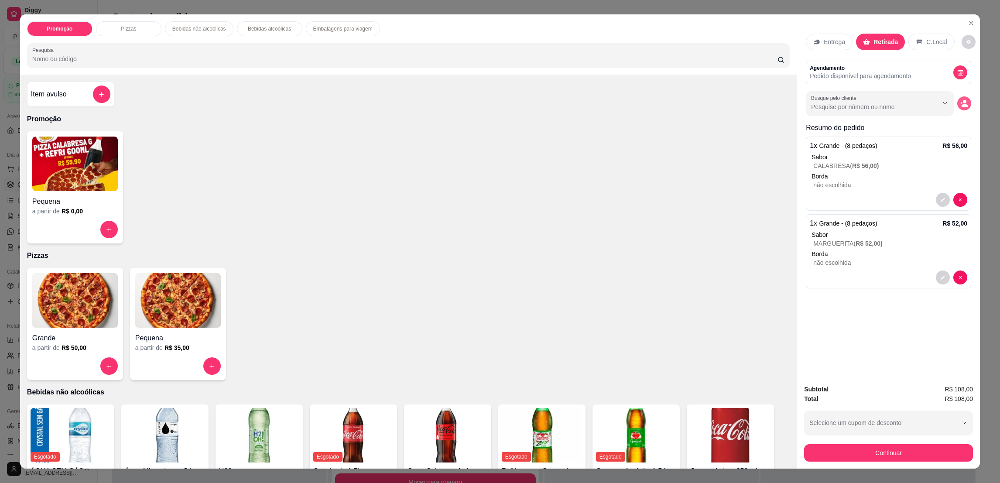
click at [962, 106] on icon "decrease-product-quantity" at bounding box center [965, 105] width 7 height 3
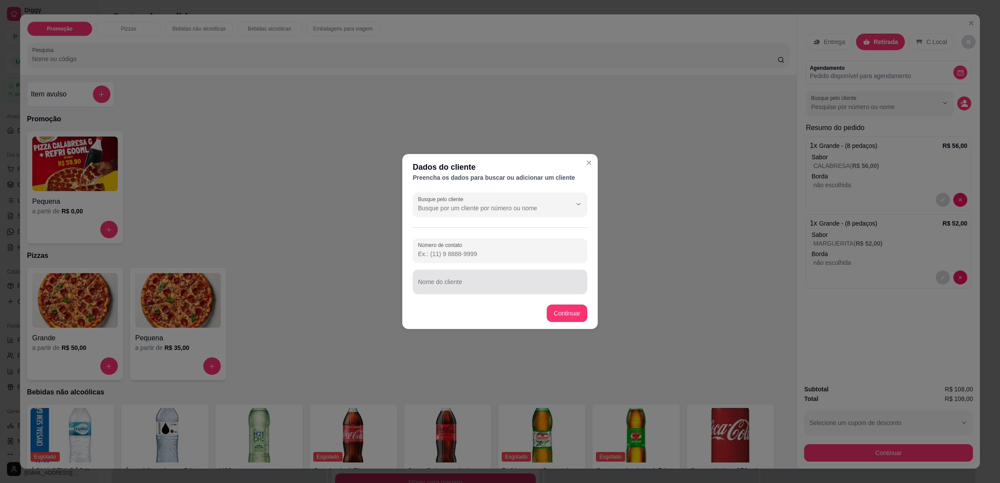
click at [472, 282] on input "Nome do cliente" at bounding box center [500, 285] width 164 height 9
type input "DANIELY SOGRA"
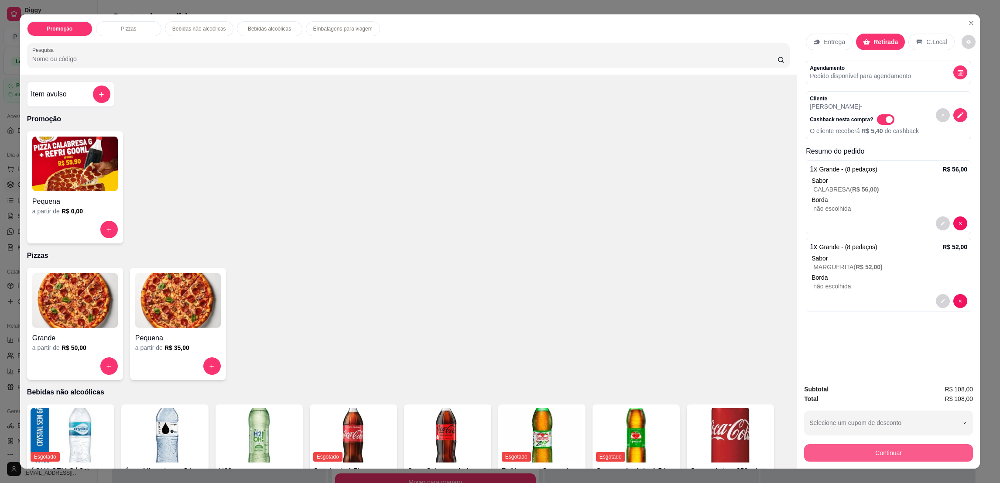
click at [834, 447] on button "Continuar" at bounding box center [888, 452] width 169 height 17
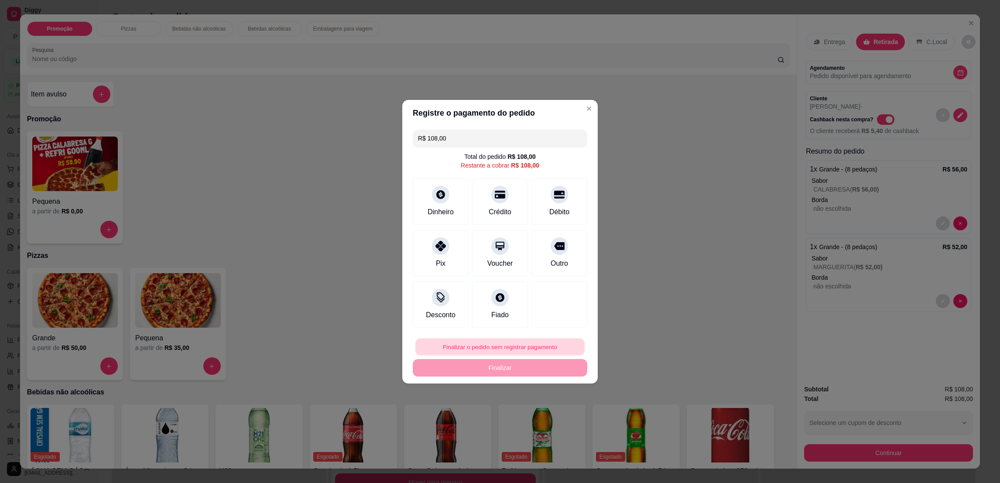
click at [496, 348] on button "Finalizar o pedido sem registrar pagamento" at bounding box center [499, 346] width 169 height 17
click at [552, 425] on button "Confirmar" at bounding box center [552, 421] width 34 height 14
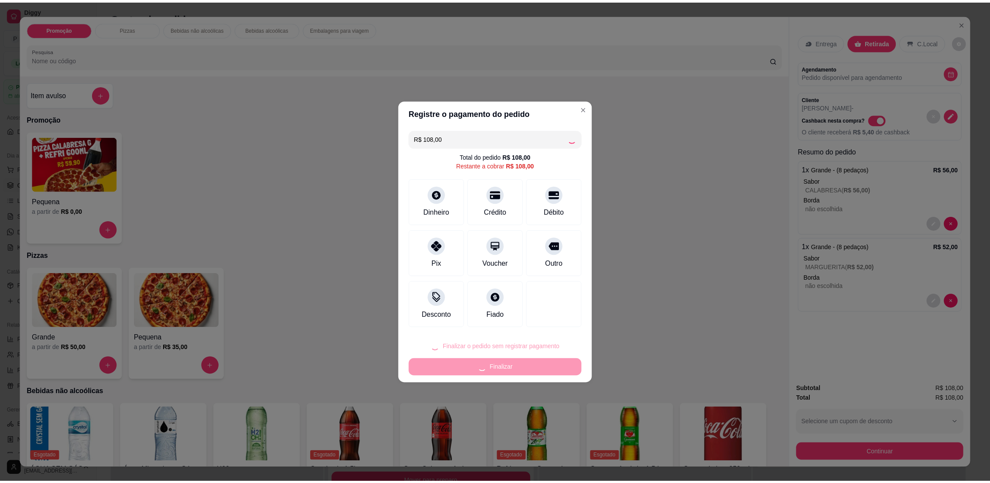
scroll to position [1075, 0]
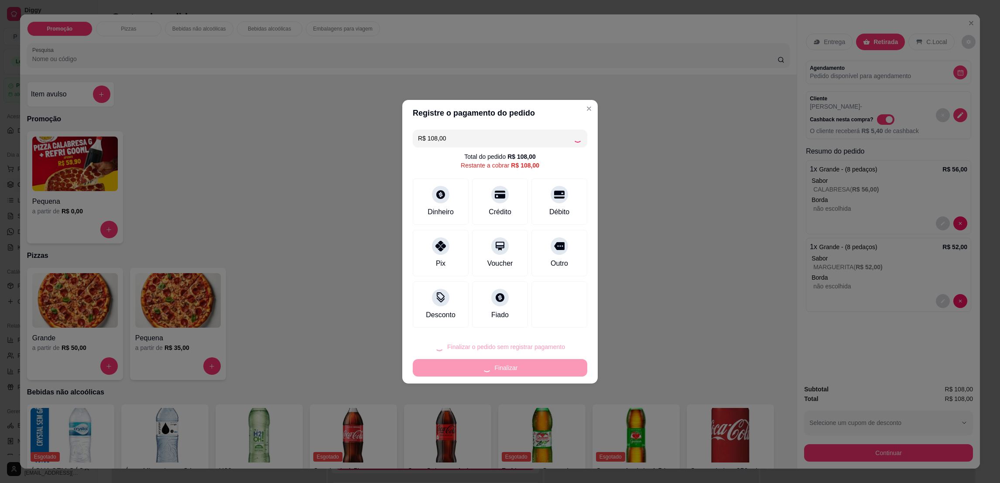
type input "R$ 0,00"
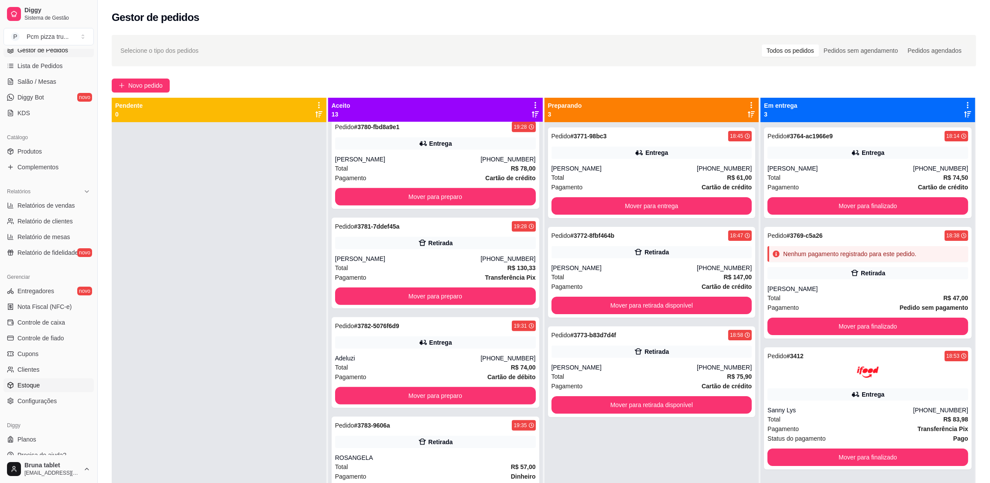
scroll to position [144, 0]
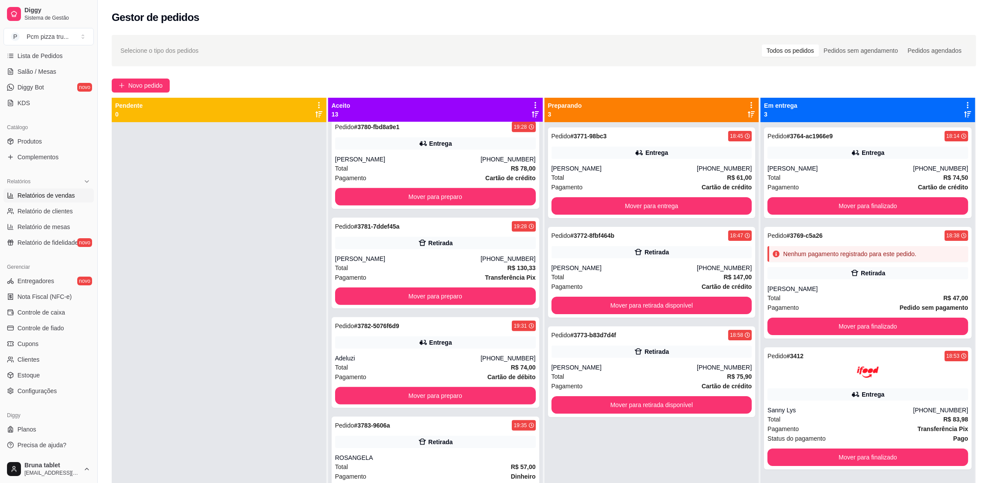
drag, startPoint x: 38, startPoint y: 196, endPoint x: 43, endPoint y: 200, distance: 5.6
click at [38, 196] on span "Relatórios de vendas" at bounding box center [46, 195] width 58 height 9
select select "ALL"
select select "0"
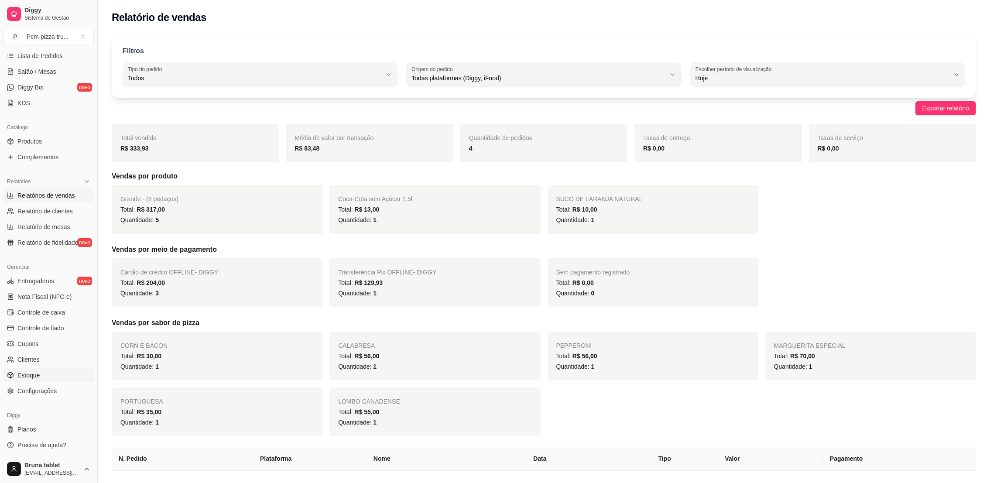
click at [48, 371] on link "Estoque" at bounding box center [48, 375] width 90 height 14
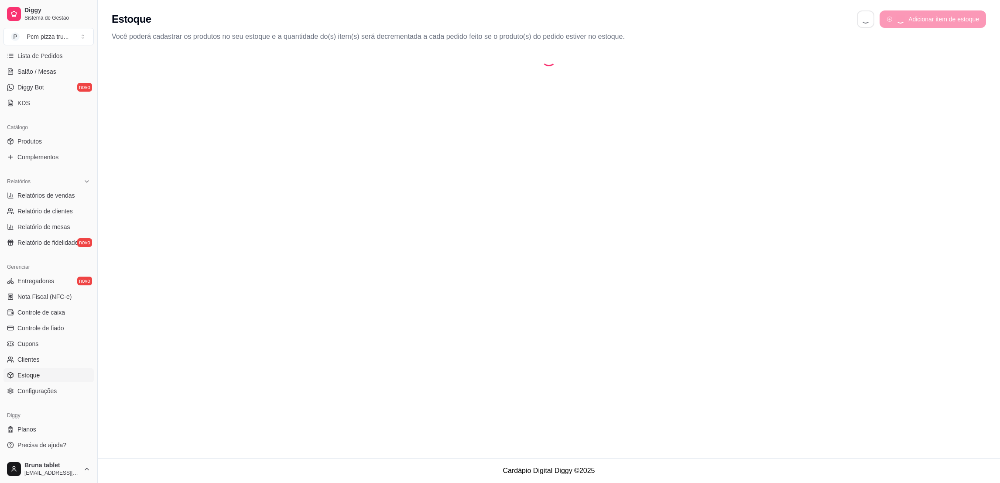
select select "QUANTITY_ORDER"
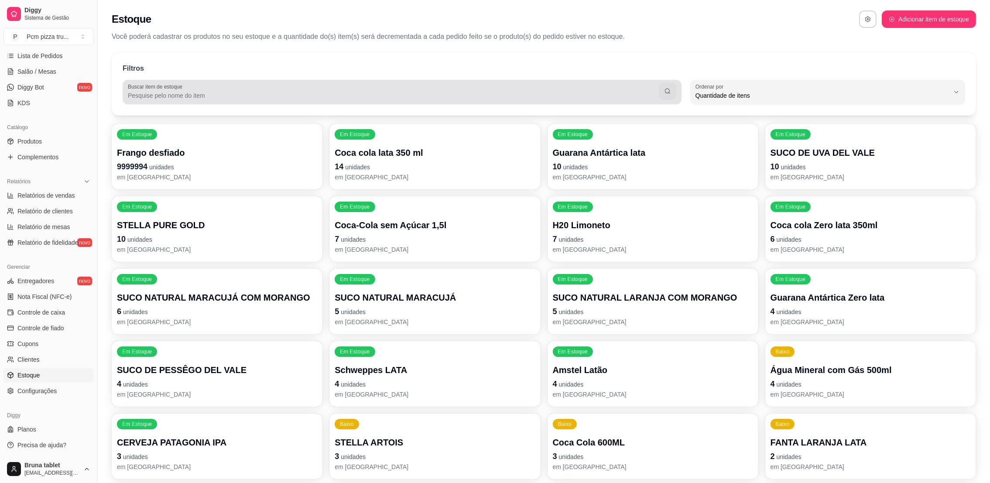
scroll to position [8, 0]
click at [261, 93] on input "Buscar item de estoque" at bounding box center [393, 95] width 531 height 9
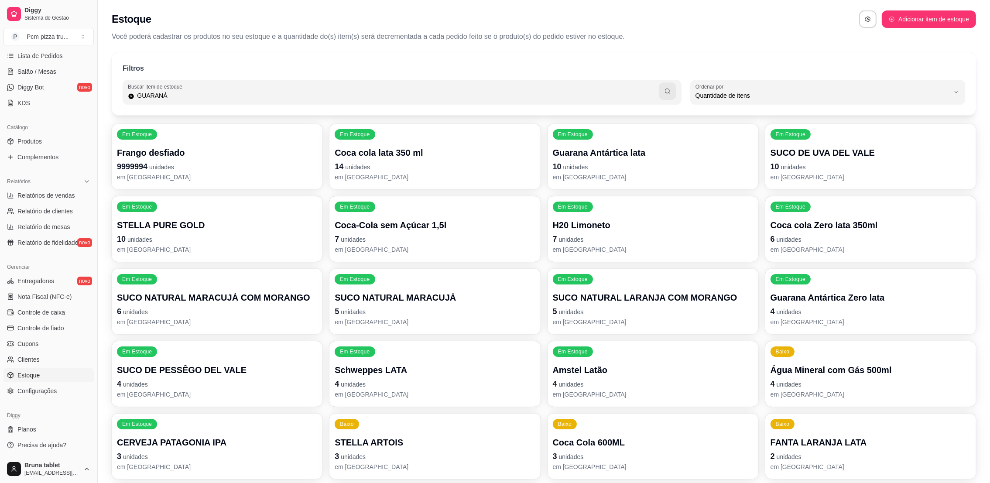
type input "GUARANÁ"
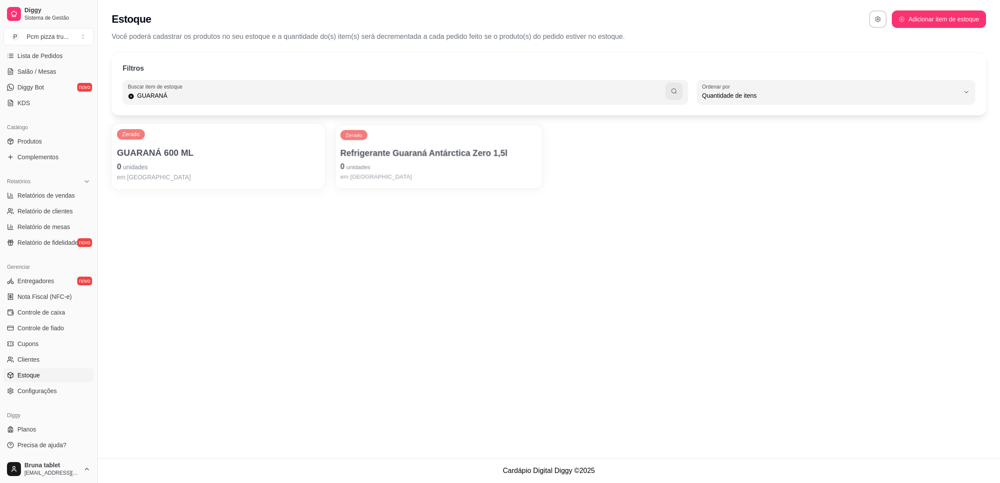
click at [514, 157] on p "Refrigerante Guaraná Antárctica Zero 1,5l" at bounding box center [438, 153] width 197 height 12
click at [51, 142] on link "Produtos" at bounding box center [48, 141] width 90 height 14
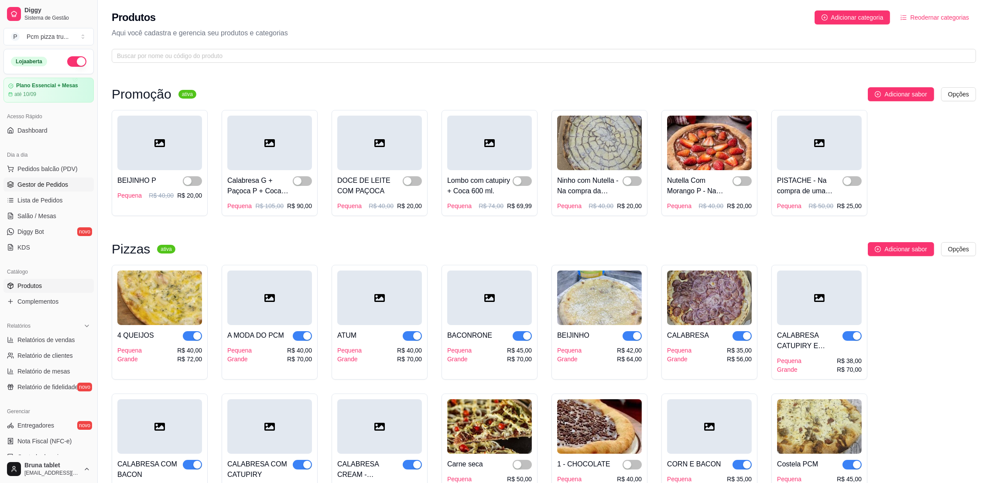
click at [57, 191] on link "Gestor de Pedidos" at bounding box center [48, 185] width 90 height 14
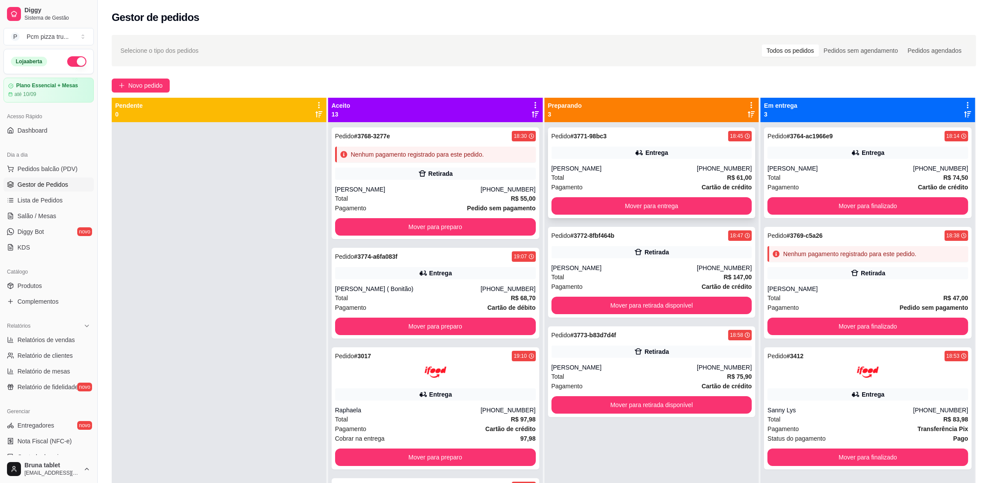
click at [600, 144] on div "Pedido # 3771-98bc3 18:45 Entrega LEONARDO (27) 99251-5117 Total R$ 61,00 Pagam…" at bounding box center [652, 172] width 208 height 91
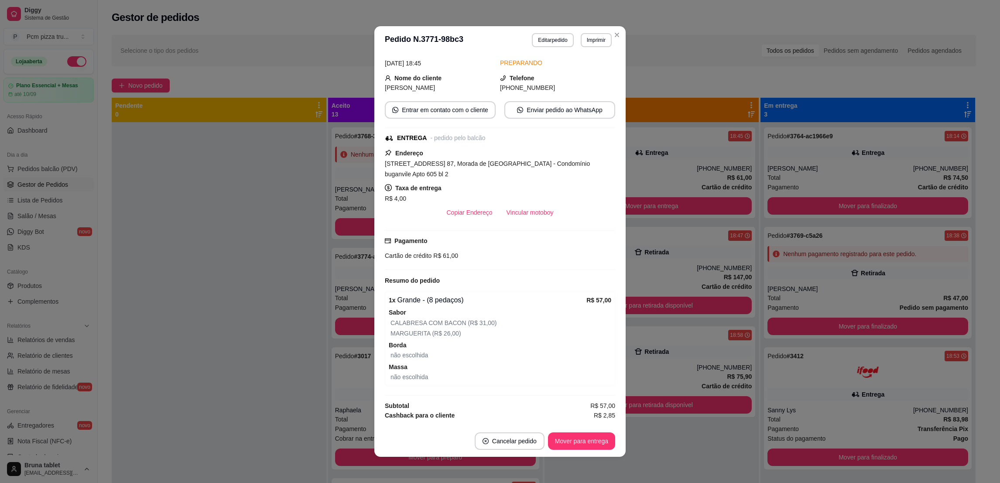
scroll to position [66, 0]
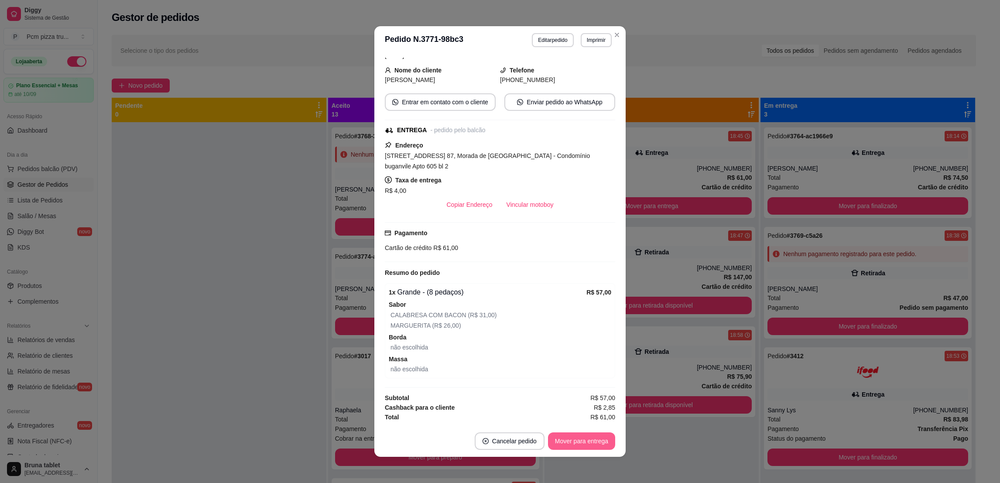
click at [569, 443] on button "Mover para entrega" at bounding box center [581, 440] width 67 height 17
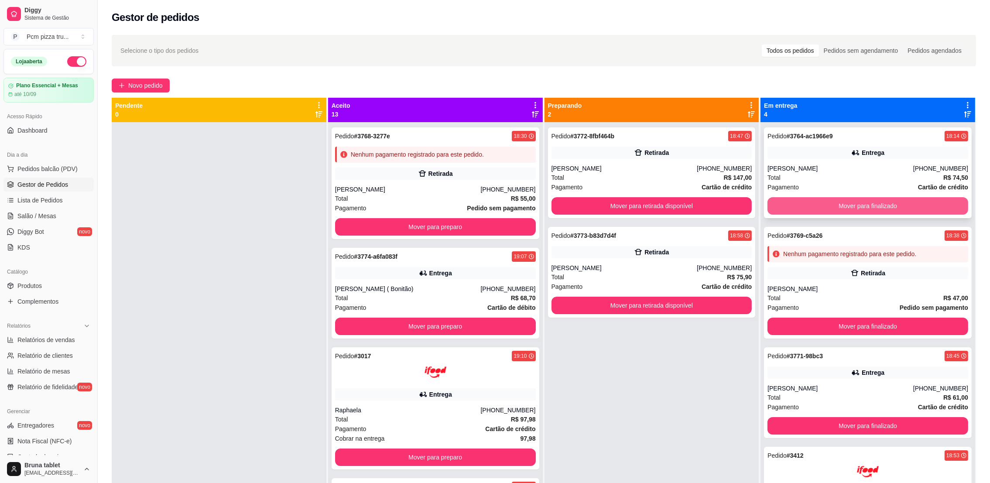
click at [816, 205] on button "Mover para finalizado" at bounding box center [868, 205] width 201 height 17
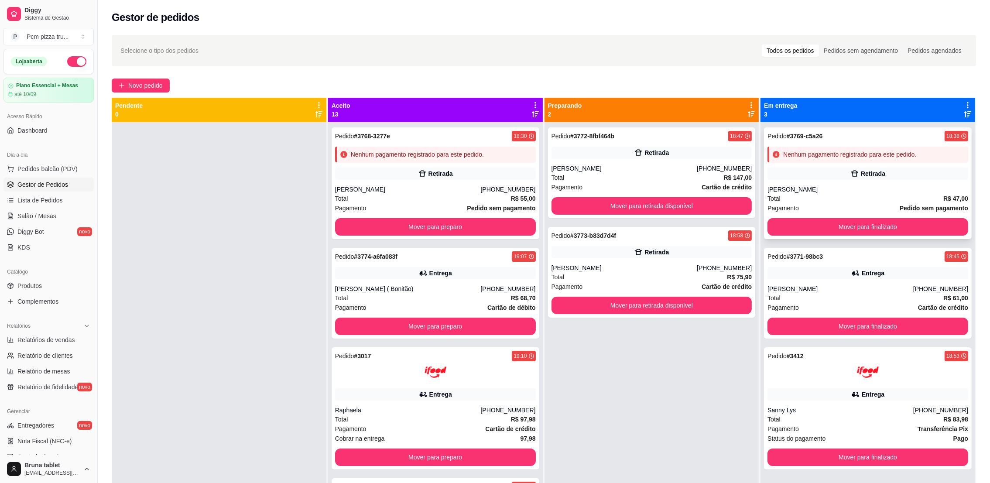
click at [806, 181] on div "Pedido # 3769-c5a26 18:38 Nenhum pagamento registrado para este pedido. Retirad…" at bounding box center [868, 183] width 208 height 112
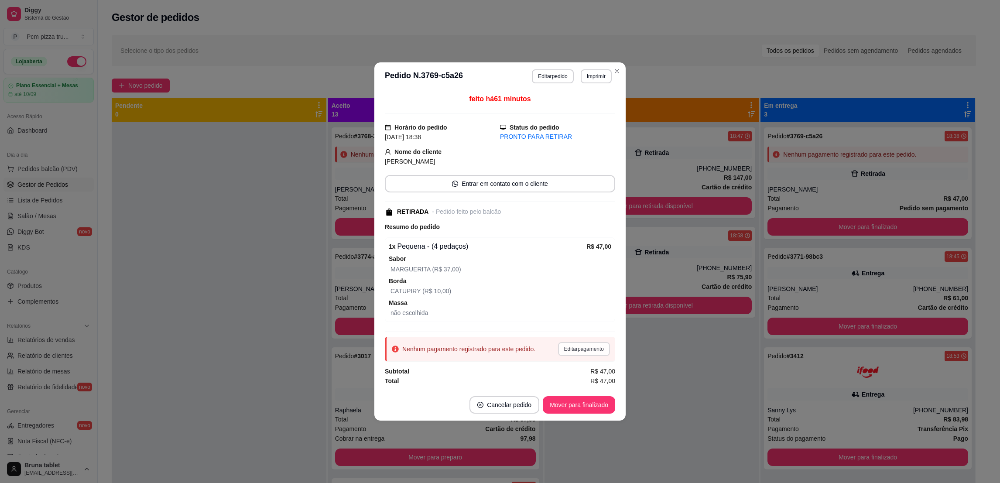
click at [593, 349] on button "Editar pagamento" at bounding box center [584, 349] width 52 height 14
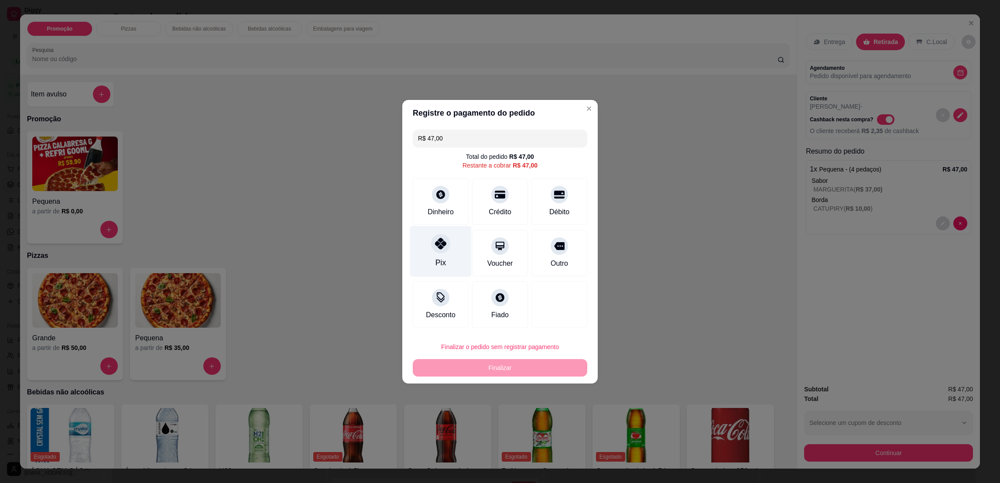
click at [430, 257] on div "Pix" at bounding box center [441, 251] width 62 height 51
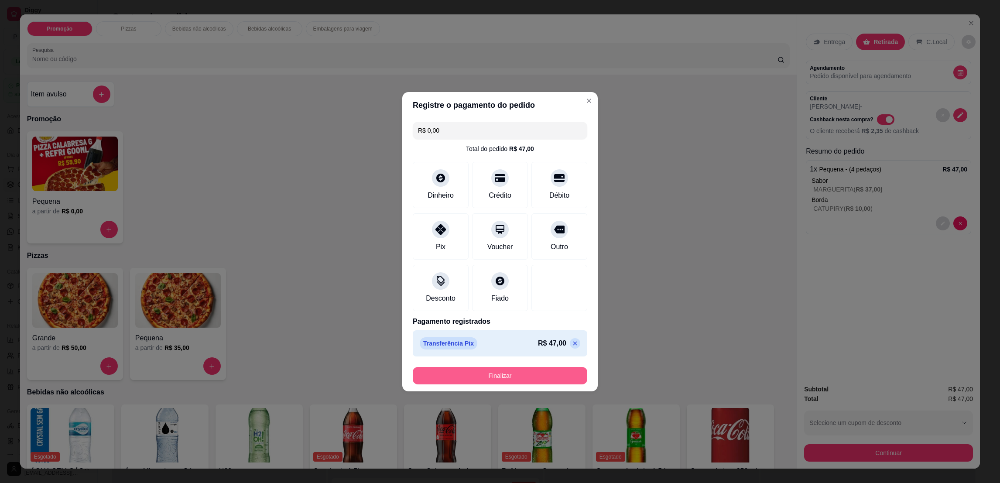
click at [477, 377] on button "Finalizar" at bounding box center [500, 375] width 175 height 17
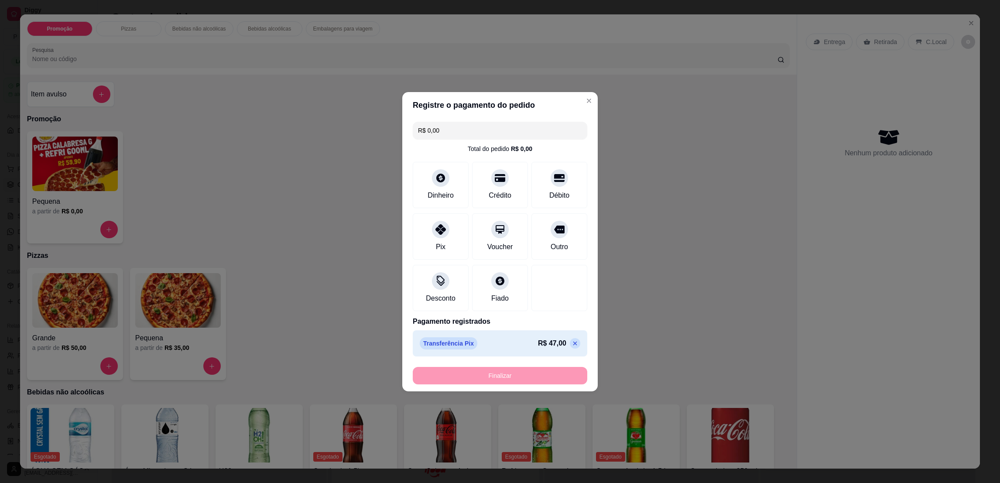
type input "-R$ 47,00"
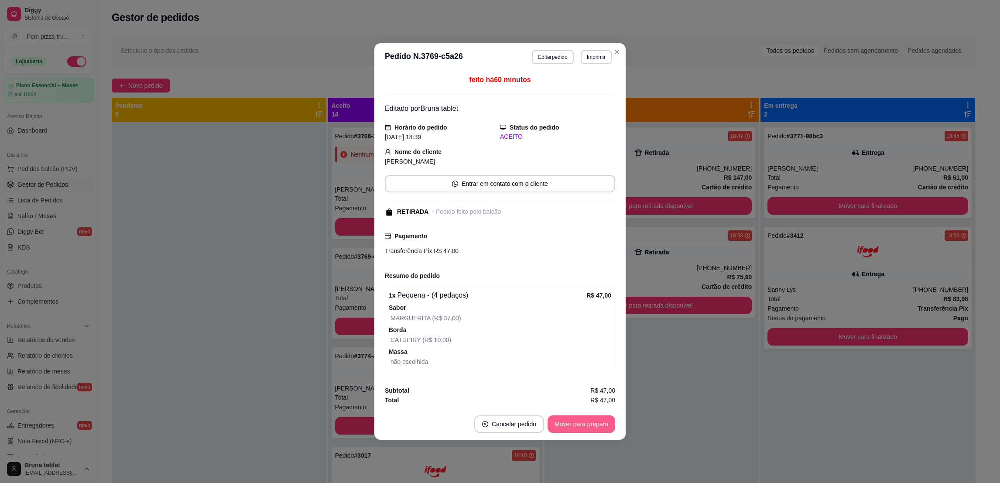
click at [582, 424] on button "Mover para preparo" at bounding box center [582, 423] width 68 height 17
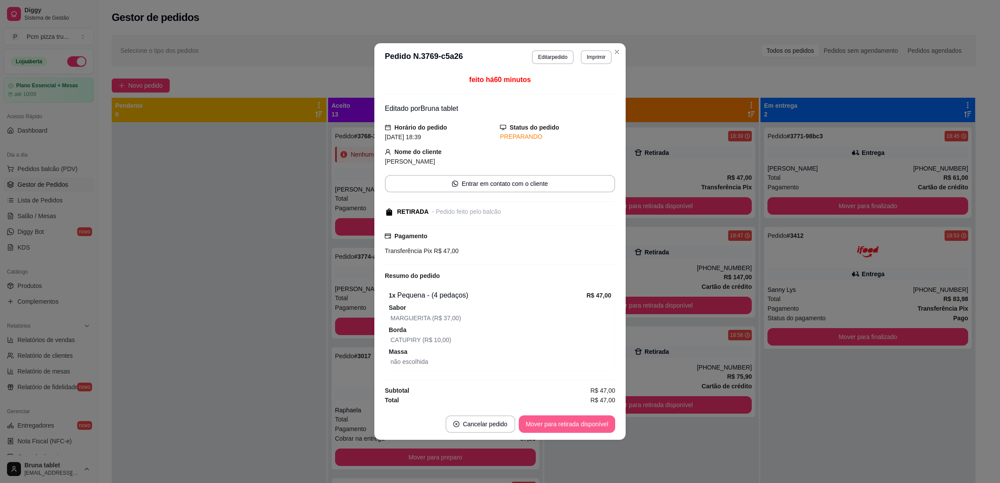
click at [582, 424] on button "Mover para retirada disponível" at bounding box center [567, 423] width 96 height 17
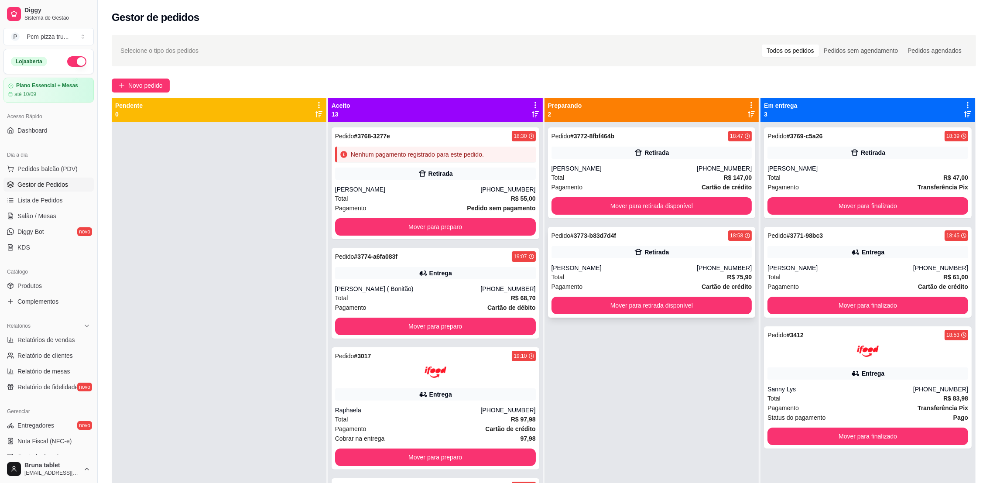
click at [594, 230] on div "Pedido # 3773-b83d7d4f" at bounding box center [584, 235] width 65 height 10
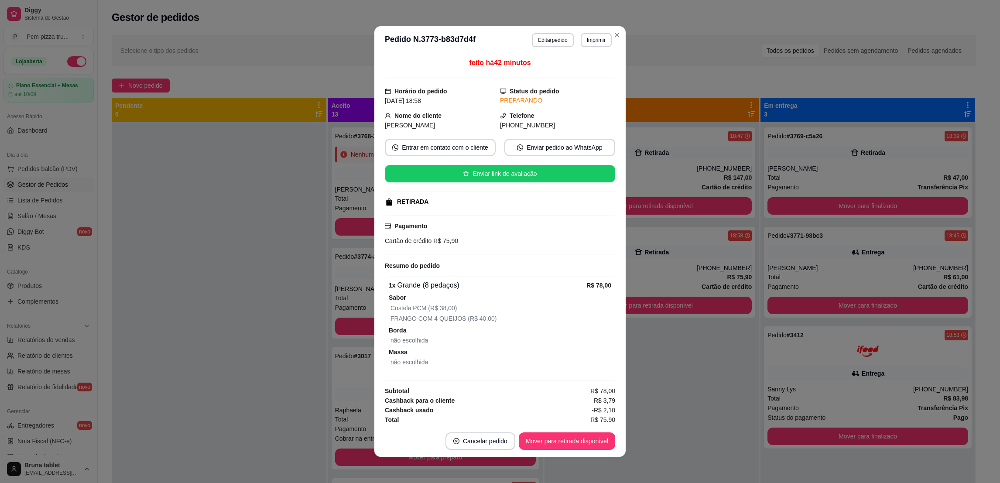
scroll to position [4, 0]
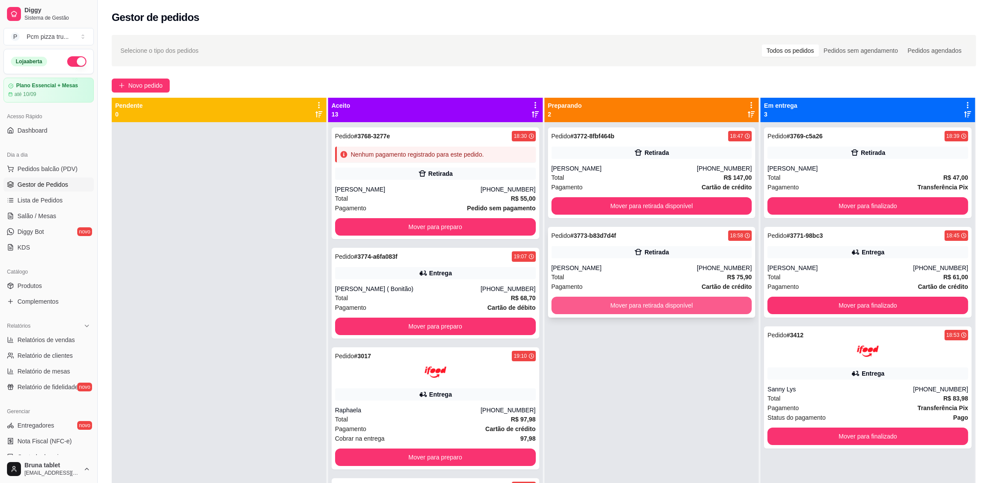
click at [680, 311] on button "Mover para retirada disponível" at bounding box center [652, 305] width 201 height 17
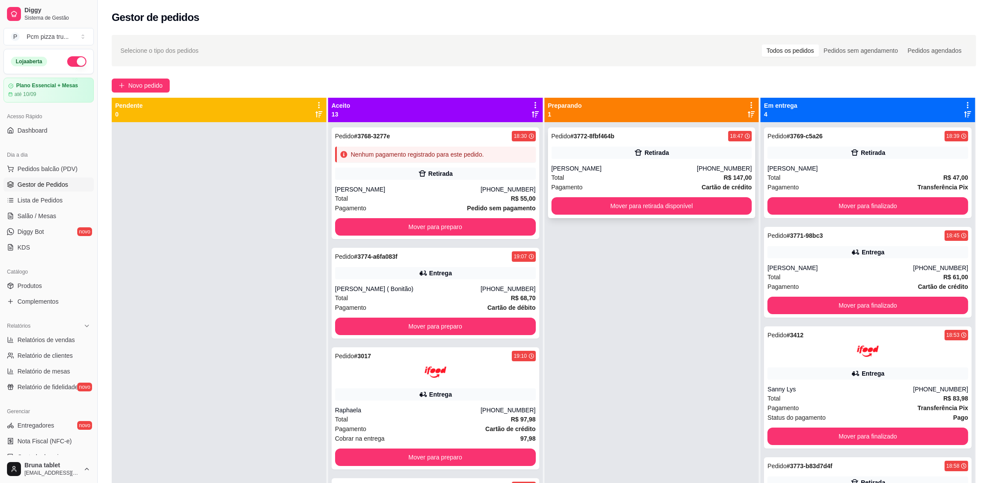
click at [669, 153] on div "Retirada" at bounding box center [652, 153] width 201 height 12
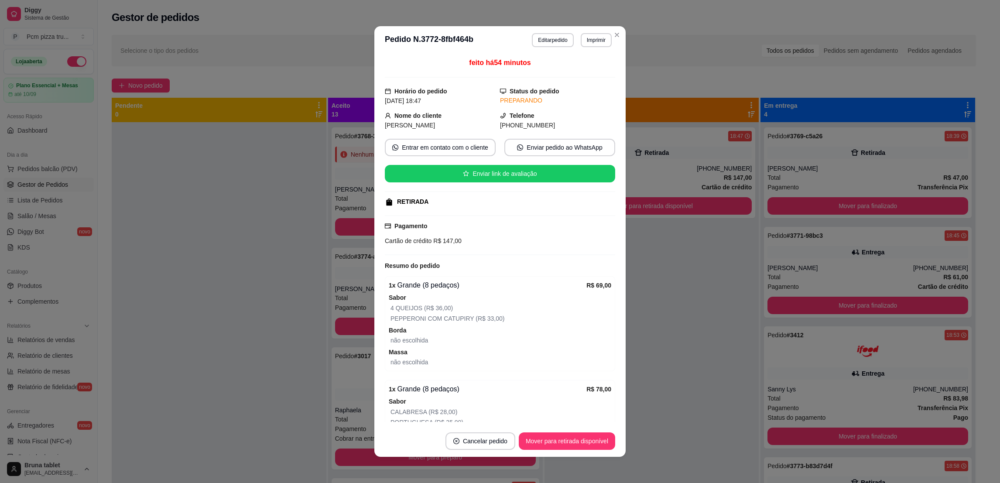
click at [544, 37] on button "Editar pedido" at bounding box center [552, 40] width 41 height 14
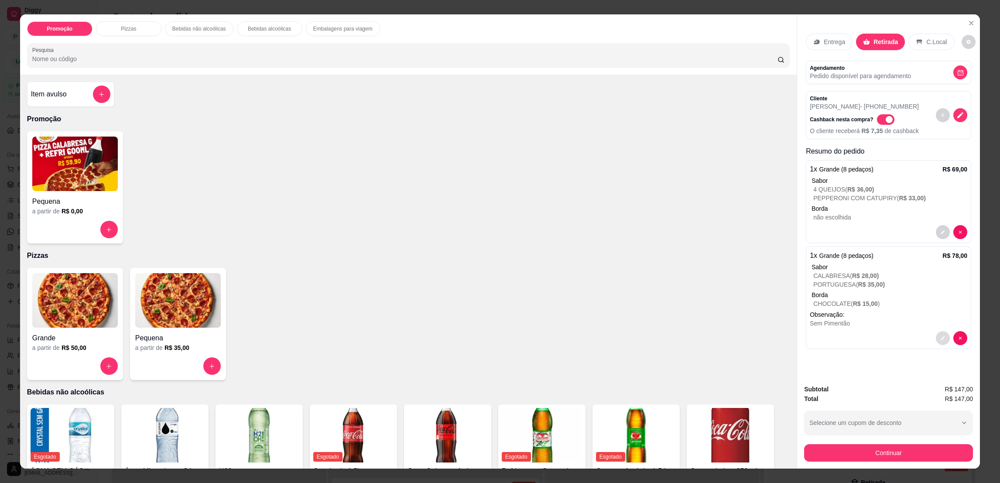
click at [940, 339] on icon "decrease-product-quantity" at bounding box center [942, 338] width 5 height 5
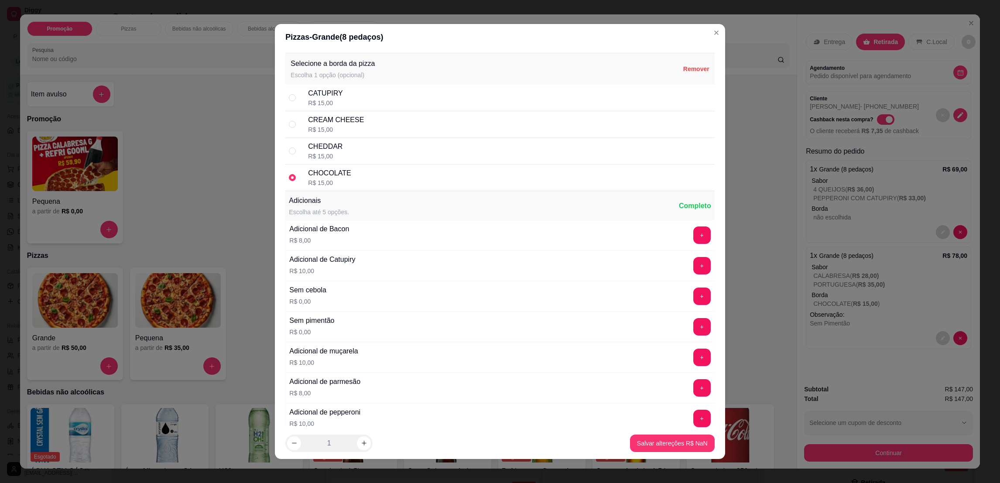
scroll to position [1309, 0]
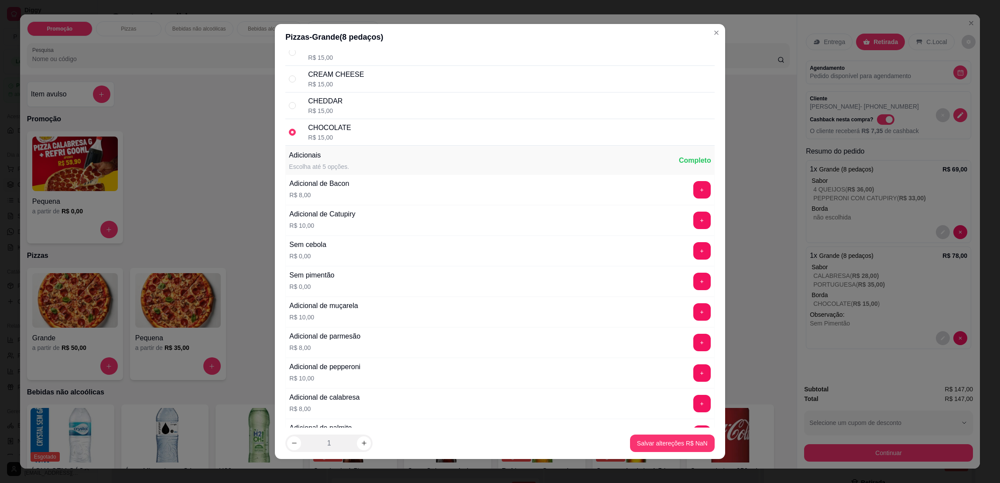
click at [368, 133] on div "CHOCOLATE R$ 15,00" at bounding box center [509, 132] width 403 height 19
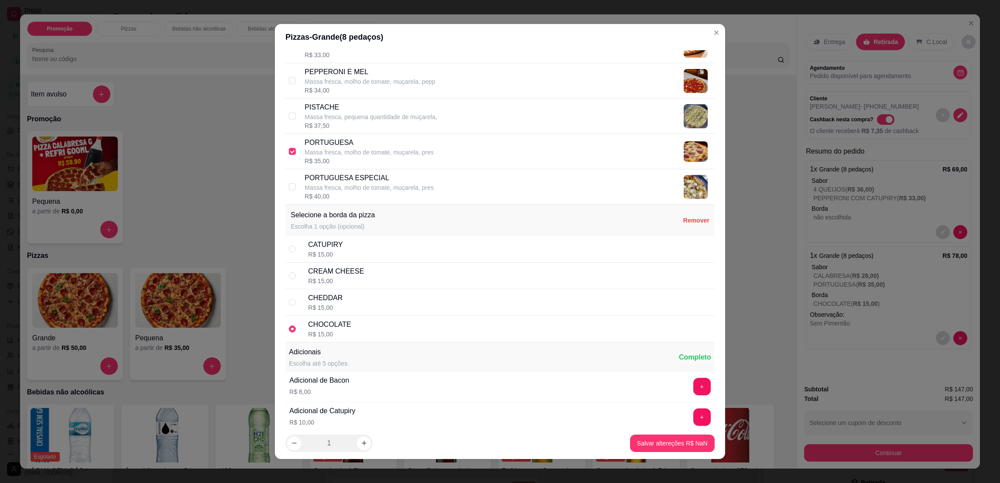
scroll to position [1113, 0]
click at [289, 330] on input "radio" at bounding box center [292, 328] width 7 height 7
click at [289, 333] on label at bounding box center [292, 328] width 7 height 10
click at [289, 332] on input "radio" at bounding box center [292, 328] width 7 height 7
click at [301, 330] on div "CHOCOLATE R$ 15,00" at bounding box center [499, 328] width 429 height 27
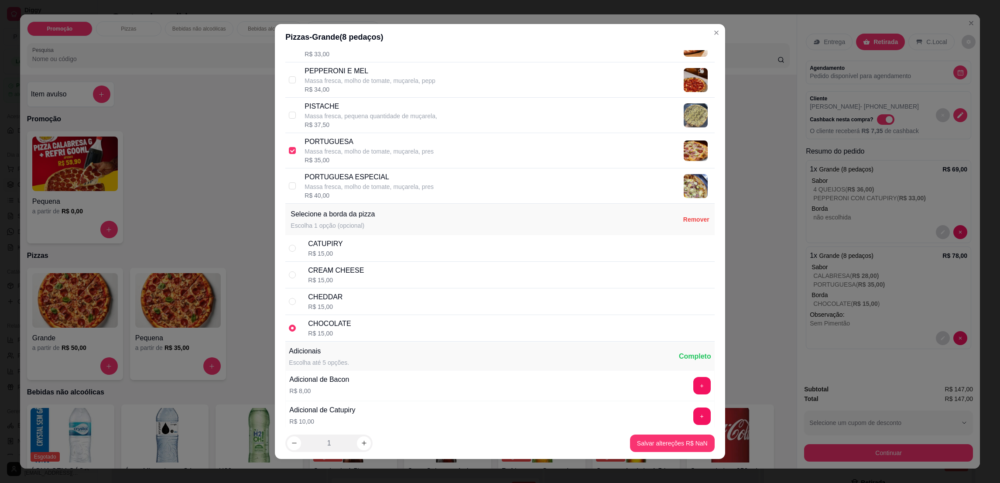
click at [317, 326] on div "CHOCOLATE" at bounding box center [329, 324] width 43 height 10
click at [323, 327] on div "CHOCOLATE" at bounding box center [329, 324] width 43 height 10
click at [320, 329] on div "CHOCOLATE" at bounding box center [329, 324] width 43 height 10
click at [321, 329] on div "CHOCOLATE" at bounding box center [329, 324] width 43 height 10
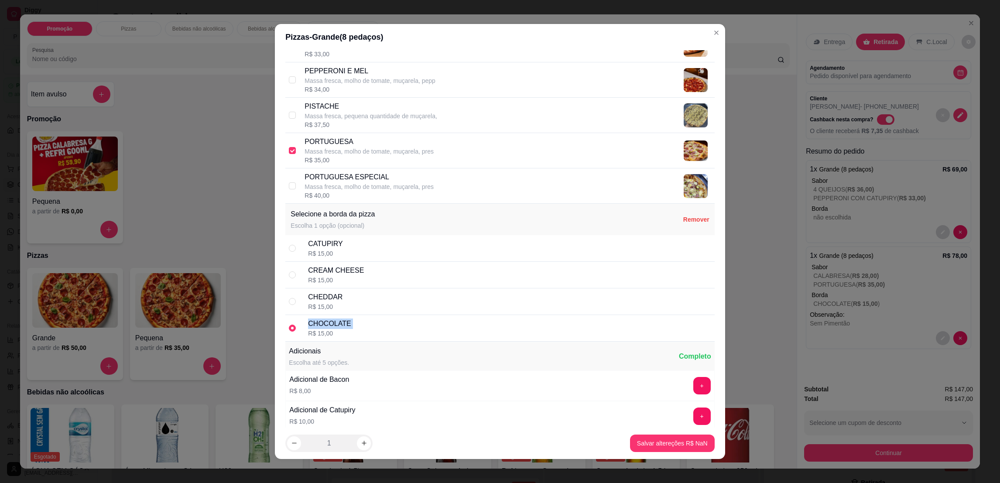
click at [321, 329] on div "CHOCOLATE" at bounding box center [329, 324] width 43 height 10
click at [294, 333] on div "CHOCOLATE R$ 15,00" at bounding box center [499, 328] width 429 height 27
click at [289, 332] on input "radio" at bounding box center [292, 328] width 7 height 7
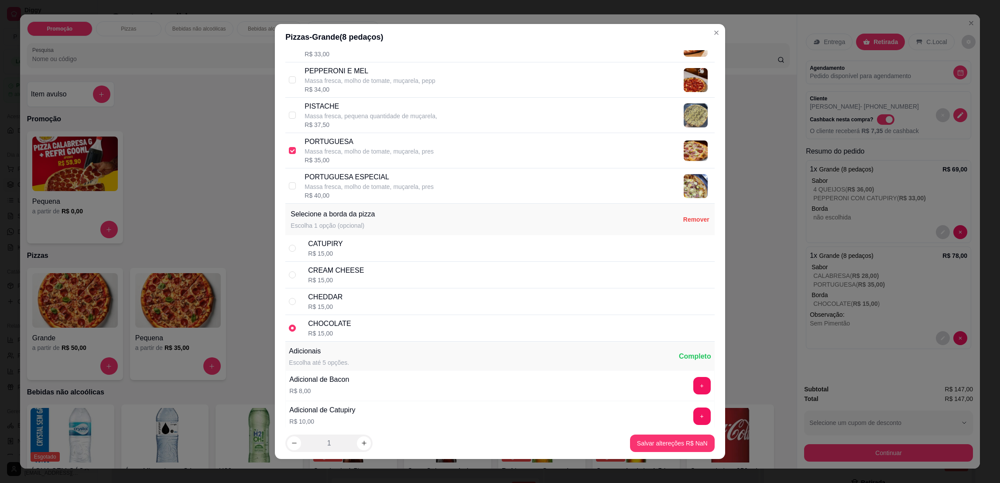
click at [289, 332] on input "radio" at bounding box center [292, 328] width 7 height 7
click at [289, 336] on div "CHOCOLATE R$ 15,00" at bounding box center [499, 328] width 429 height 27
click at [319, 230] on p "Escolha 1 opção (opcional)" at bounding box center [333, 225] width 84 height 9
click at [318, 249] on div "CATUPIRY" at bounding box center [325, 244] width 34 height 10
radio input "true"
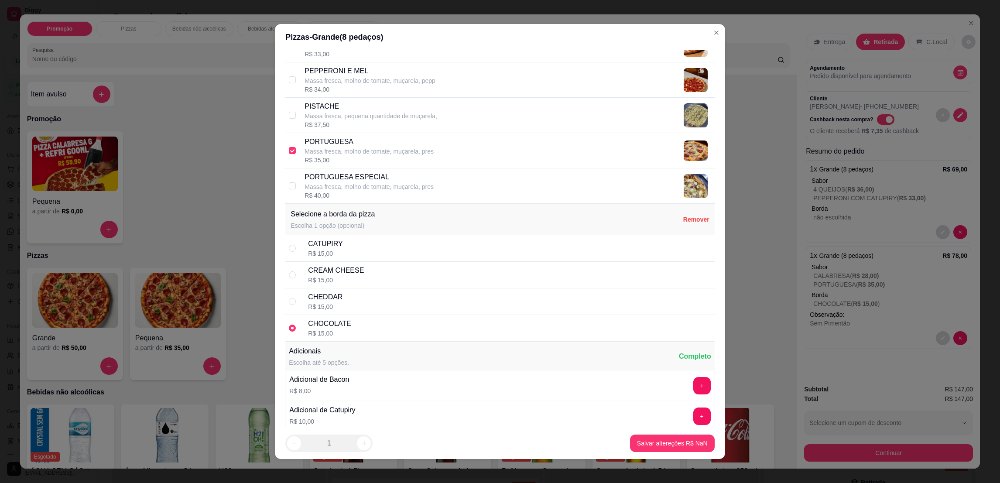
radio input "false"
click at [294, 249] on div "CATUPIRY R$ 15,00" at bounding box center [499, 248] width 429 height 27
click at [289, 252] on input "radio" at bounding box center [292, 248] width 7 height 7
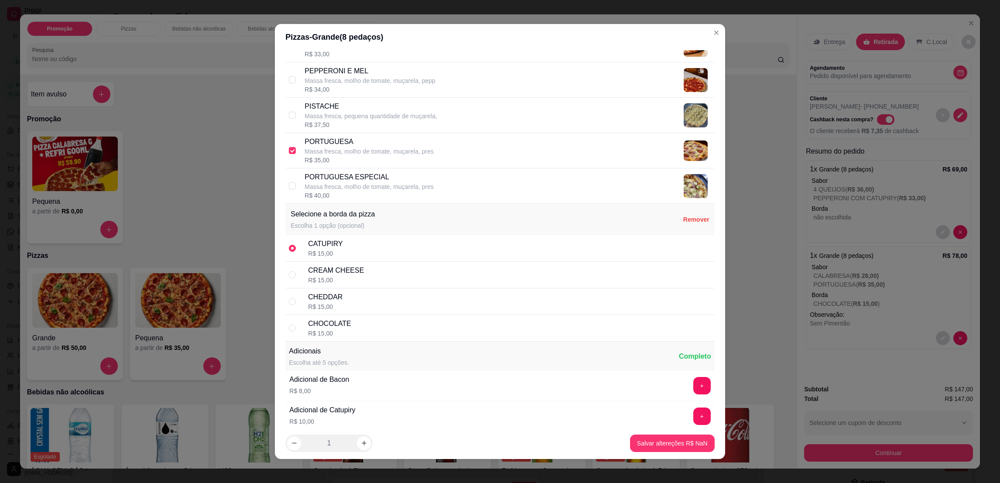
click at [289, 252] on input "radio" at bounding box center [292, 248] width 7 height 7
click at [680, 227] on div "Selecione a borda da pizza Escolha 1 opção (opcional) Remover" at bounding box center [499, 219] width 429 height 31
click at [683, 224] on p "Remover" at bounding box center [696, 219] width 26 height 9
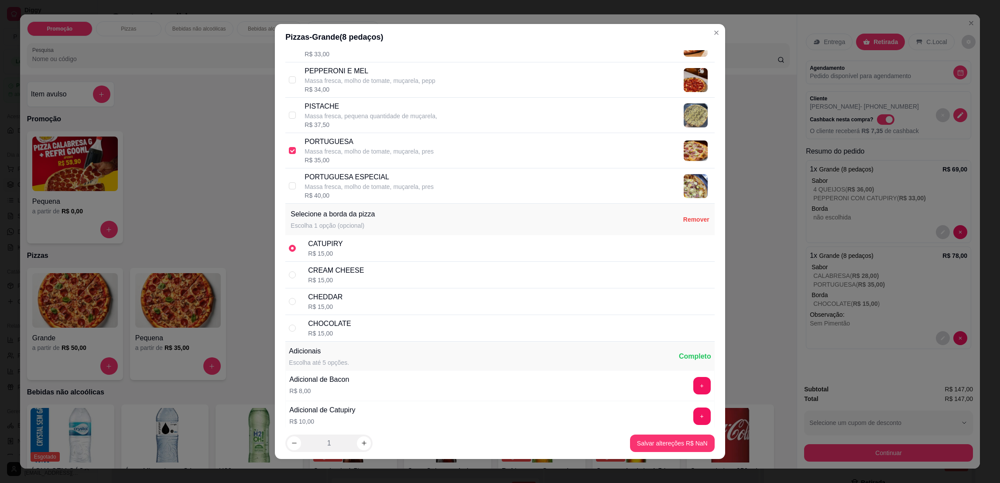
radio input "false"
click at [298, 144] on div "PORTUGUESA Massa fresca, molho de tomate, muçarela, pres R$ 35,00" at bounding box center [499, 150] width 429 height 35
click at [298, 144] on div "PORTUGUESA Massa fresca, molho de tomate, muçarela, pres R$ 70,00" at bounding box center [499, 150] width 429 height 35
checkbox input "true"
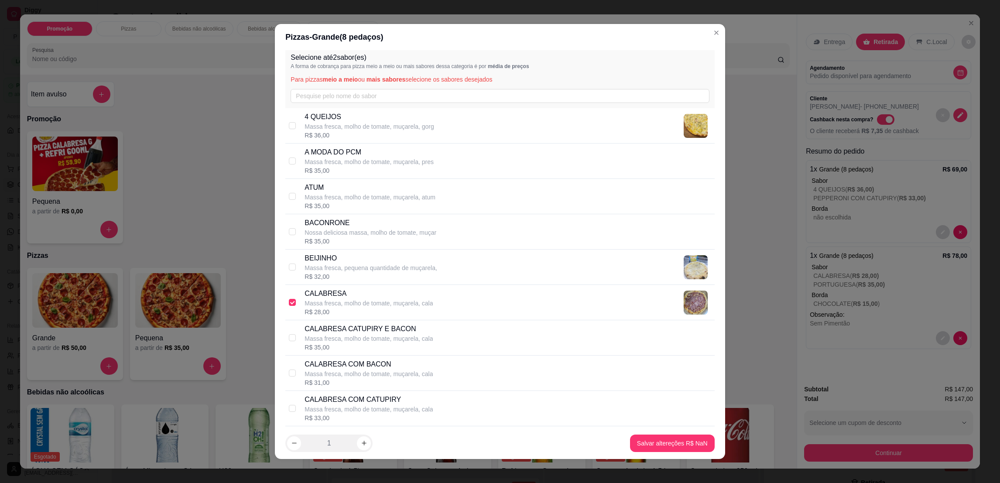
scroll to position [0, 0]
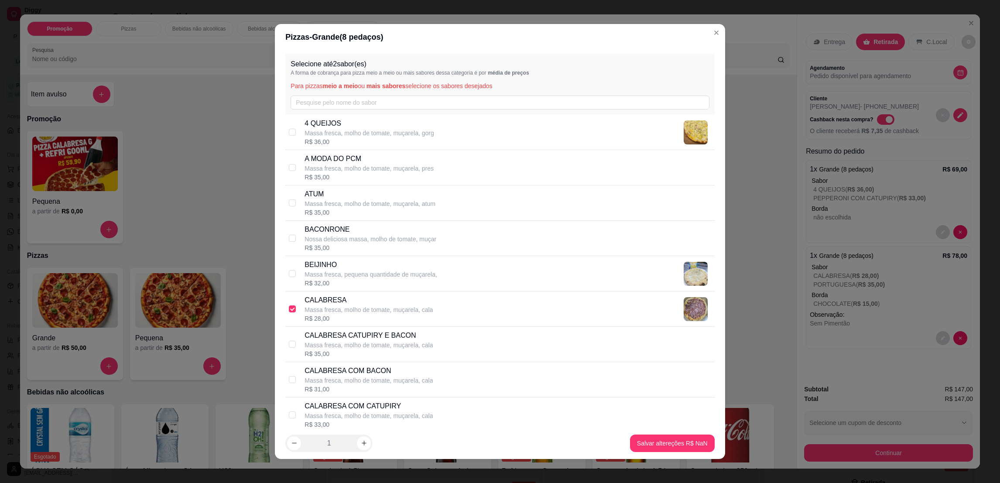
click at [331, 301] on p "CALABRESA" at bounding box center [369, 300] width 128 height 10
checkbox input "true"
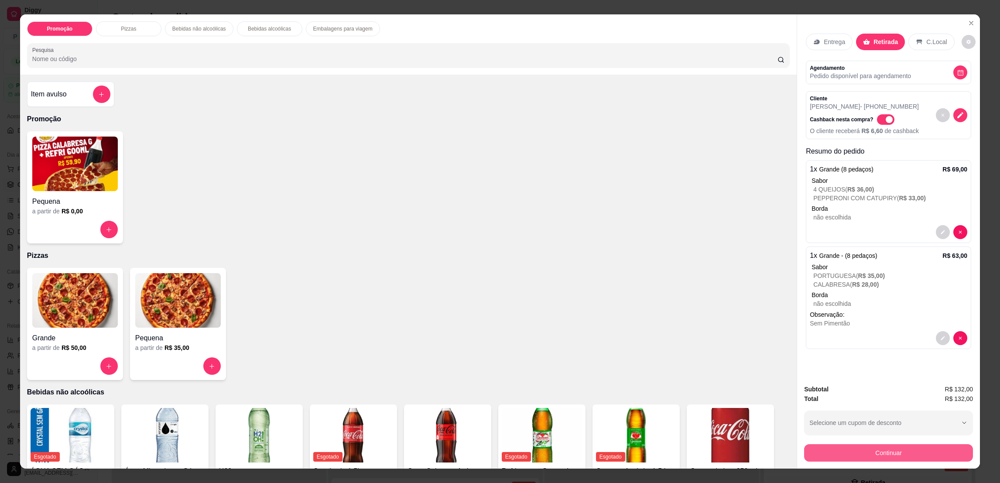
click at [841, 446] on button "Continuar" at bounding box center [888, 452] width 169 height 17
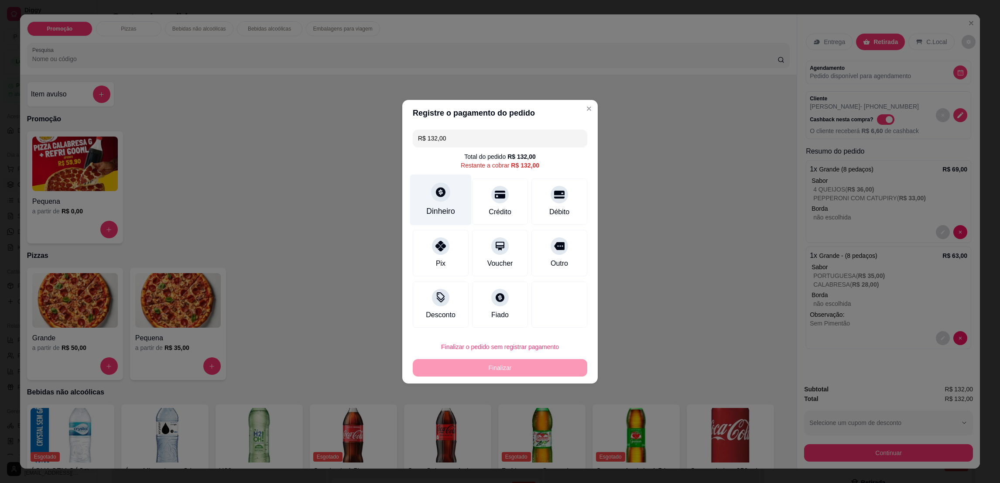
click at [447, 201] on div "Dinheiro" at bounding box center [441, 199] width 62 height 51
click at [562, 212] on div "Débito" at bounding box center [560, 211] width 22 height 11
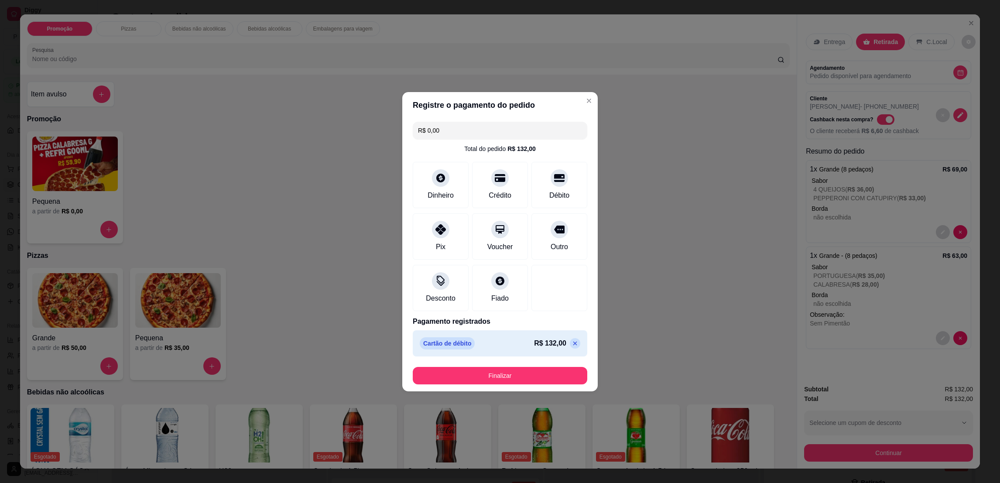
click at [573, 344] on icon at bounding box center [575, 343] width 4 height 4
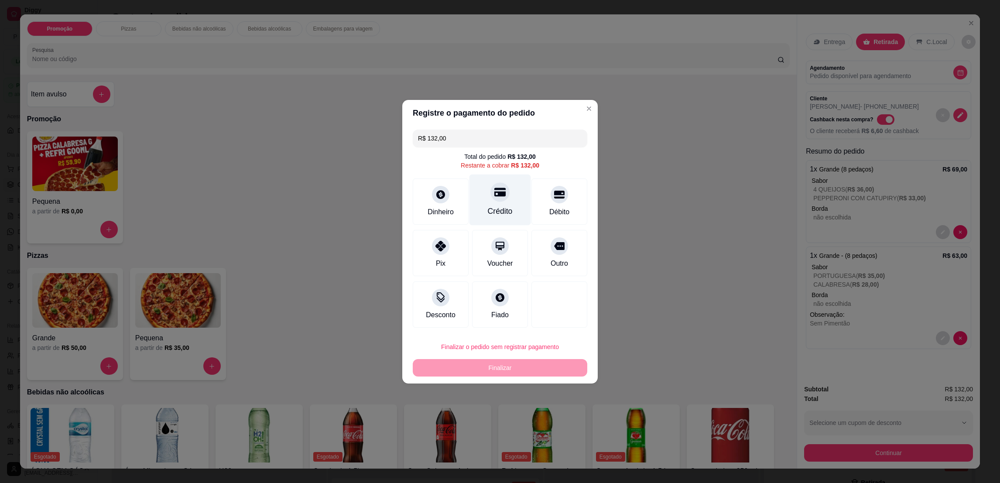
click at [510, 181] on div "Crédito" at bounding box center [501, 199] width 62 height 51
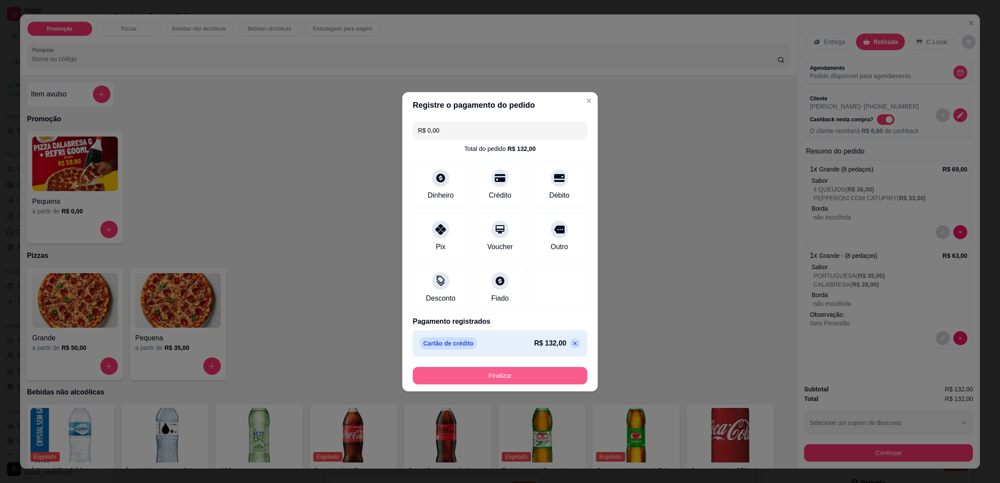
click at [520, 375] on button "Finalizar" at bounding box center [500, 375] width 175 height 17
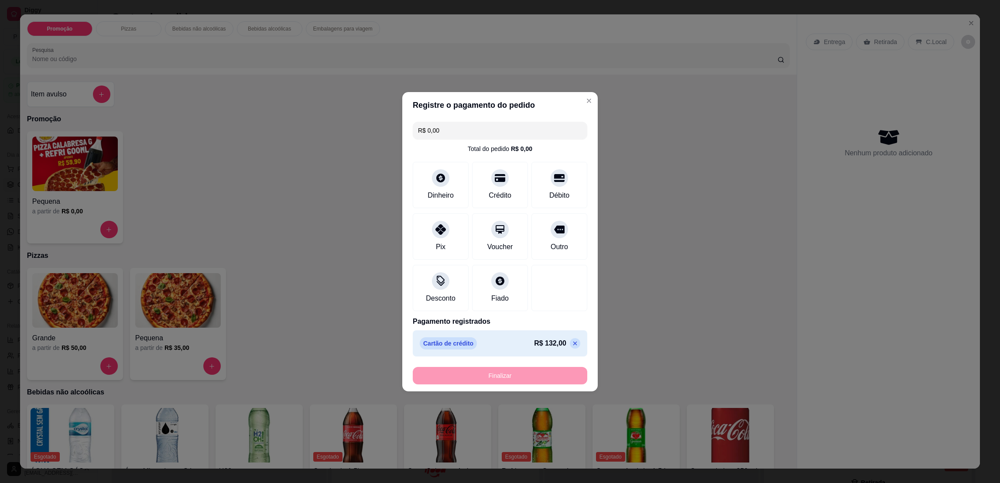
type input "-R$ 132,00"
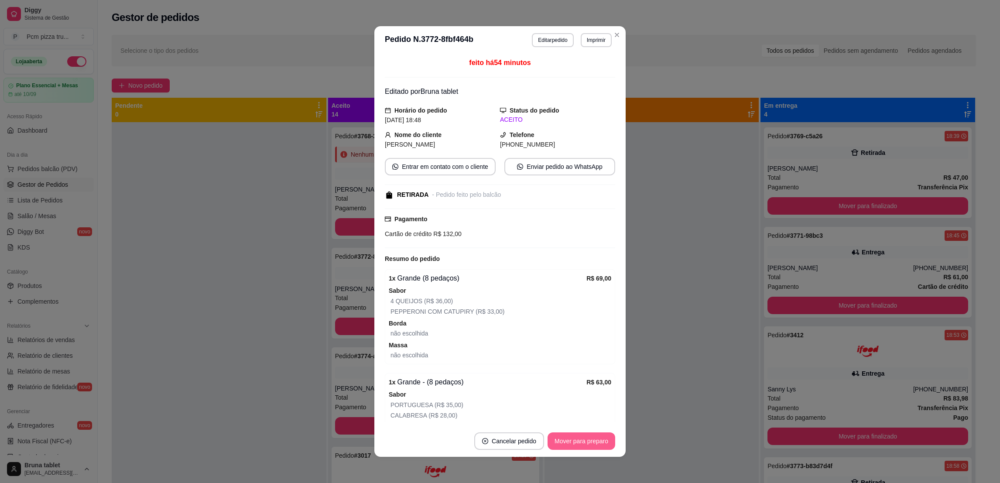
click at [601, 432] on button "Mover para preparo" at bounding box center [582, 440] width 68 height 17
click at [601, 439] on button "Mover para preparo" at bounding box center [582, 440] width 68 height 17
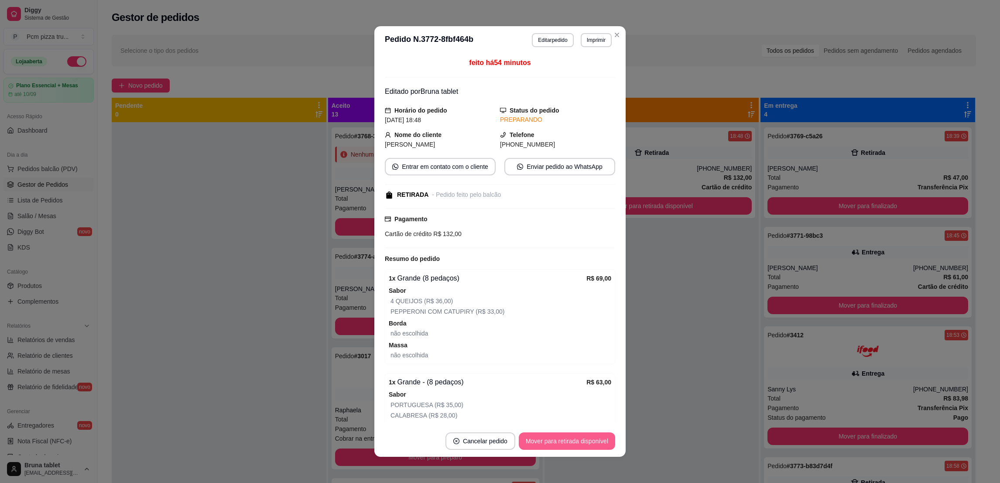
click at [601, 439] on button "Mover para retirada disponível" at bounding box center [567, 440] width 96 height 17
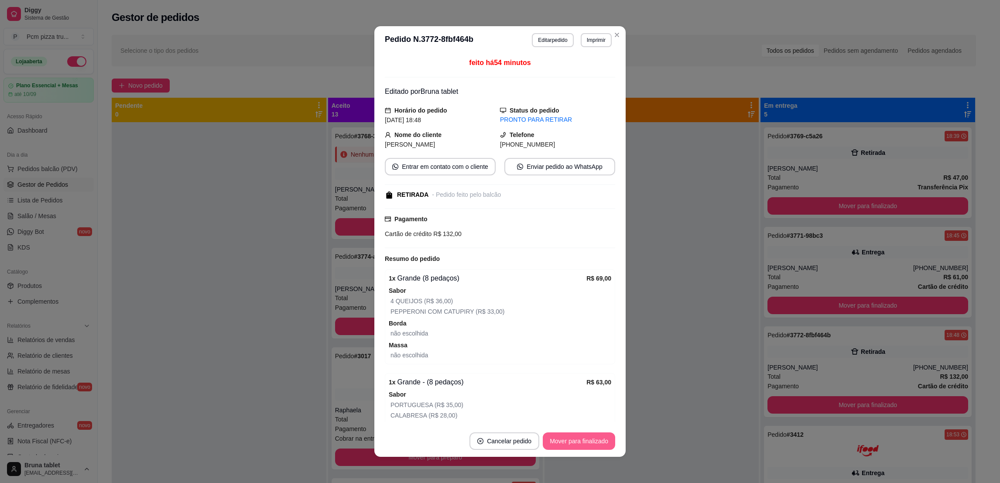
click at [601, 439] on button "Mover para finalizado" at bounding box center [579, 440] width 72 height 17
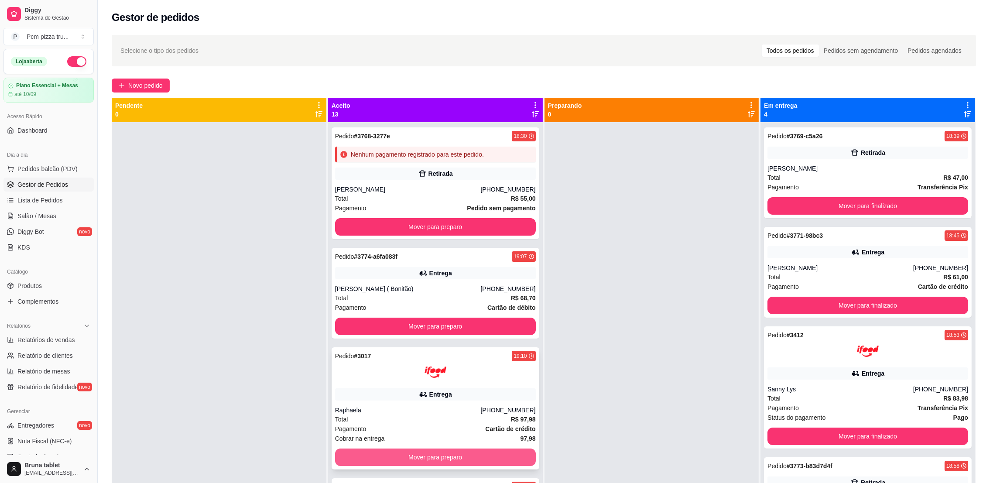
click at [455, 456] on button "Mover para preparo" at bounding box center [435, 457] width 201 height 17
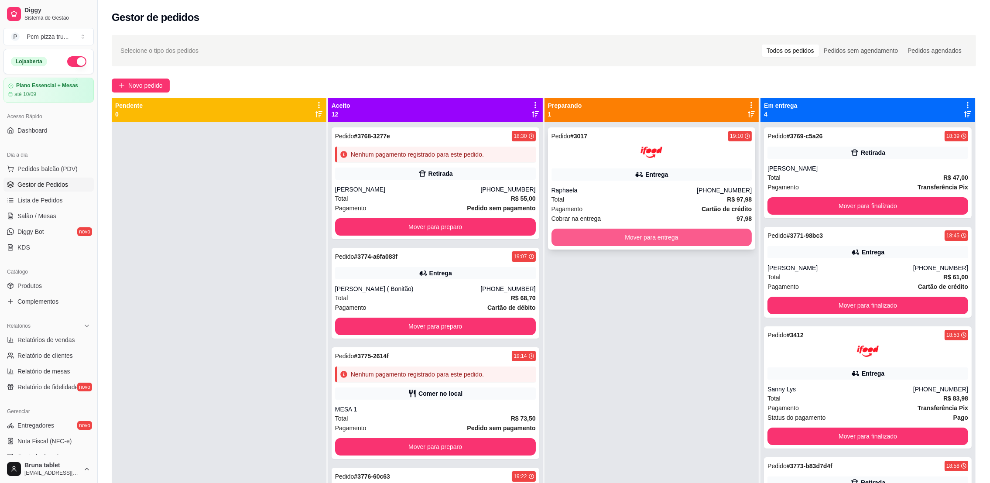
click at [637, 239] on button "Mover para entrega" at bounding box center [652, 237] width 201 height 17
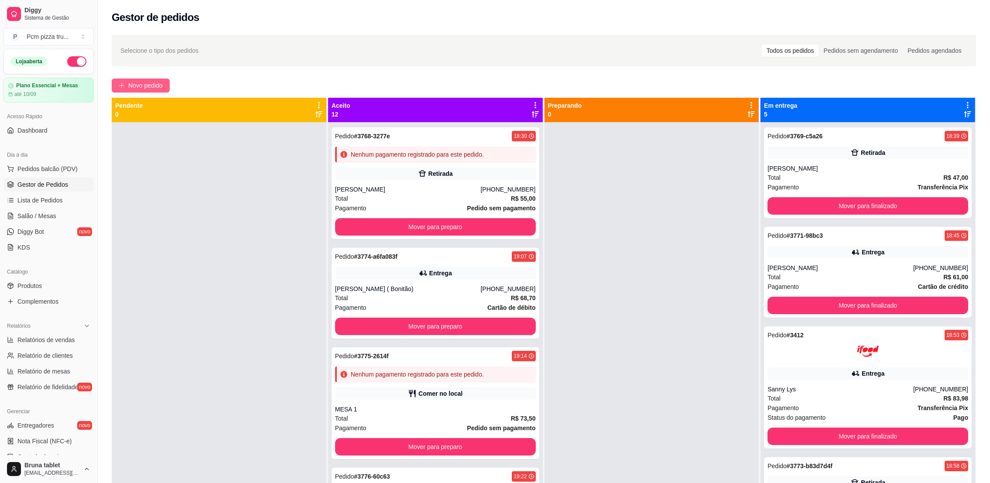
click at [144, 79] on button "Novo pedido" at bounding box center [141, 86] width 58 height 14
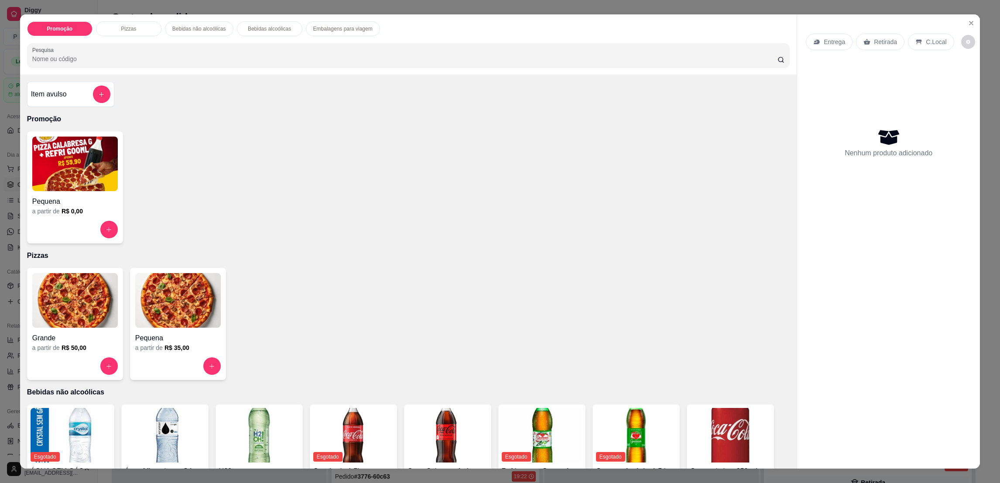
click at [200, 313] on img at bounding box center [178, 300] width 86 height 55
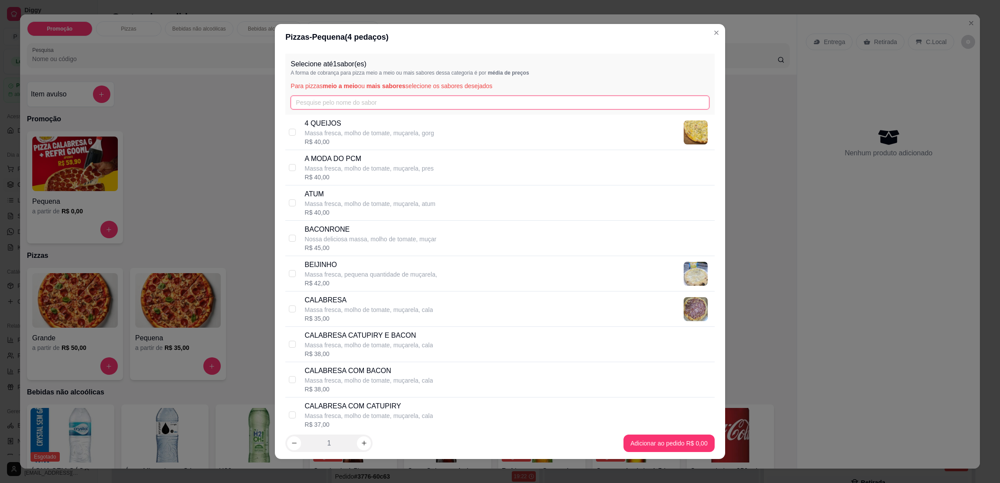
click at [307, 107] on input "text" at bounding box center [500, 103] width 418 height 14
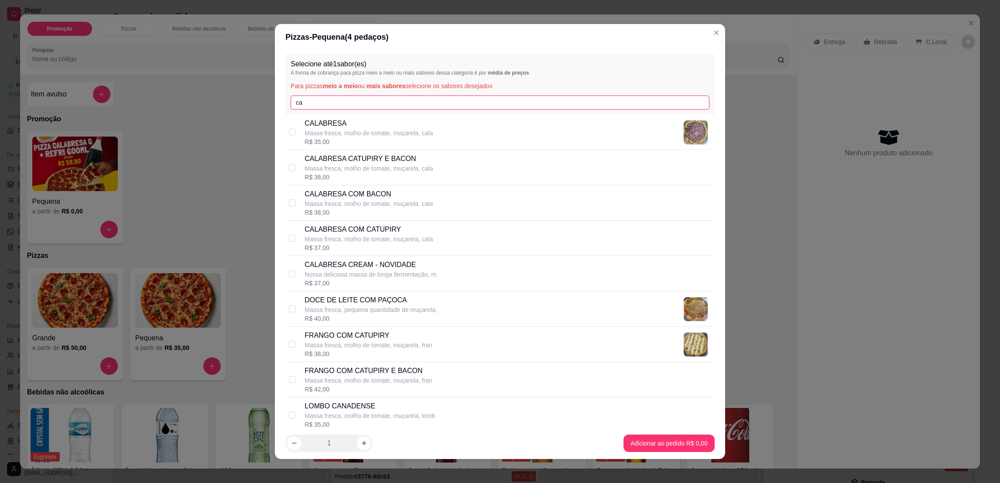
type input "ca"
click at [389, 192] on p "CALABRESA COM BACON" at bounding box center [369, 194] width 128 height 10
checkbox input "true"
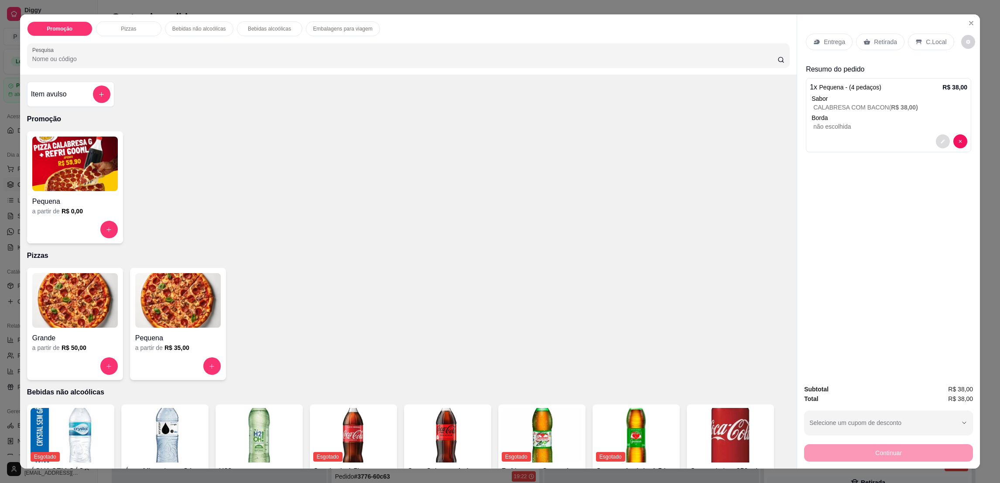
click at [942, 138] on button "decrease-product-quantity" at bounding box center [943, 141] width 14 height 14
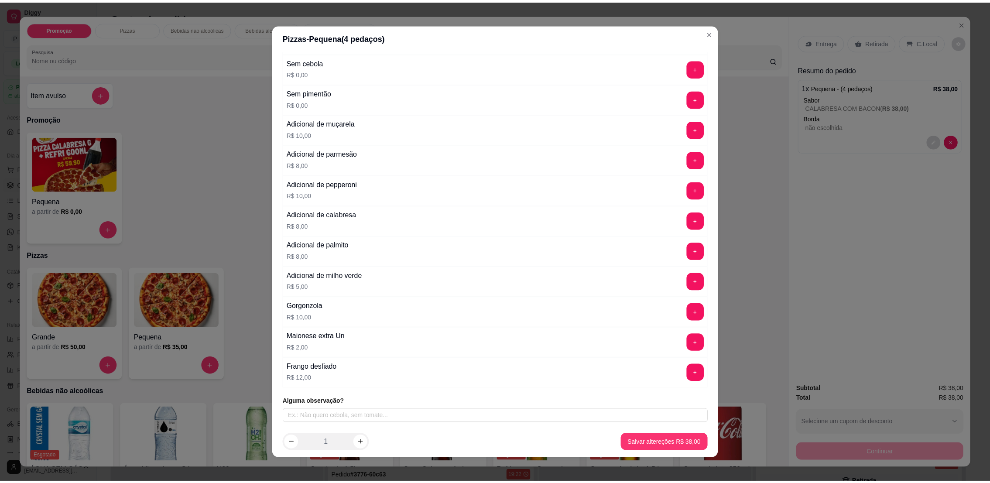
scroll to position [3, 0]
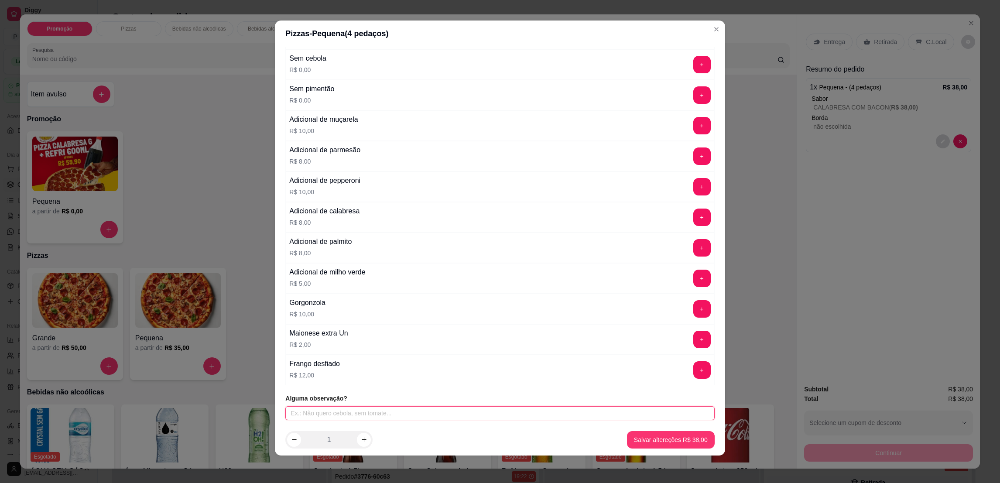
click at [440, 408] on input "text" at bounding box center [499, 413] width 429 height 14
type input "s"
type input "SEM CEBOLA"
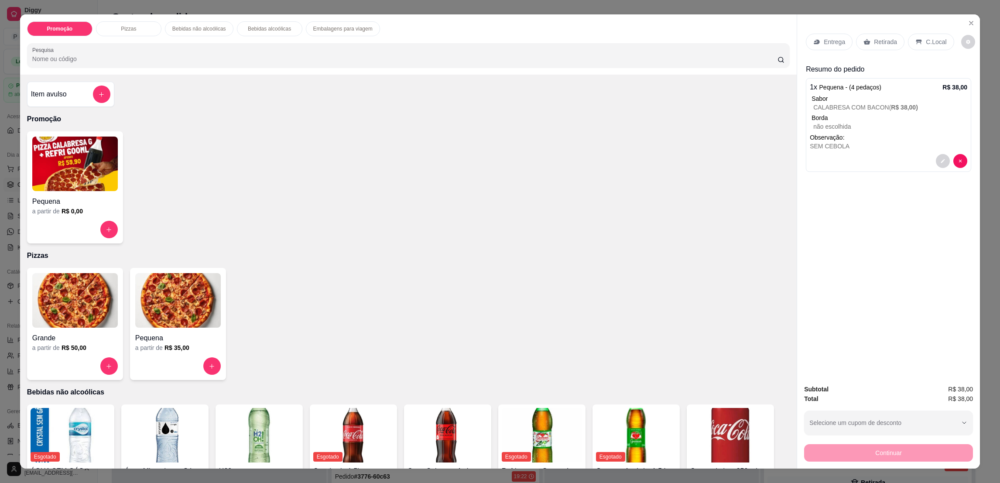
click at [881, 38] on p "Retirada" at bounding box center [885, 42] width 23 height 9
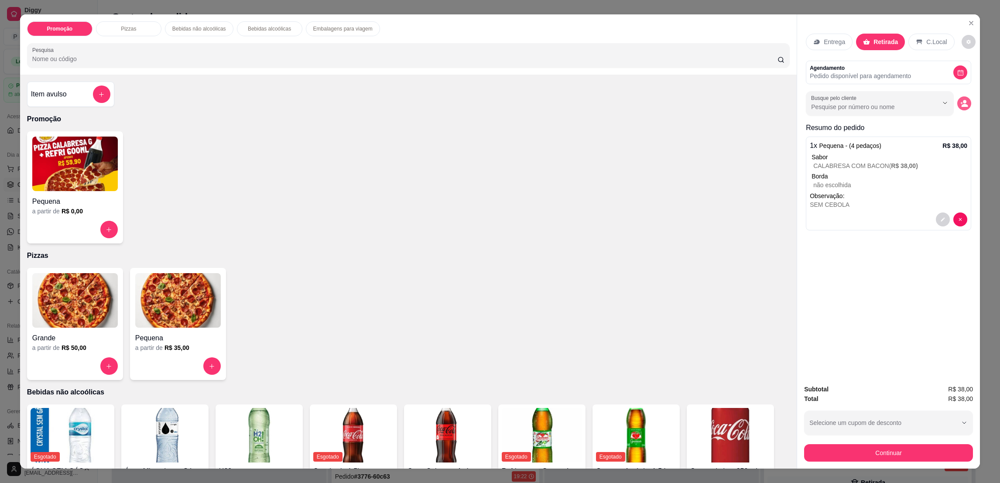
click at [964, 102] on button "decrease-product-quantity" at bounding box center [964, 103] width 14 height 14
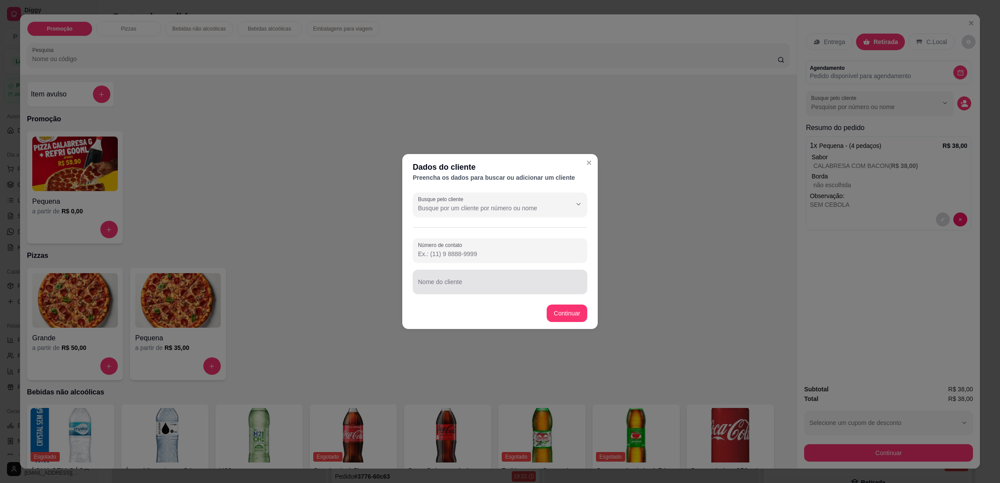
click at [447, 289] on input "Nome do cliente" at bounding box center [500, 285] width 164 height 9
type input "RUBIA"
click at [584, 322] on footer "Continuar" at bounding box center [499, 313] width 195 height 31
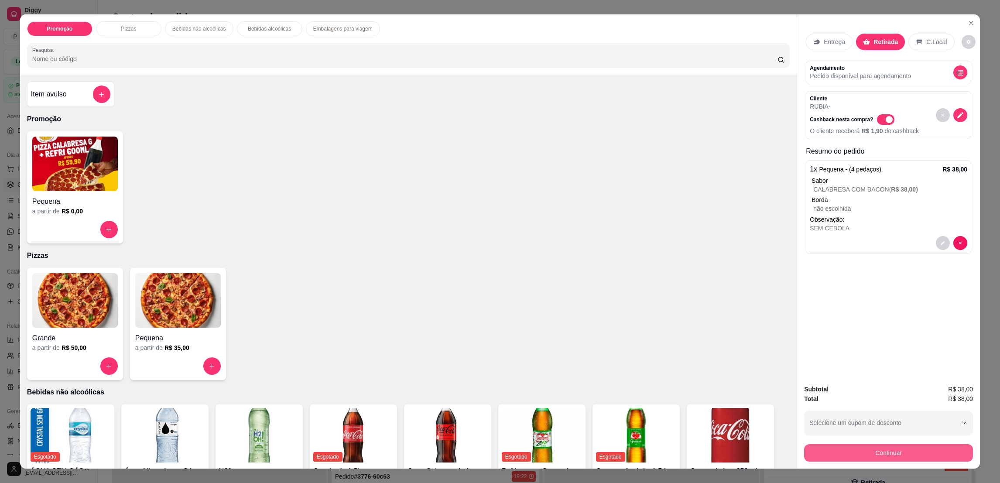
click at [867, 453] on button "Continuar" at bounding box center [888, 452] width 169 height 17
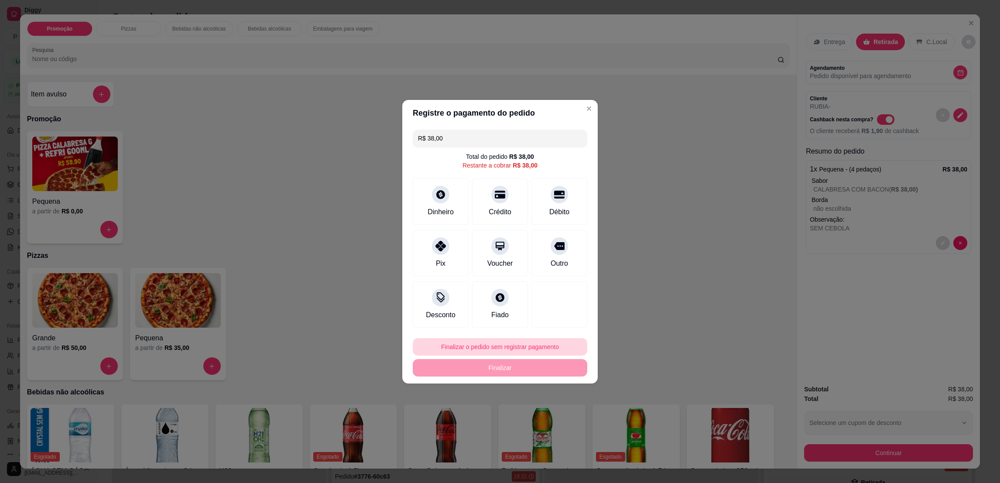
click at [528, 343] on button "Finalizar o pedido sem registrar pagamento" at bounding box center [500, 346] width 175 height 17
click at [551, 423] on button "Confirmar" at bounding box center [554, 419] width 32 height 14
type input "R$ 0,00"
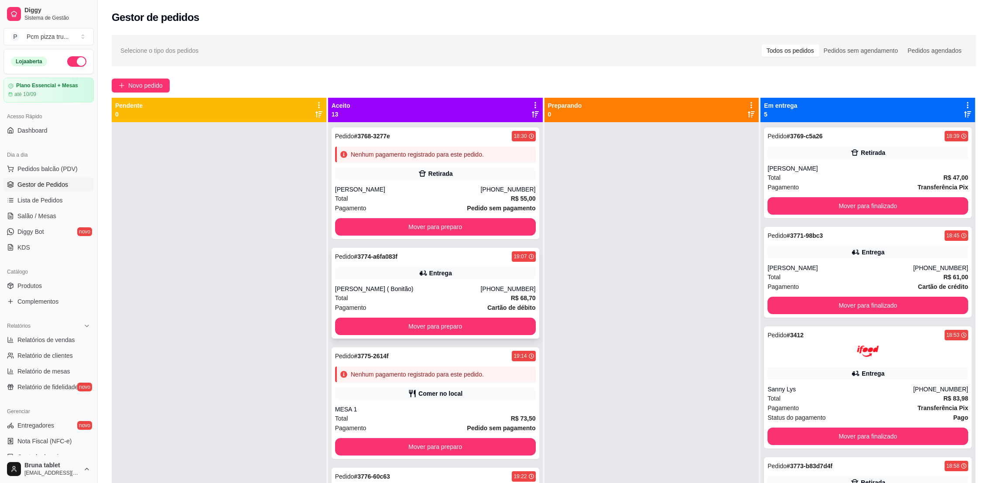
click at [386, 335] on div "Pedido # 3774-a6fa083f 19:07 Entrega Bruno Dutra ( Bonitão) (27) 99955-8738 Tot…" at bounding box center [436, 293] width 208 height 91
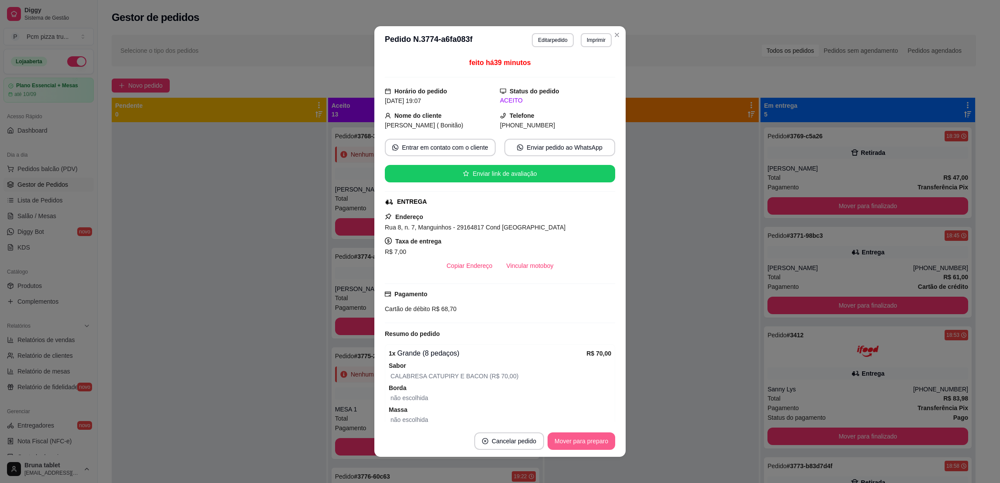
click at [593, 443] on button "Mover para preparo" at bounding box center [582, 440] width 68 height 17
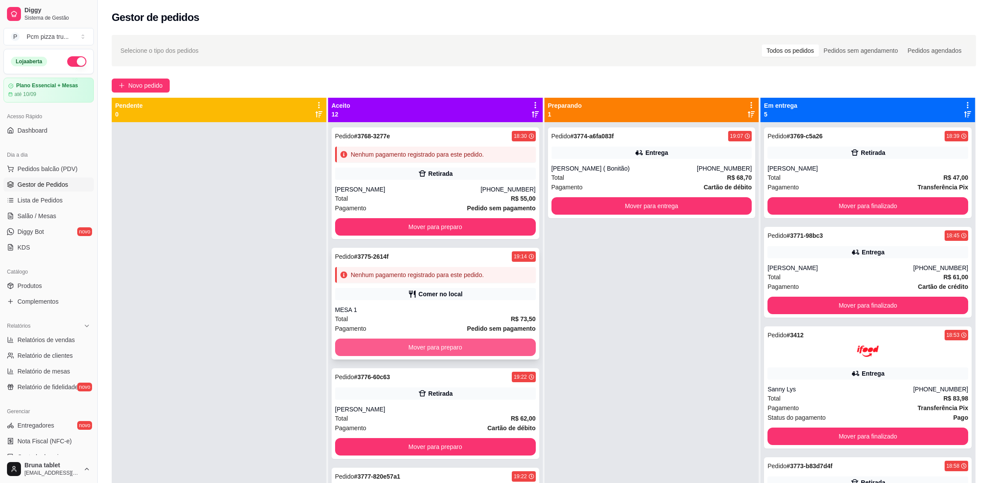
click at [362, 344] on button "Mover para preparo" at bounding box center [435, 347] width 201 height 17
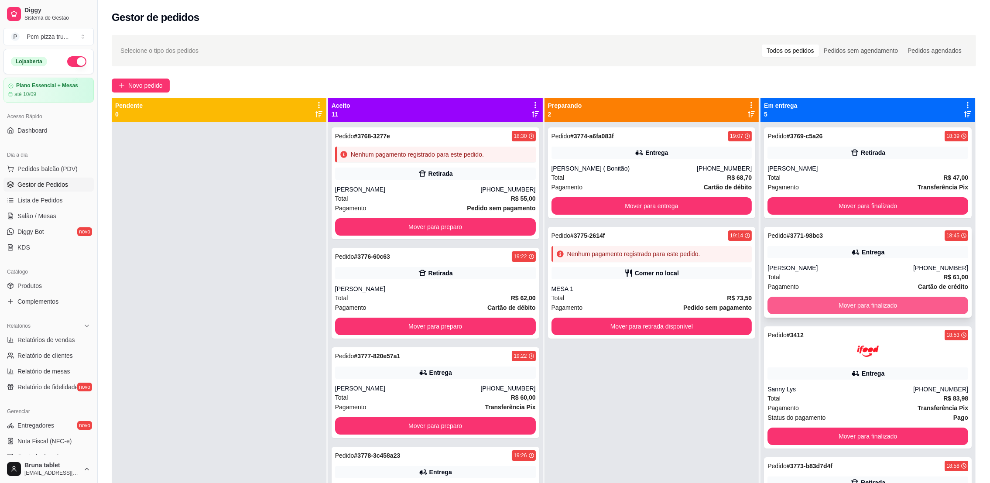
click at [837, 301] on button "Mover para finalizado" at bounding box center [868, 305] width 201 height 17
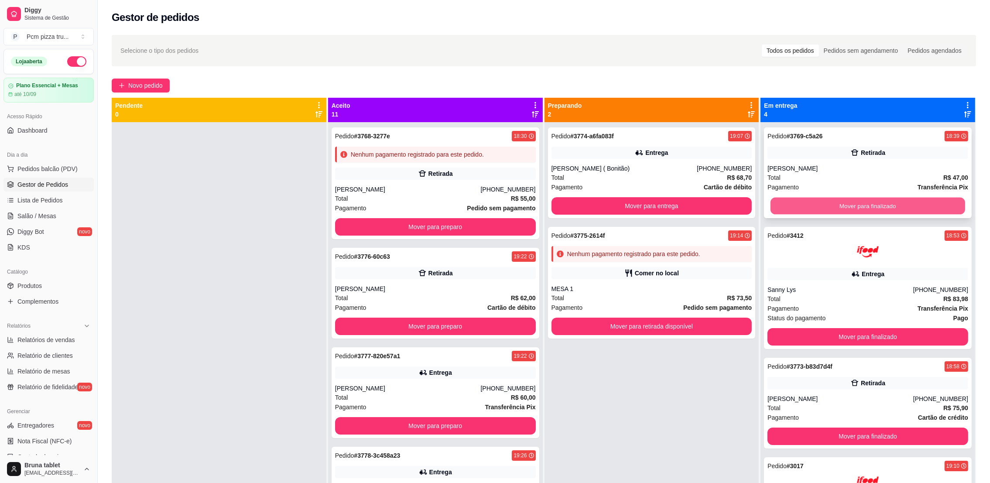
click at [837, 209] on button "Mover para finalizado" at bounding box center [868, 206] width 195 height 17
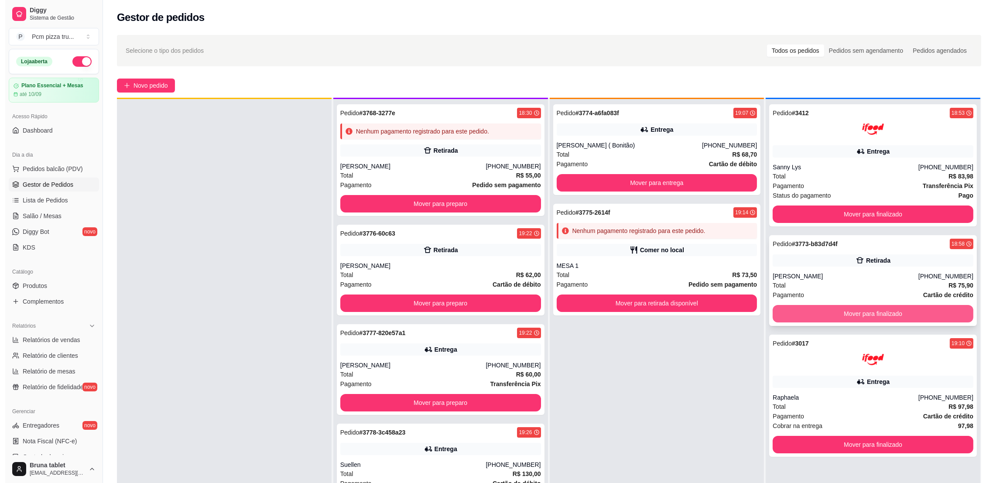
scroll to position [24, 0]
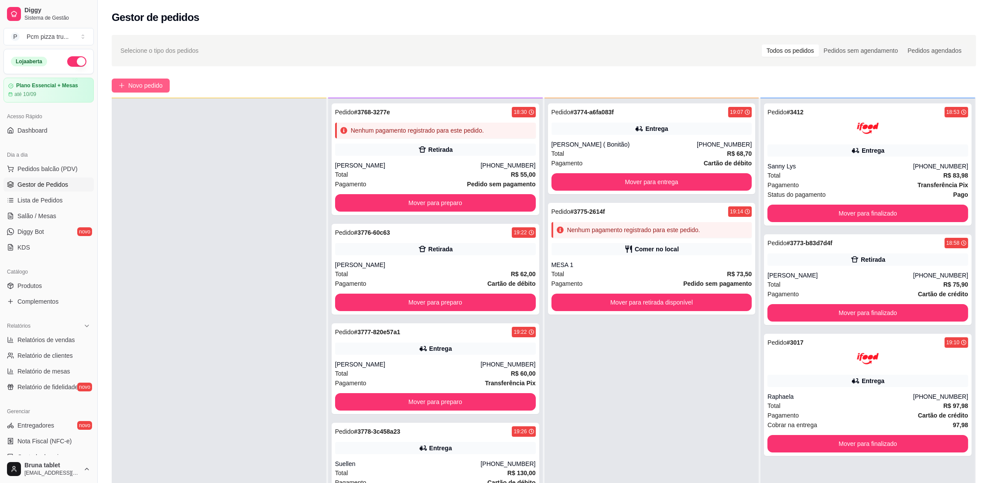
click at [160, 86] on span "Novo pedido" at bounding box center [145, 86] width 34 height 10
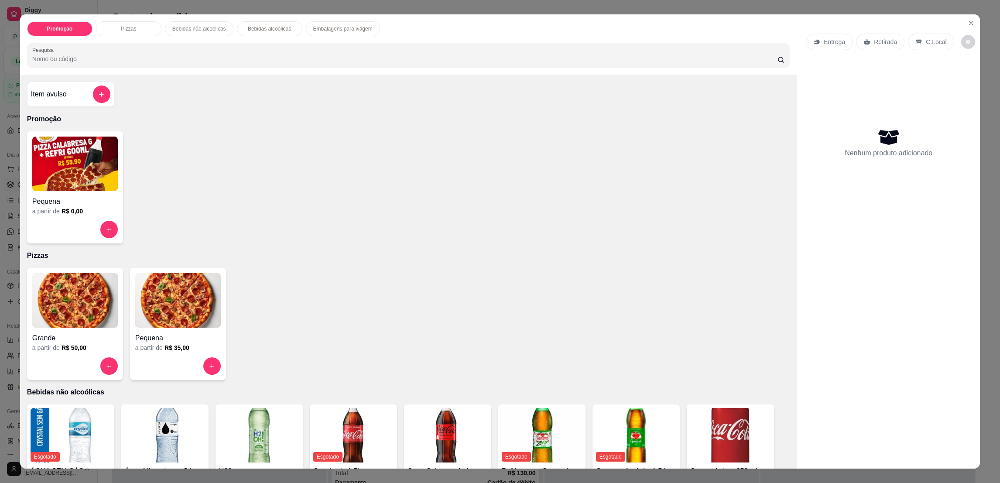
click at [79, 287] on img at bounding box center [75, 300] width 86 height 55
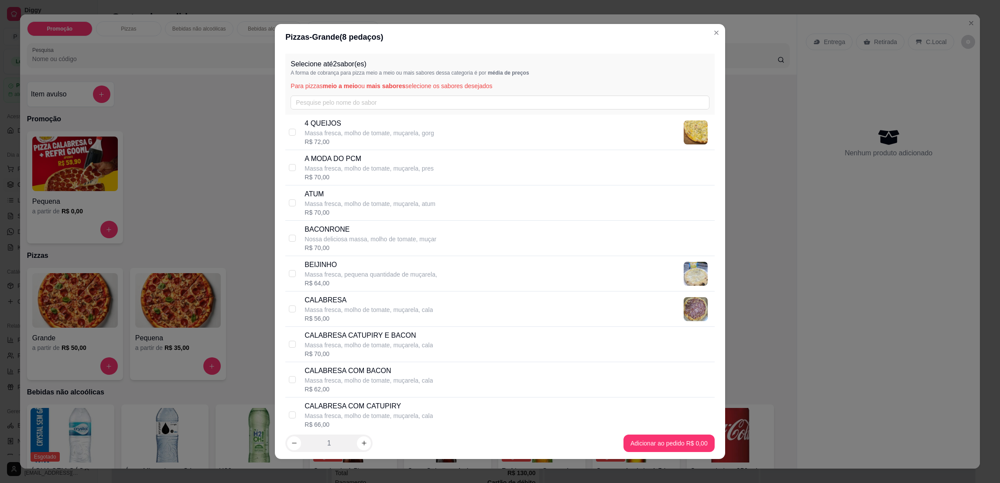
click at [430, 91] on div "Selecione até 2 sabor(es) A forma de cobrança para pizza meio a meio ou mais sa…" at bounding box center [499, 84] width 429 height 61
click at [439, 99] on input "text" at bounding box center [500, 103] width 418 height 14
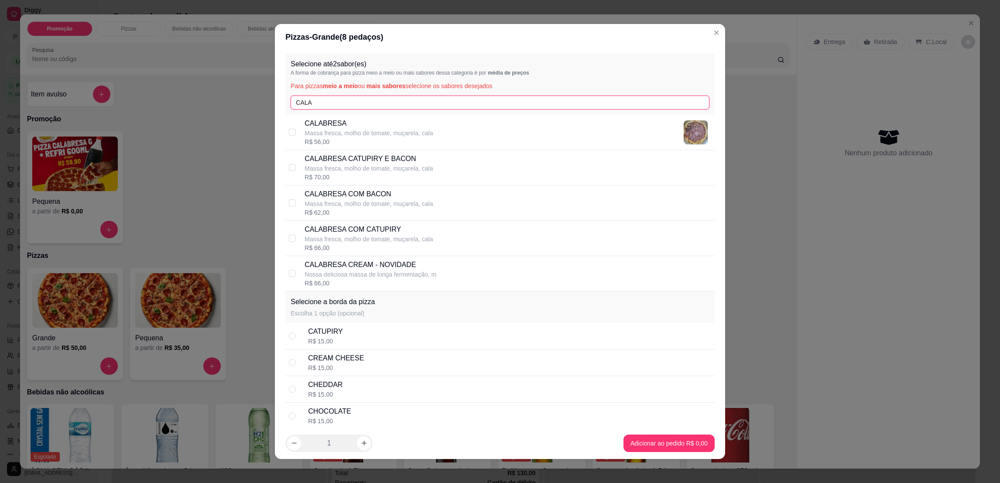
type input "CALA"
click at [427, 138] on div "CALABRESA Massa fresca, molho de tomate, muçarela, cala R$ 56,00" at bounding box center [508, 132] width 406 height 28
checkbox input "true"
click at [425, 105] on input "CALA" at bounding box center [500, 103] width 418 height 14
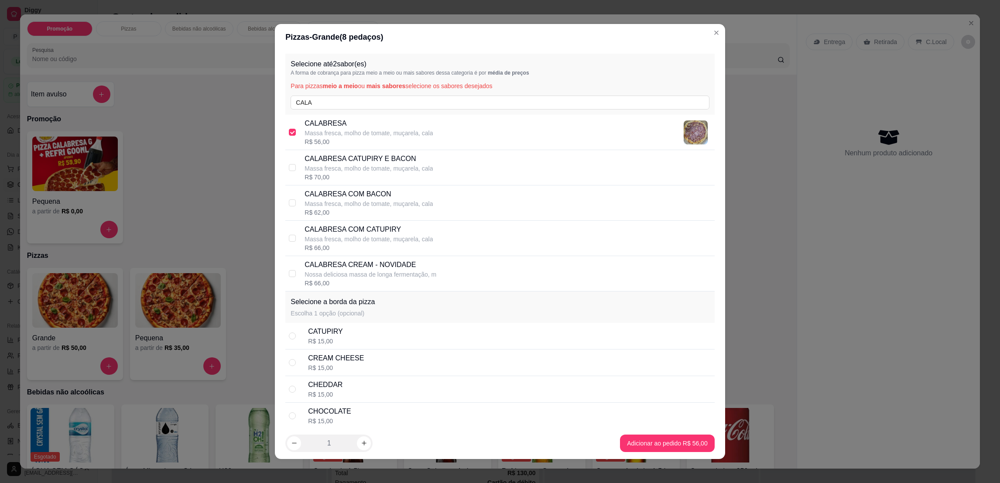
click at [386, 197] on p "CALABRESA COM BACON" at bounding box center [369, 194] width 128 height 10
checkbox input "true"
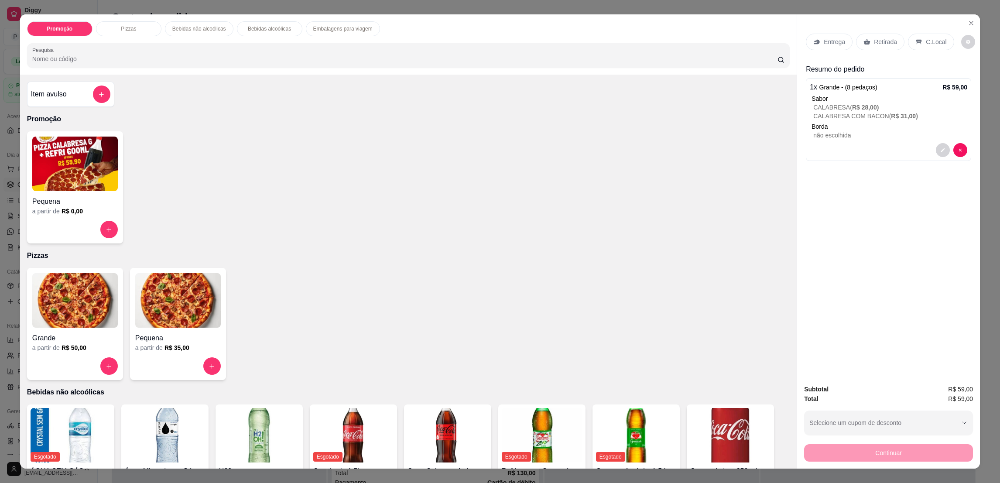
click at [57, 311] on img at bounding box center [75, 300] width 86 height 55
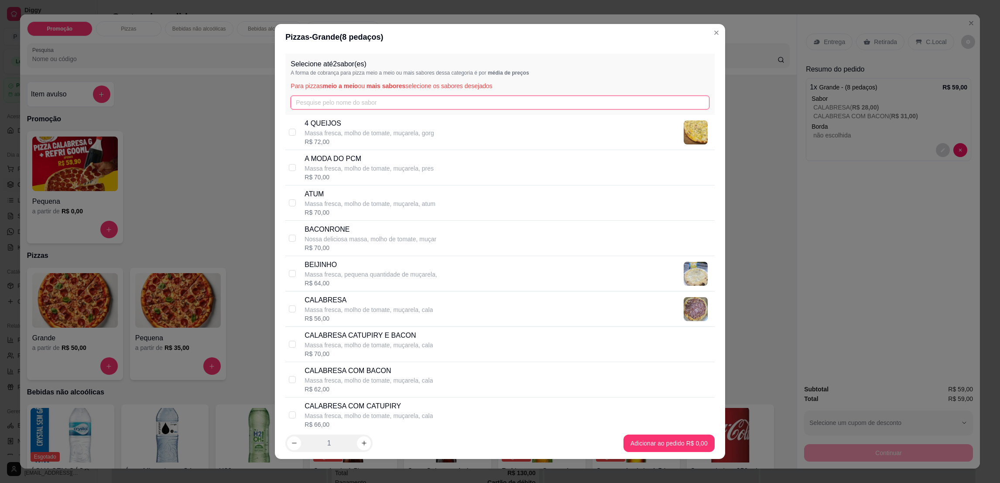
click at [354, 99] on input "text" at bounding box center [500, 103] width 418 height 14
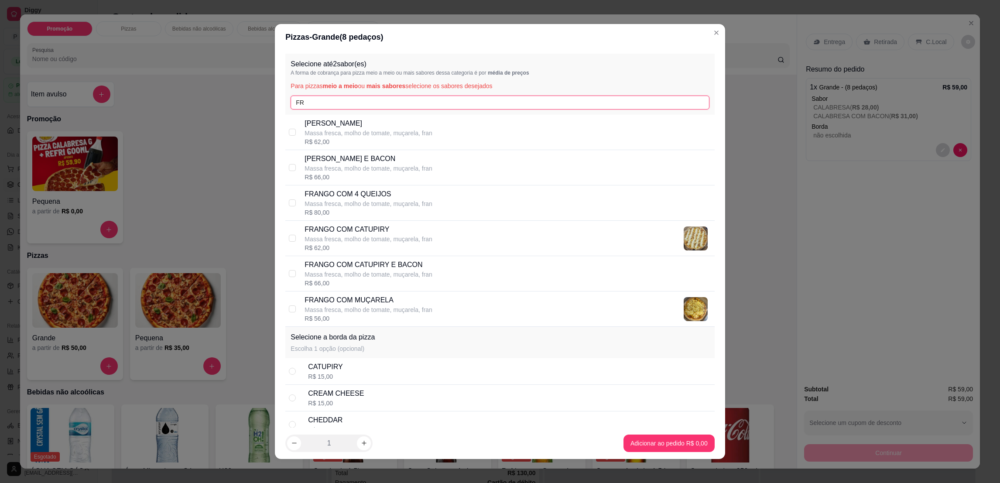
type input "FR"
click at [366, 204] on p "Massa fresca, molho de tomate, muçarela, fran" at bounding box center [369, 203] width 128 height 9
checkbox input "true"
click at [403, 94] on div "Selecione até 2 sabor(es) A forma de cobrança para pizza meio a meio ou mais sa…" at bounding box center [499, 84] width 429 height 61
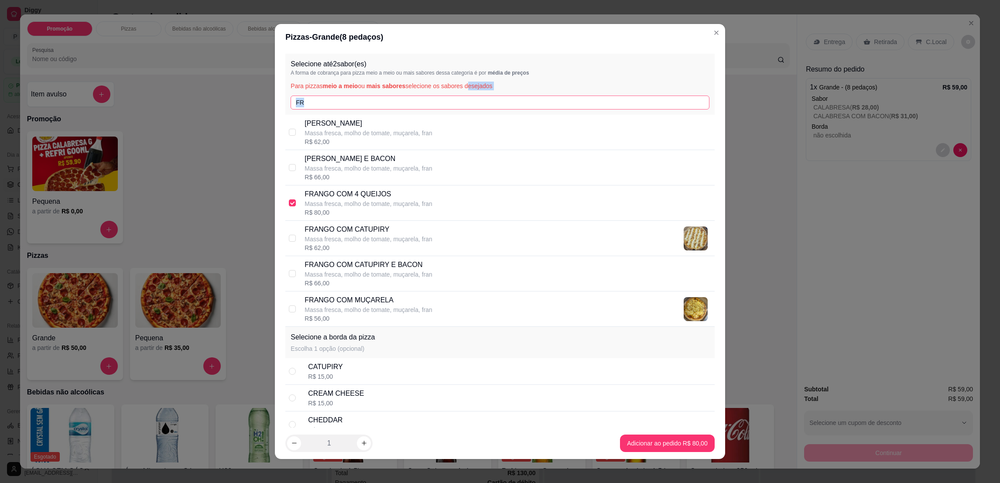
drag, startPoint x: 403, startPoint y: 94, endPoint x: 390, endPoint y: 106, distance: 17.3
click at [390, 106] on input "FR" at bounding box center [500, 103] width 418 height 14
click at [391, 101] on input "FR" at bounding box center [500, 103] width 418 height 14
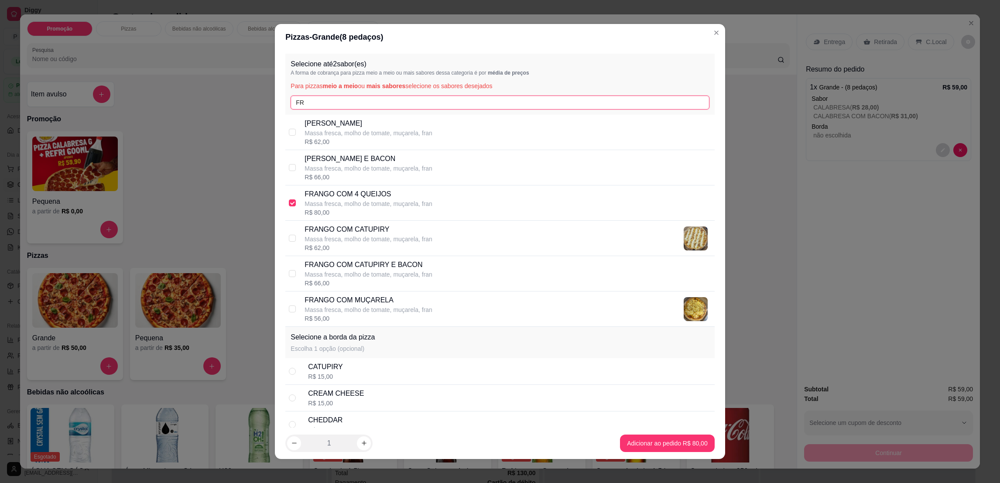
click at [391, 101] on input "FR" at bounding box center [500, 103] width 418 height 14
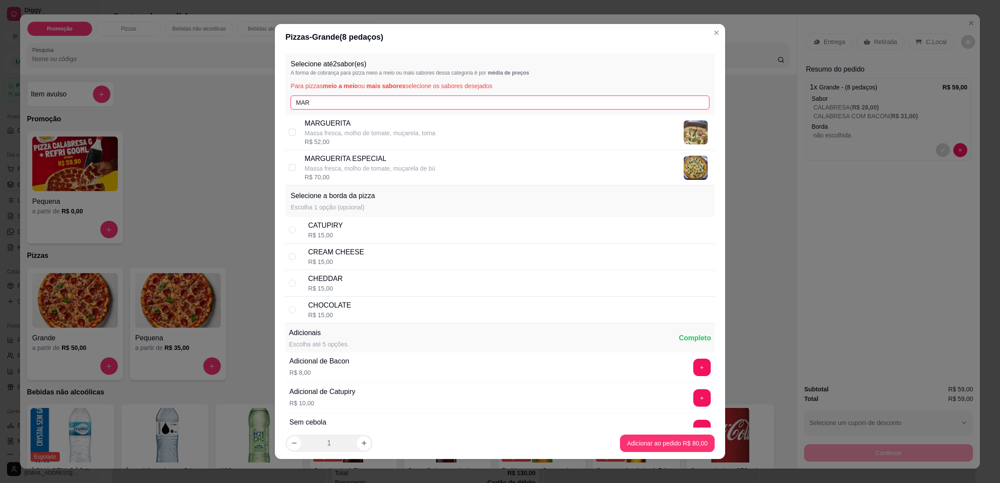
type input "MAR"
click at [406, 166] on p "Massa fresca, molho de tomate, muçarela de bú" at bounding box center [370, 168] width 131 height 9
checkbox input "true"
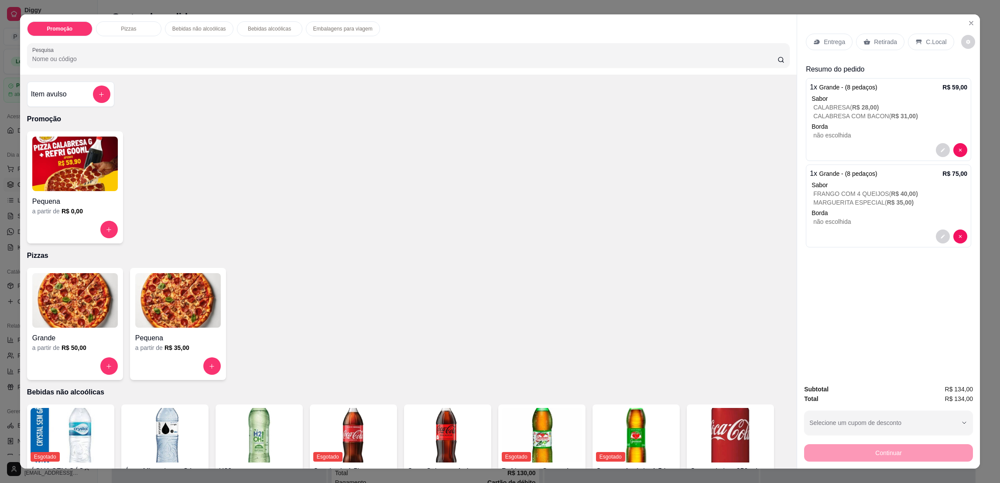
click at [881, 41] on p "Retirada" at bounding box center [885, 42] width 23 height 9
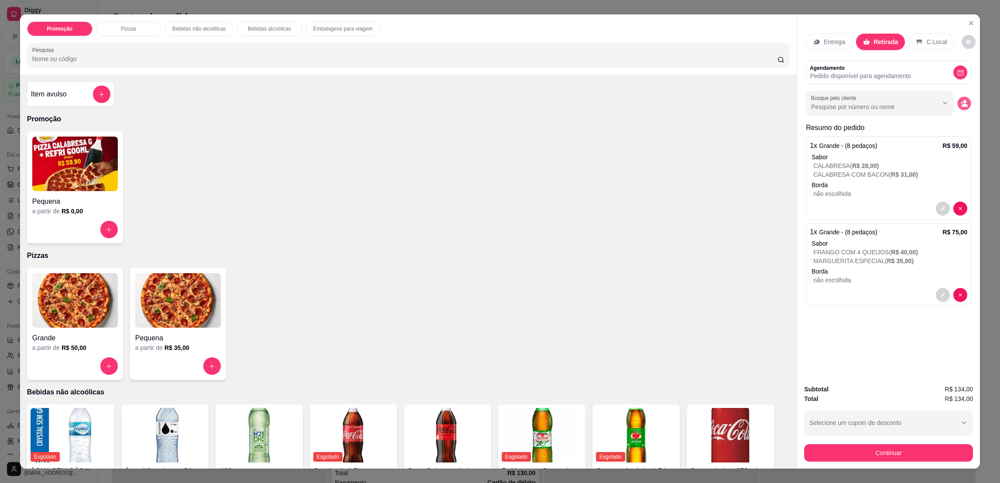
click at [958, 110] on button "decrease-product-quantity" at bounding box center [965, 104] width 14 height 14
click at [938, 214] on button "decrease-product-quantity" at bounding box center [943, 209] width 14 height 14
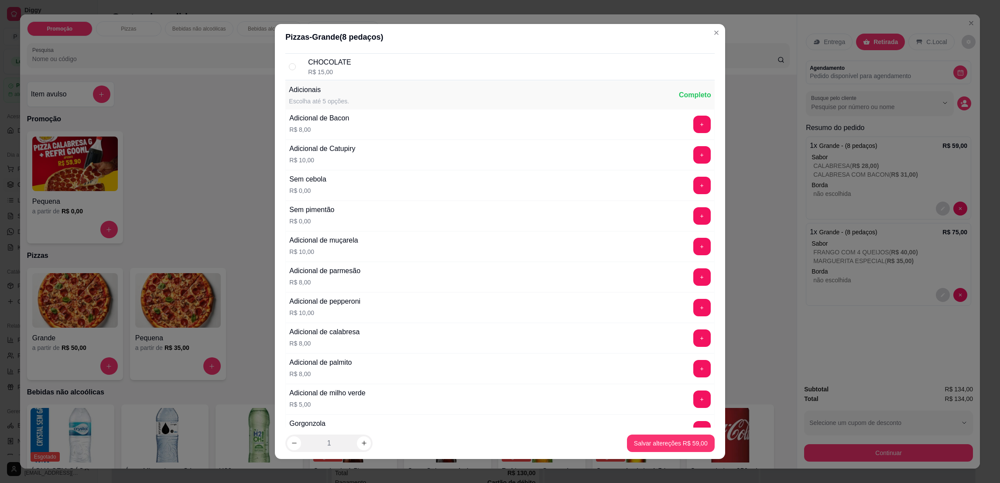
scroll to position [1178, 0]
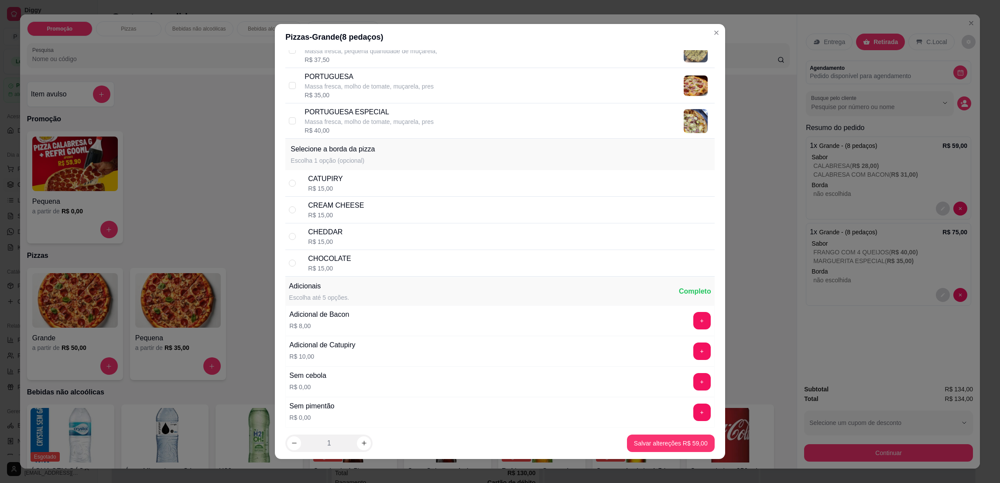
click at [334, 184] on div "CATUPIRY" at bounding box center [325, 179] width 34 height 10
radio input "true"
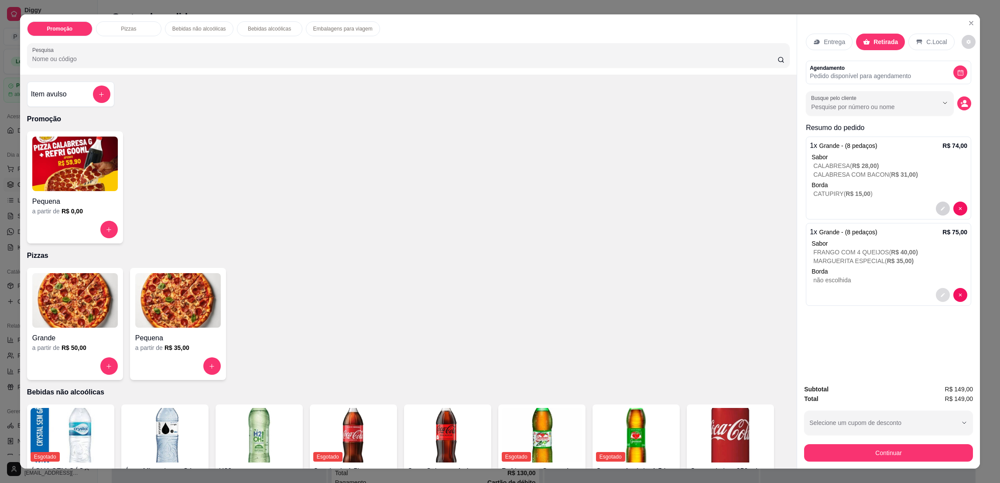
click at [936, 299] on button "decrease-product-quantity" at bounding box center [943, 295] width 14 height 14
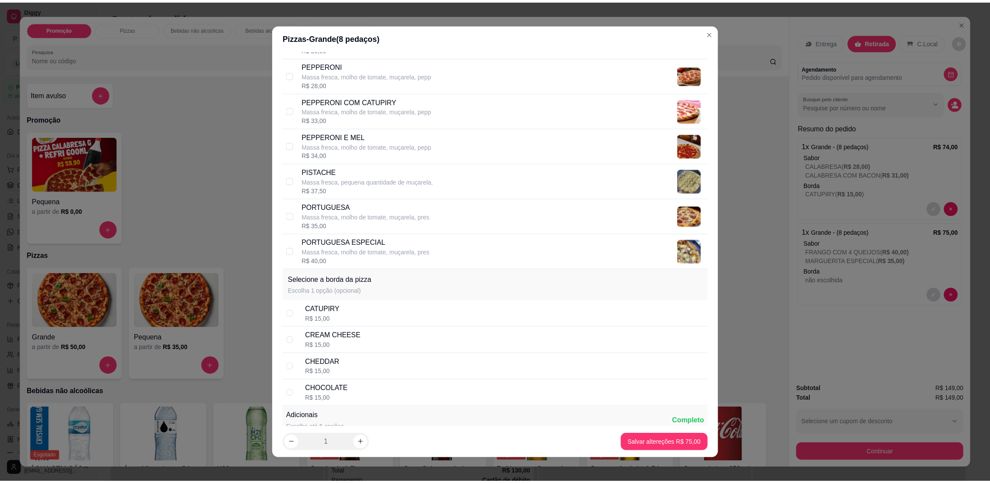
scroll to position [1113, 0]
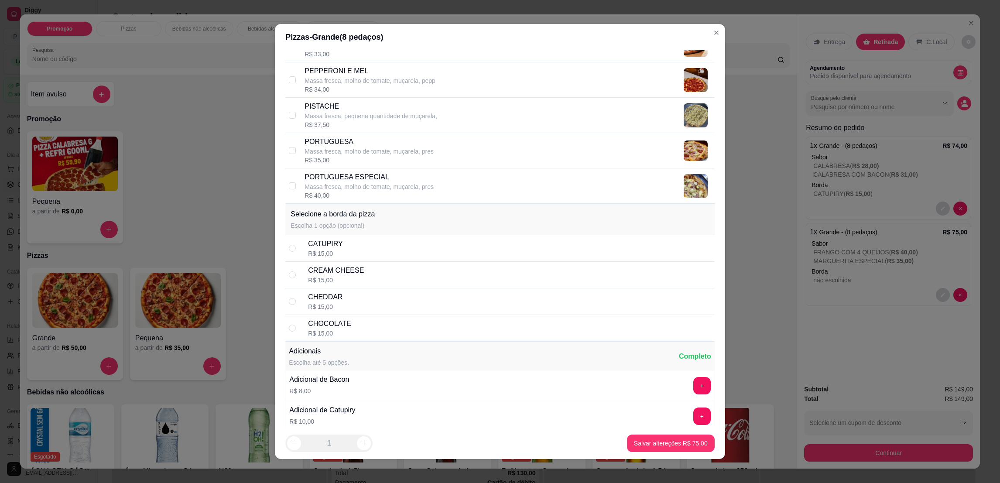
click at [341, 252] on div "CATUPIRY R$ 15,00" at bounding box center [509, 248] width 403 height 19
radio input "true"
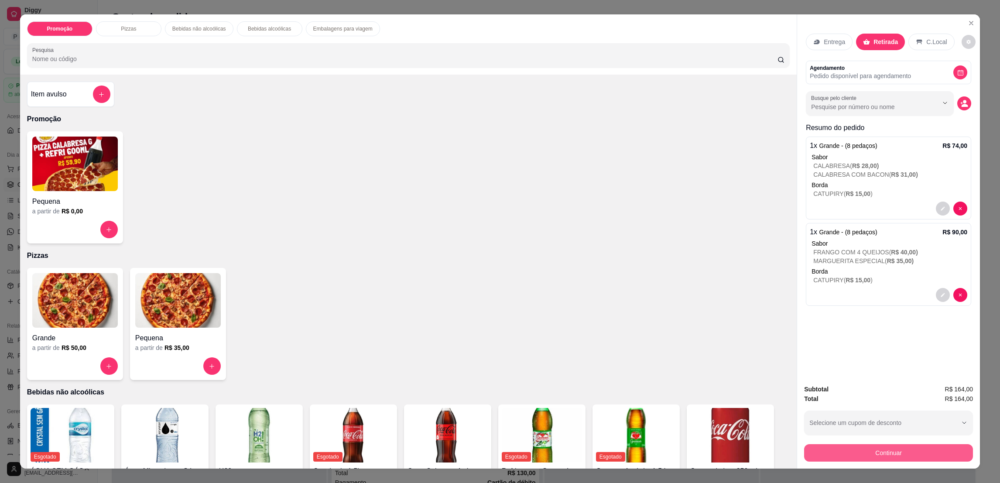
click at [832, 457] on button "Continuar" at bounding box center [888, 452] width 169 height 17
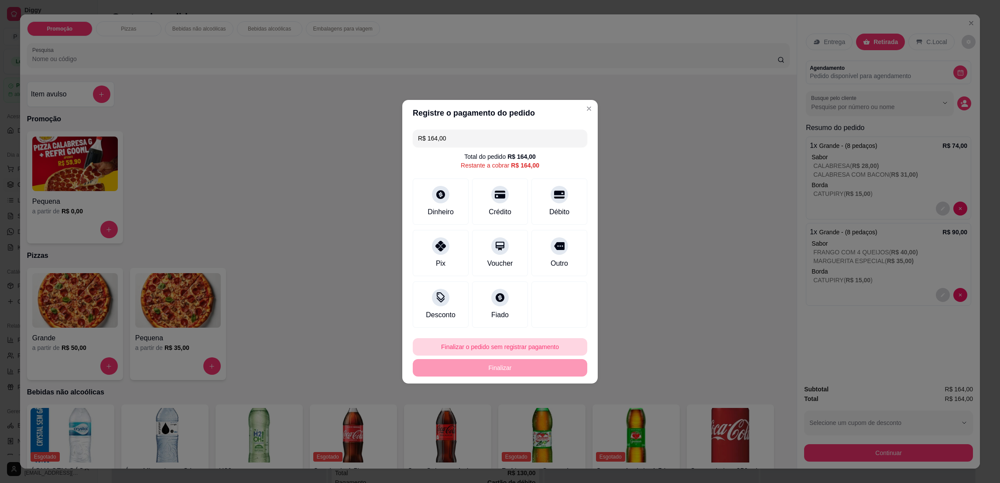
click at [516, 342] on button "Finalizar o pedido sem registrar pagamento" at bounding box center [500, 346] width 175 height 17
click at [553, 422] on button "Confirmar" at bounding box center [553, 419] width 32 height 14
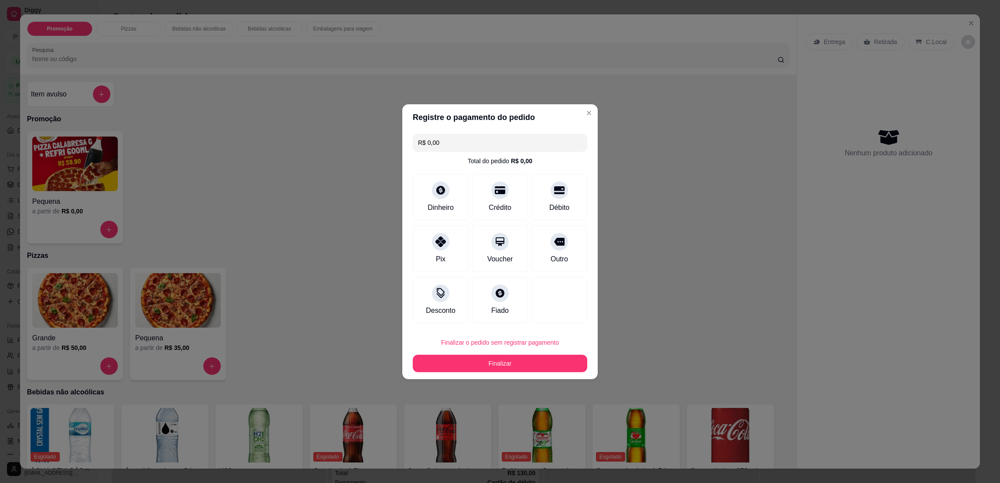
type input "R$ 0,00"
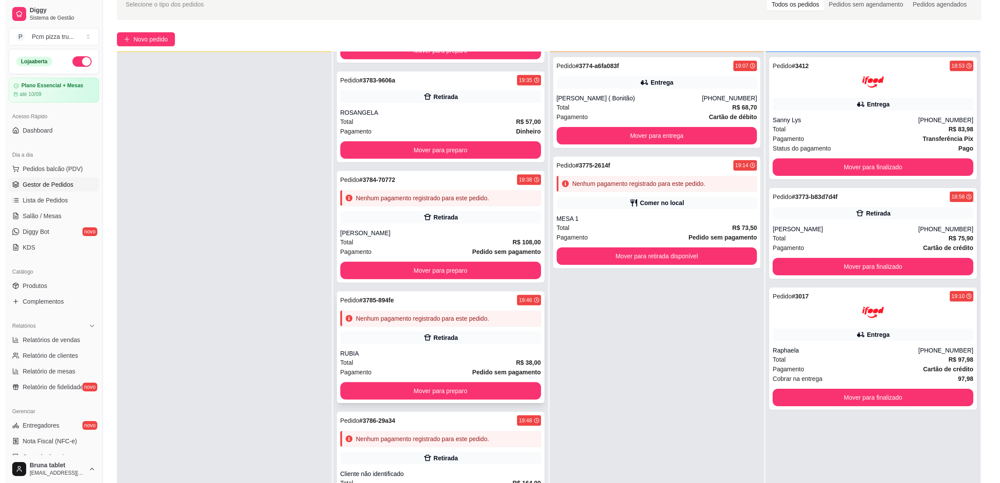
scroll to position [133, 0]
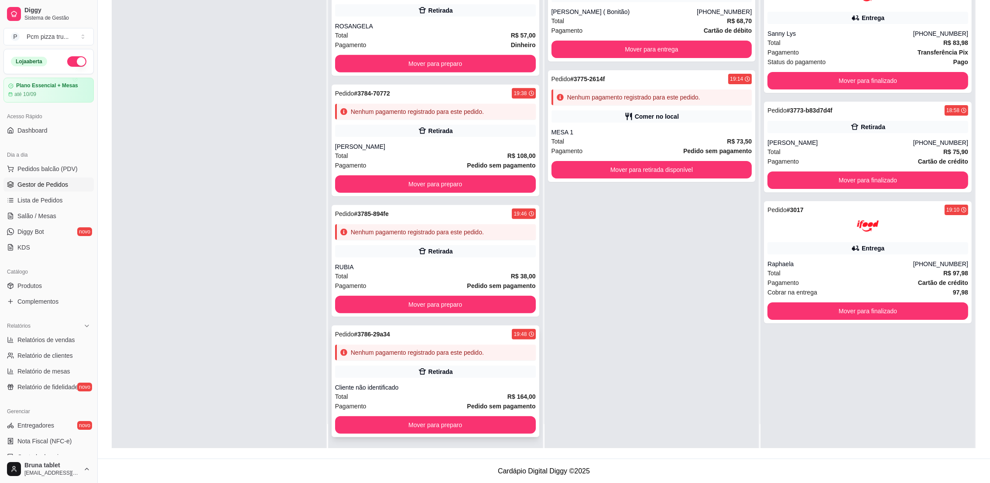
click at [399, 360] on div "Pedido # 3786-29a34 19:48 Nenhum pagamento registrado para este pedido. Retirad…" at bounding box center [436, 382] width 208 height 112
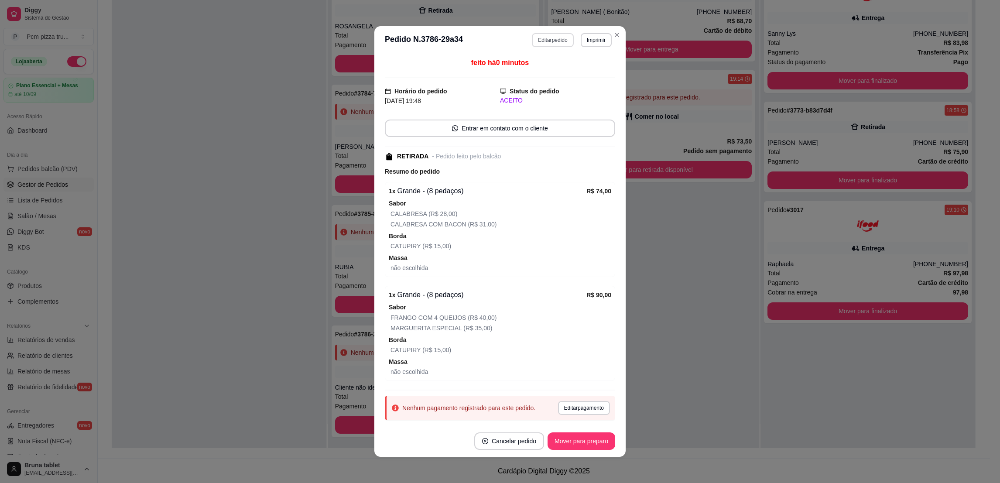
click at [540, 42] on button "Editar pedido" at bounding box center [552, 40] width 41 height 14
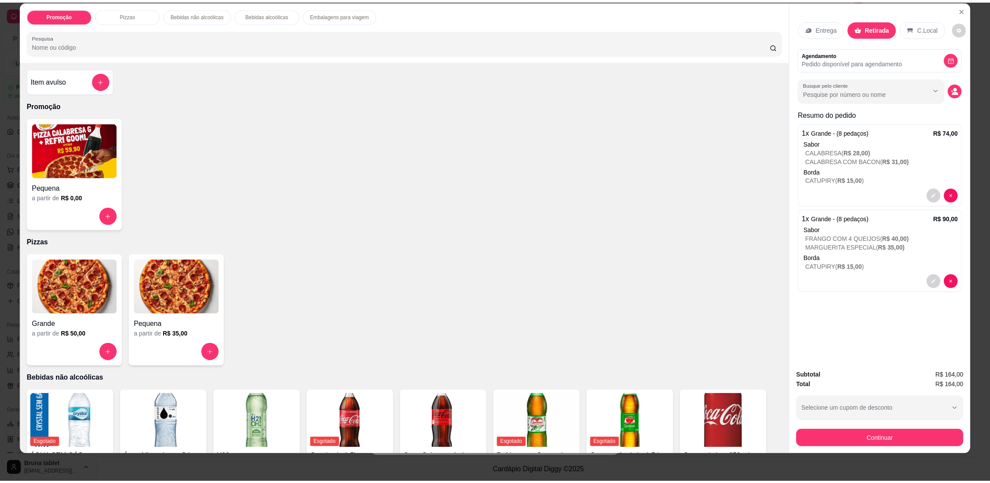
scroll to position [131, 0]
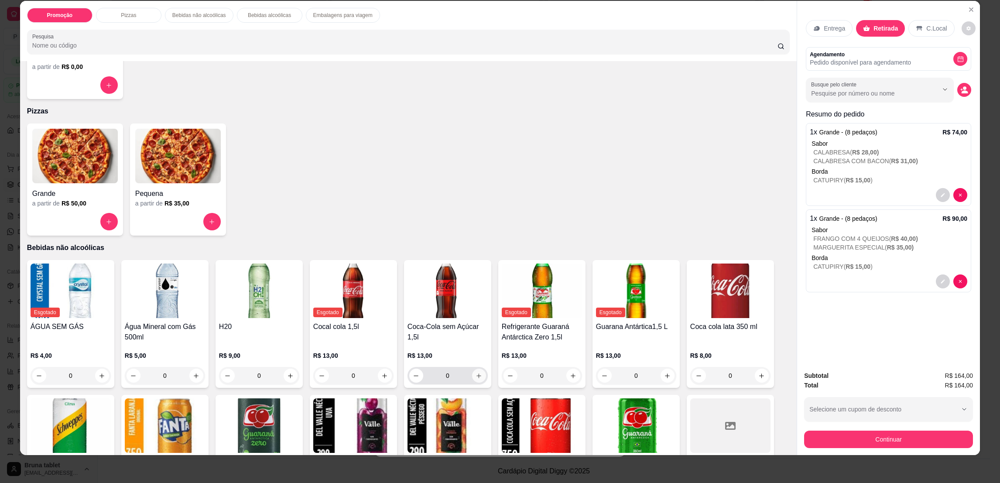
click at [472, 380] on button "increase-product-quantity" at bounding box center [479, 376] width 14 height 14
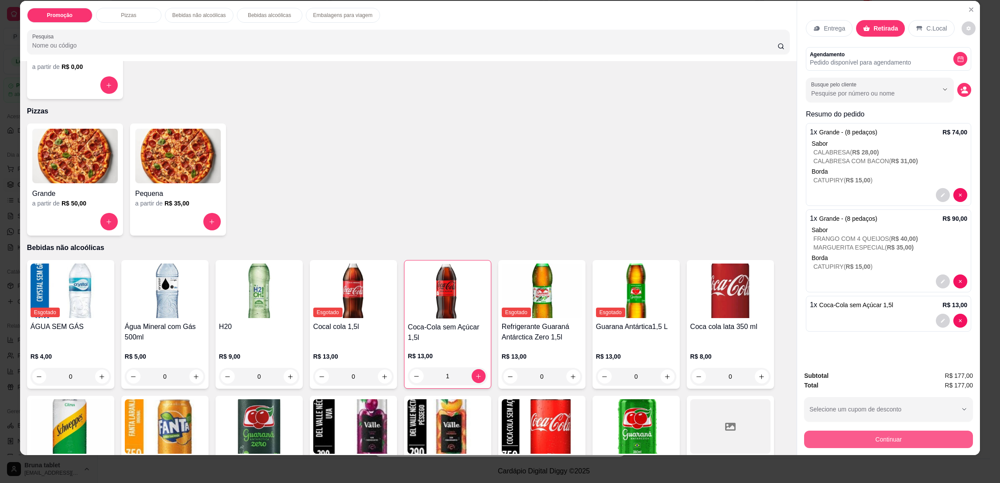
click at [861, 427] on div "Subtotal R$ 177,00 Total R$ 177,00 Selecione um cupom de desconto 50OFF SUSU15 …" at bounding box center [888, 409] width 169 height 77
click at [862, 439] on button "Continuar" at bounding box center [889, 439] width 164 height 17
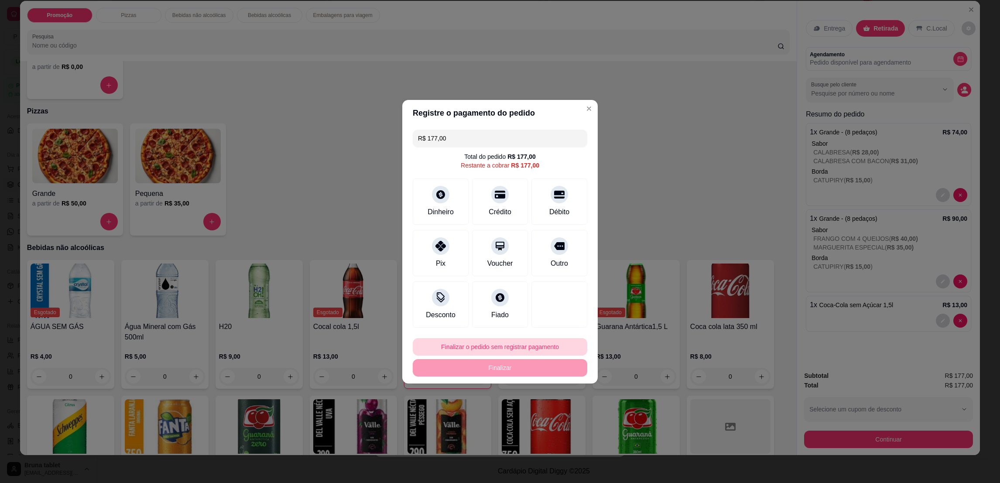
click at [546, 344] on button "Finalizar o pedido sem registrar pagamento" at bounding box center [500, 346] width 175 height 17
click at [558, 425] on button "Confirmar" at bounding box center [554, 419] width 32 height 14
type input "0"
type input "R$ 0,00"
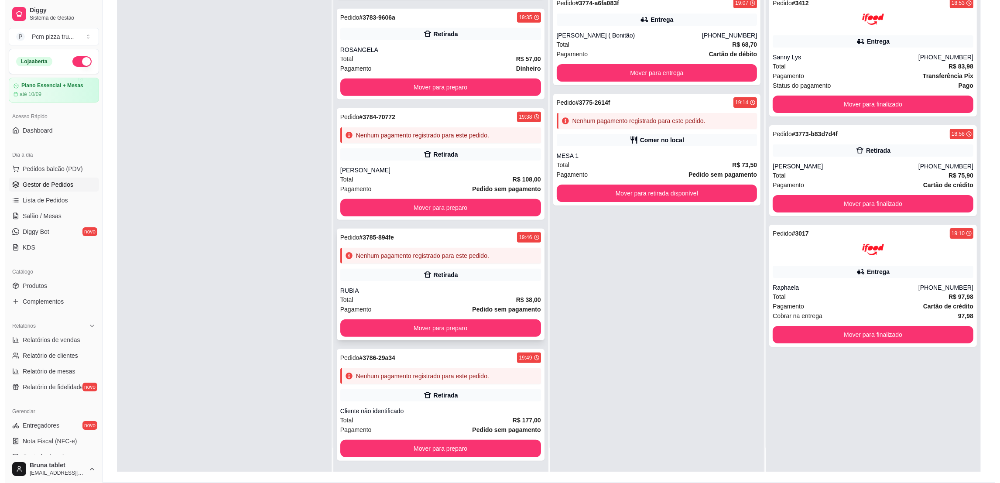
scroll to position [133, 0]
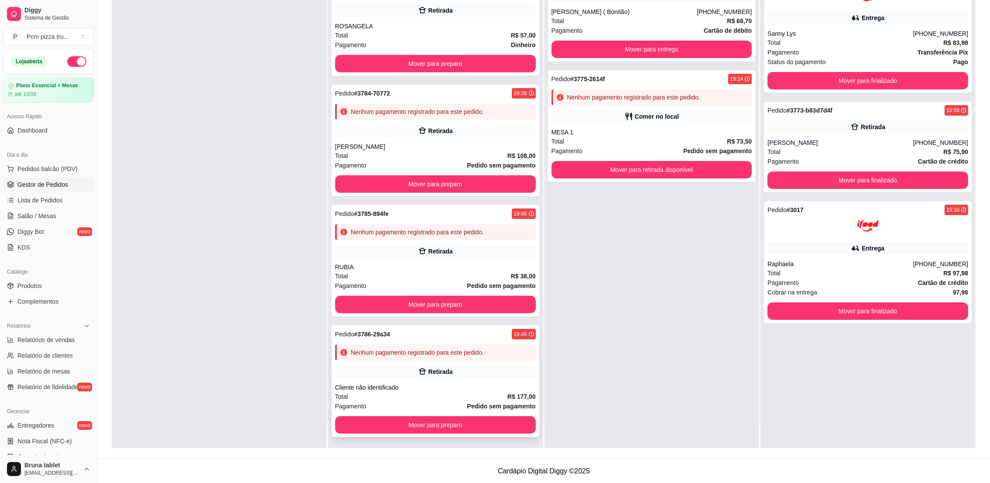
click at [446, 373] on div "Retirada" at bounding box center [435, 372] width 201 height 12
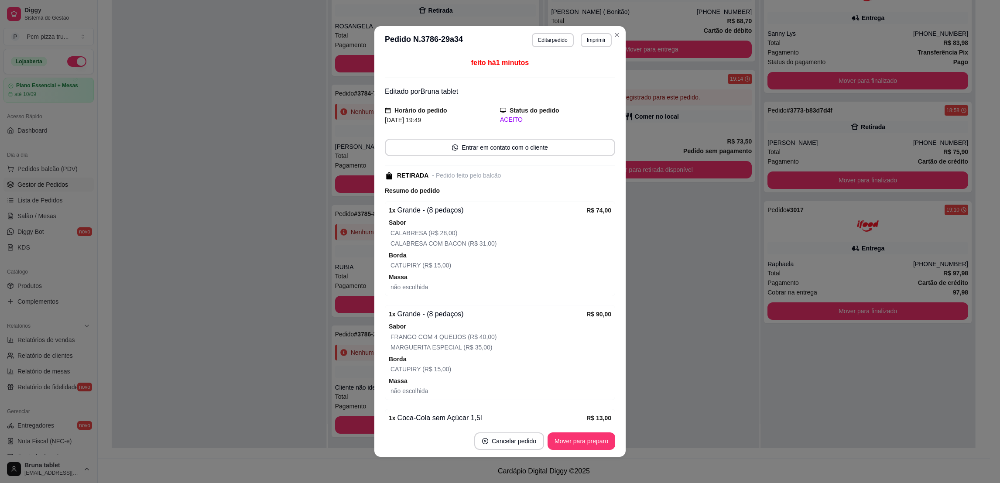
click at [552, 38] on button "Editar pedido" at bounding box center [552, 40] width 41 height 14
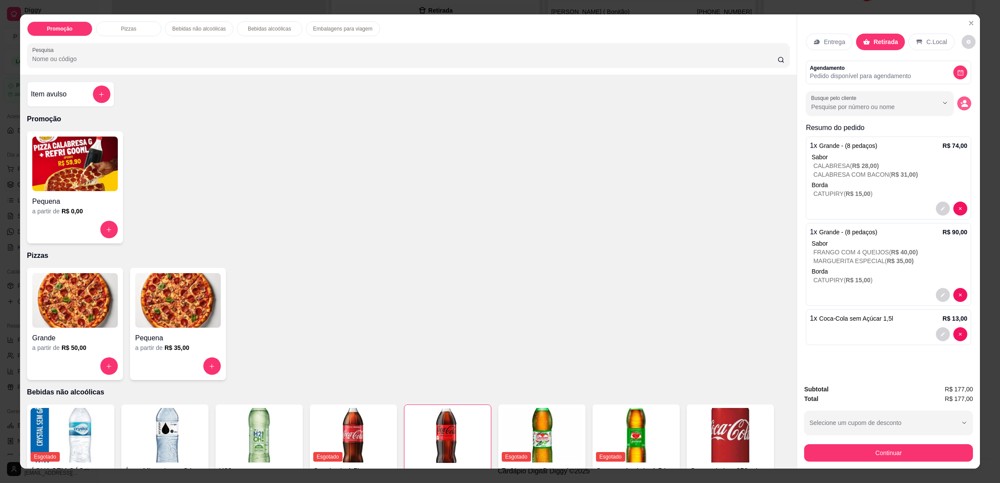
click at [963, 103] on circle "decrease-product-quantity" at bounding box center [964, 101] width 3 height 3
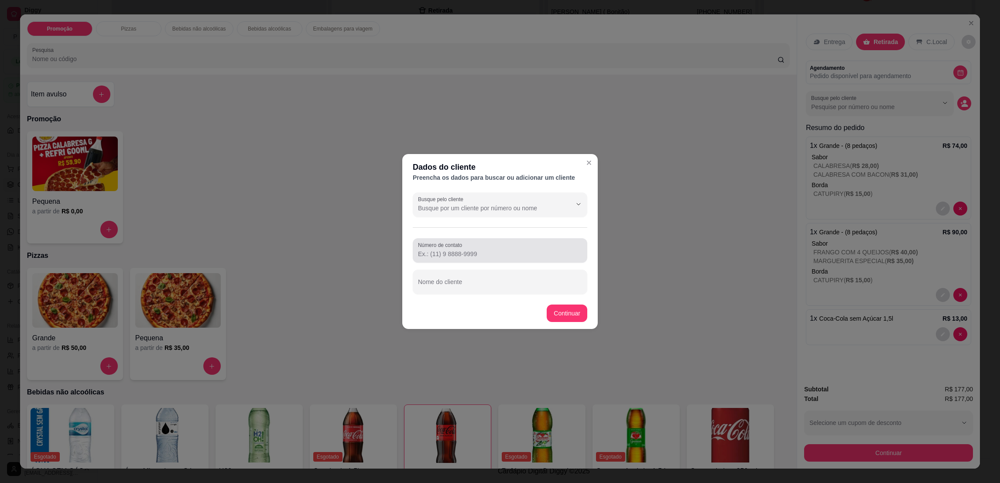
click at [464, 243] on label "Número de contato" at bounding box center [441, 244] width 47 height 7
click at [464, 250] on input "Número de contato" at bounding box center [500, 254] width 164 height 9
type input "(27) 99226-1621"
click at [442, 289] on input "Nome do cliente" at bounding box center [500, 285] width 164 height 9
type input "PAULA"
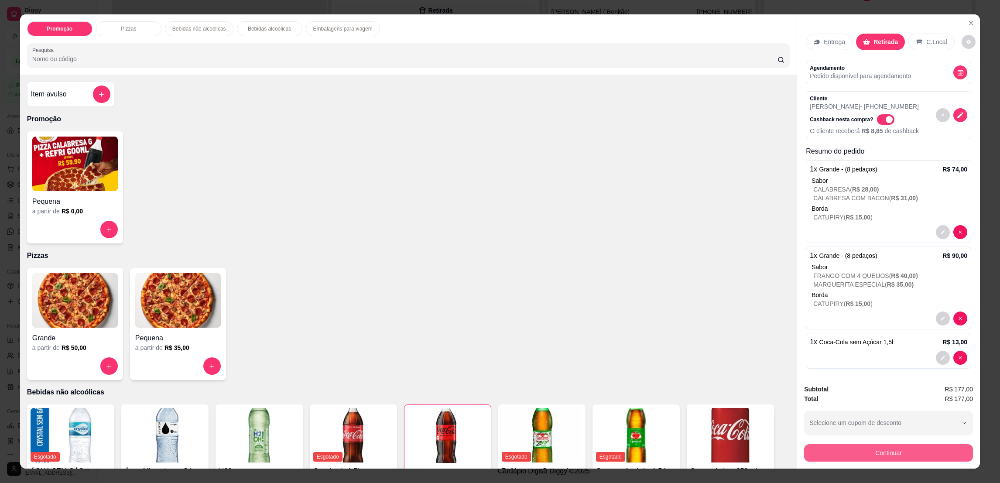
click at [863, 459] on button "Continuar" at bounding box center [888, 452] width 169 height 17
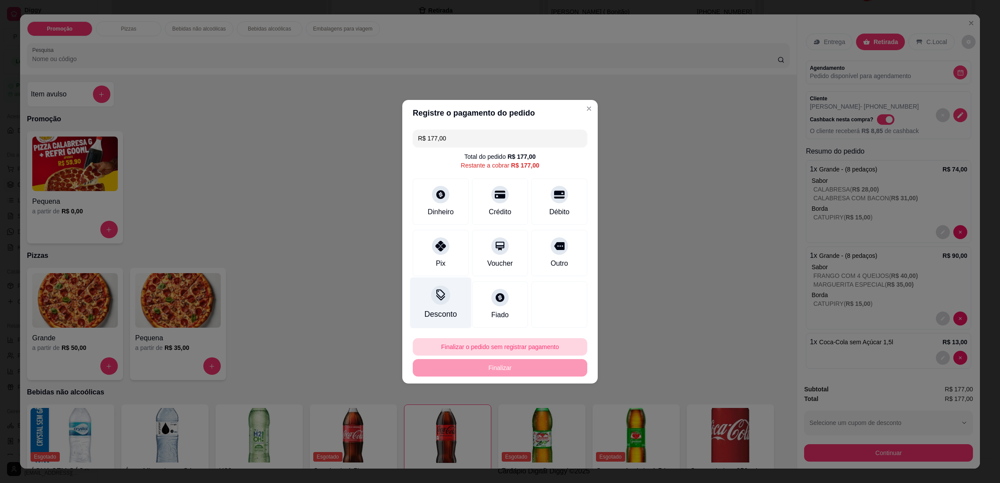
click at [435, 246] on icon at bounding box center [440, 246] width 10 height 10
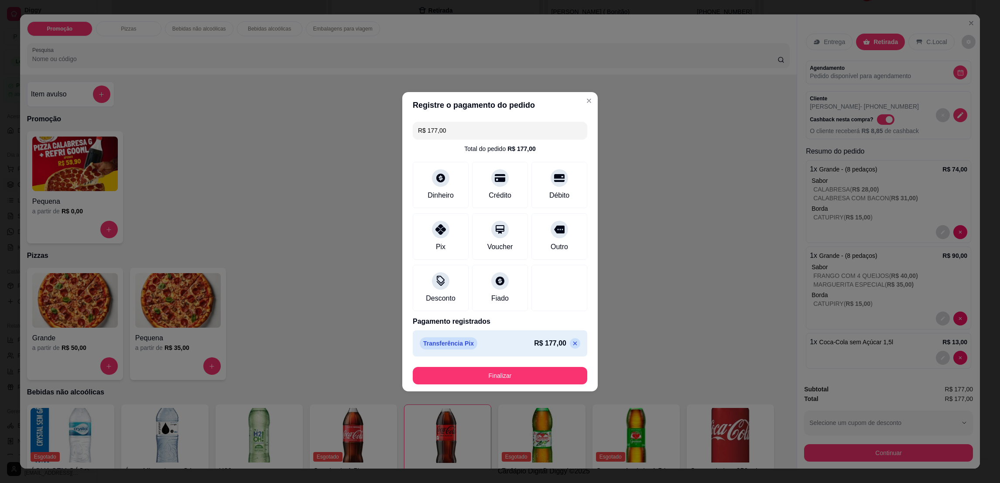
type input "R$ 0,00"
click at [483, 380] on button "Finalizar" at bounding box center [500, 375] width 175 height 17
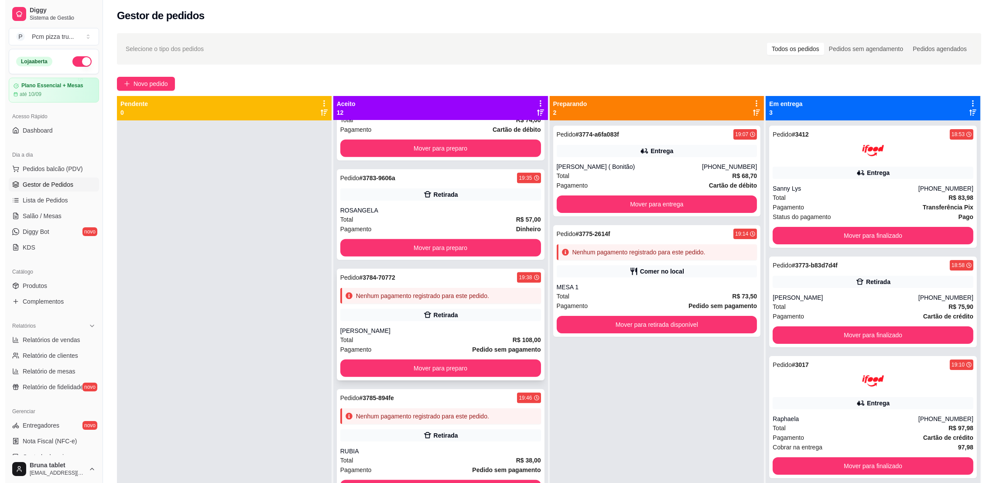
scroll to position [802, 0]
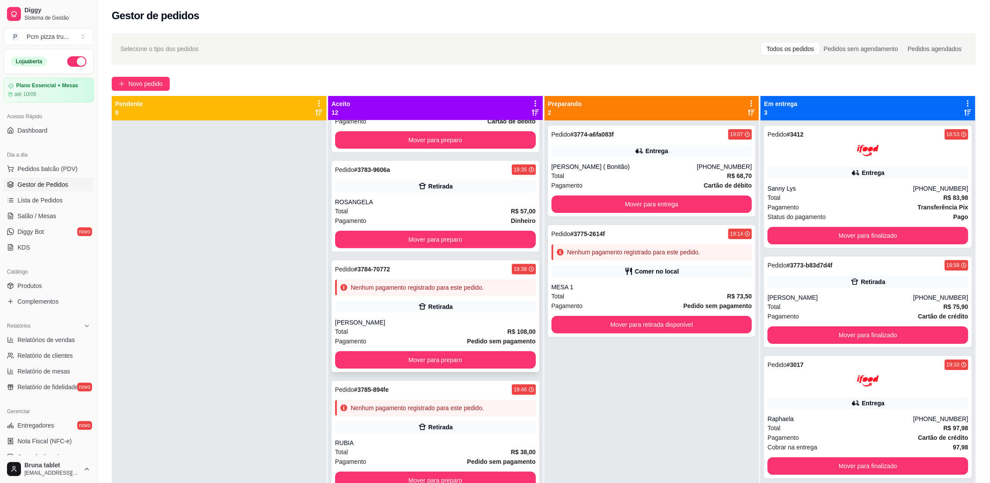
click at [402, 301] on div "Retirada" at bounding box center [435, 307] width 201 height 12
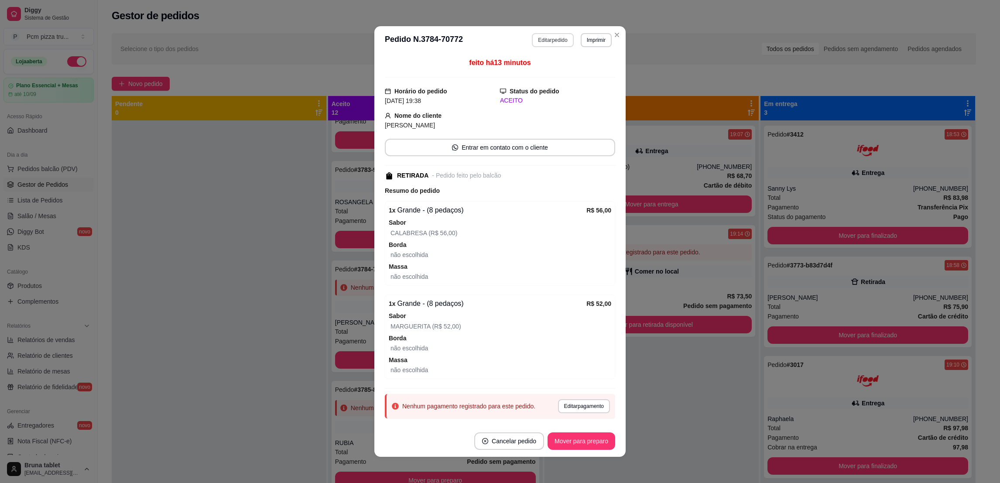
click at [548, 40] on button "Editar pedido" at bounding box center [552, 40] width 41 height 14
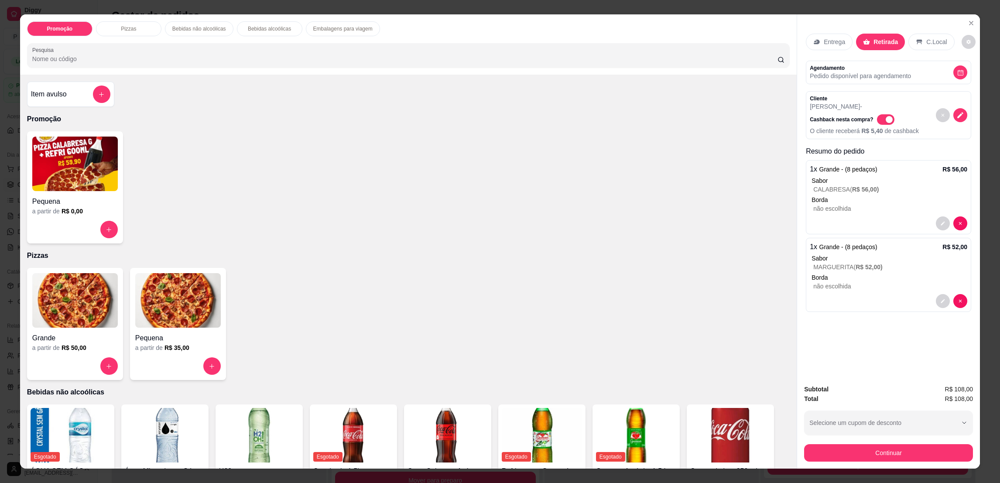
click at [84, 308] on img at bounding box center [75, 300] width 86 height 55
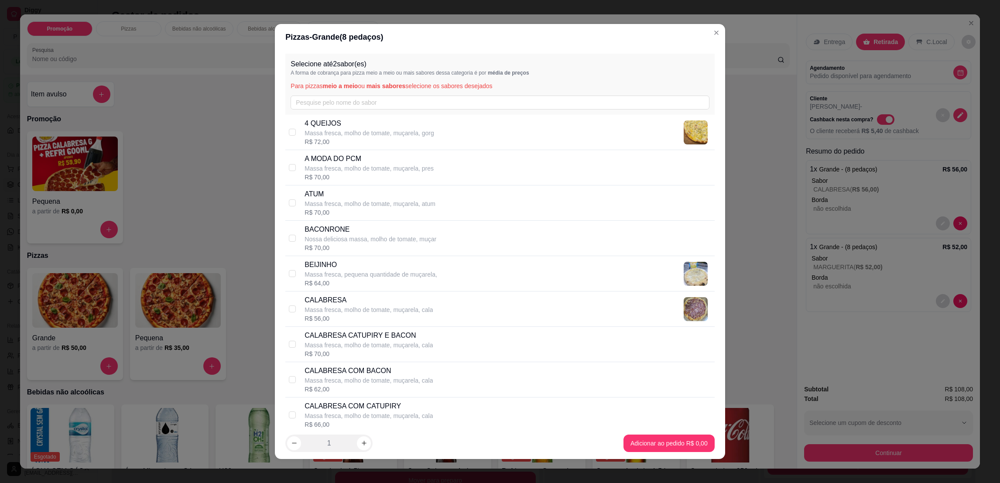
scroll to position [196, 0]
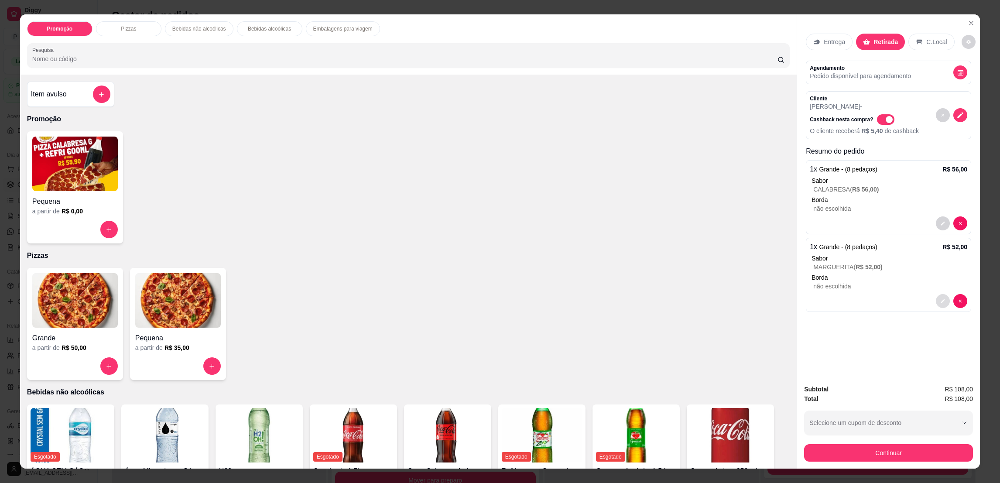
click at [941, 299] on button "decrease-product-quantity" at bounding box center [943, 301] width 14 height 14
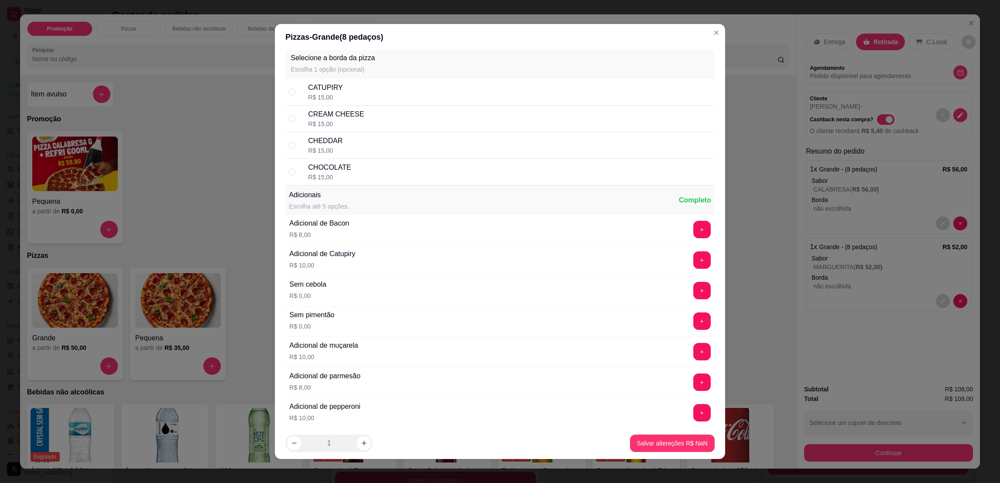
scroll to position [1309, 0]
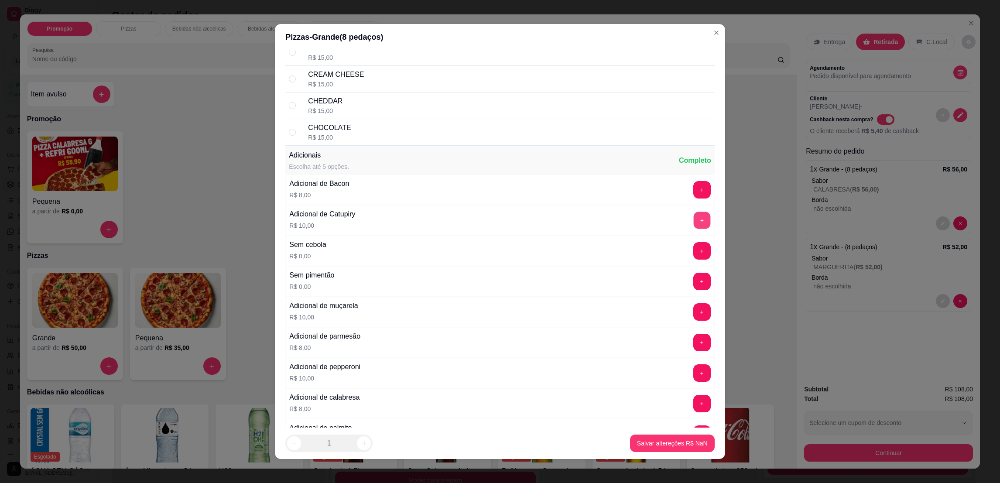
click at [693, 225] on button "+" at bounding box center [701, 220] width 17 height 17
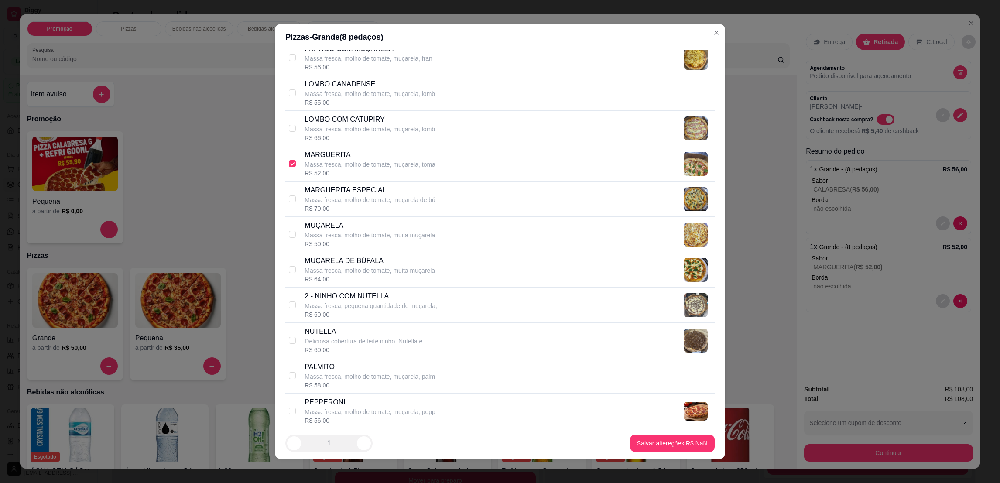
scroll to position [589, 0]
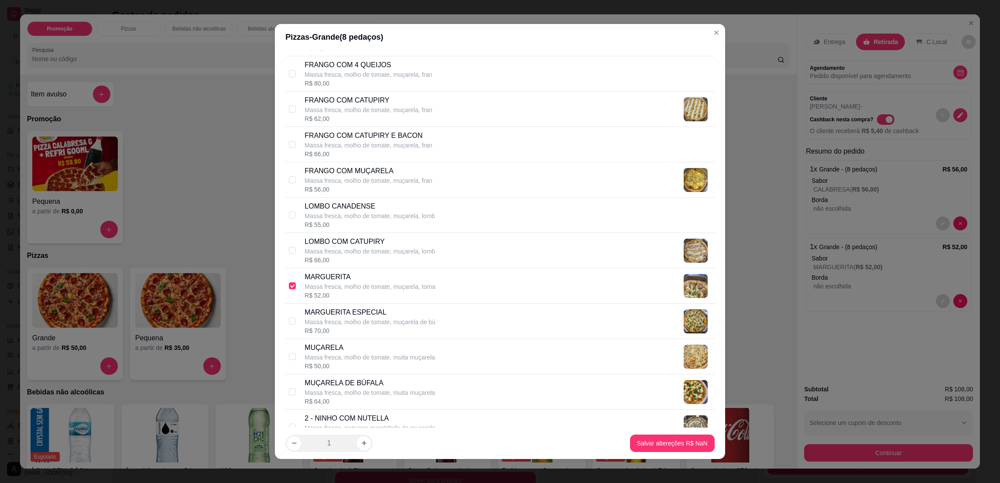
click at [344, 298] on div "R$ 52,00" at bounding box center [370, 295] width 131 height 9
click at [343, 293] on div "R$ 52,00" at bounding box center [370, 295] width 131 height 9
checkbox input "true"
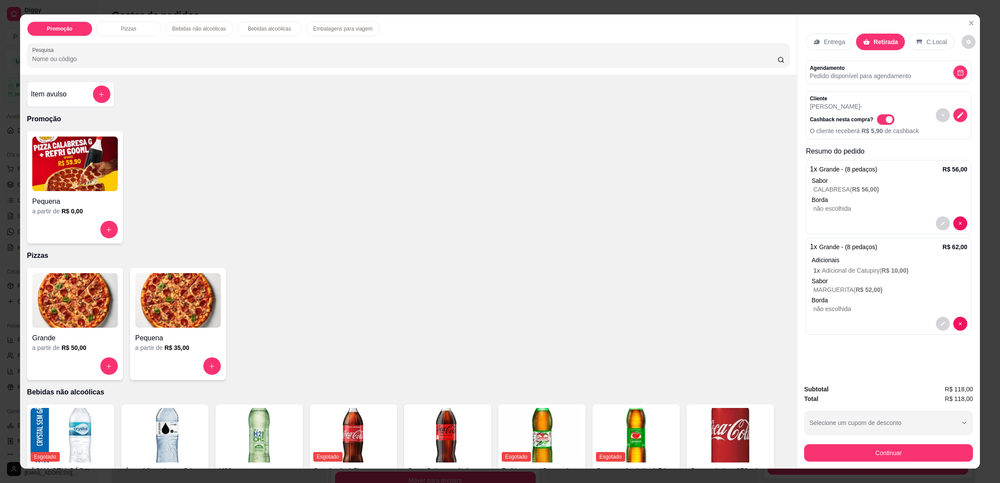
scroll to position [14, 0]
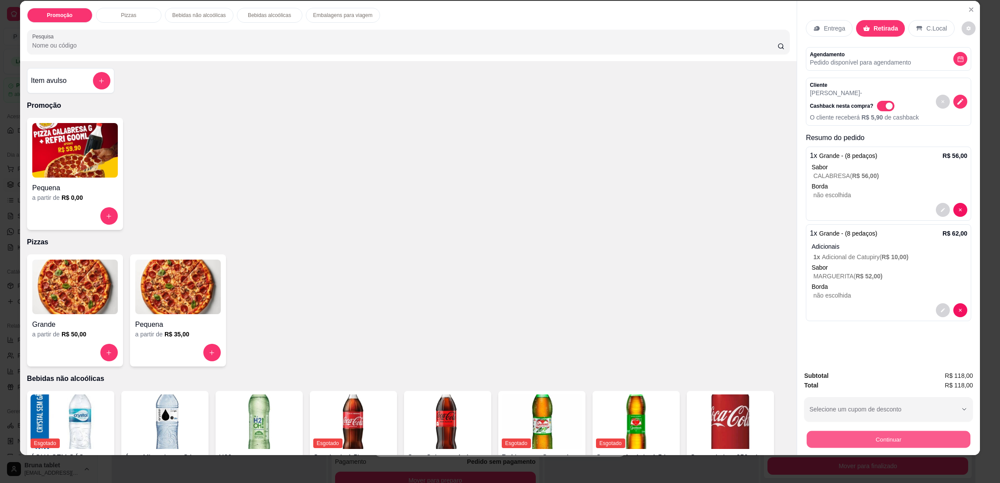
click at [888, 435] on button "Continuar" at bounding box center [889, 439] width 164 height 17
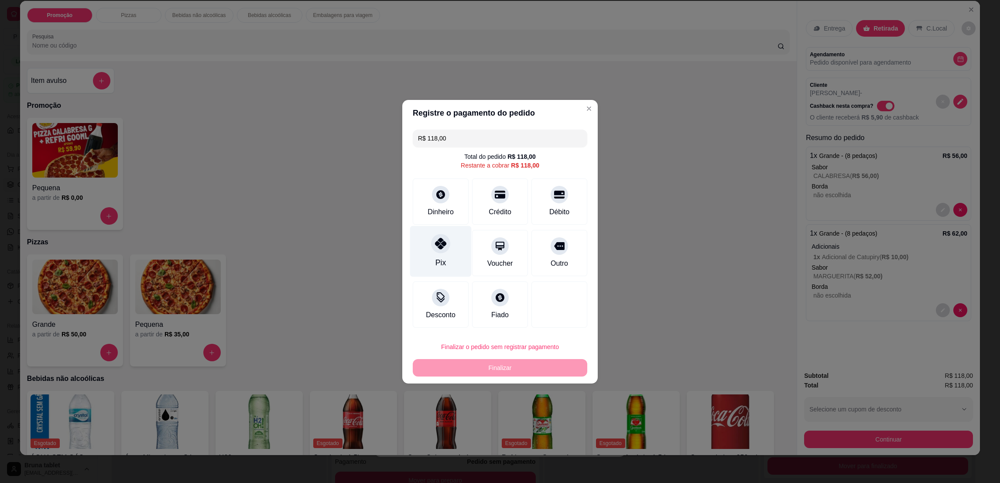
click at [442, 250] on div at bounding box center [440, 243] width 19 height 19
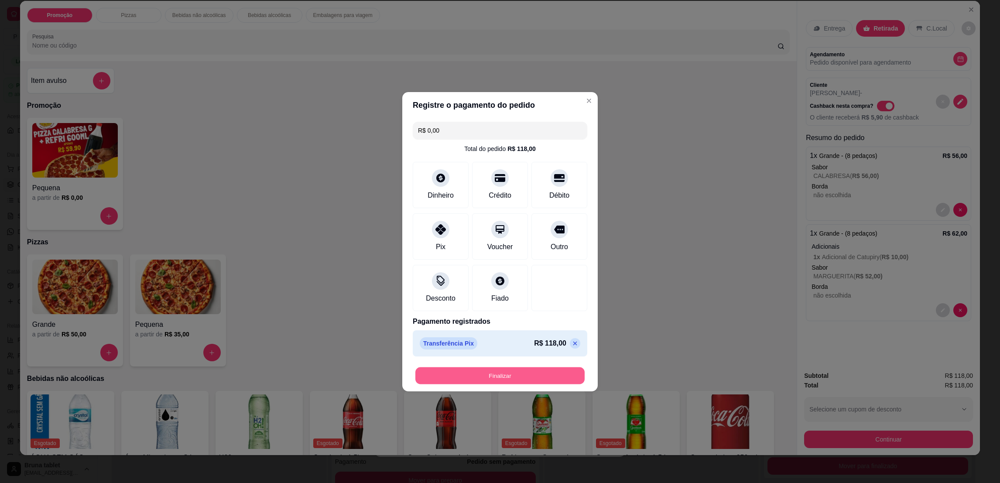
click at [536, 379] on button "Finalizar" at bounding box center [499, 375] width 169 height 17
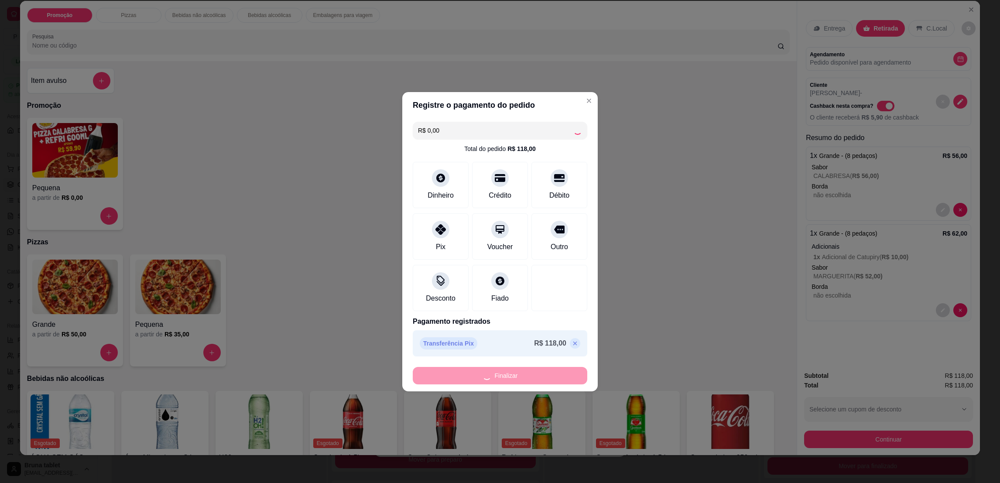
type input "-R$ 118,00"
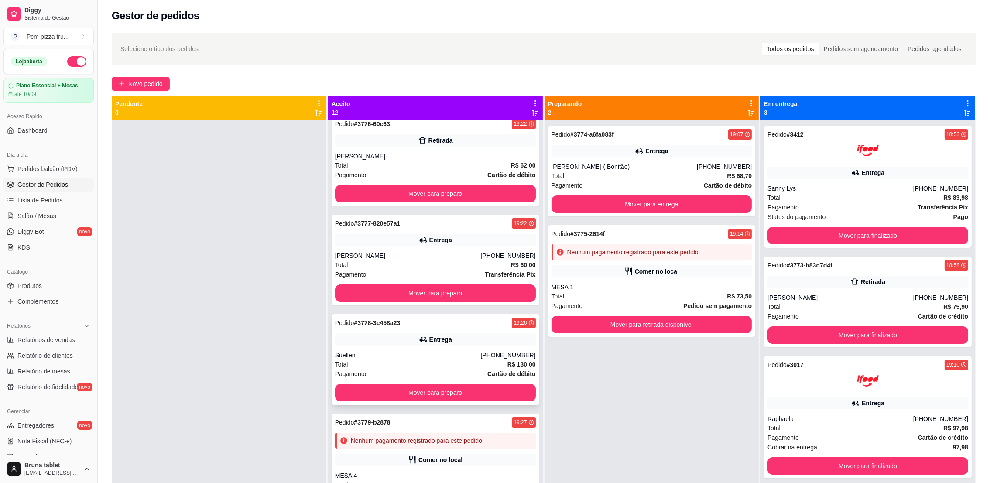
scroll to position [0, 0]
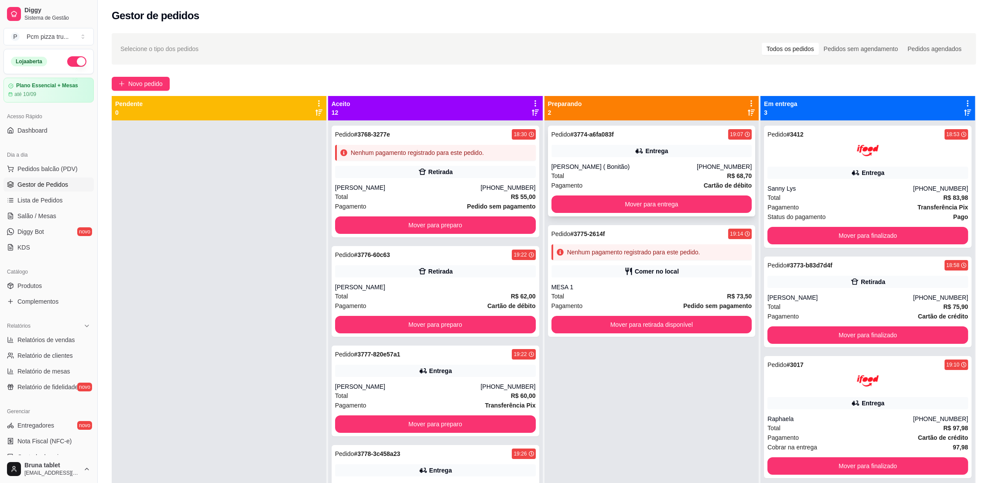
click at [656, 164] on div "Bruno Dutra ( Bonitão)" at bounding box center [625, 166] width 146 height 9
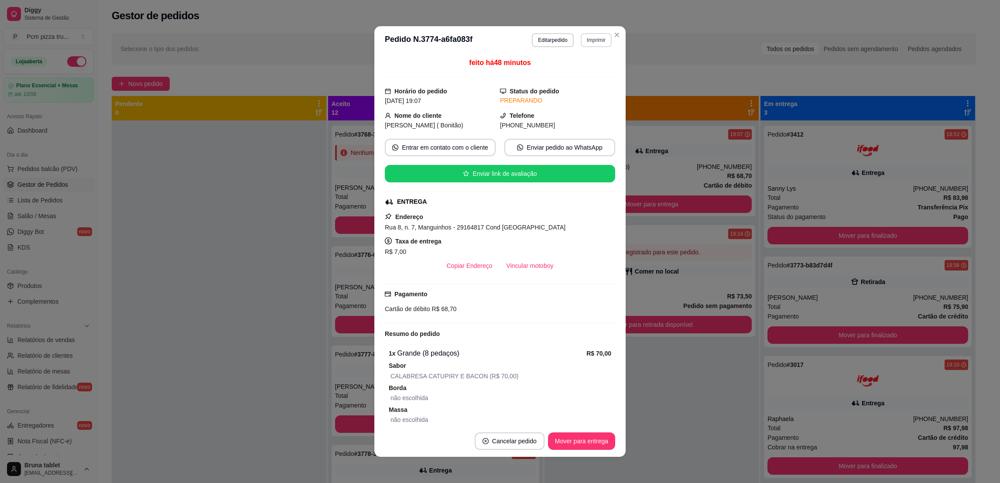
click at [584, 42] on button "Imprimir" at bounding box center [596, 40] width 31 height 14
click at [567, 70] on button "IMPRESSORA 1" at bounding box center [576, 71] width 63 height 14
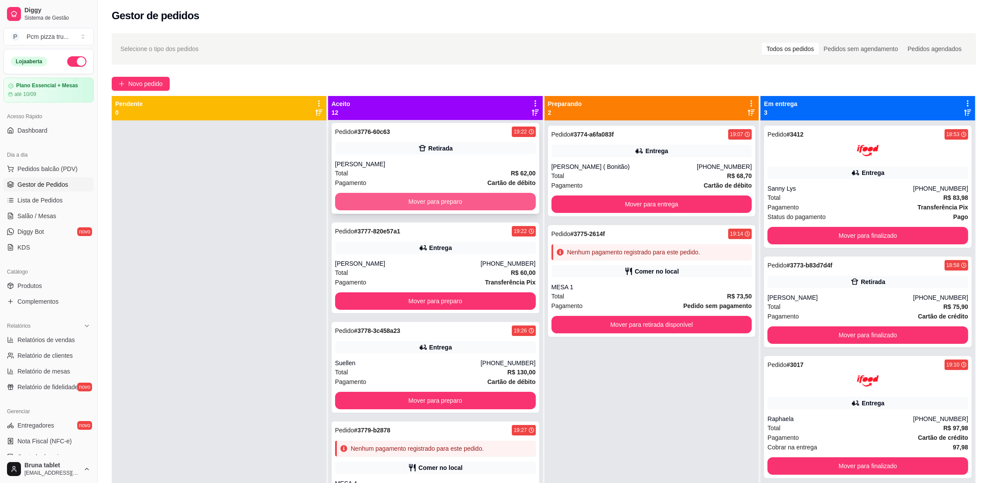
scroll to position [131, 0]
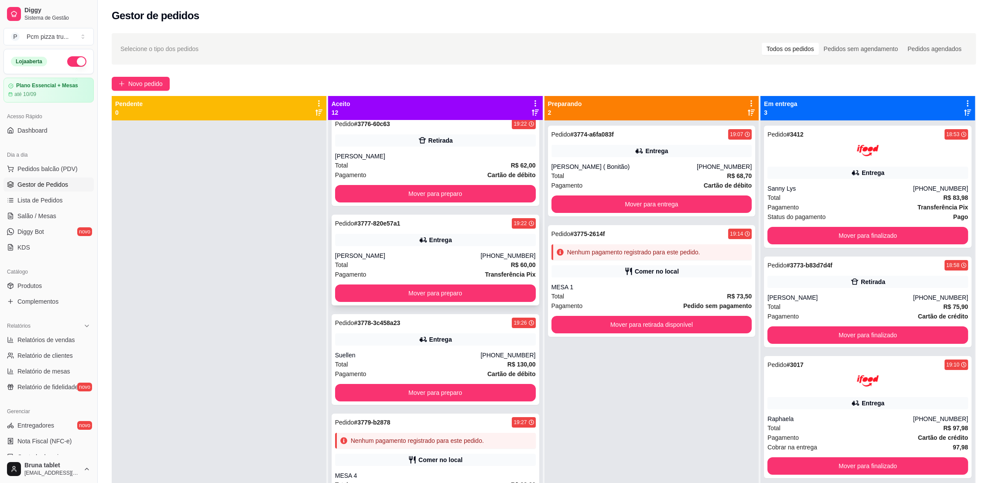
click at [449, 234] on div "Entrega" at bounding box center [435, 240] width 201 height 12
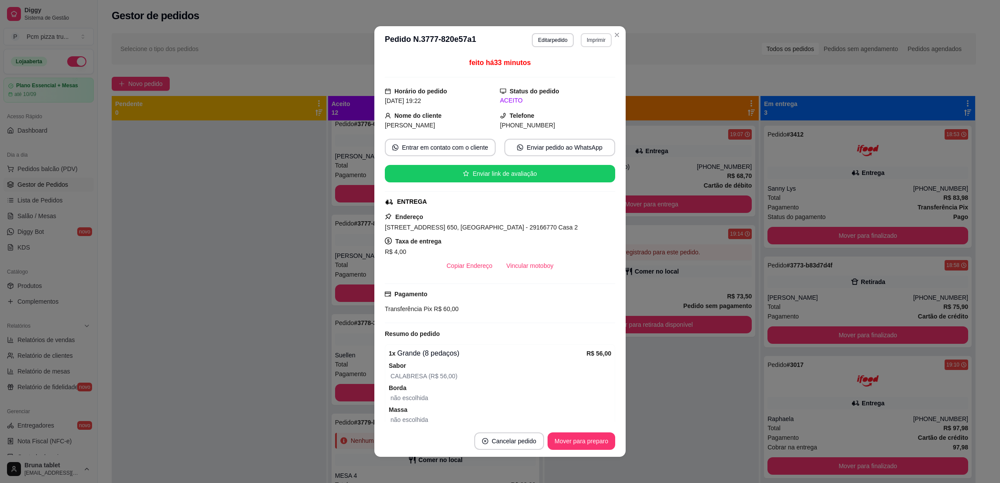
click at [587, 37] on button "Imprimir" at bounding box center [596, 40] width 31 height 14
click at [588, 75] on button "IMPRESSORA 1" at bounding box center [576, 72] width 63 height 14
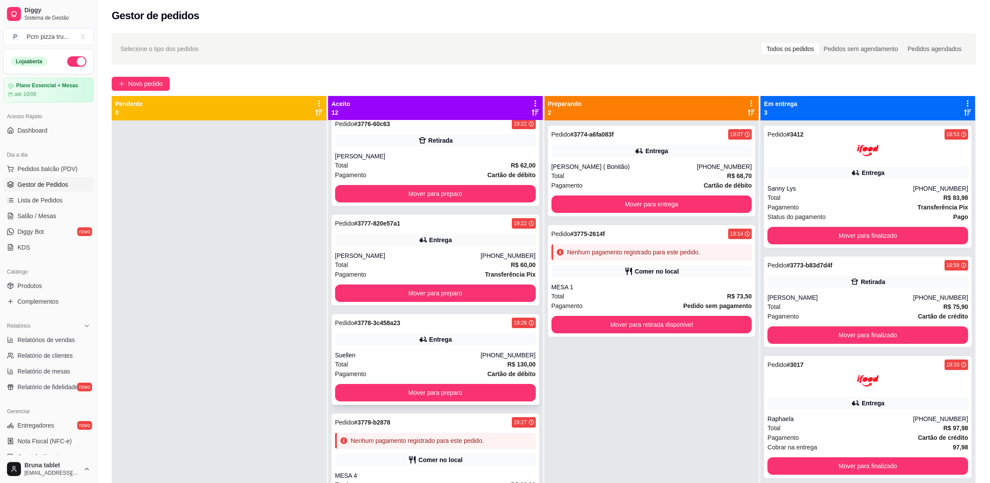
click at [388, 348] on div "Pedido # 3778-3c458a23 19:26 Entrega Suellen (27) 99871-6424 Total R$ 130,00 Pa…" at bounding box center [436, 359] width 208 height 91
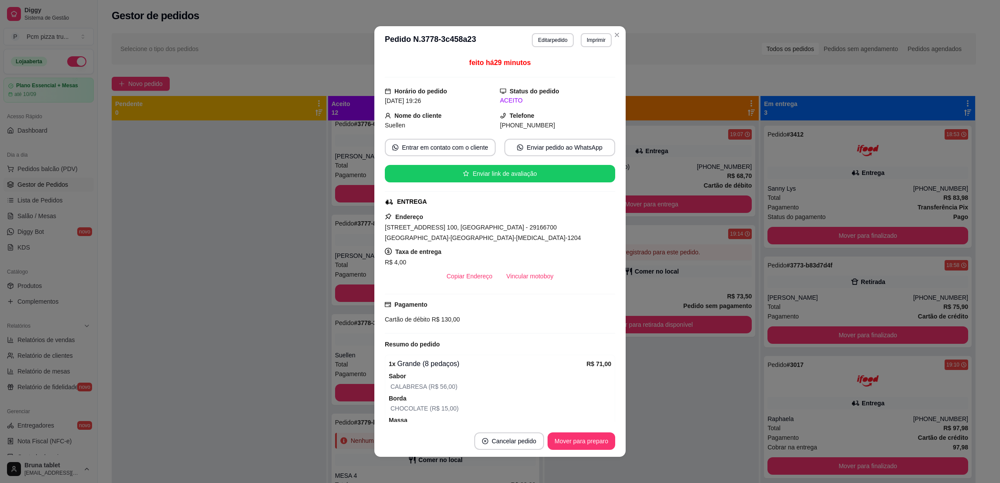
click at [590, 41] on button "Imprimir" at bounding box center [596, 40] width 31 height 14
click at [591, 70] on button "IMPRESSORA 1" at bounding box center [576, 72] width 63 height 14
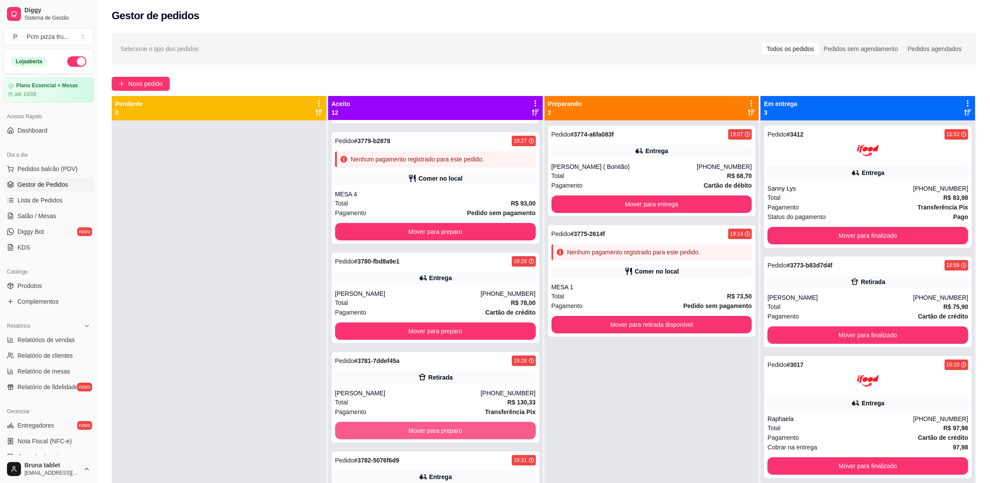
scroll to position [392, 0]
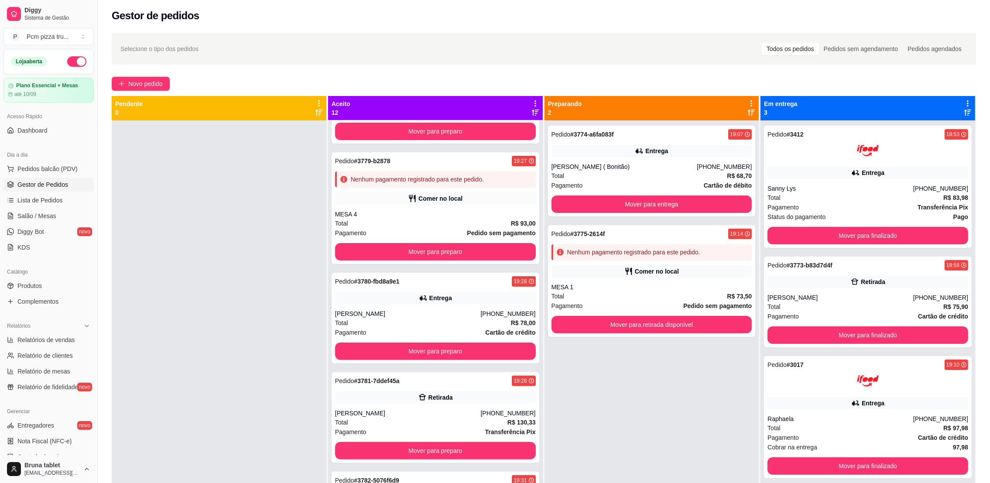
click at [392, 314] on div "Karina SILy" at bounding box center [408, 313] width 146 height 9
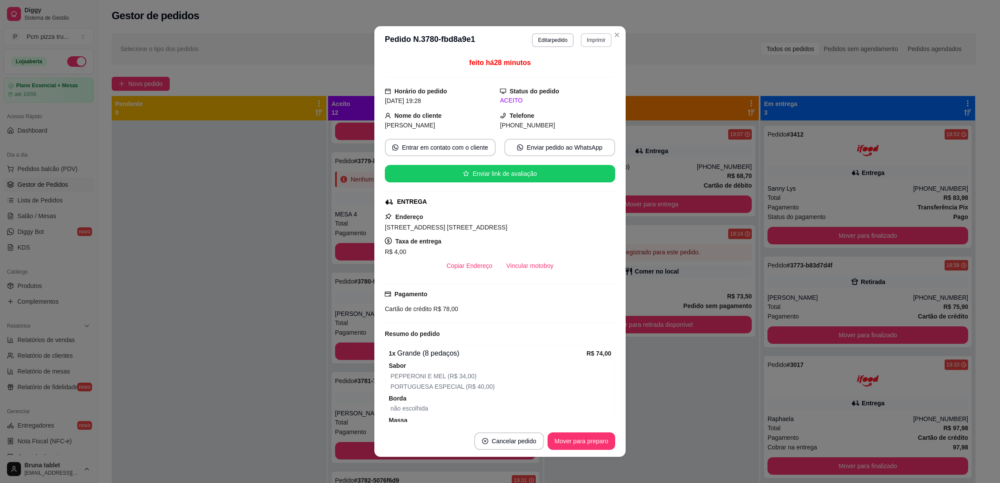
click at [590, 39] on button "Imprimir" at bounding box center [596, 40] width 31 height 14
click at [583, 72] on button "IMPRESSORA 1" at bounding box center [576, 72] width 63 height 14
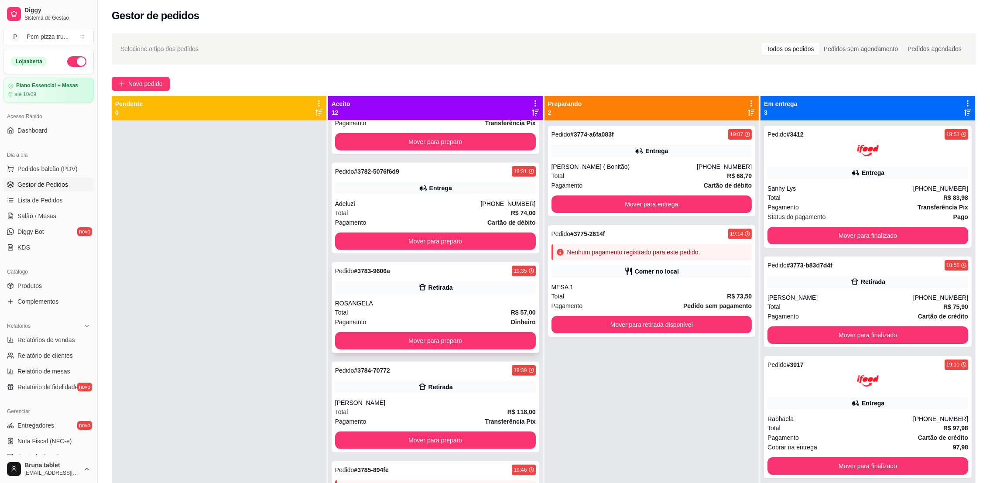
scroll to position [720, 0]
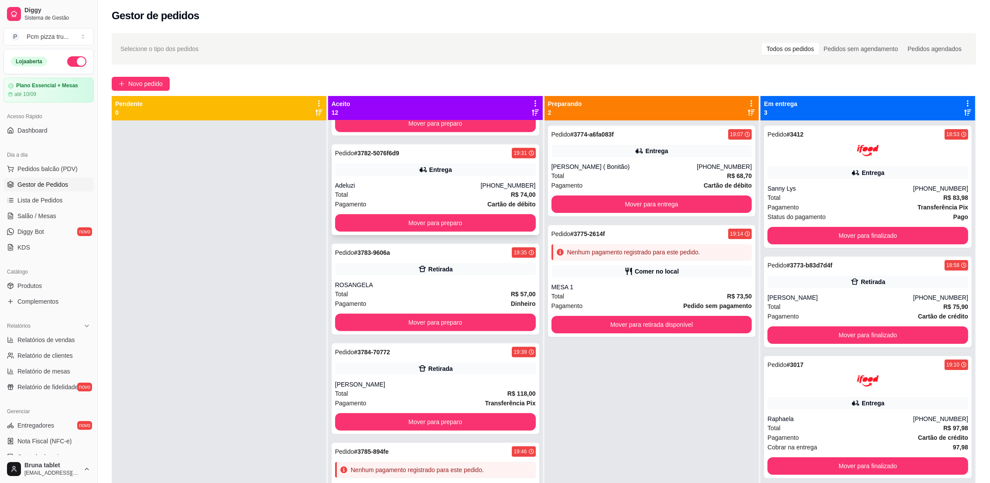
click at [435, 168] on div "Entrega" at bounding box center [440, 169] width 23 height 9
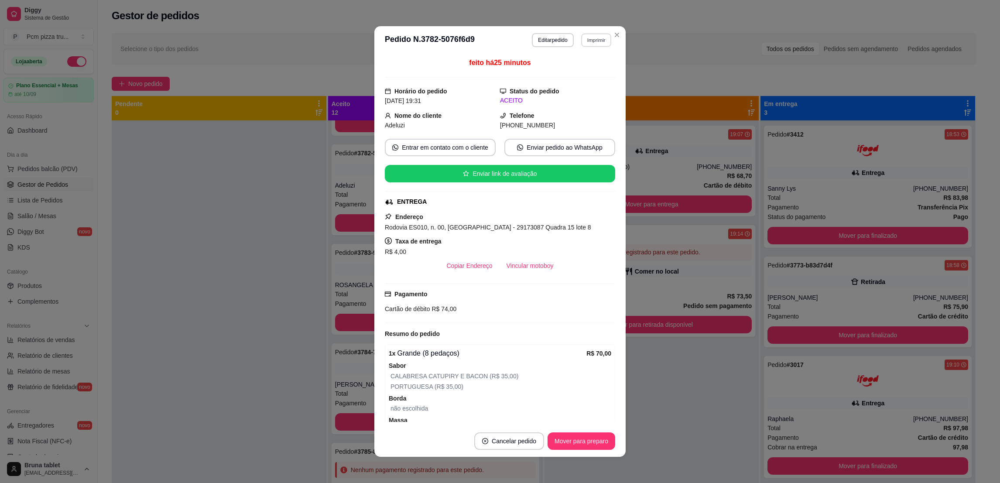
click at [594, 40] on button "Imprimir" at bounding box center [596, 40] width 30 height 14
click at [582, 72] on button "IMPRESSORA 1" at bounding box center [576, 72] width 63 height 14
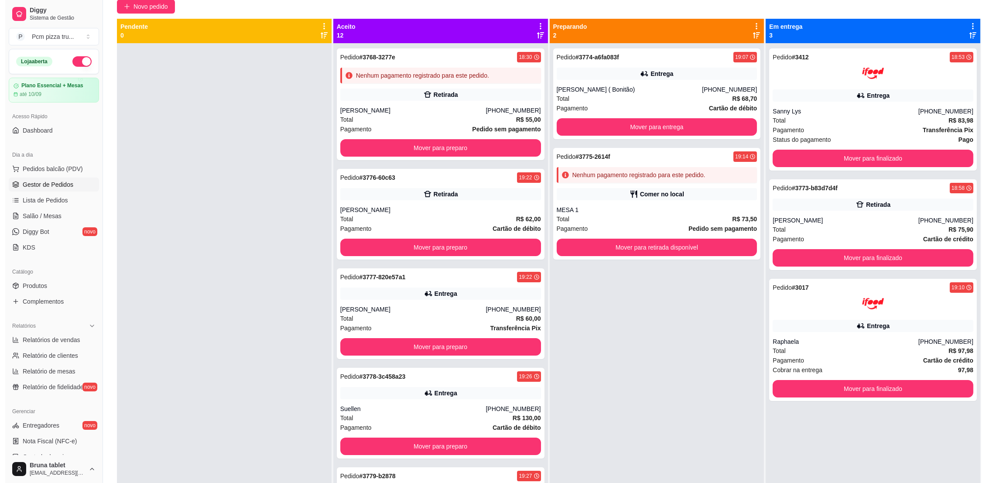
scroll to position [0, 0]
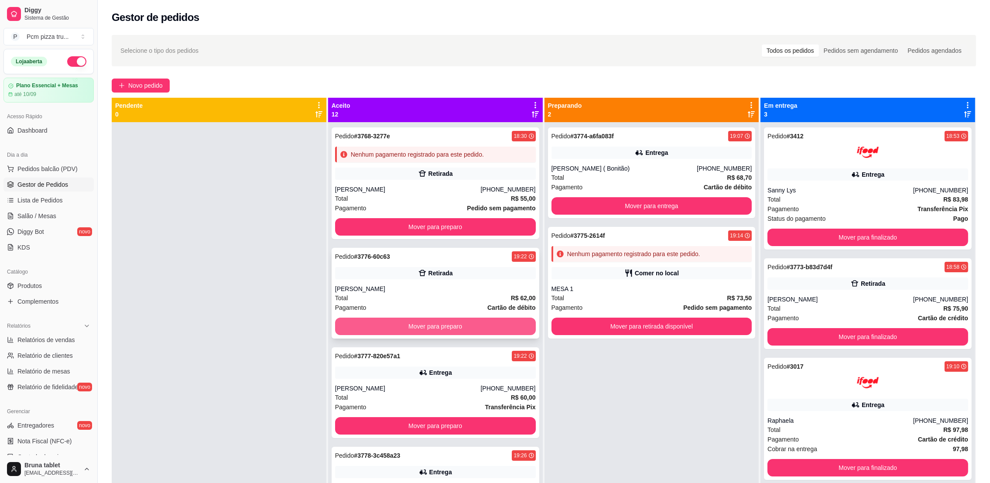
click at [435, 328] on button "Mover para preparo" at bounding box center [435, 326] width 201 height 17
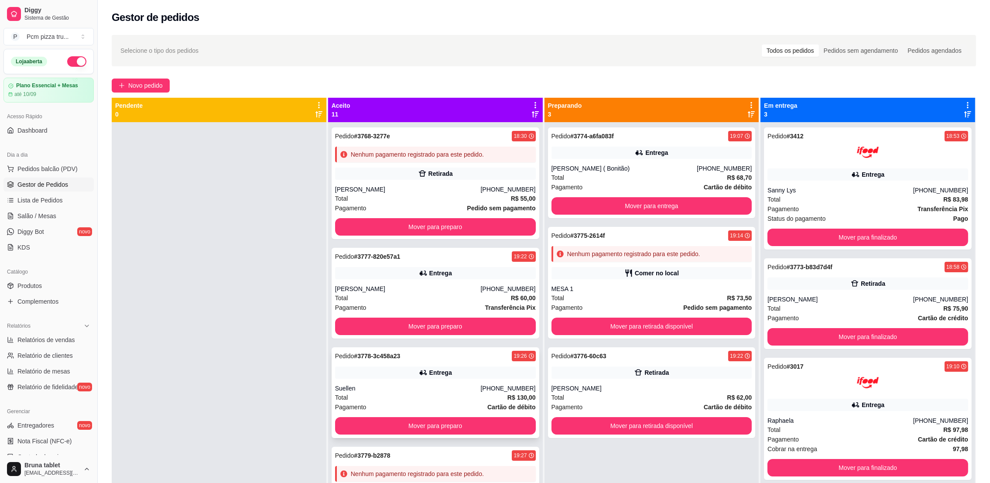
click at [455, 372] on div "Entrega" at bounding box center [435, 373] width 201 height 12
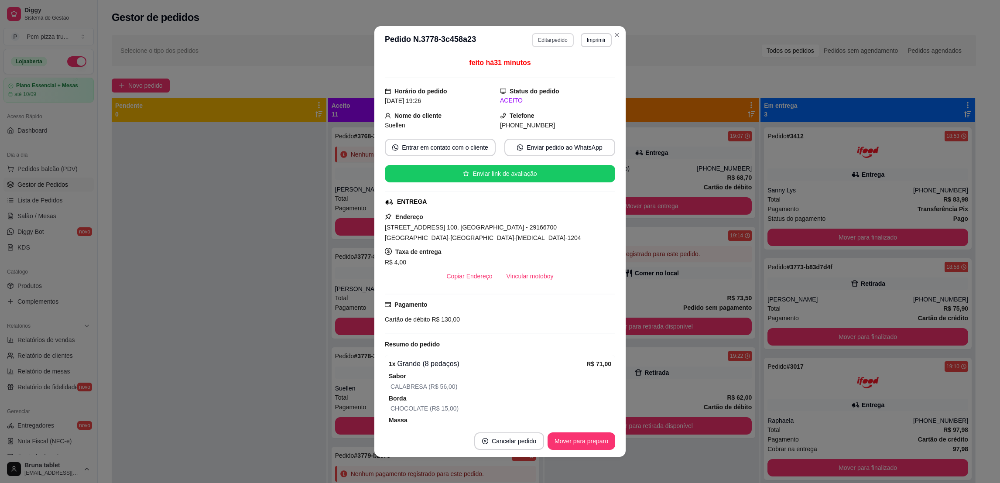
click at [547, 36] on button "Editar pedido" at bounding box center [552, 40] width 41 height 14
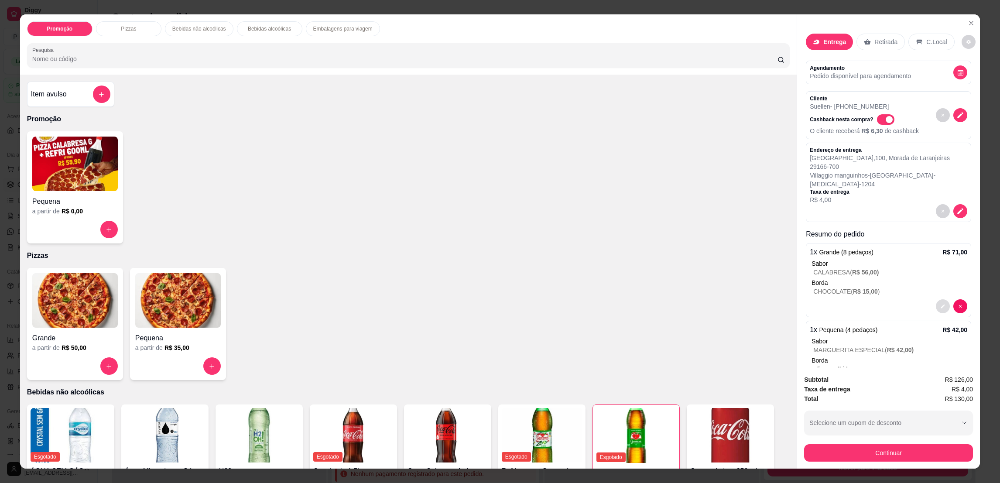
click at [936, 299] on button "decrease-product-quantity" at bounding box center [943, 306] width 14 height 14
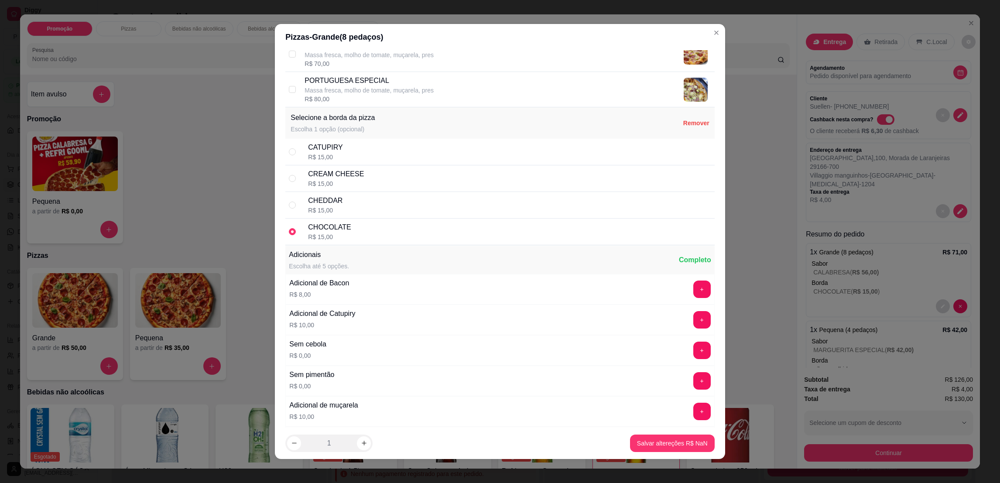
scroll to position [1113, 0]
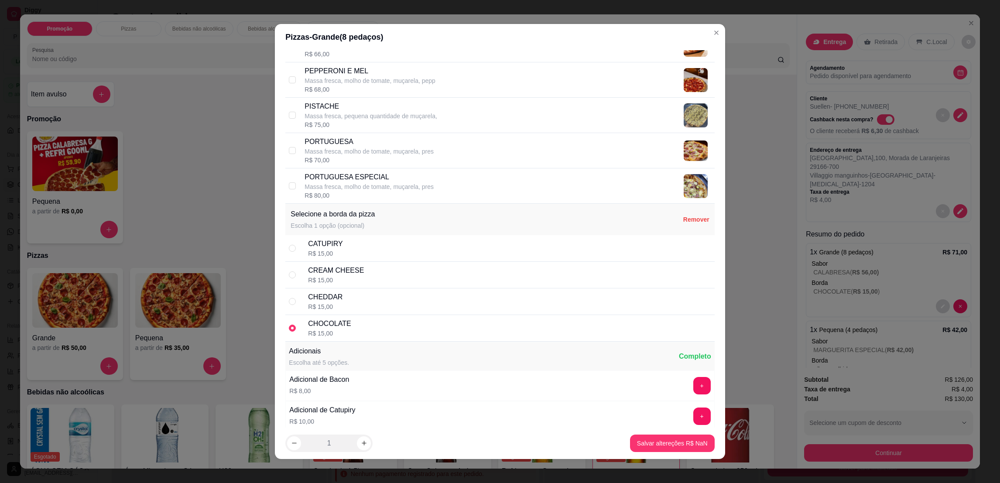
click at [322, 249] on div "CATUPIRY" at bounding box center [325, 244] width 34 height 10
radio input "true"
radio input "false"
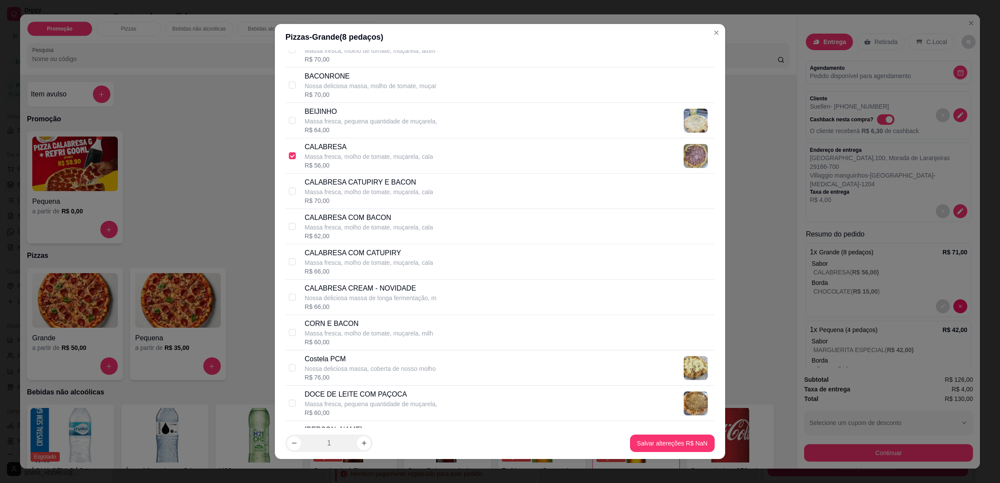
scroll to position [65, 0]
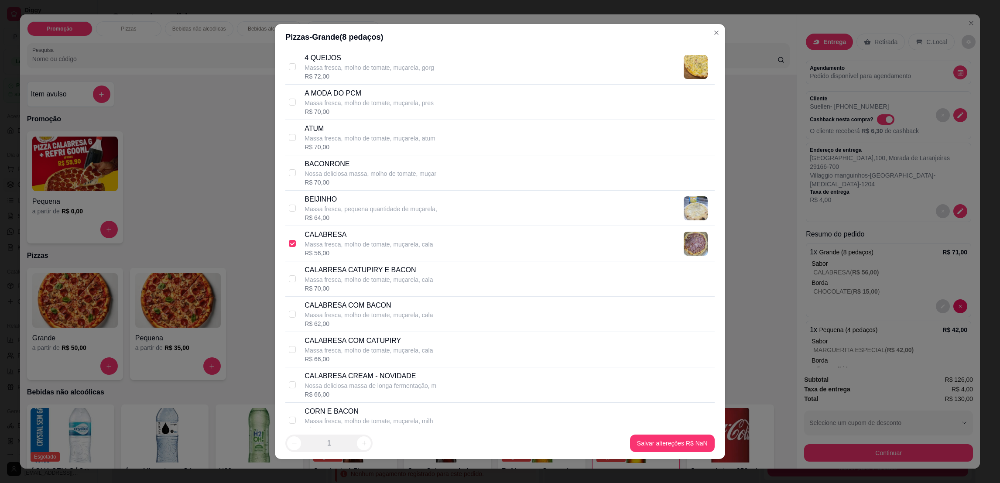
click at [339, 243] on p "Massa fresca, molho de tomate, muçarela, cala" at bounding box center [369, 244] width 128 height 9
checkbox input "true"
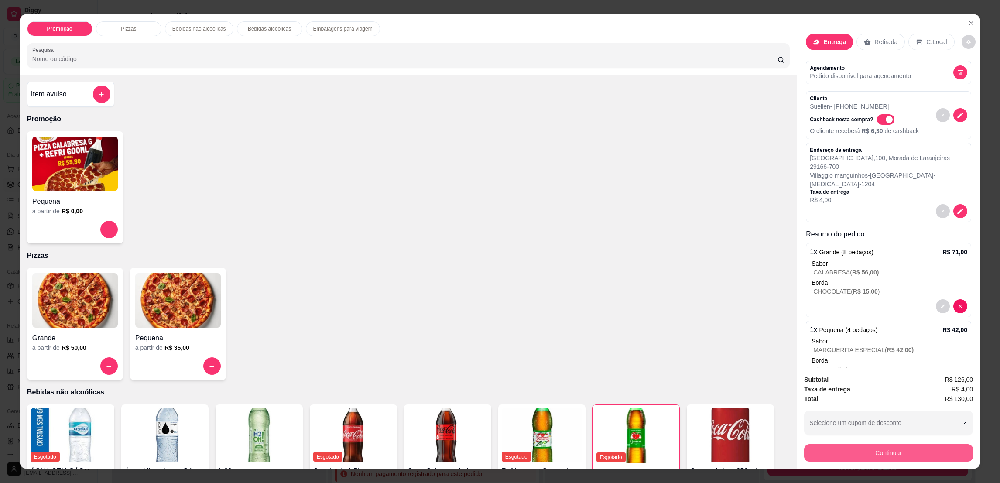
click at [823, 453] on button "Continuar" at bounding box center [888, 452] width 169 height 17
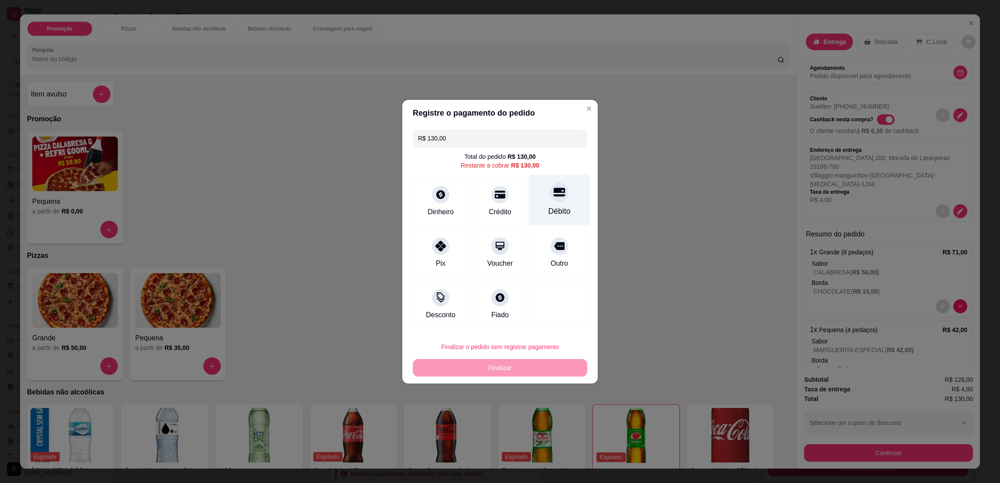
click at [552, 208] on div "Débito" at bounding box center [560, 211] width 22 height 11
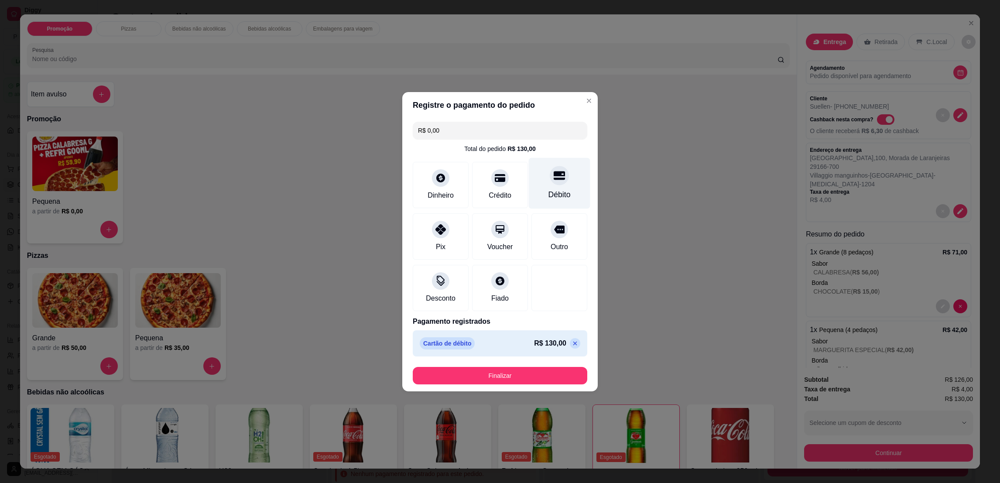
type input "R$ 0,00"
click at [529, 374] on button "Finalizar" at bounding box center [499, 375] width 169 height 17
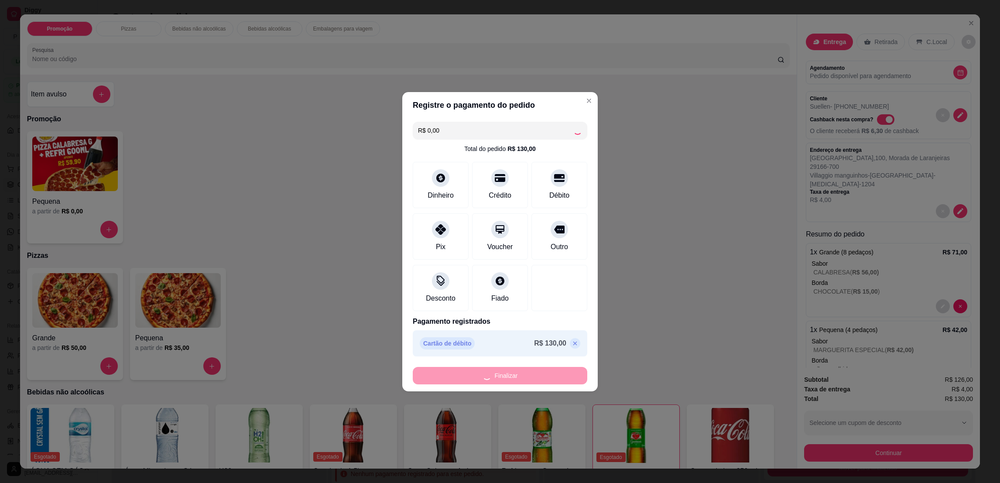
type input "0"
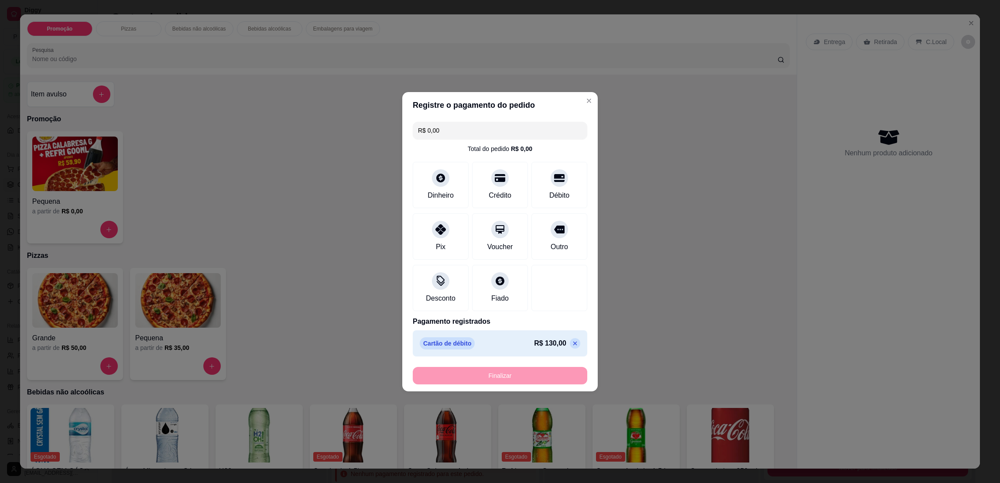
type input "-R$ 130,00"
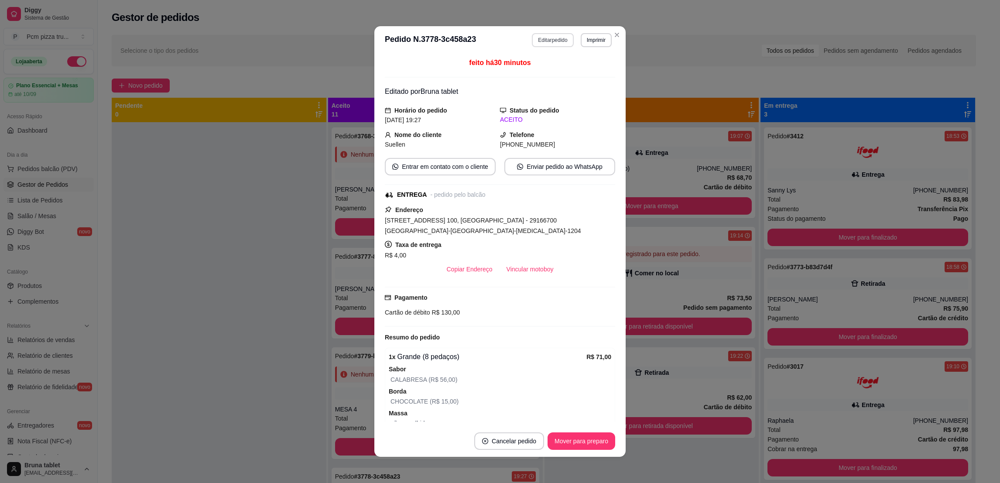
click at [556, 41] on button "Editar pedido" at bounding box center [552, 40] width 41 height 14
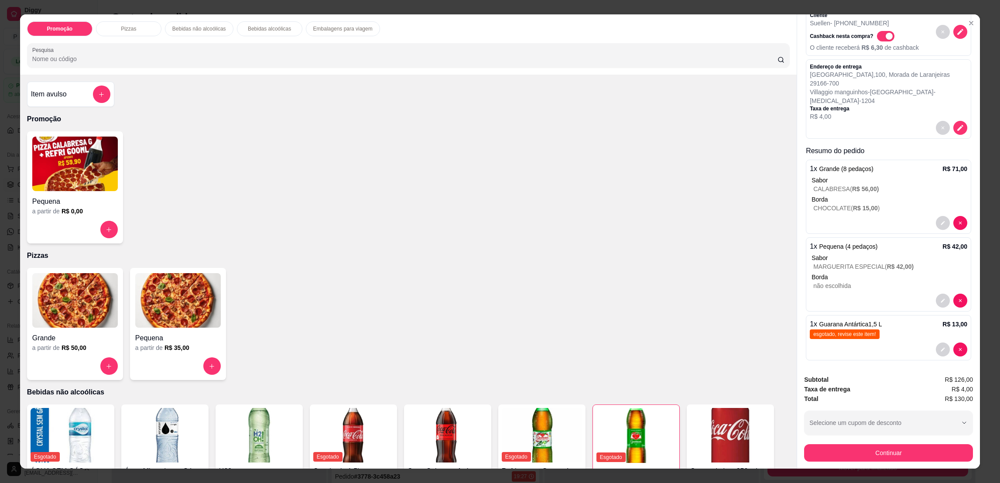
scroll to position [90, 0]
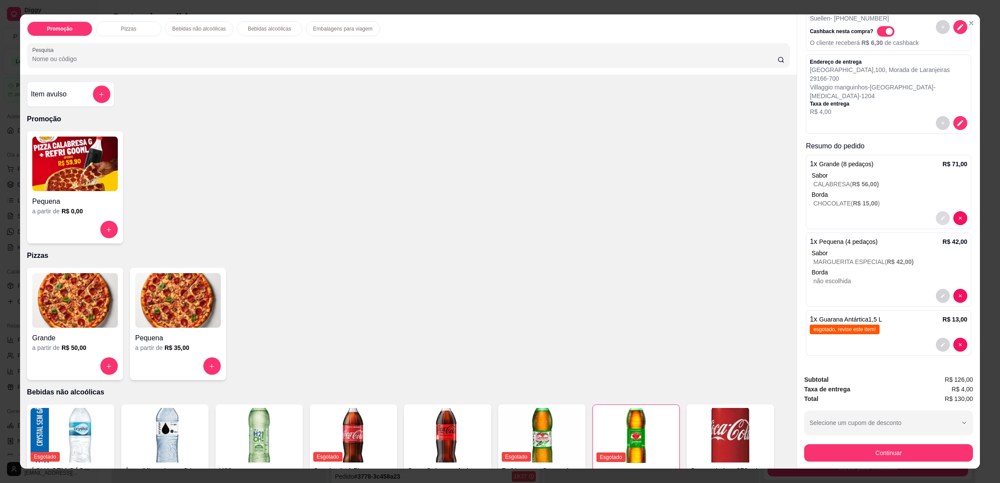
click at [940, 216] on icon "decrease-product-quantity" at bounding box center [942, 218] width 5 height 5
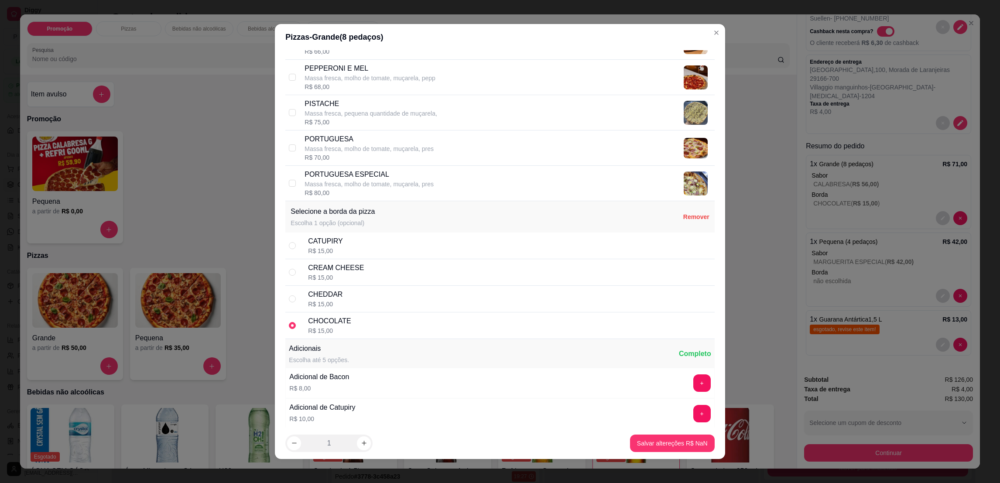
scroll to position [1178, 0]
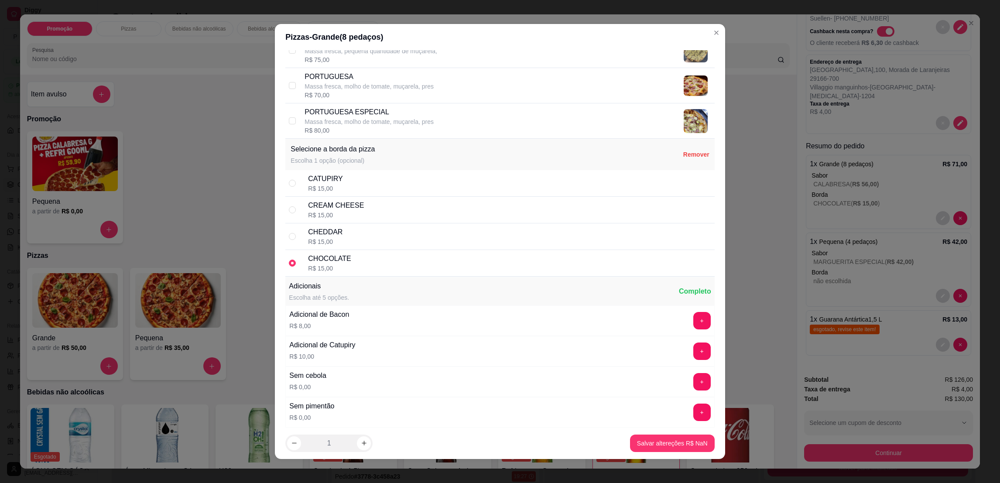
click at [291, 185] on div "CATUPIRY R$ 15,00" at bounding box center [499, 183] width 429 height 27
radio input "true"
radio input "false"
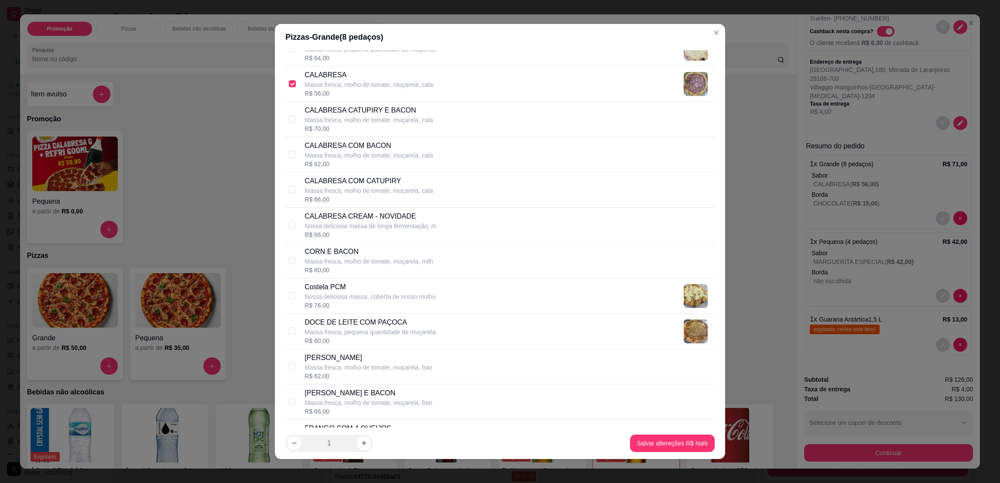
scroll to position [196, 0]
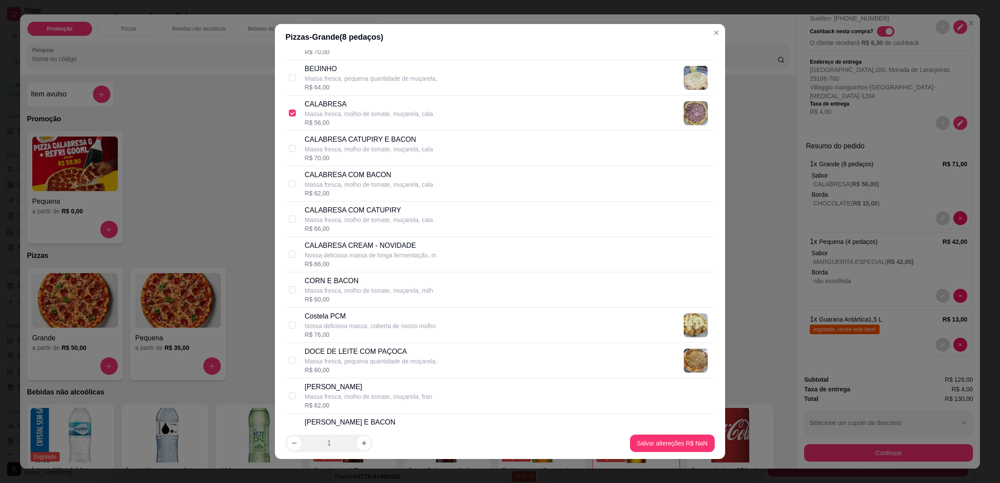
click at [326, 116] on p "Massa fresca, molho de tomate, muçarela, cala" at bounding box center [369, 114] width 128 height 9
checkbox input "true"
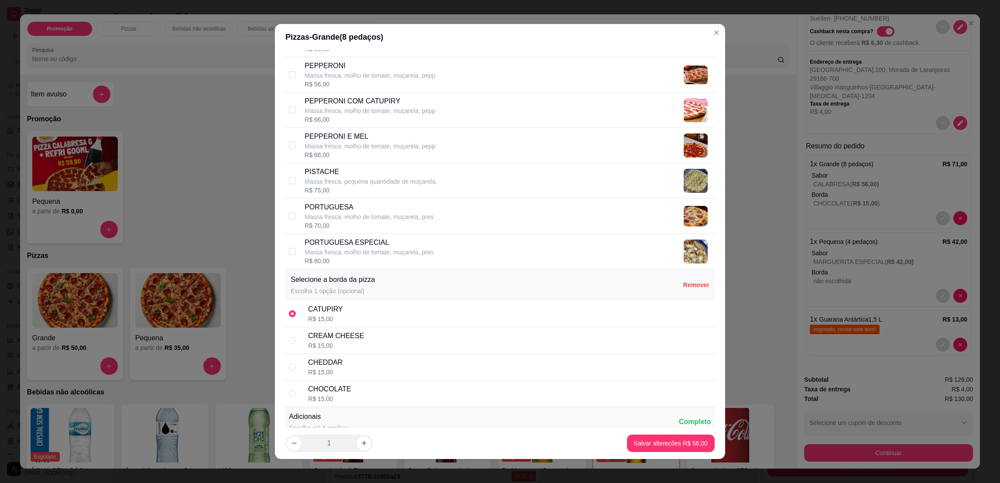
scroll to position [1178, 0]
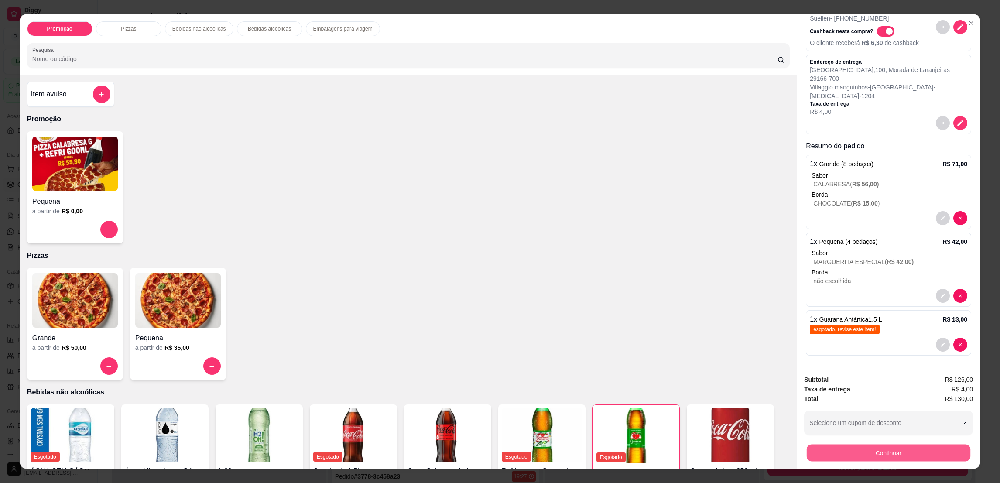
click at [847, 446] on button "Continuar" at bounding box center [889, 452] width 164 height 17
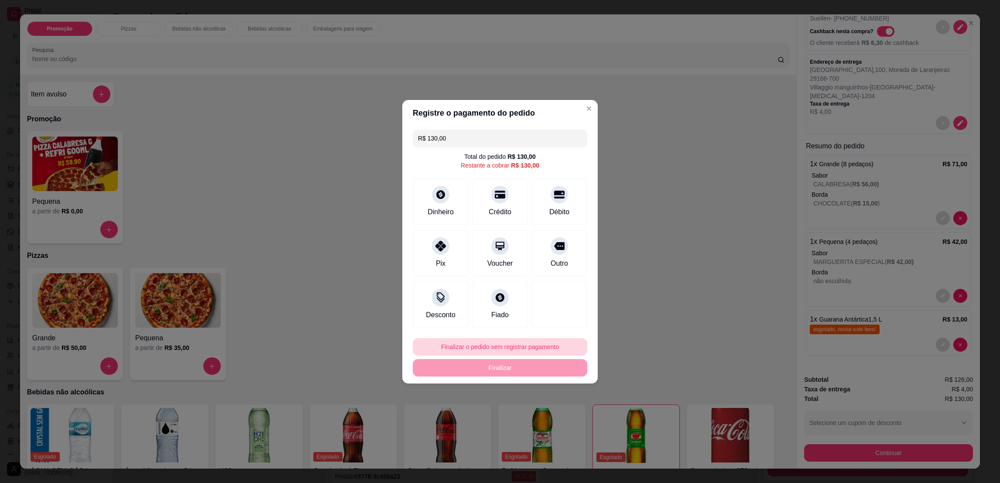
click at [535, 346] on button "Finalizar o pedido sem registrar pagamento" at bounding box center [500, 346] width 175 height 17
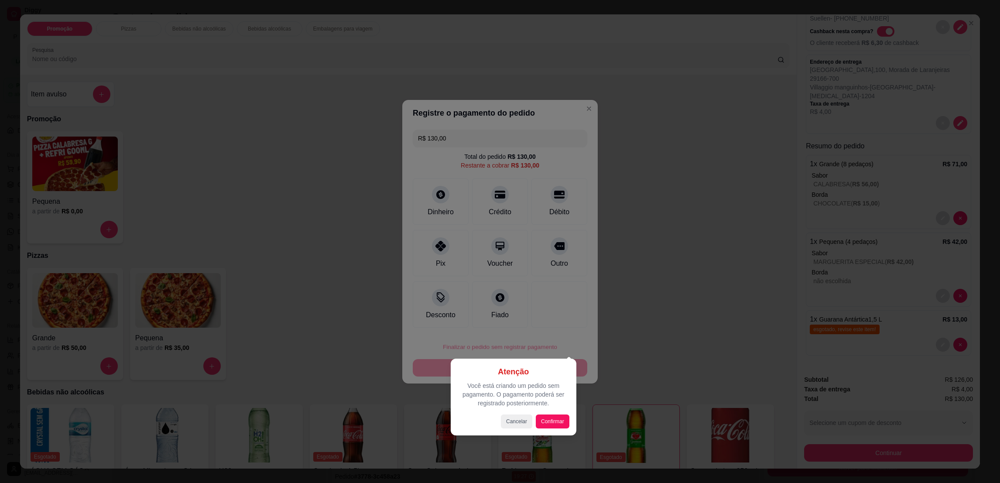
click at [538, 320] on div at bounding box center [500, 241] width 1000 height 483
click at [550, 201] on div at bounding box center [559, 191] width 19 height 19
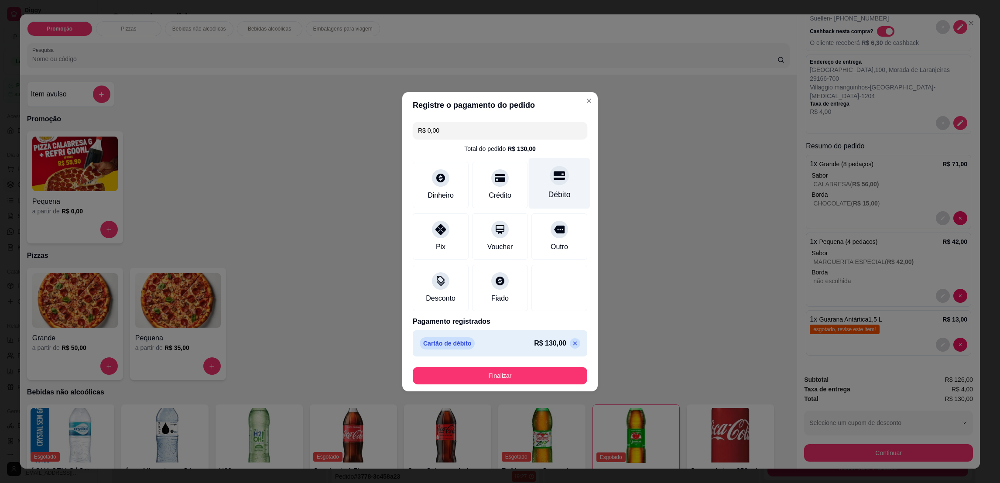
type input "R$ 0,00"
click at [536, 377] on button "Finalizar" at bounding box center [500, 375] width 175 height 17
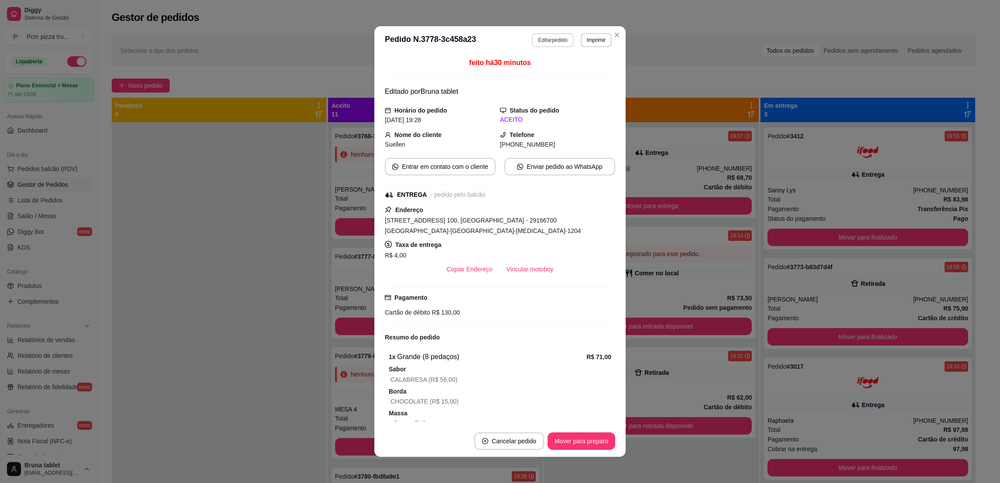
click at [538, 35] on button "Editar pedido" at bounding box center [552, 40] width 41 height 14
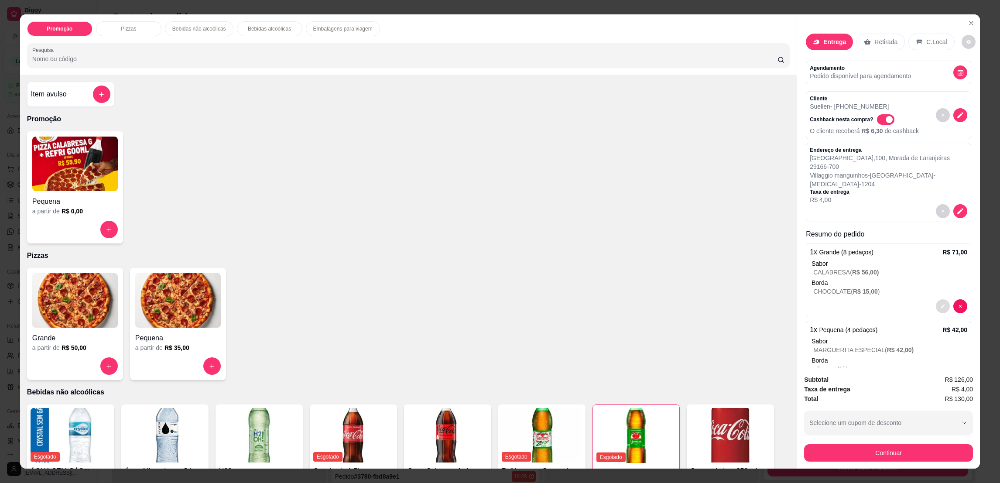
click at [940, 304] on icon "decrease-product-quantity" at bounding box center [942, 306] width 5 height 5
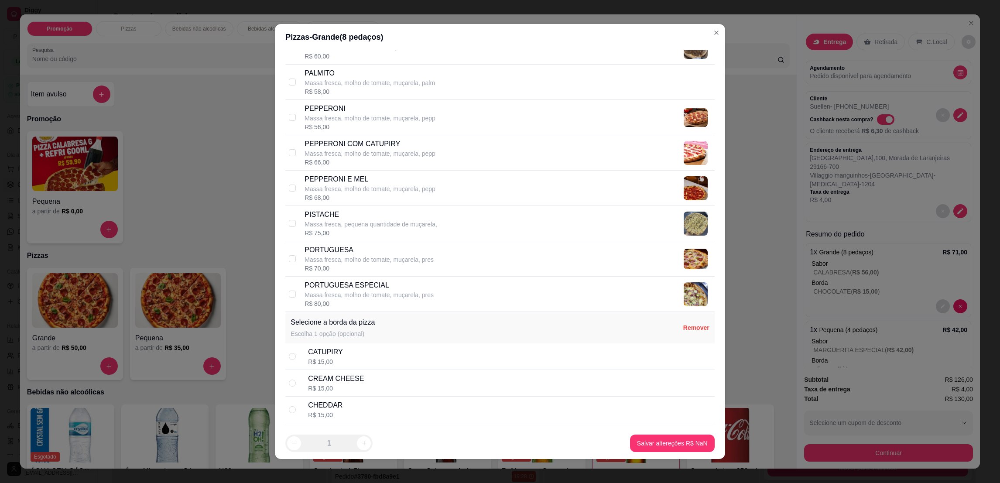
scroll to position [1047, 0]
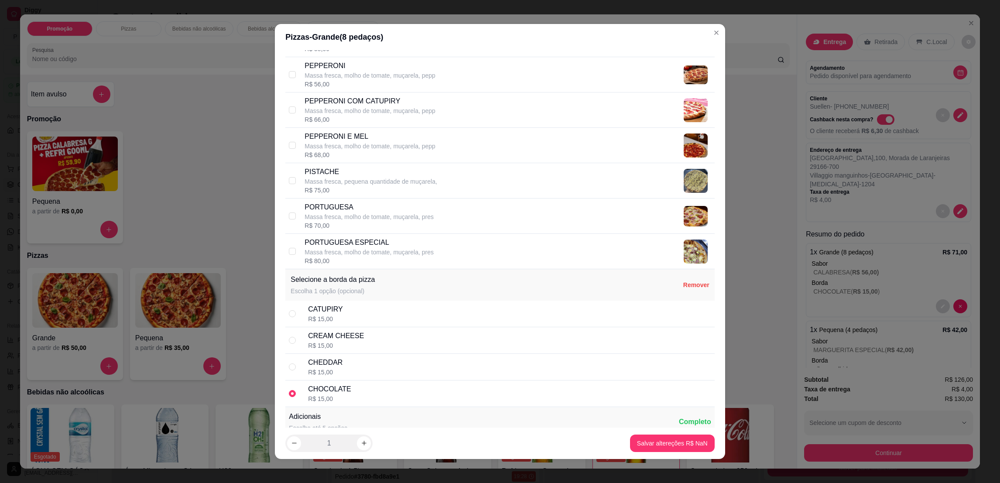
click at [317, 323] on div "R$ 15,00" at bounding box center [325, 319] width 34 height 9
radio input "true"
radio input "false"
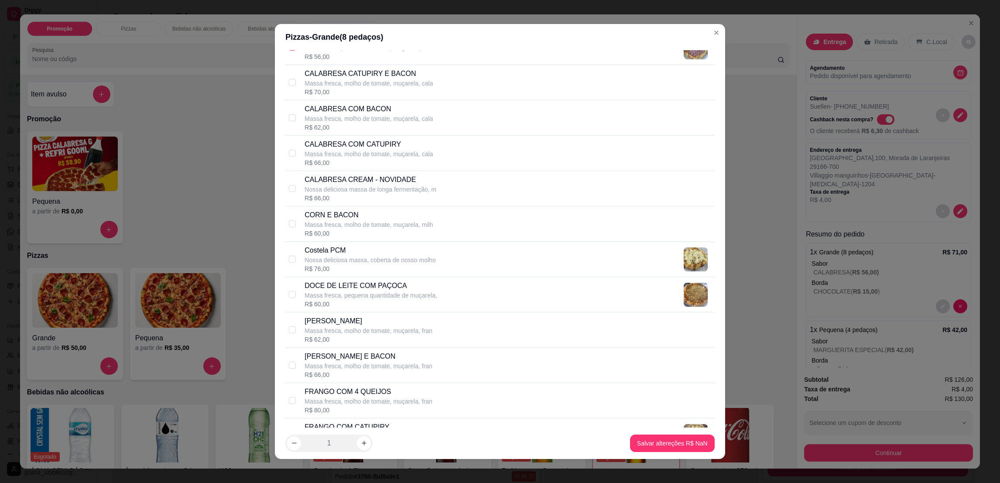
scroll to position [0, 0]
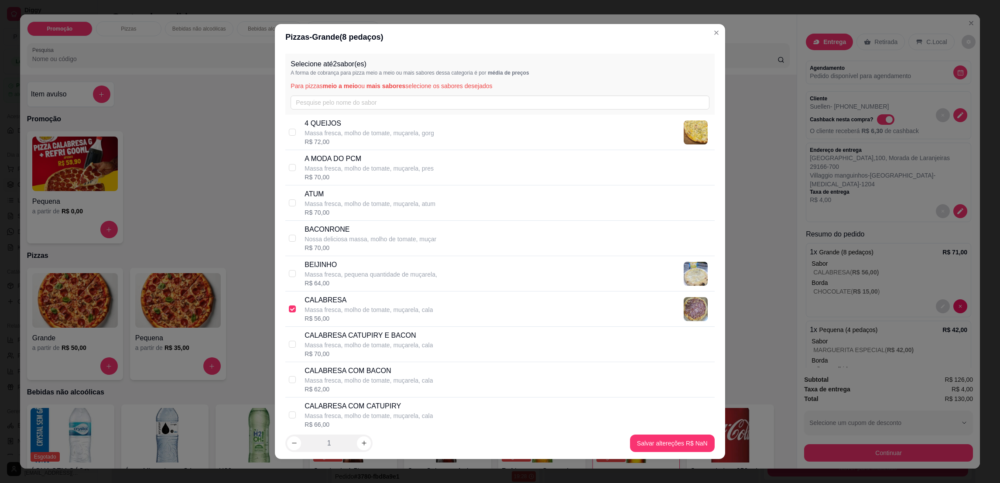
click at [318, 307] on p "Massa fresca, molho de tomate, muçarela, cala" at bounding box center [369, 309] width 128 height 9
click at [321, 307] on p "Massa fresca, molho de tomate, muçarela, cala" at bounding box center [369, 309] width 128 height 9
checkbox input "true"
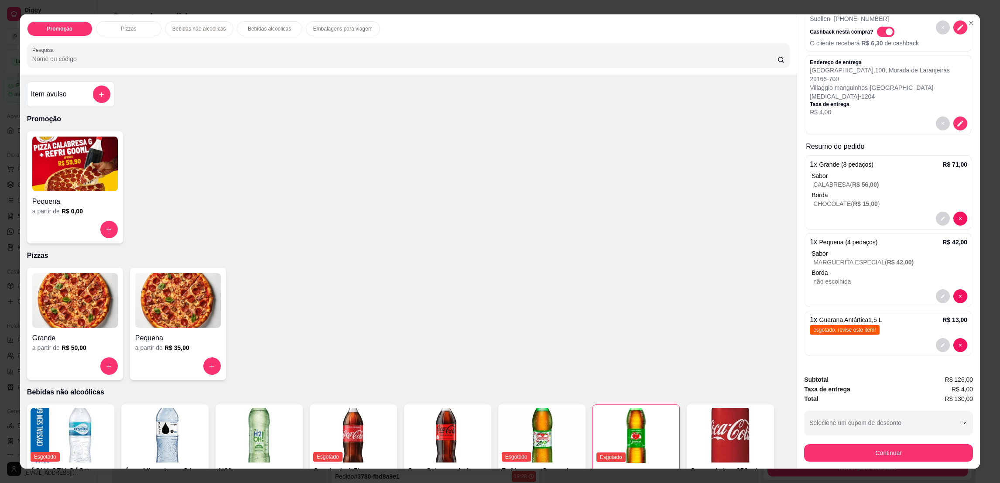
scroll to position [90, 0]
